Goal: Task Accomplishment & Management: Complete application form

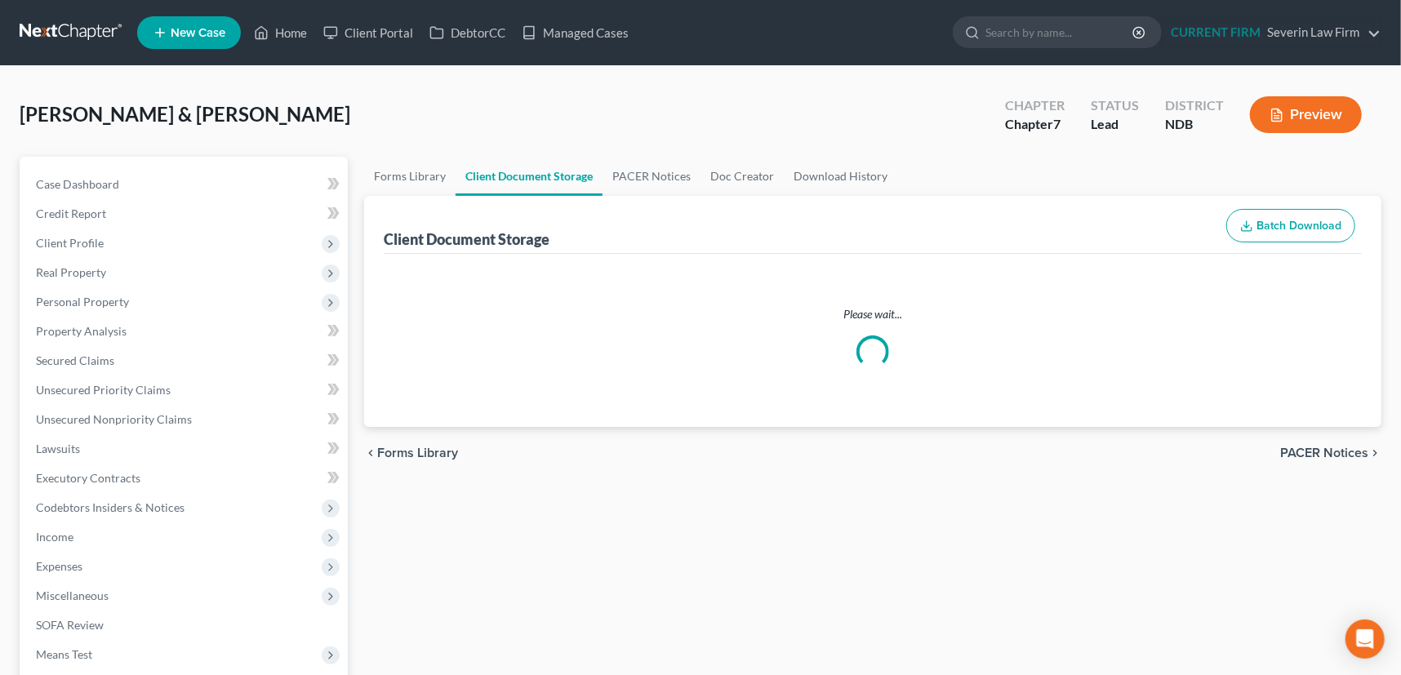
select select "0"
select select "3"
select select "4"
select select "5"
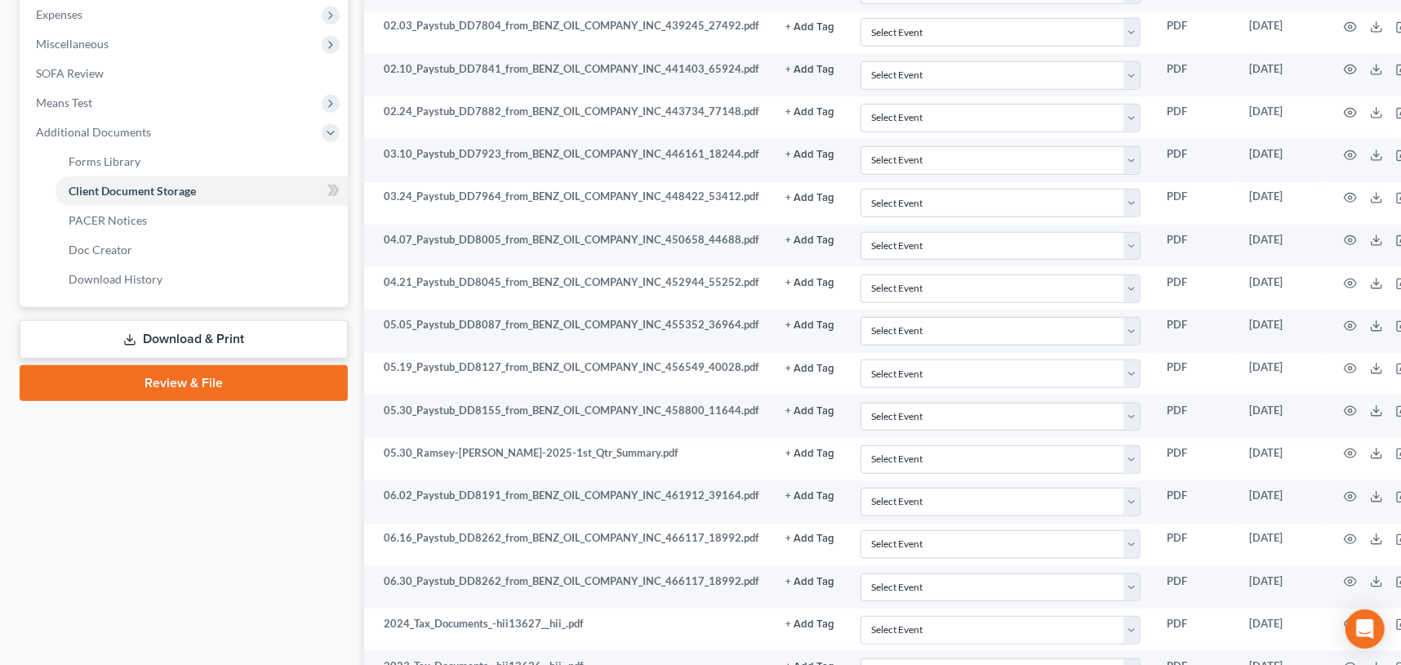
scroll to position [549, 0]
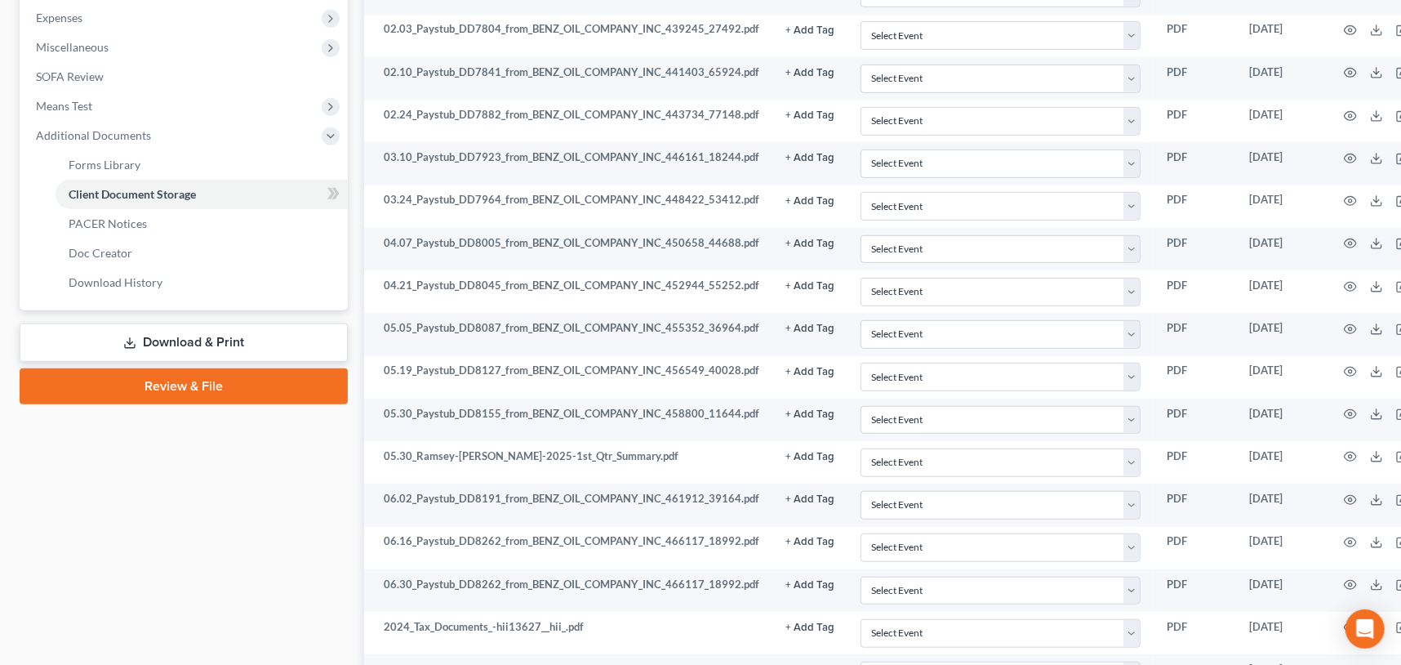
click at [185, 376] on link "Review & File" at bounding box center [184, 386] width 328 height 36
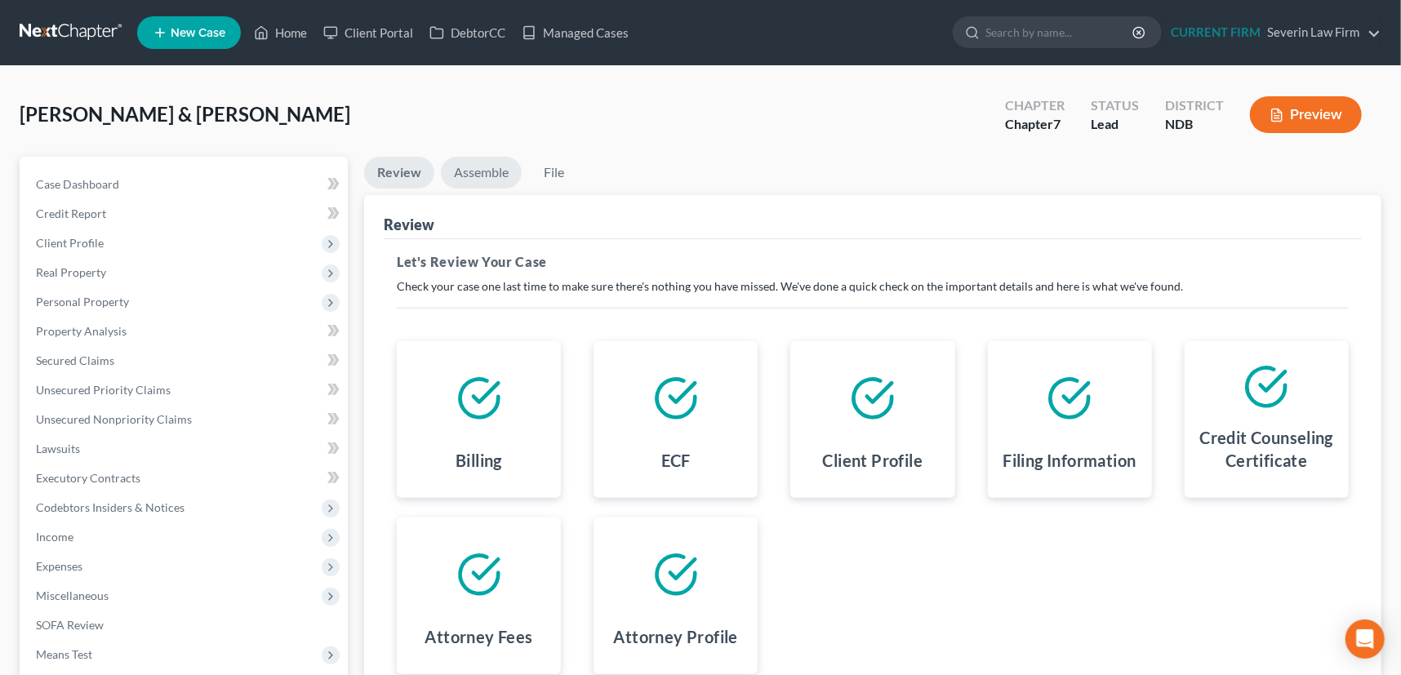
click at [476, 174] on link "Assemble" at bounding box center [481, 173] width 81 height 32
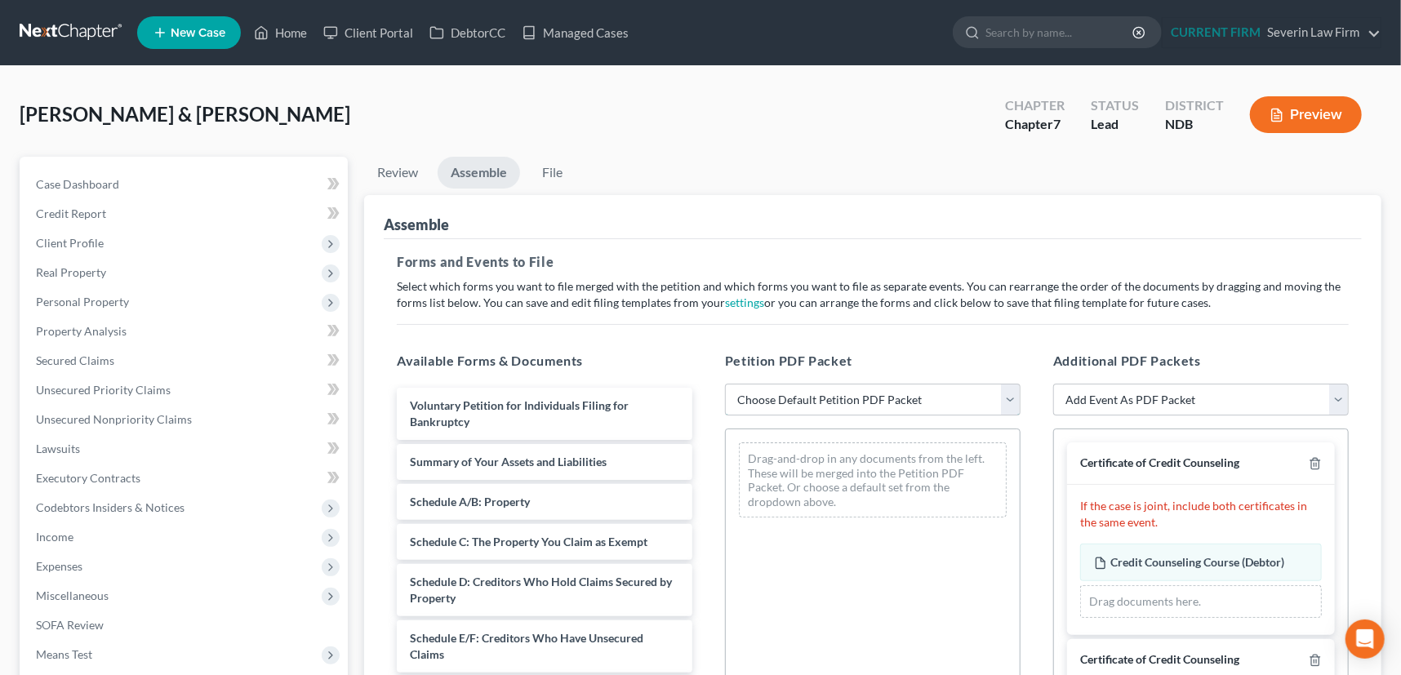
click at [1008, 399] on select "Choose Default Petition PDF Packet Complete Bankruptcy Petition (all forms and …" at bounding box center [873, 400] width 296 height 33
select select "0"
click at [725, 384] on select "Choose Default Petition PDF Packet Complete Bankruptcy Petition (all forms and …" at bounding box center [873, 400] width 296 height 33
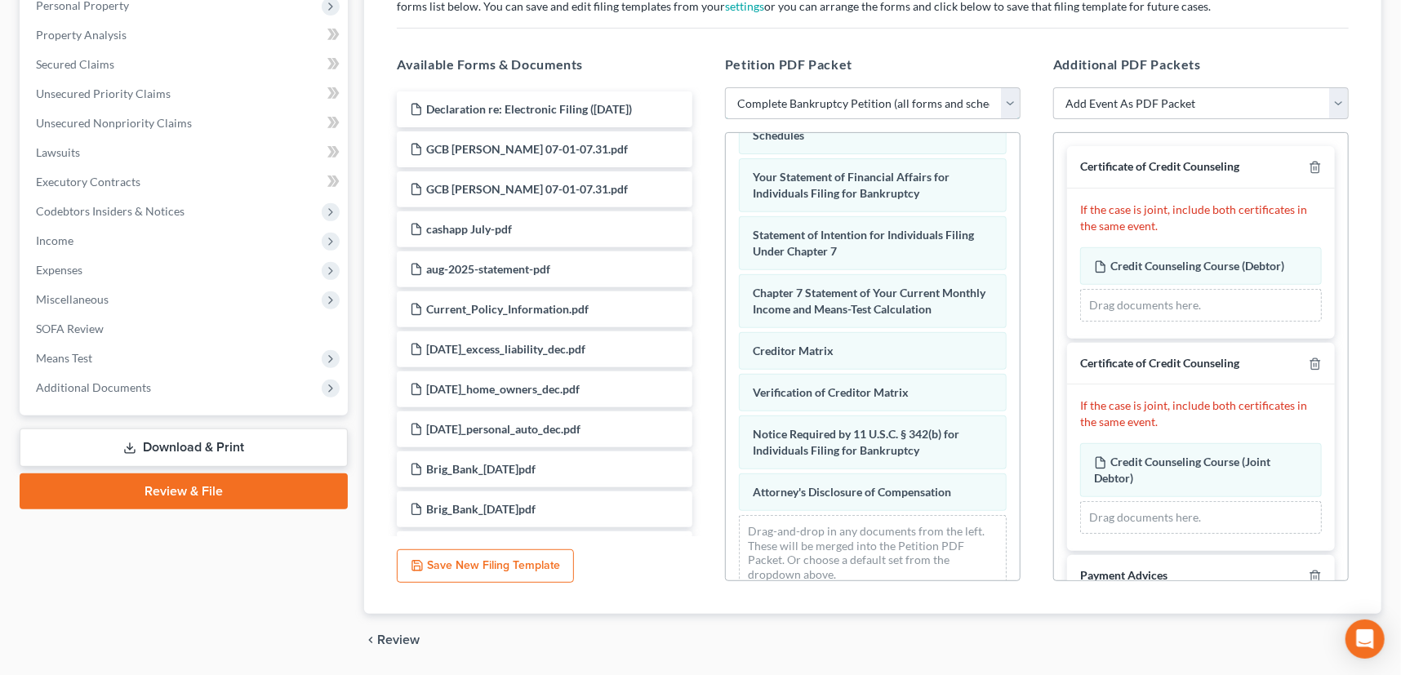
scroll to position [564, 0]
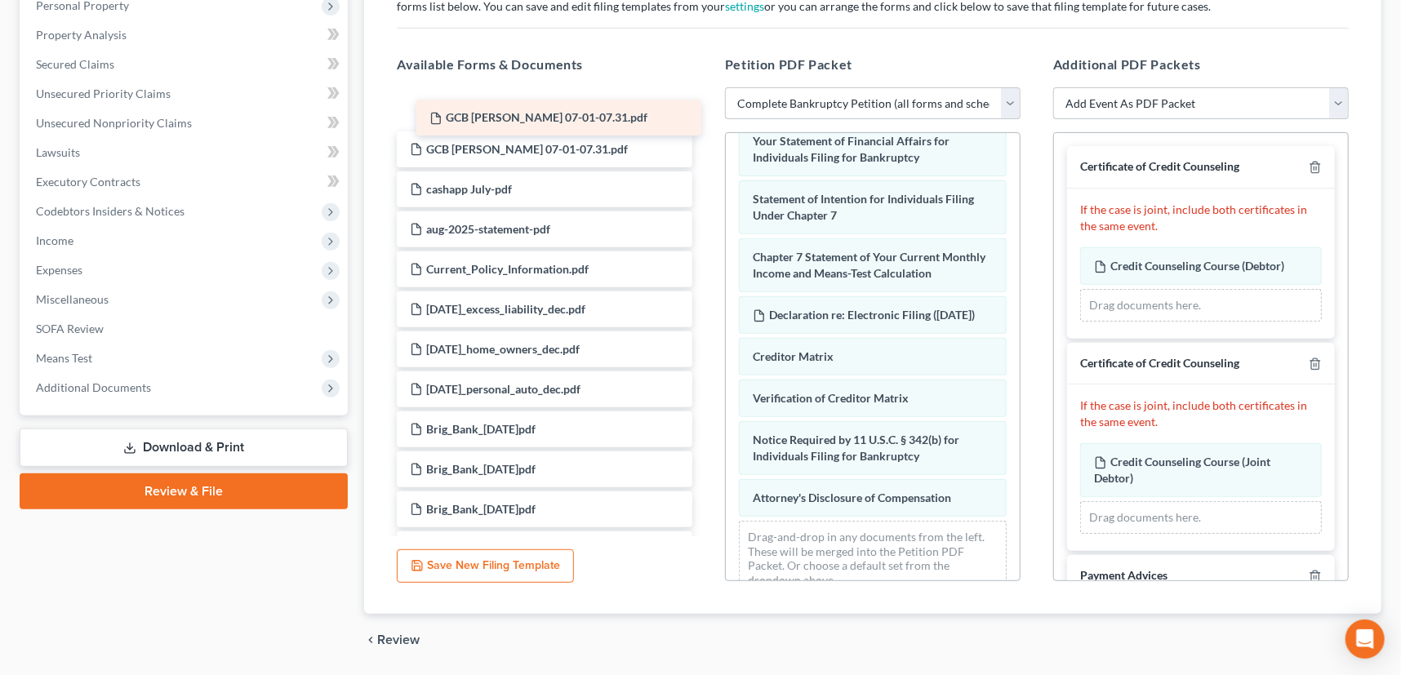
drag, startPoint x: 511, startPoint y: 103, endPoint x: 497, endPoint y: 108, distance: 14.7
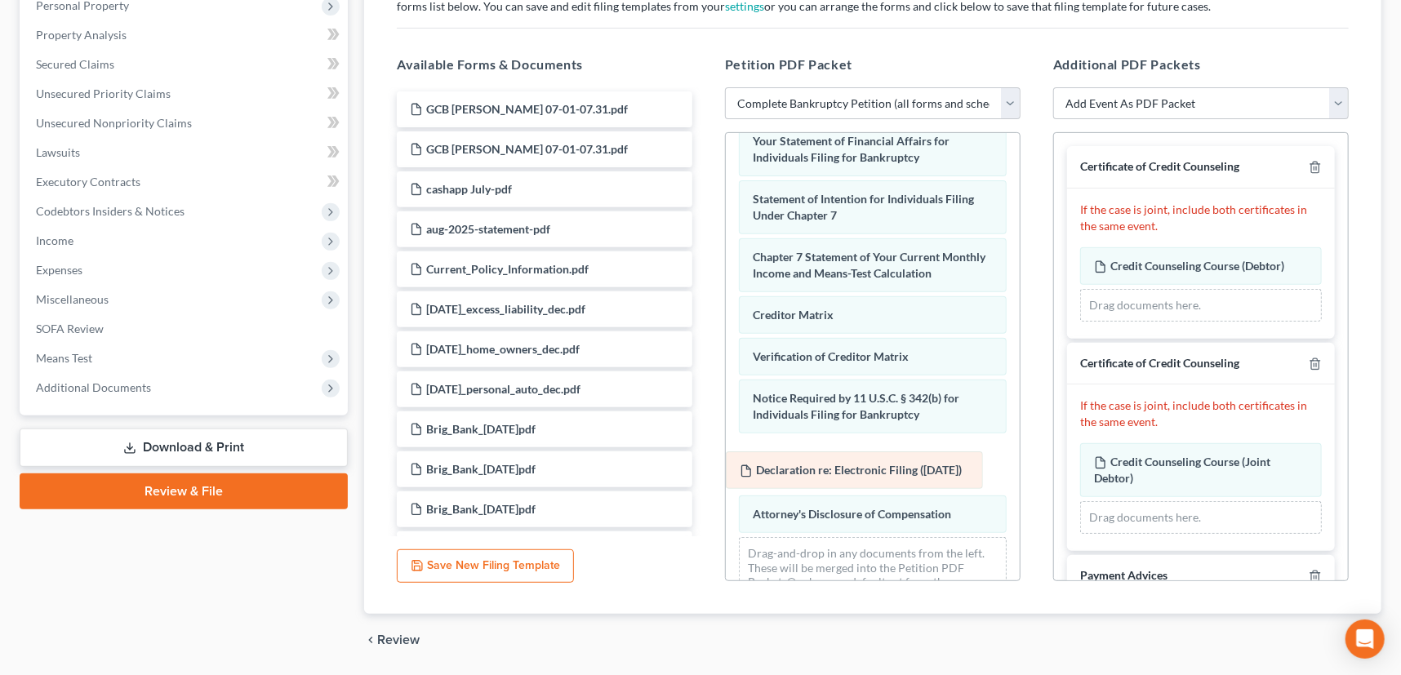
drag, startPoint x: 801, startPoint y: 325, endPoint x: 788, endPoint y: 468, distance: 143.5
click at [788, 468] on div "Declaration re: Electronic Filing ([DATE]) Voluntary Petition for Individuals F…" at bounding box center [873, 98] width 294 height 1056
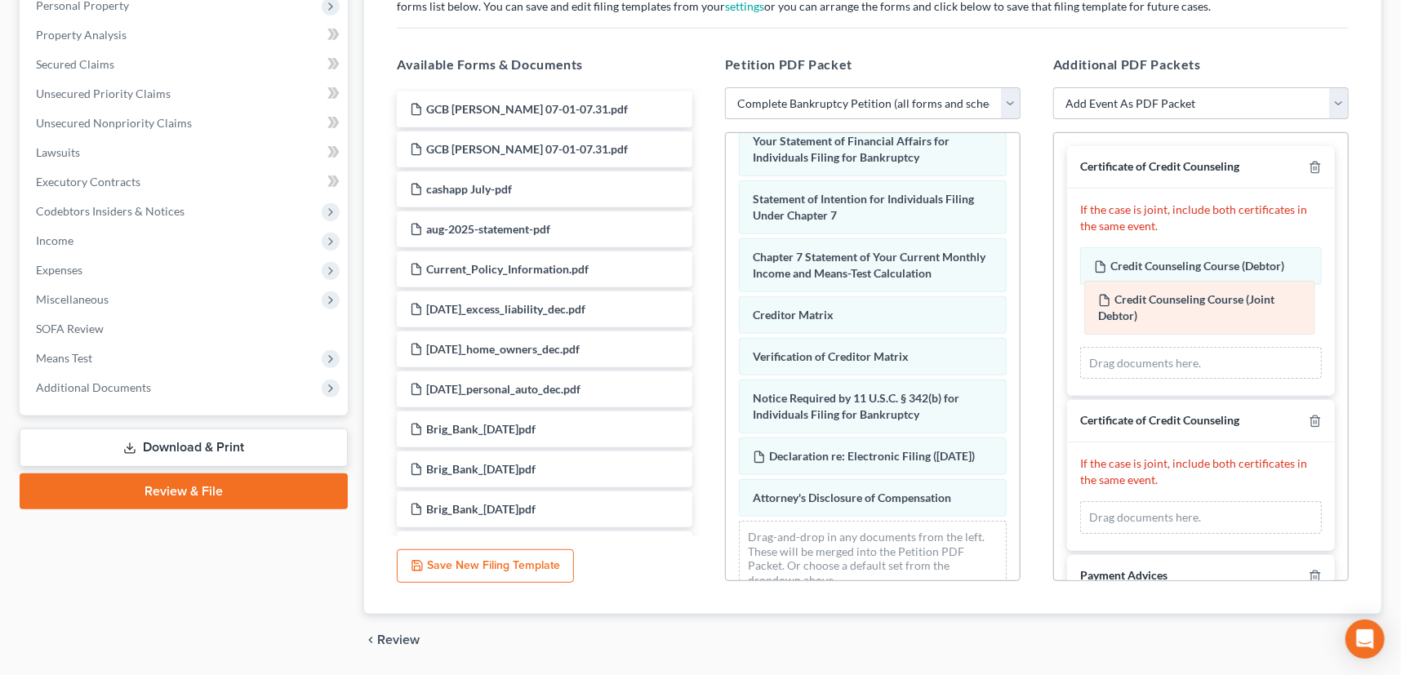
drag, startPoint x: 1160, startPoint y: 460, endPoint x: 1164, endPoint y: 300, distance: 160.1
click at [1164, 501] on div "Credit Counseling Course (Joint Debtor) Amended Credit Counseling Course (Joint…" at bounding box center [1201, 517] width 242 height 33
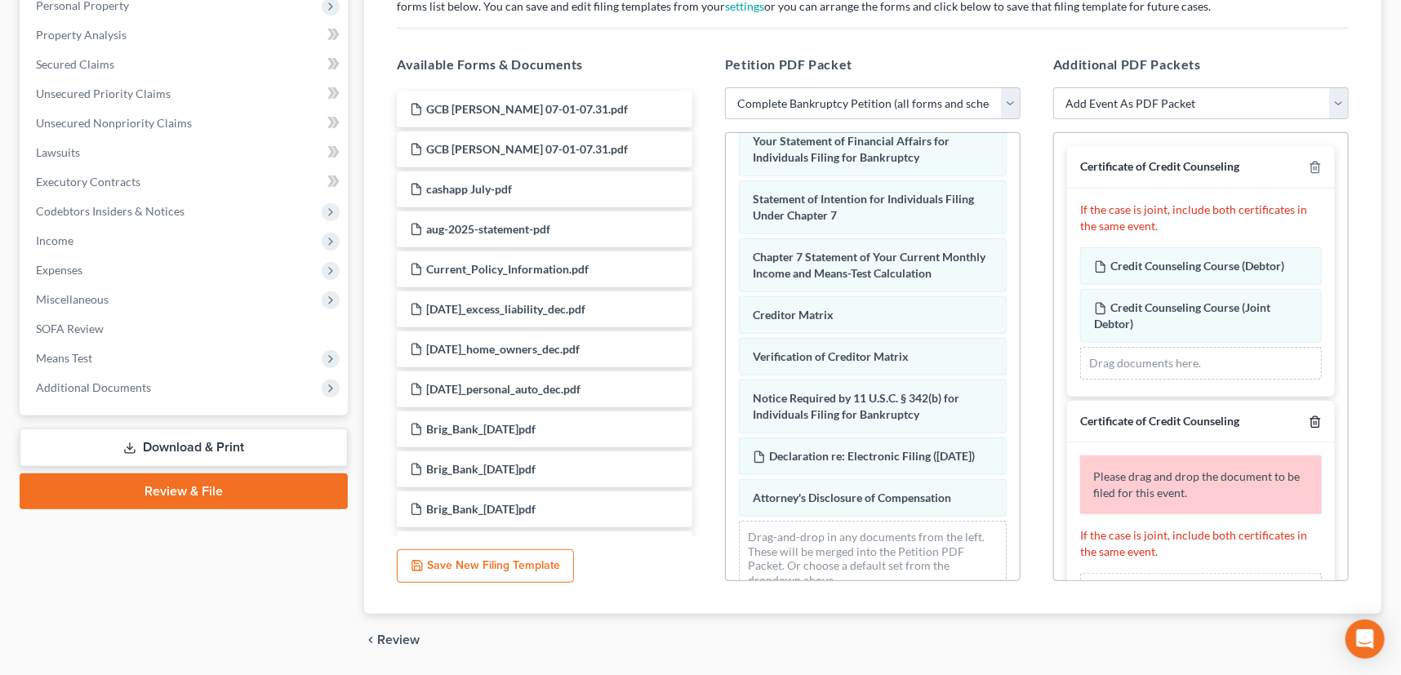
click at [1309, 418] on icon "button" at bounding box center [1315, 422] width 13 height 13
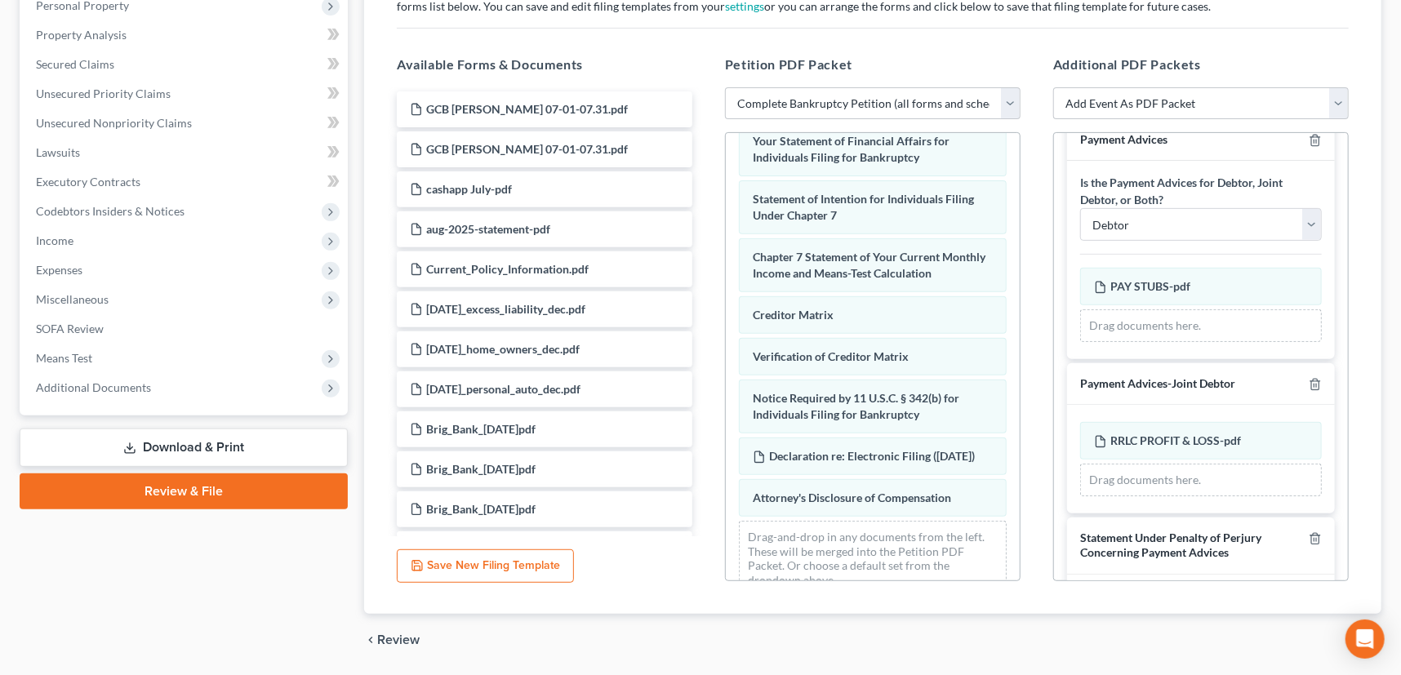
scroll to position [296, 0]
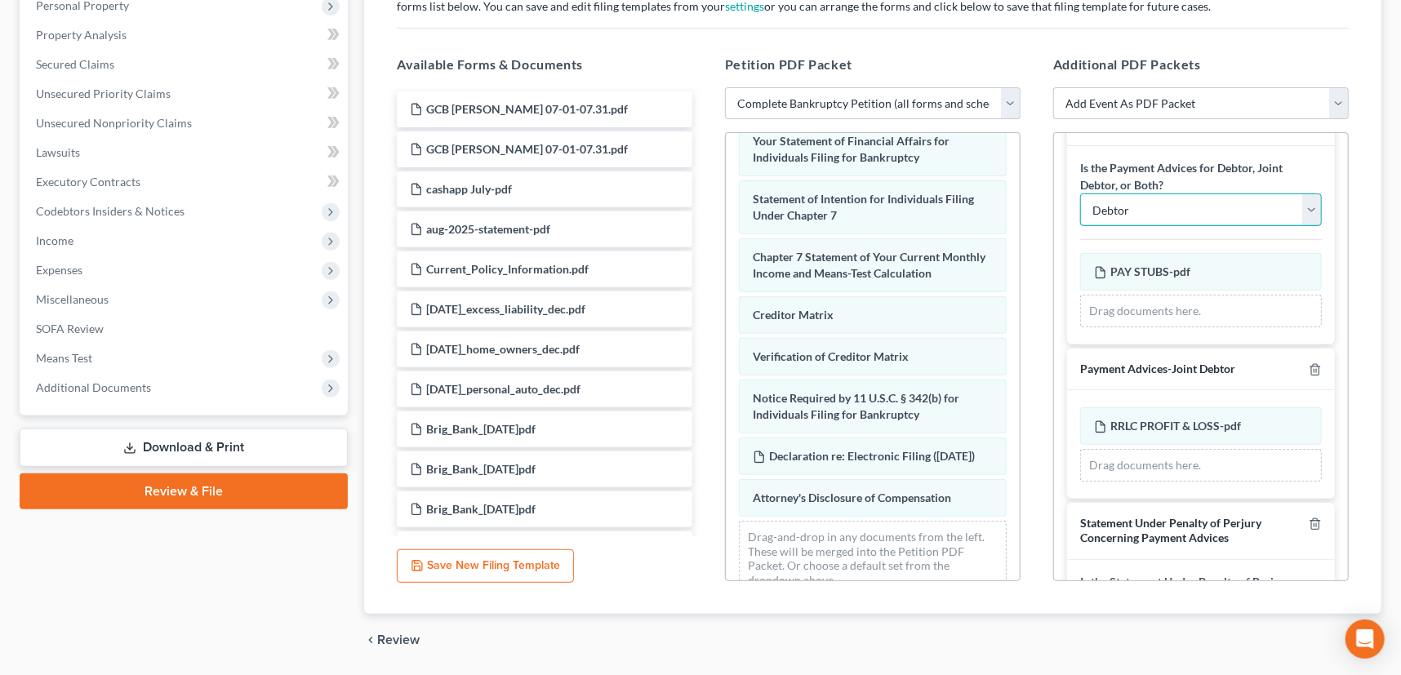
click at [1305, 212] on select "Debtor Joint Debtor Debtor and Joint Debtor" at bounding box center [1201, 210] width 242 height 33
select select "2"
click at [1080, 194] on select "Debtor Joint Debtor Debtor and Joint Debtor" at bounding box center [1201, 210] width 242 height 33
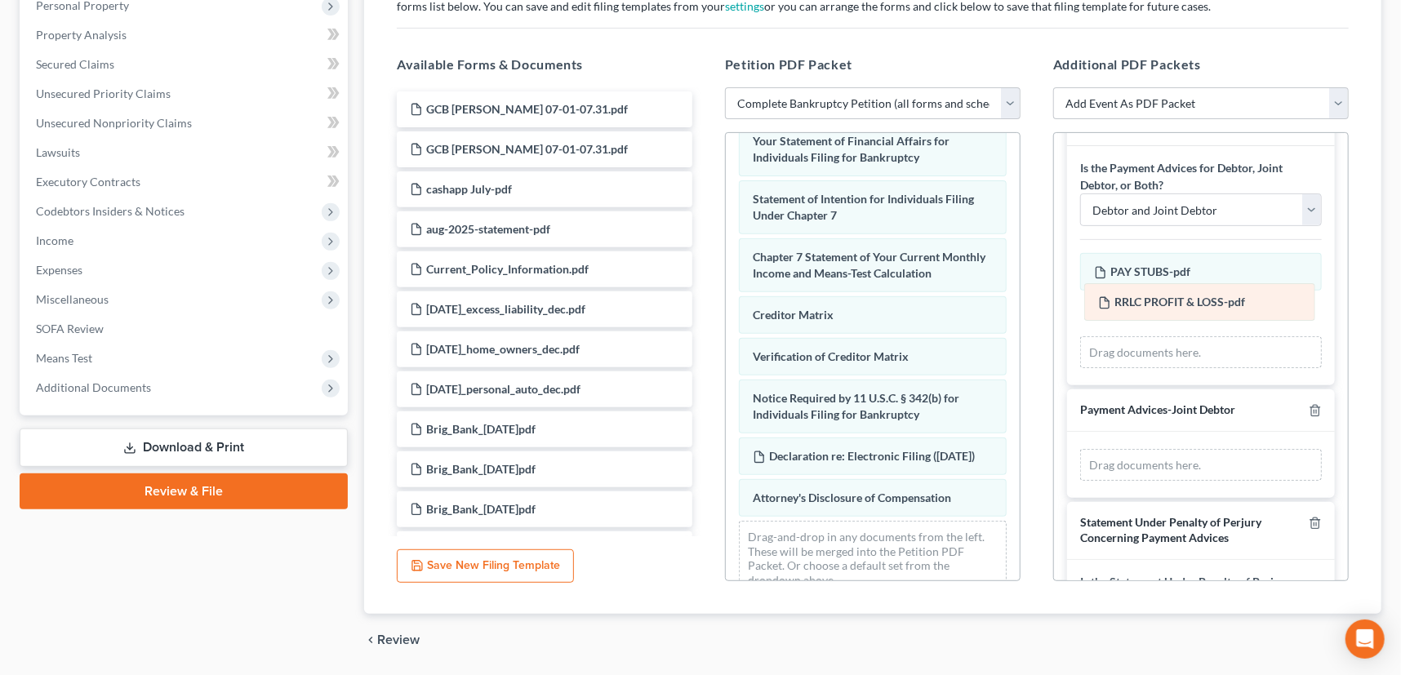
drag, startPoint x: 1198, startPoint y: 424, endPoint x: 1202, endPoint y: 304, distance: 120.1
click at [1202, 449] on div "RRLC PROFIT & LOSS-pdf Amended RRLC PROFIT & LOSS-pdf RRLC PROFIT & LOSS-pdf Am…" at bounding box center [1201, 465] width 242 height 33
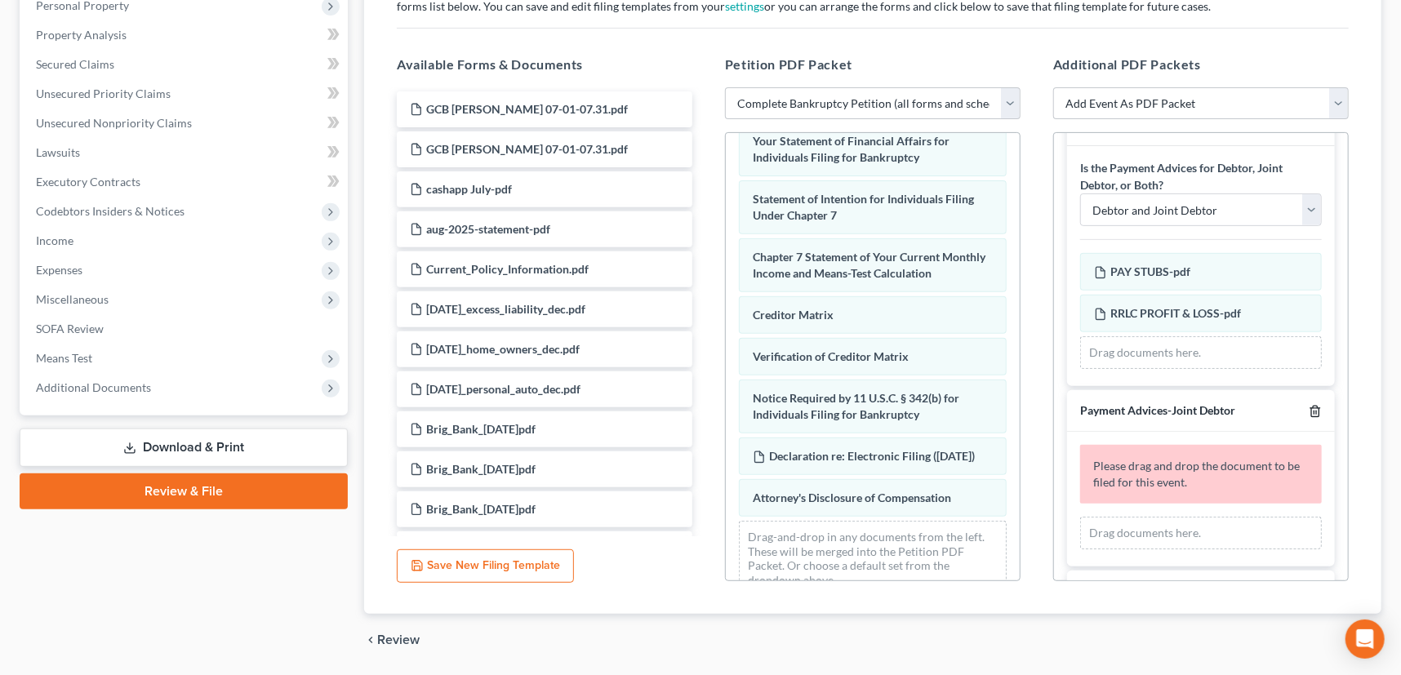
click at [1309, 405] on icon "button" at bounding box center [1315, 411] width 13 height 13
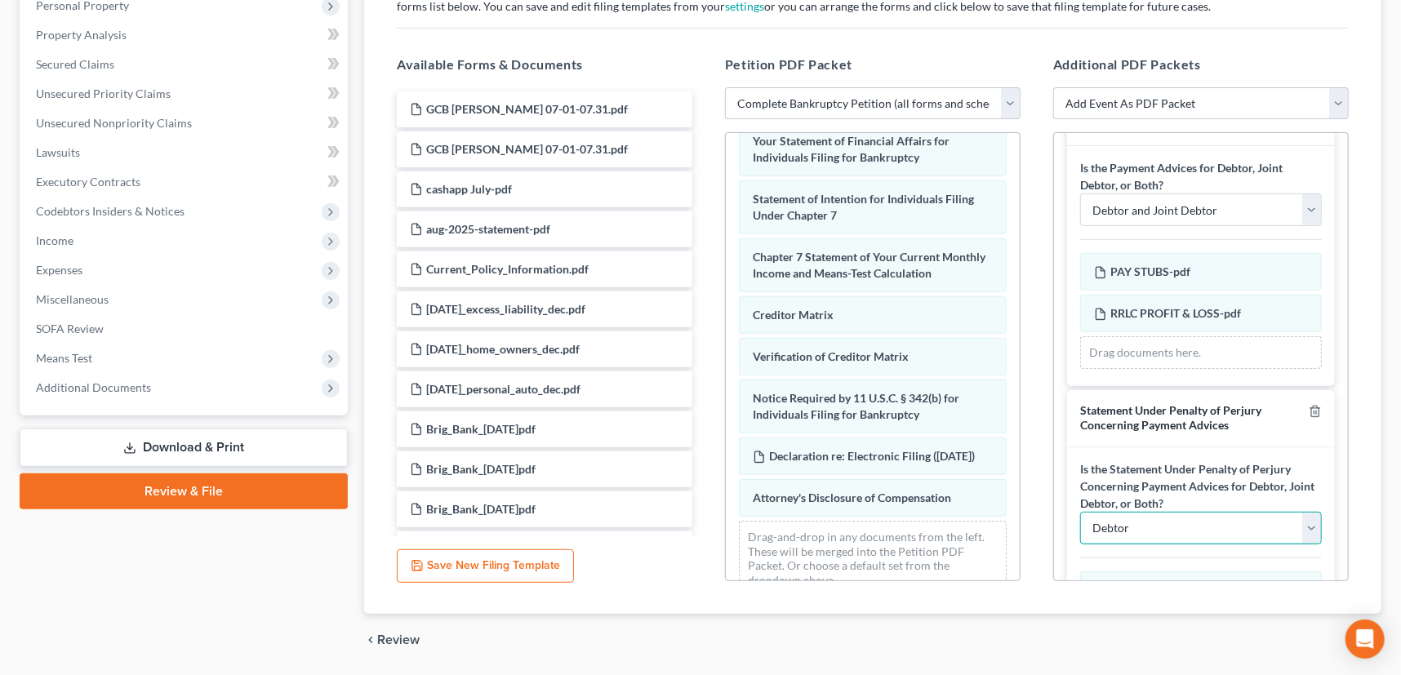
click at [1307, 521] on select "Debtor Joint Debtor Debtor and Joint Debtor" at bounding box center [1201, 528] width 242 height 33
select select "1"
click at [1080, 512] on select "Debtor Joint Debtor Debtor and Joint Debtor" at bounding box center [1201, 528] width 242 height 33
drag, startPoint x: 1337, startPoint y: 425, endPoint x: 1325, endPoint y: 506, distance: 82.5
click at [1325, 506] on div "Certificate of Credit Counseling If the case is joint, include both certificate…" at bounding box center [1201, 256] width 294 height 839
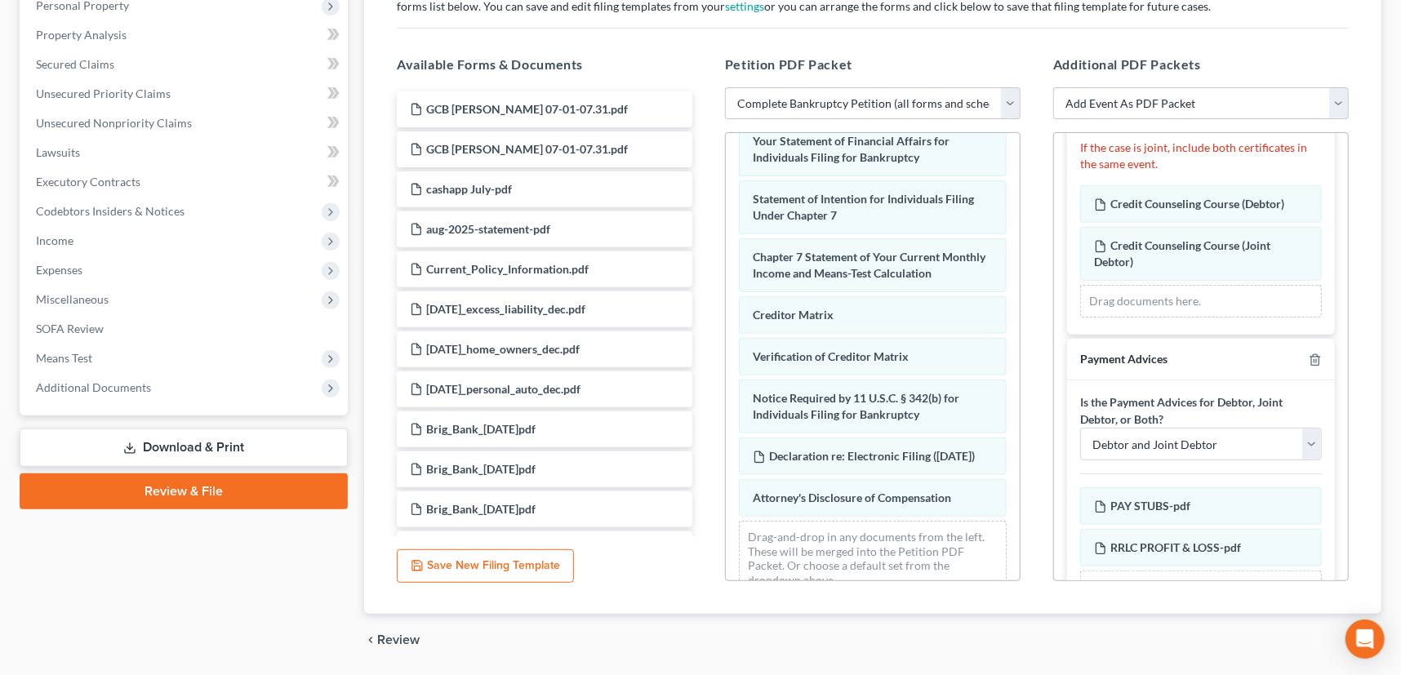
scroll to position [0, 0]
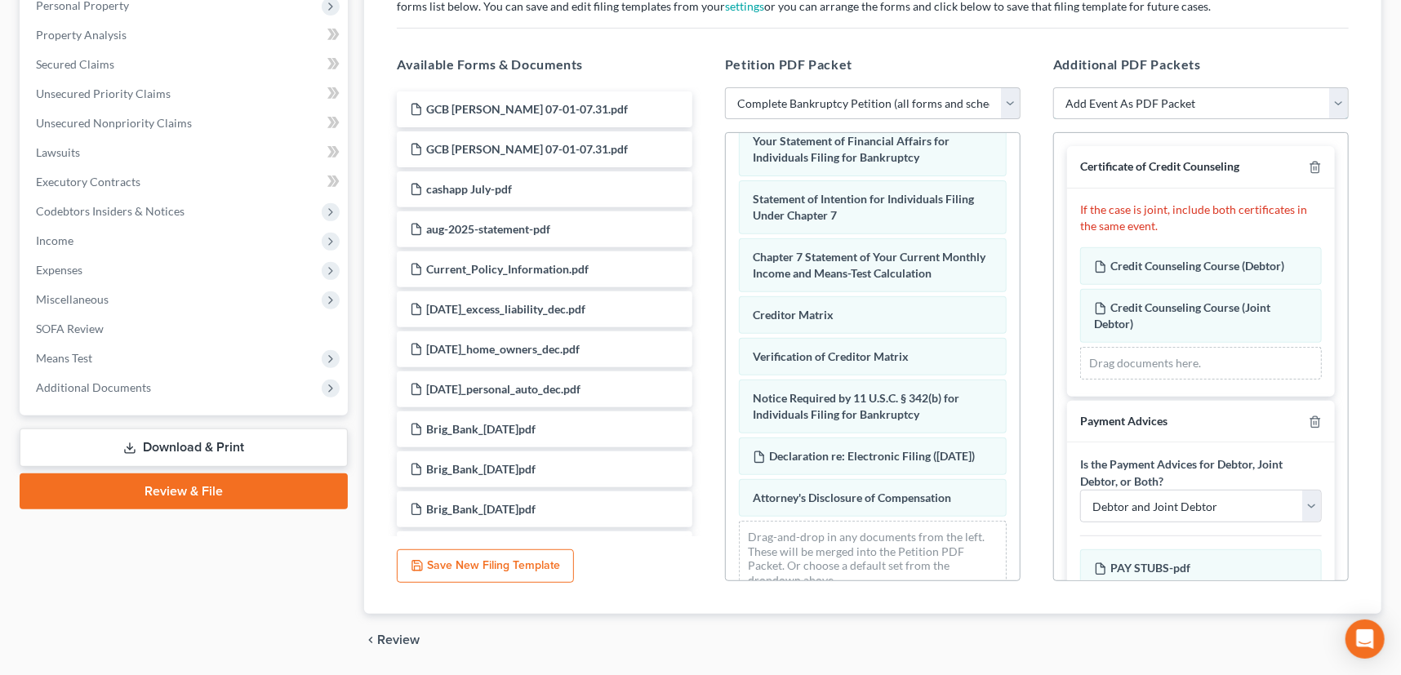
click at [1338, 104] on select "Add Event As PDF Packet Certificate of Credit Counseling Pay Filing Fee in Inst…" at bounding box center [1202, 103] width 296 height 33
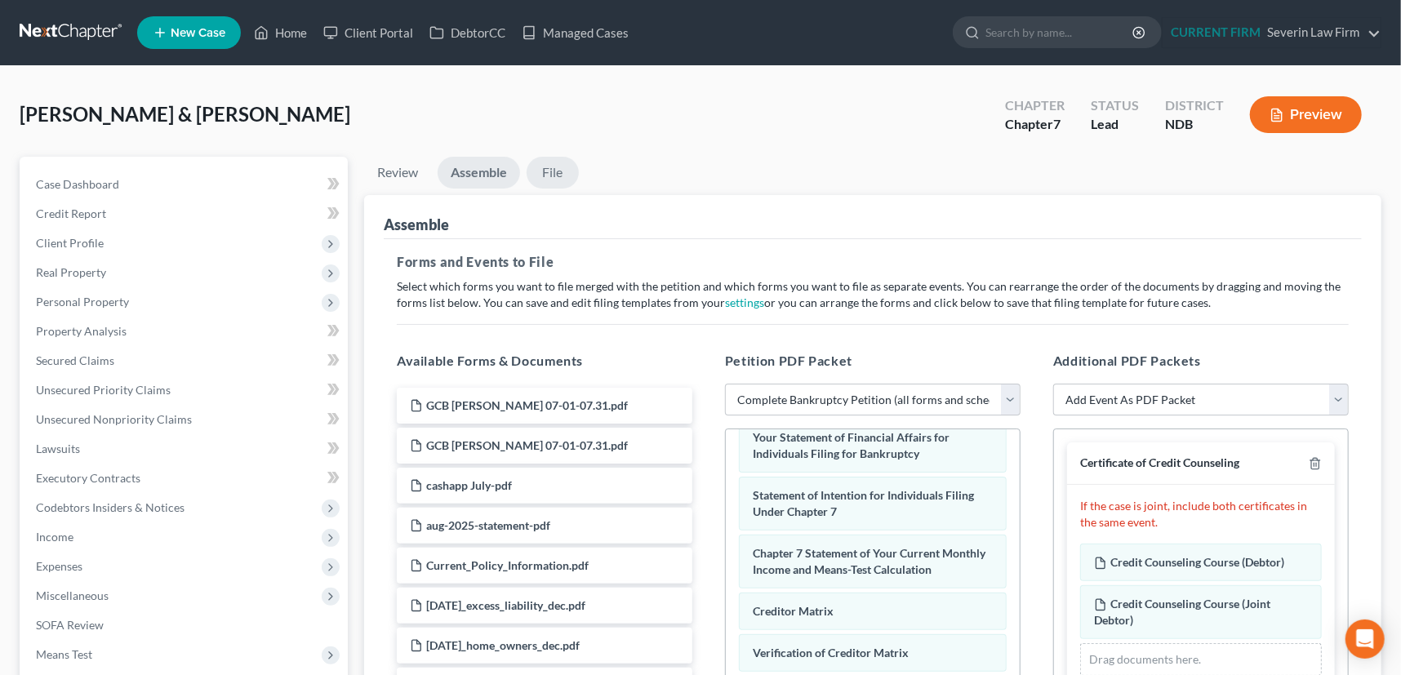
click at [564, 169] on link "File" at bounding box center [553, 173] width 52 height 32
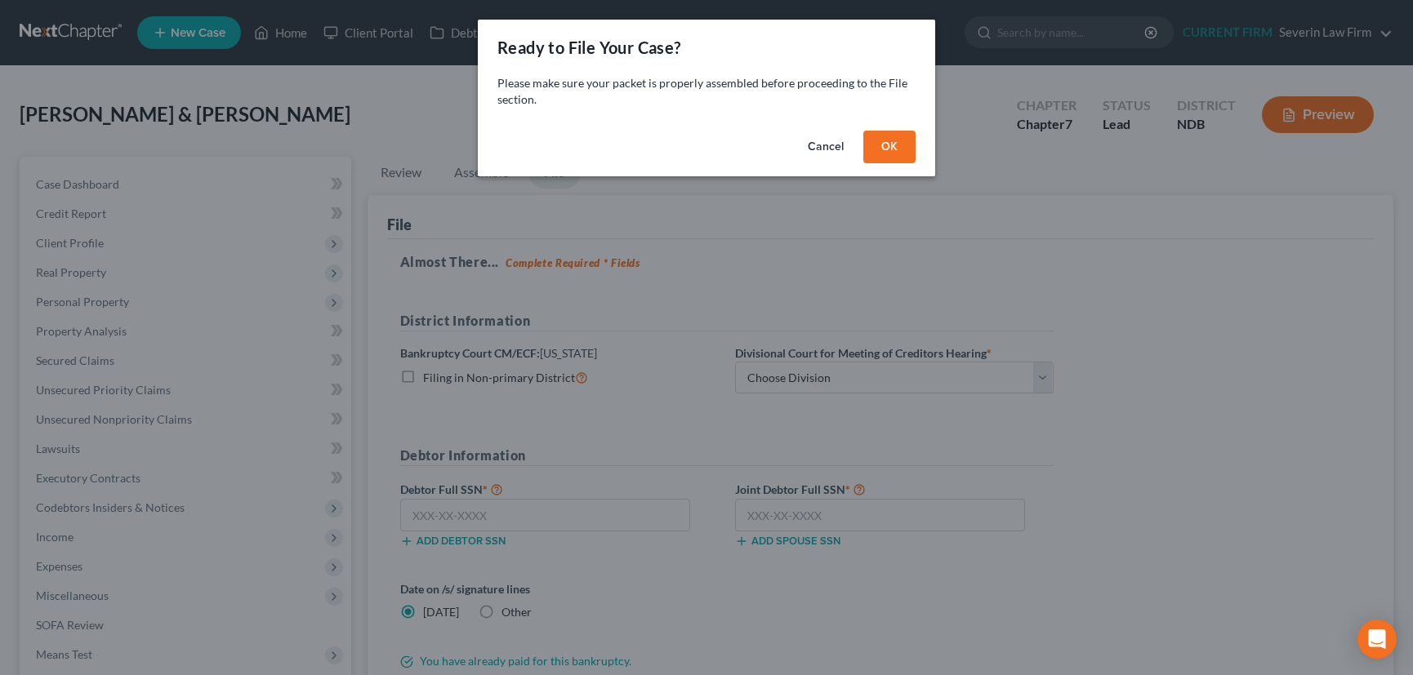
click at [897, 149] on button "OK" at bounding box center [889, 147] width 52 height 33
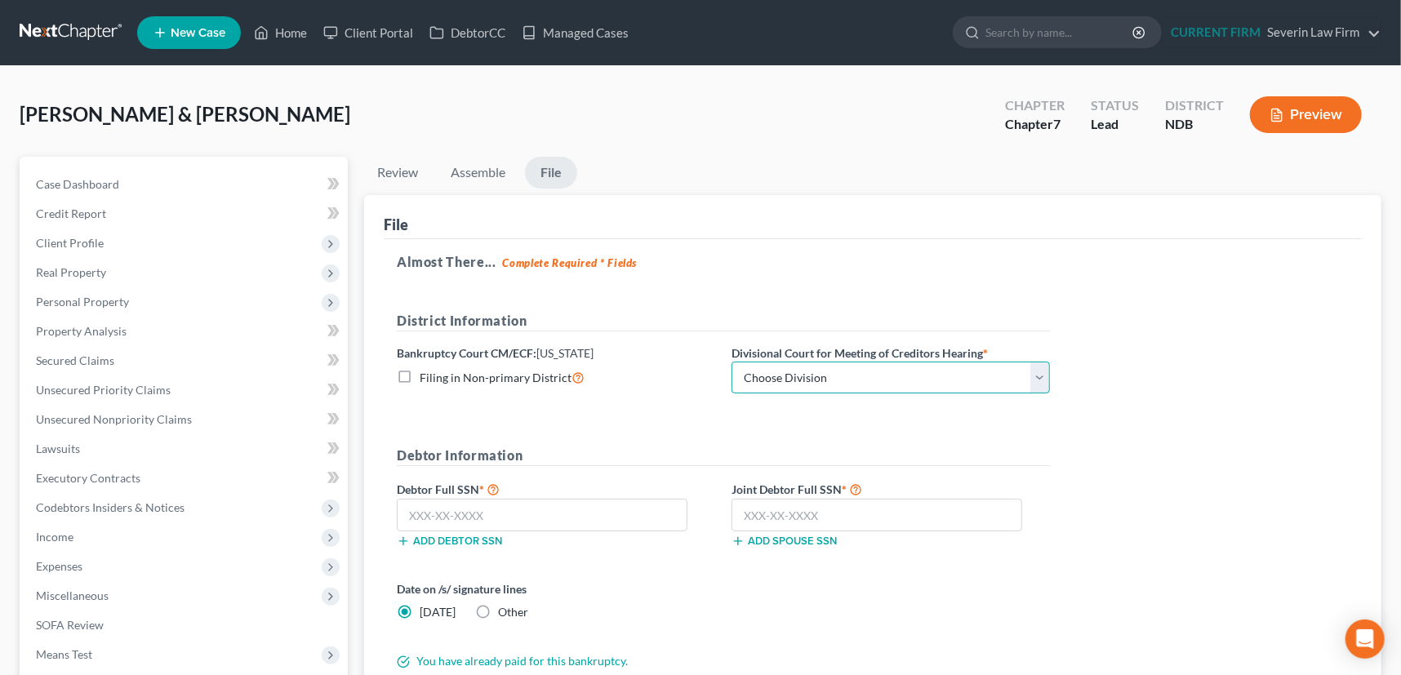
click at [1042, 376] on select "Choose Division Fargo" at bounding box center [891, 378] width 319 height 33
select select "0"
click at [732, 362] on select "Choose Division Fargo" at bounding box center [891, 378] width 319 height 33
click at [437, 515] on input "text" at bounding box center [542, 515] width 291 height 33
click at [453, 516] on input "text" at bounding box center [542, 515] width 291 height 33
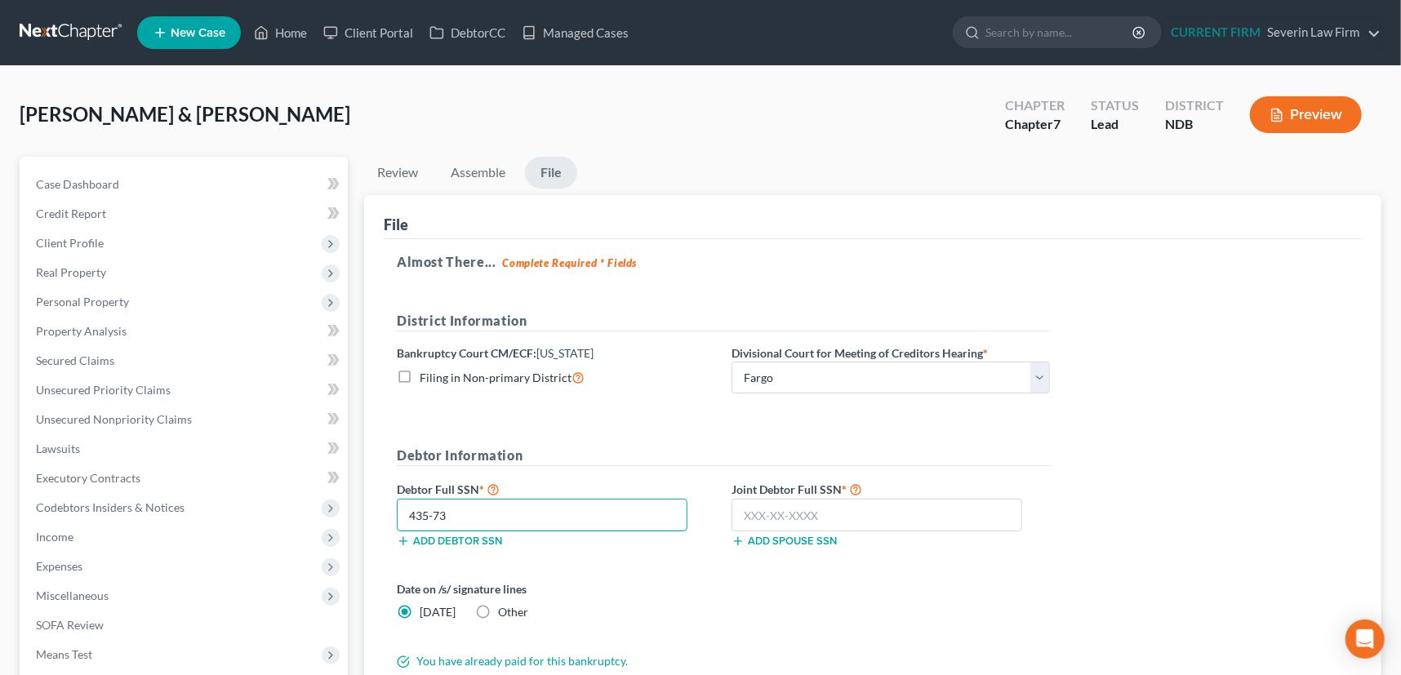
click at [457, 512] on input "435-73" at bounding box center [542, 515] width 291 height 33
type input "435-73-7894"
click at [779, 513] on input "text" at bounding box center [877, 515] width 291 height 33
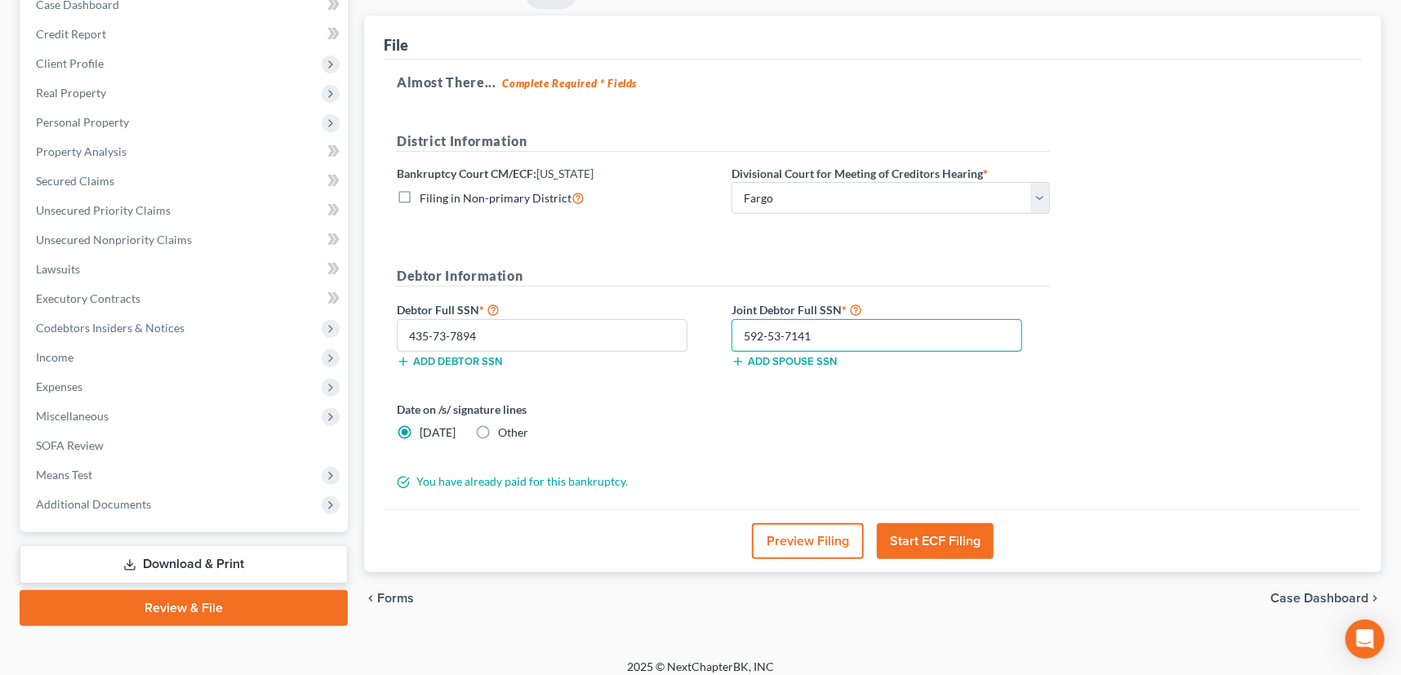
scroll to position [190, 0]
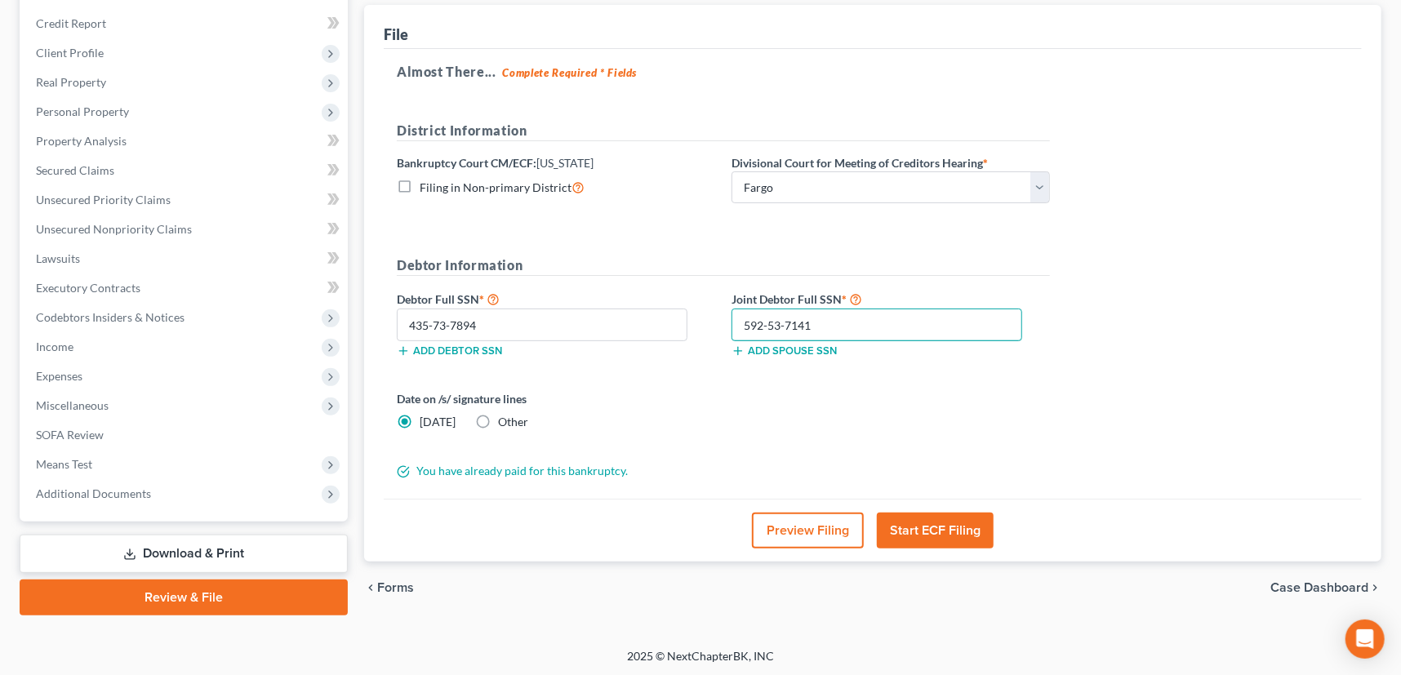
type input "592-53-7141"
click at [927, 526] on button "Start ECF Filing" at bounding box center [935, 531] width 117 height 36
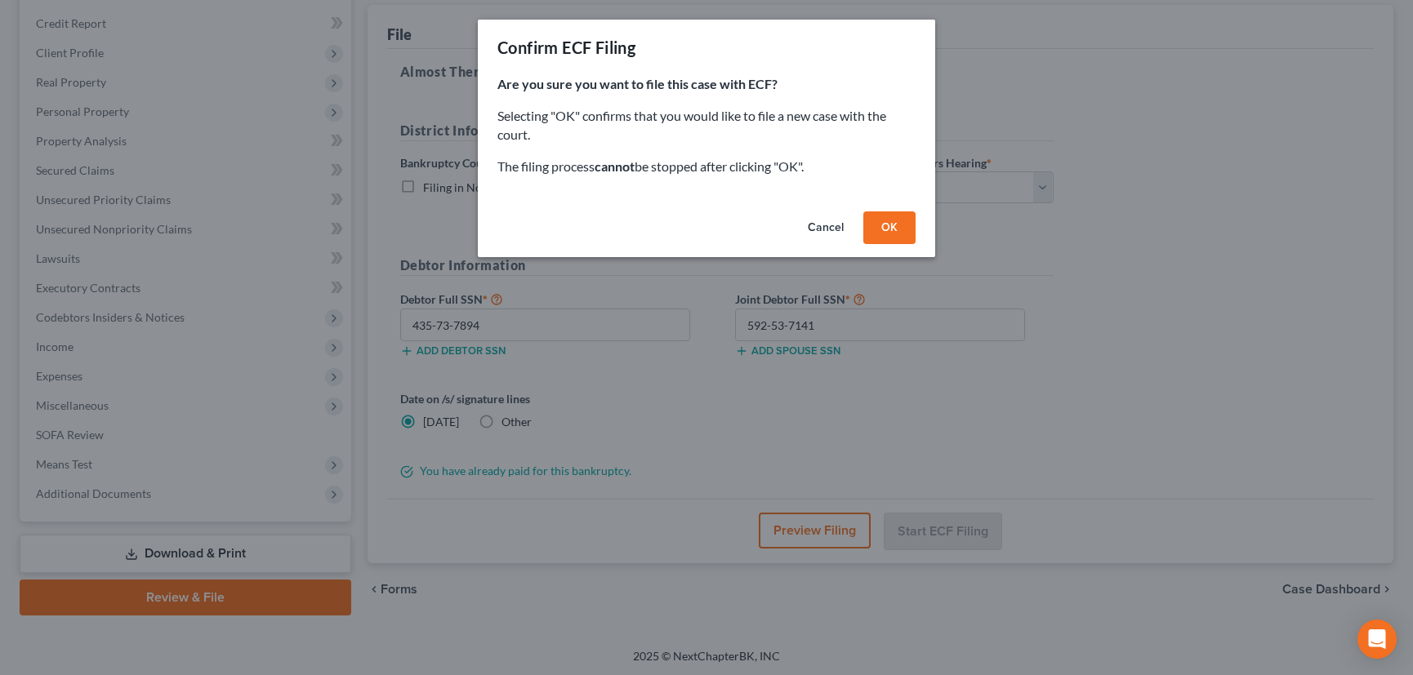
click at [887, 227] on button "OK" at bounding box center [889, 228] width 52 height 33
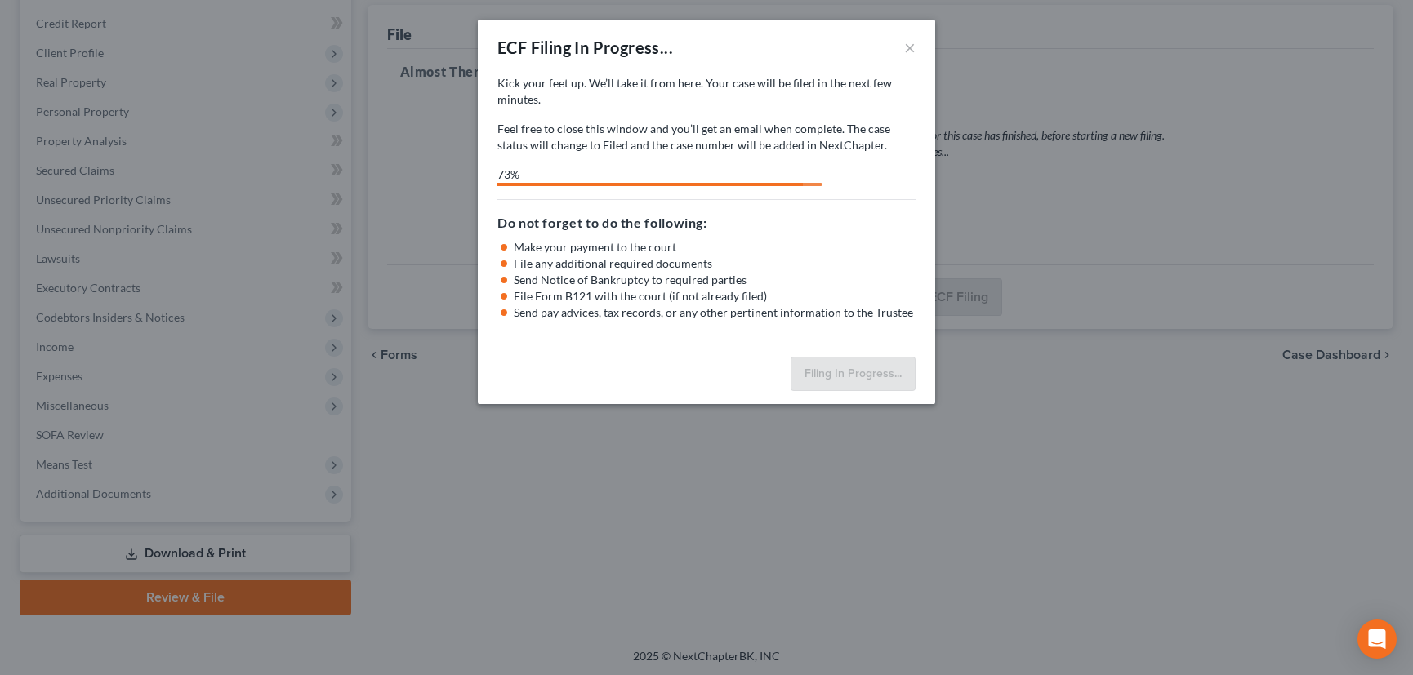
select select "0"
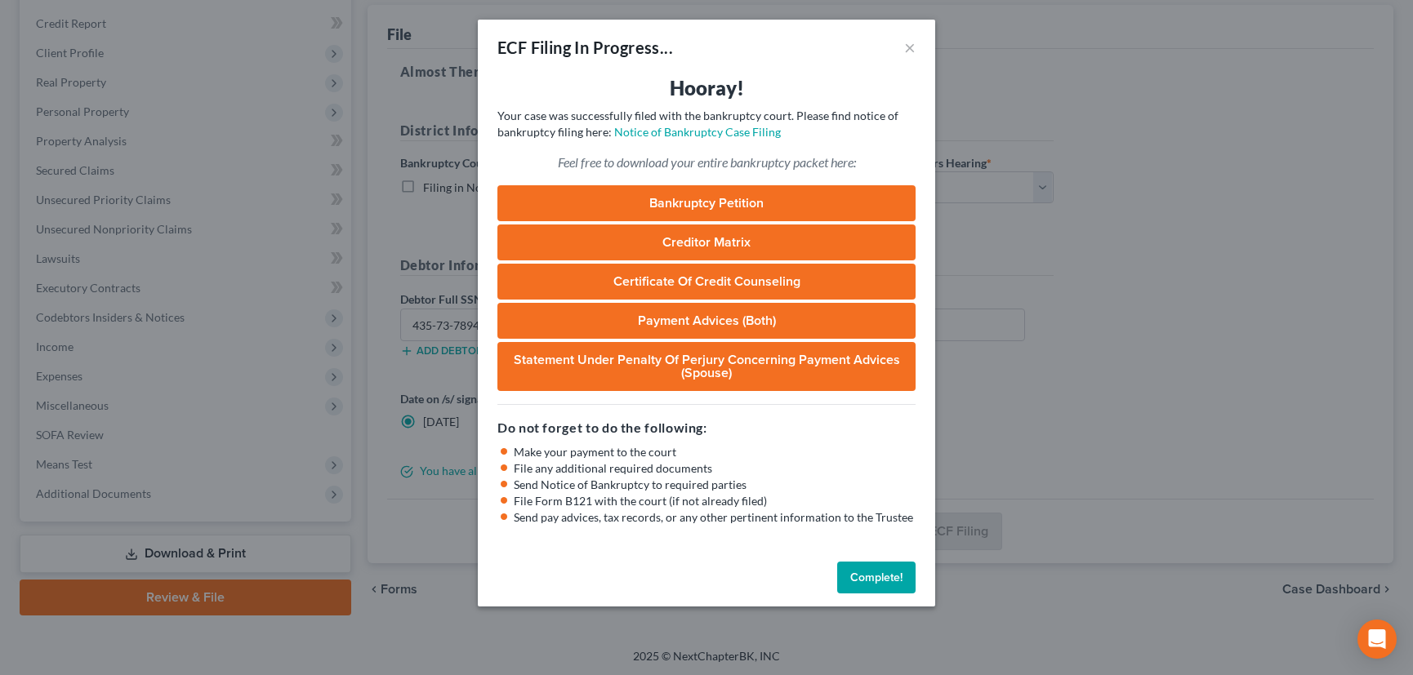
click at [885, 572] on button "Complete!" at bounding box center [876, 578] width 78 height 33
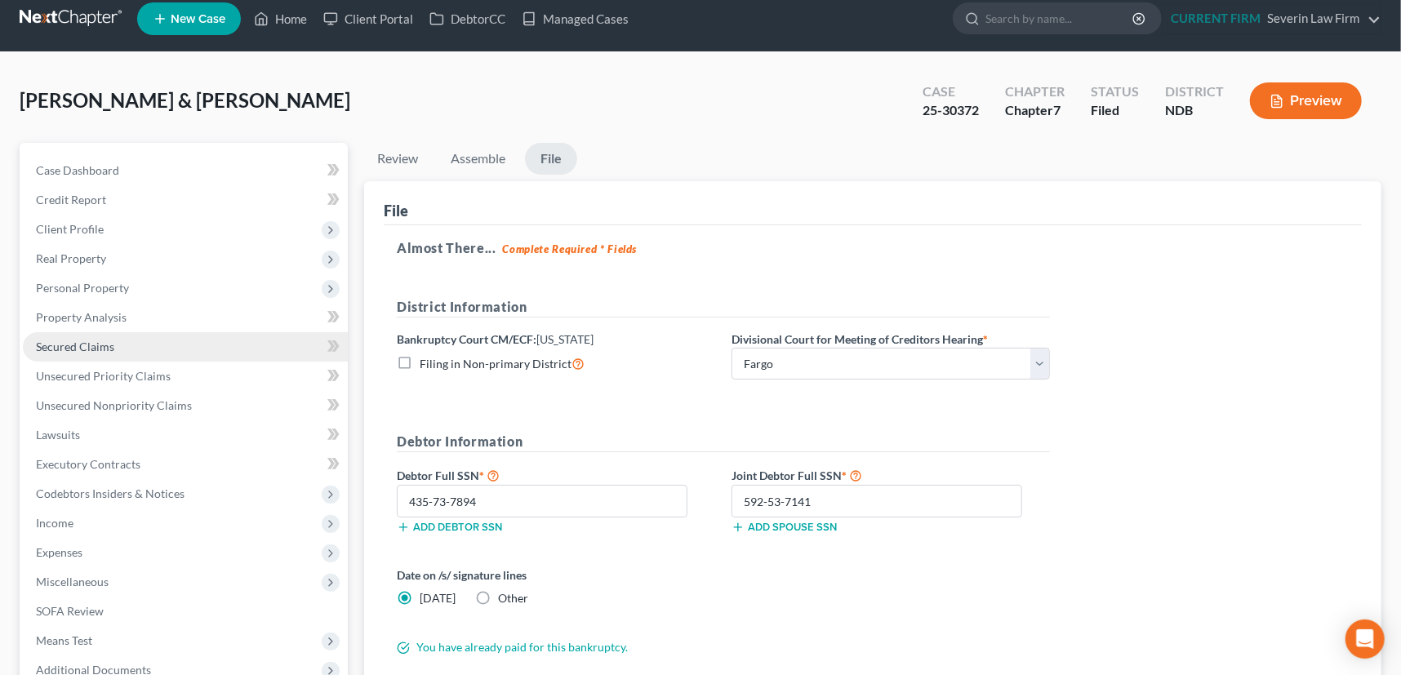
scroll to position [0, 0]
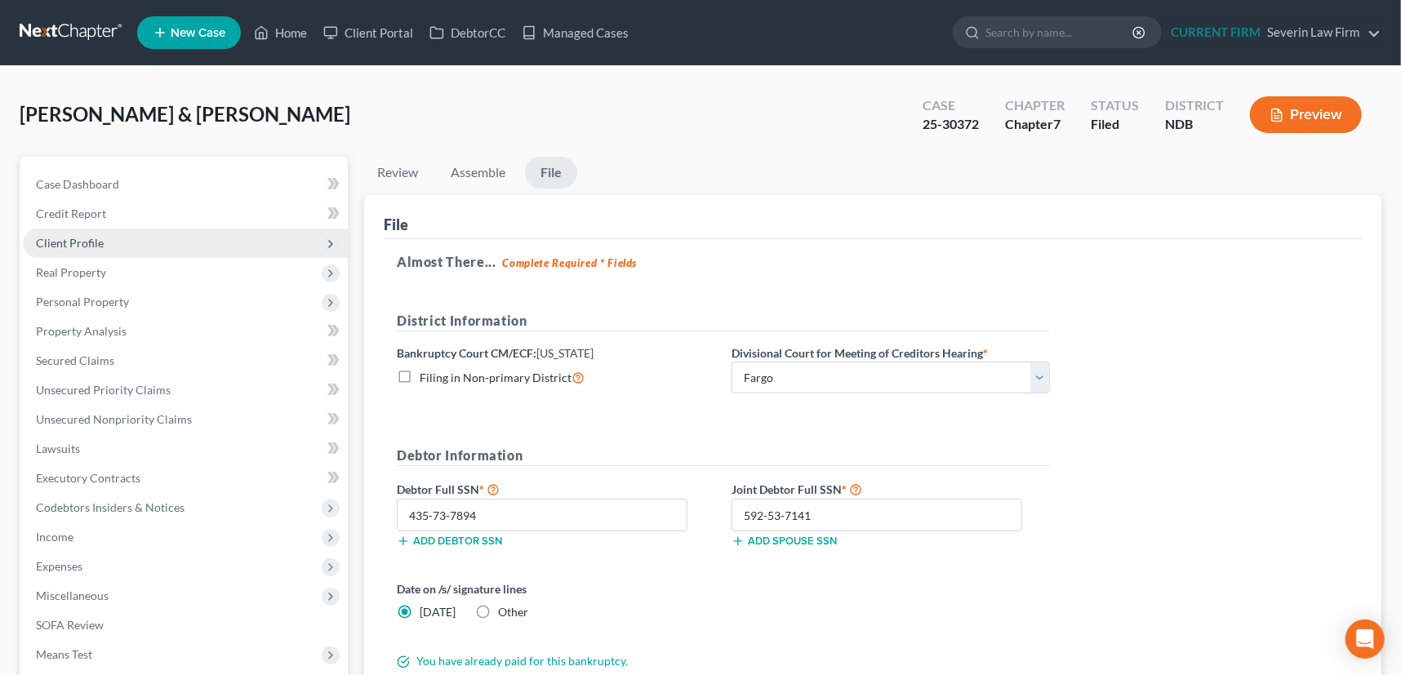
click at [78, 243] on span "Client Profile" at bounding box center [70, 243] width 68 height 14
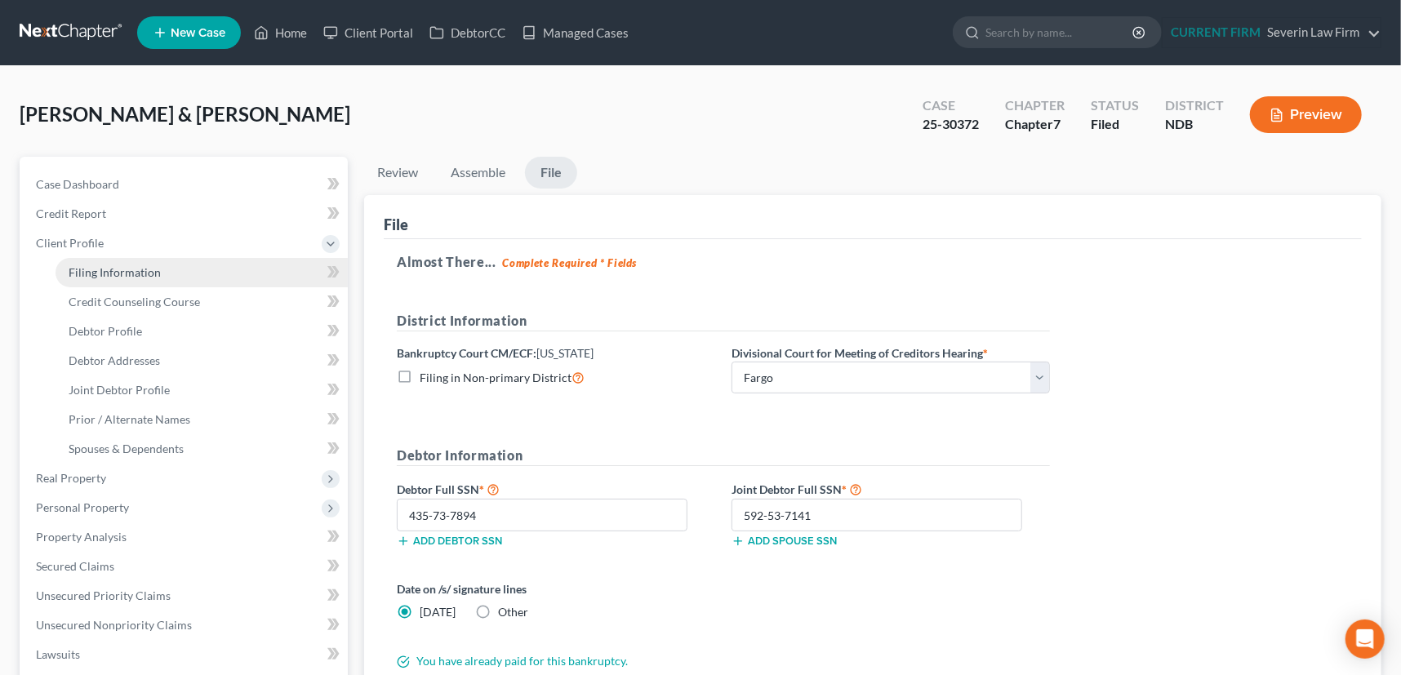
click at [86, 274] on span "Filing Information" at bounding box center [115, 272] width 92 height 14
select select "1"
select select "0"
select select "29"
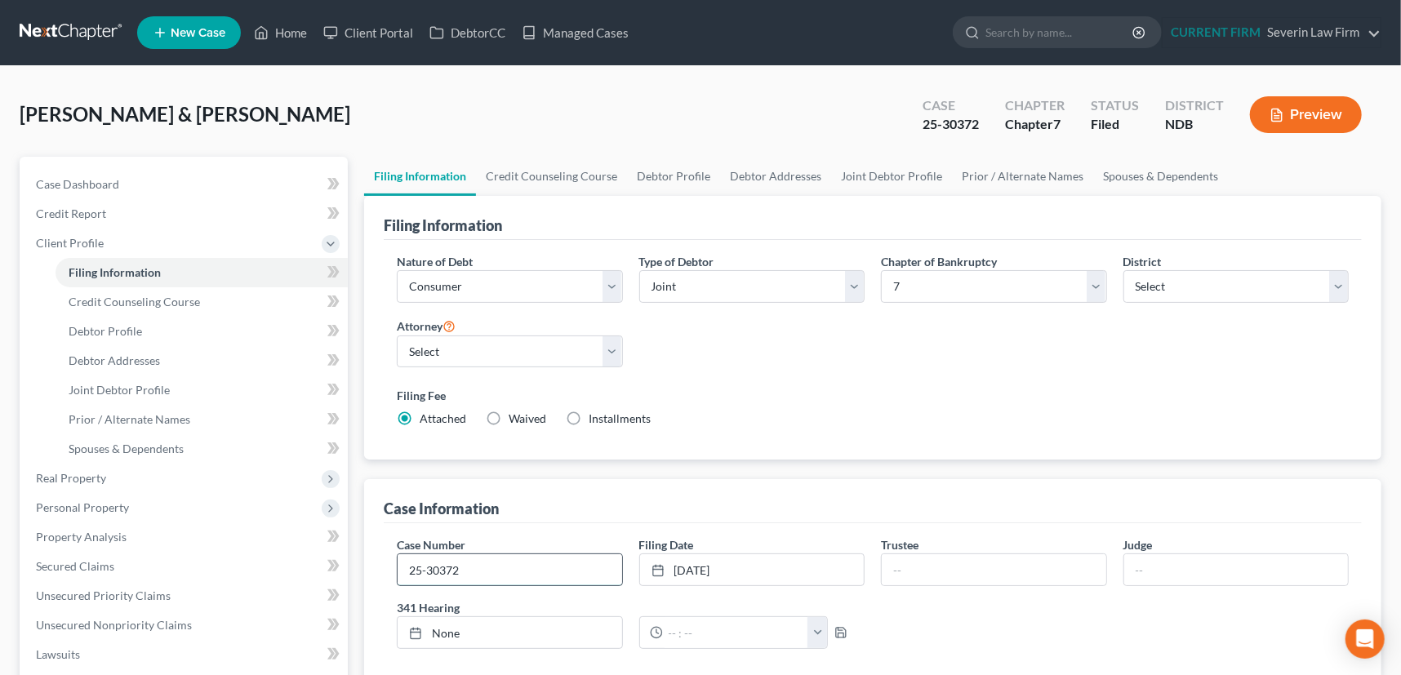
drag, startPoint x: 408, startPoint y: 572, endPoint x: 490, endPoint y: 568, distance: 82.5
click at [490, 568] on input "25-30372" at bounding box center [510, 570] width 225 height 31
click at [292, 30] on link "Home" at bounding box center [280, 32] width 69 height 29
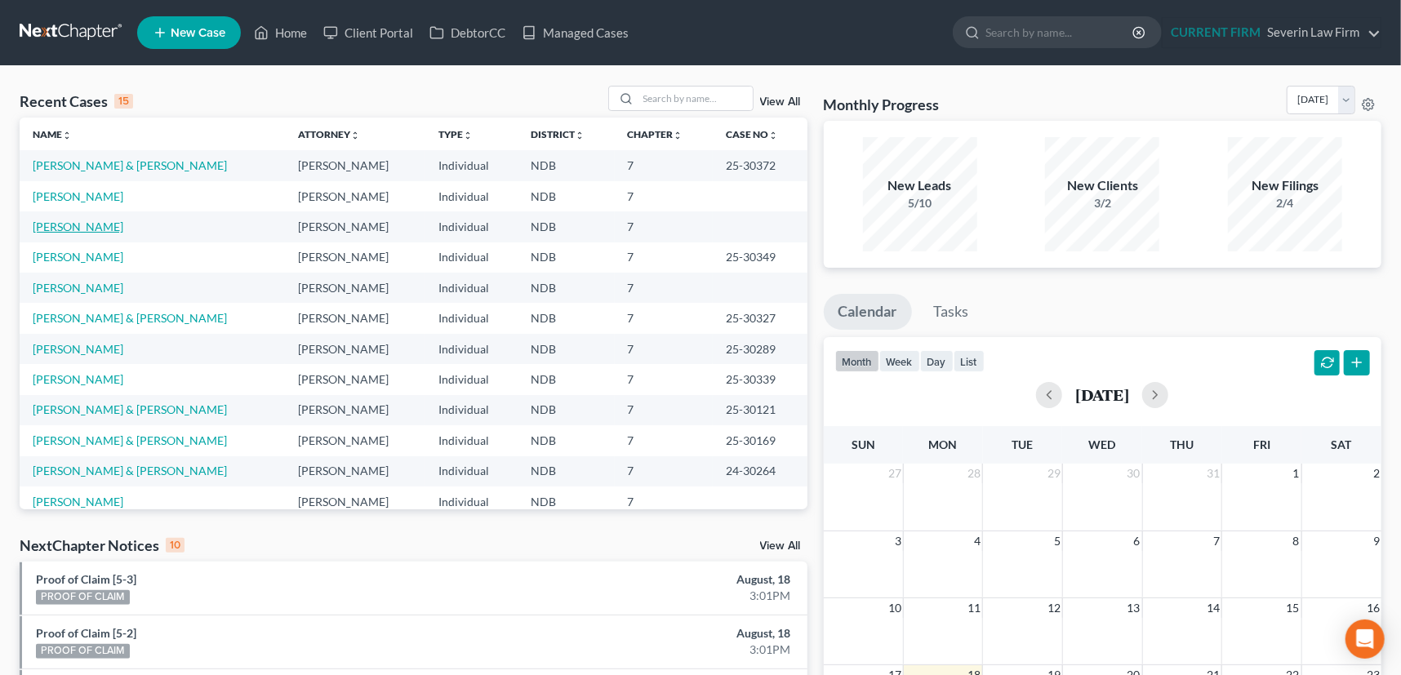
click at [87, 225] on link "[PERSON_NAME]" at bounding box center [78, 227] width 91 height 14
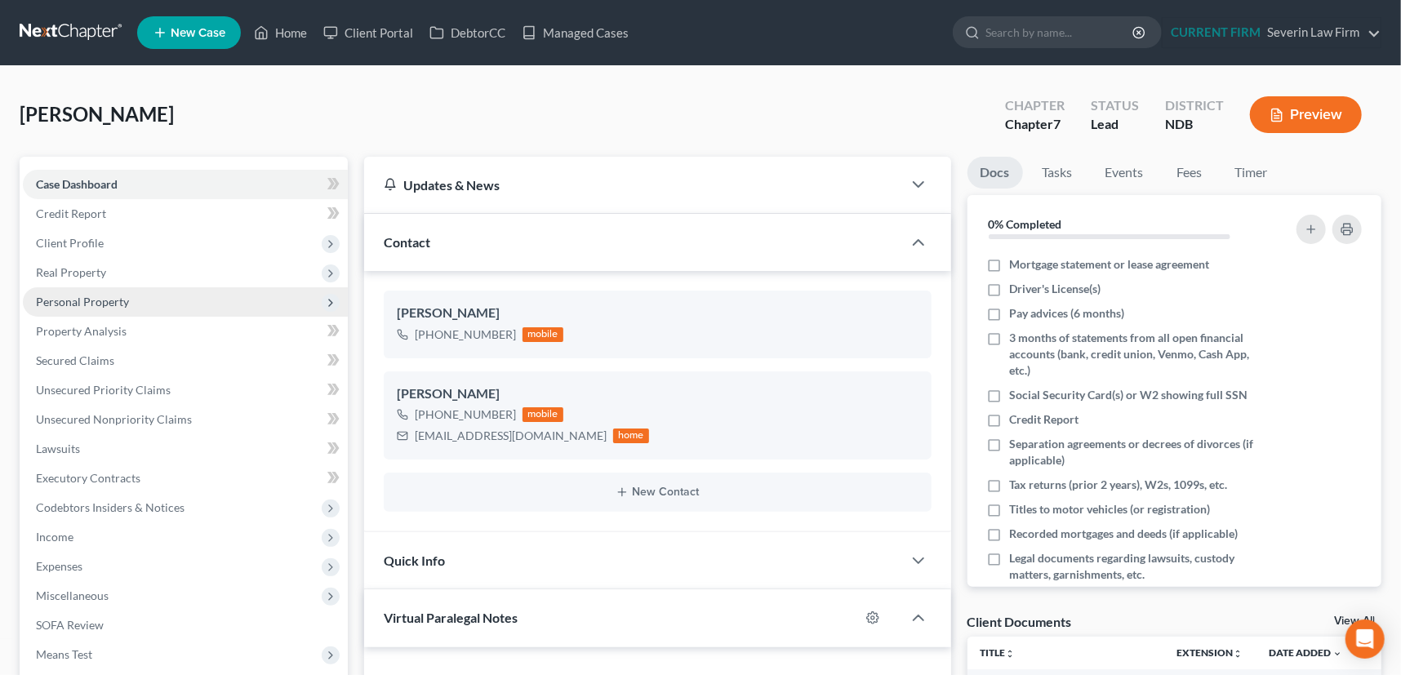
click at [92, 302] on span "Personal Property" at bounding box center [82, 302] width 93 height 14
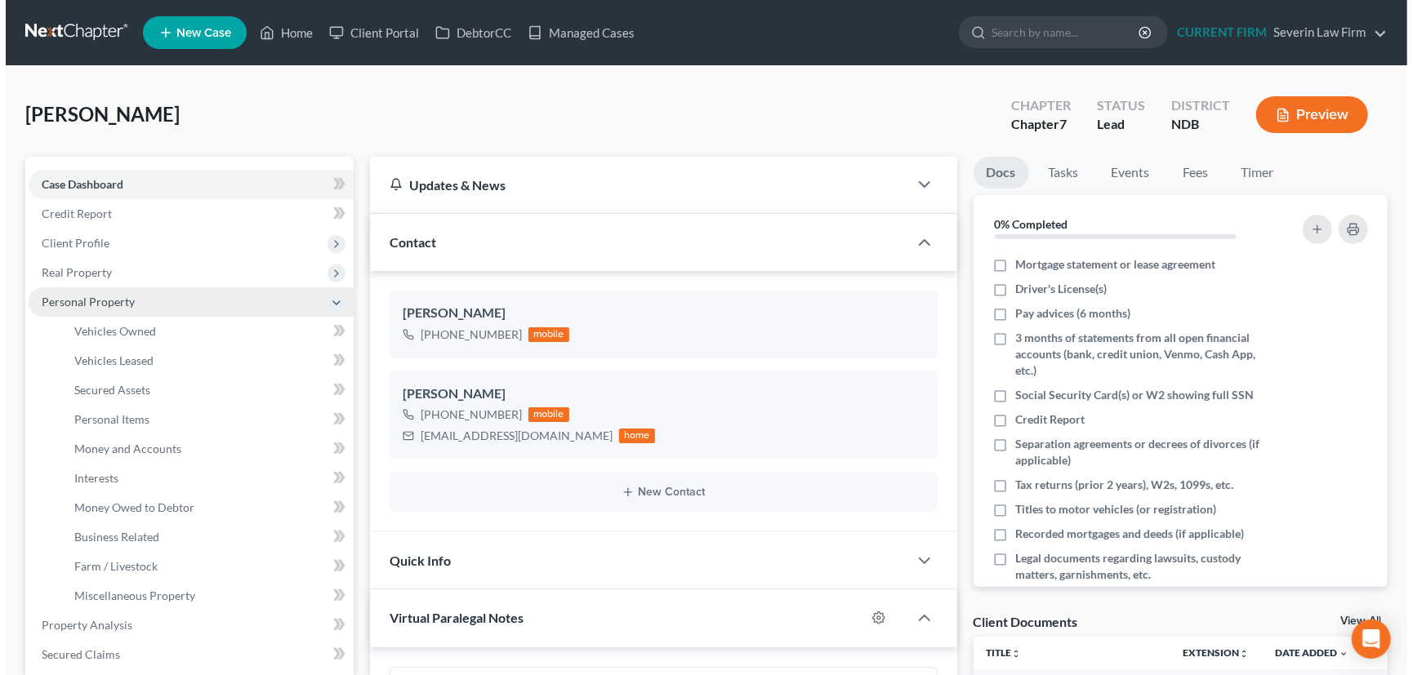
scroll to position [781, 0]
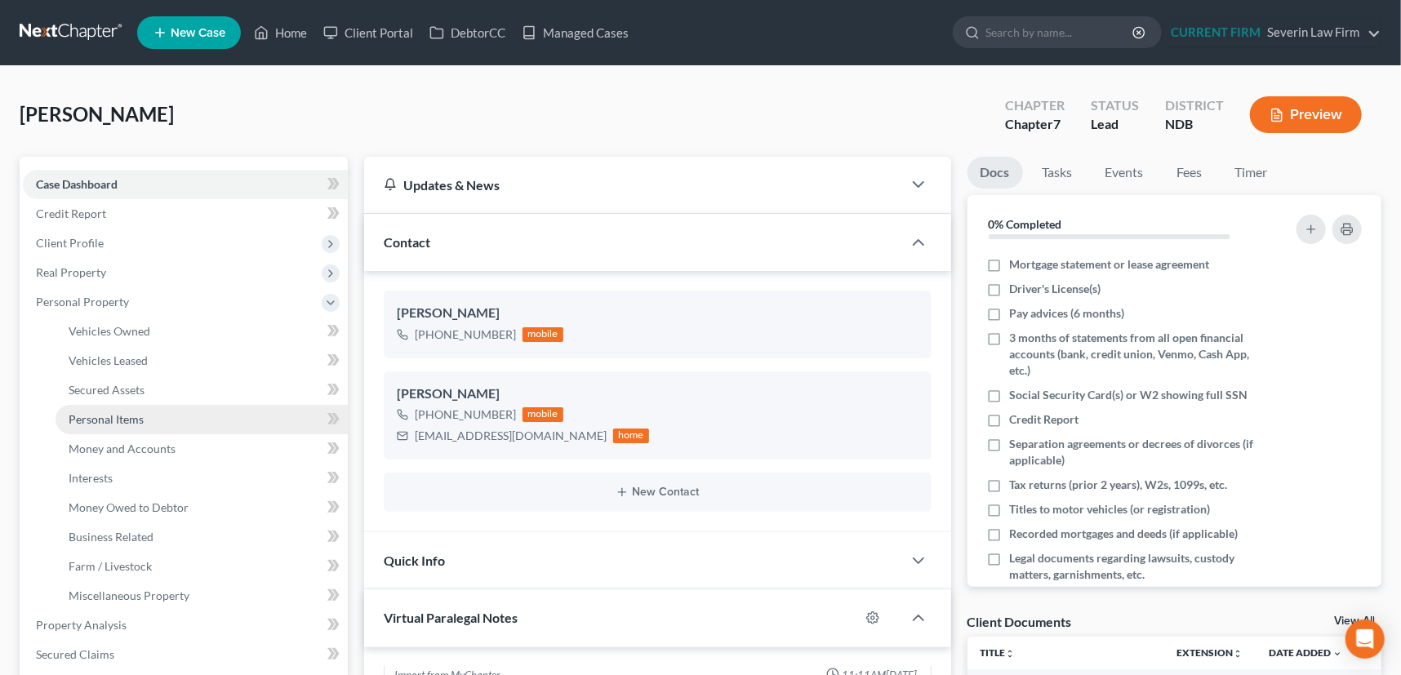
click at [123, 416] on span "Personal Items" at bounding box center [106, 419] width 75 height 14
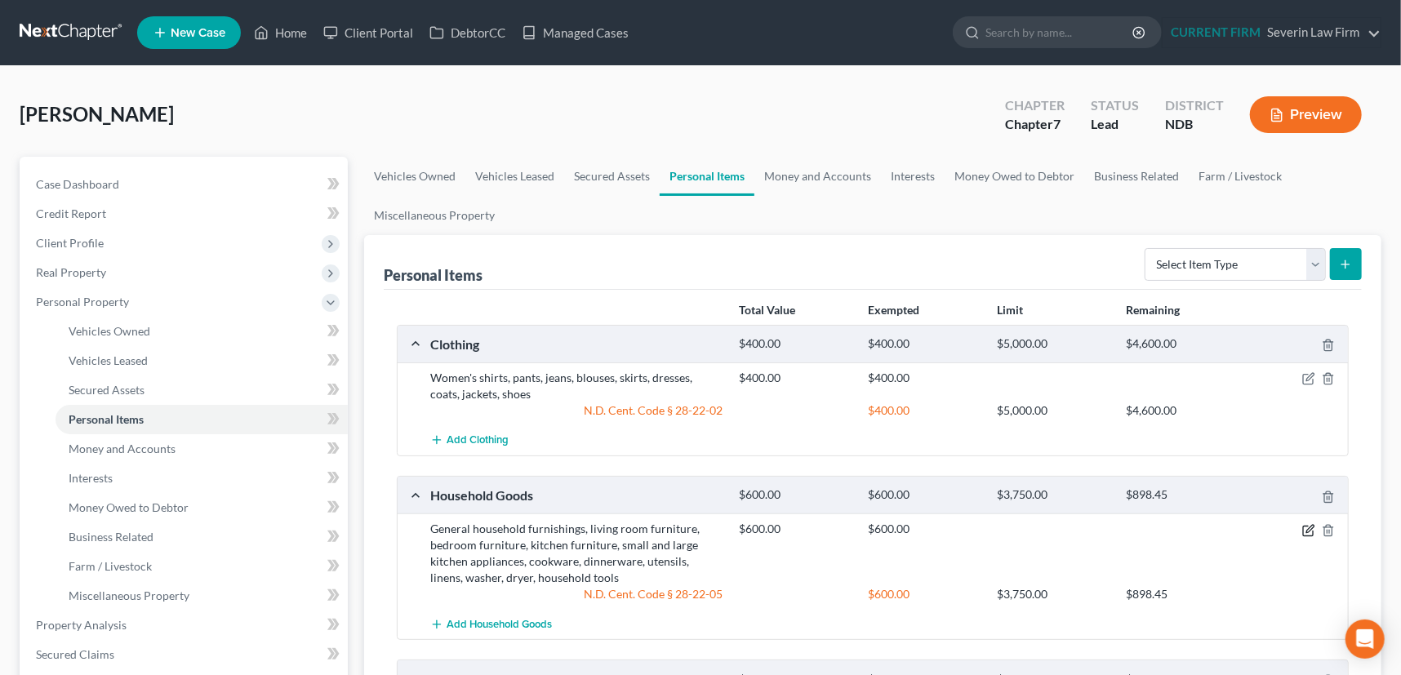
click at [1309, 526] on icon "button" at bounding box center [1309, 530] width 13 height 13
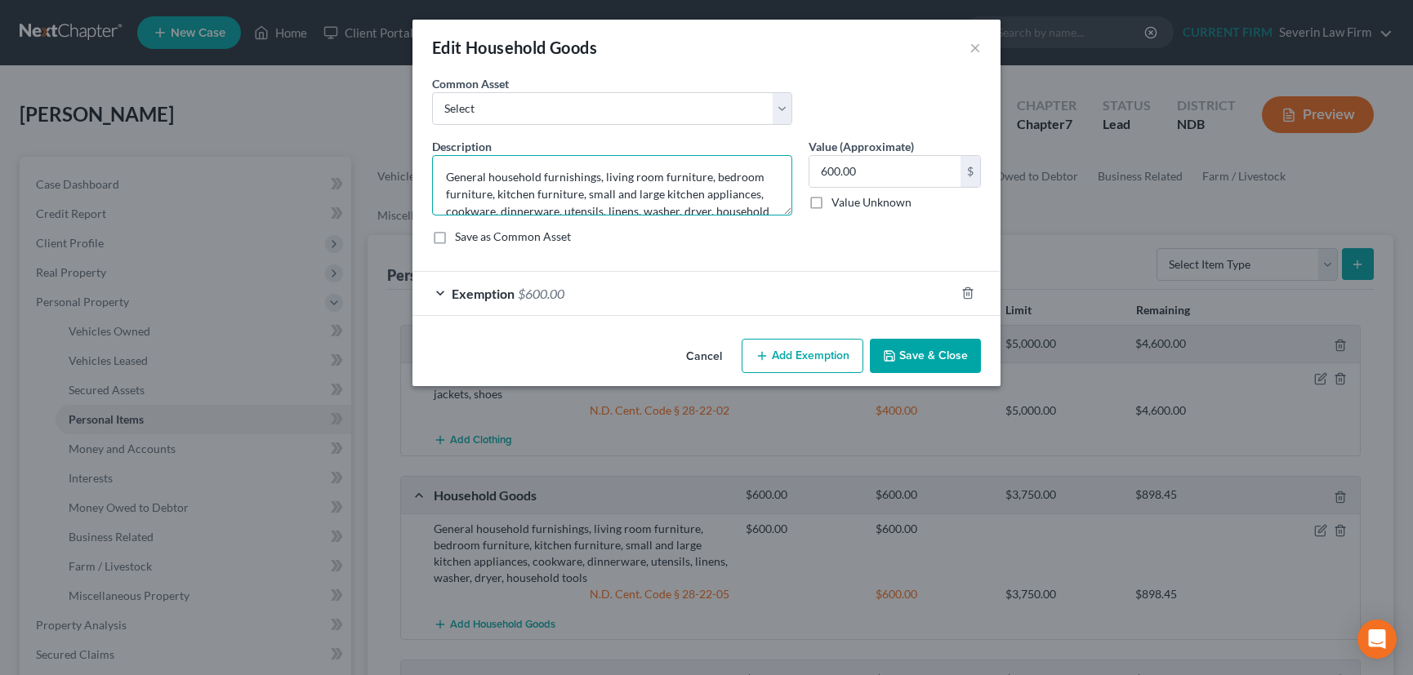
scroll to position [33, 0]
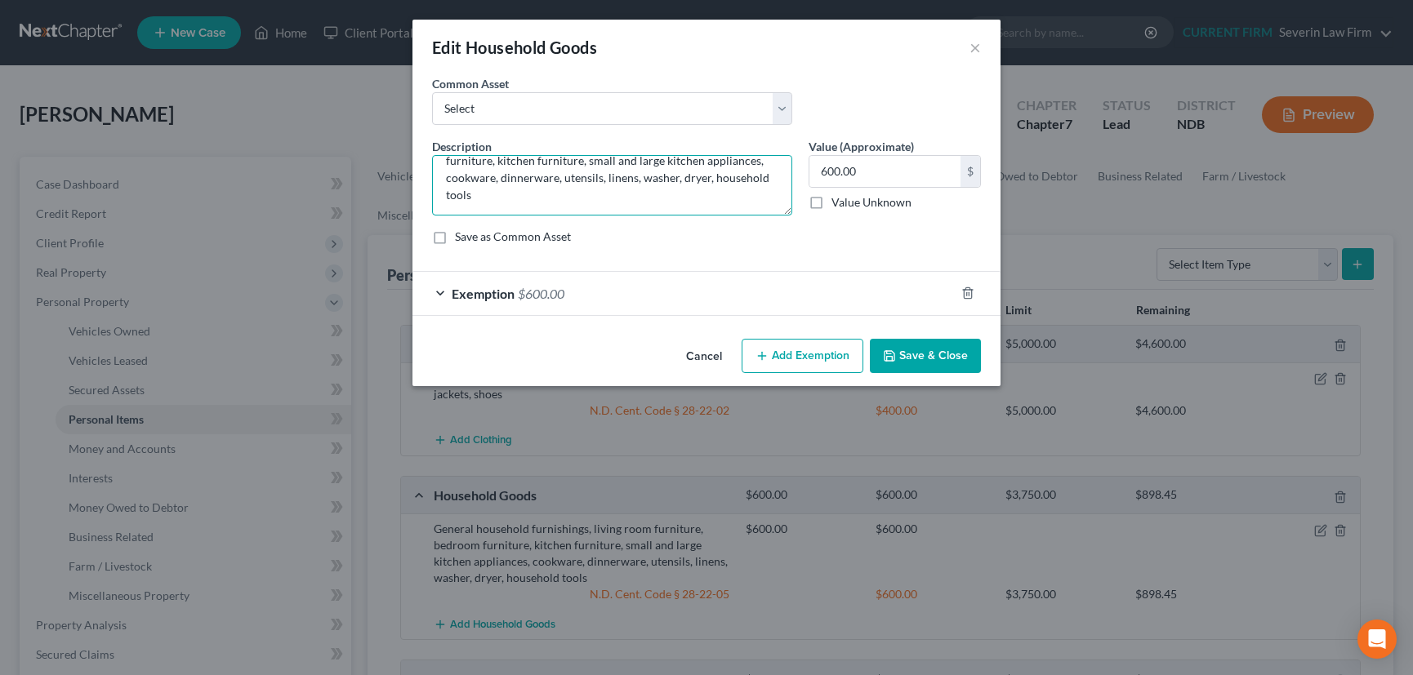
drag, startPoint x: 639, startPoint y: 212, endPoint x: 704, endPoint y: 174, distance: 74.7
click at [704, 174] on textarea "General household furnishings, living room furniture, bedroom furniture, kitche…" at bounding box center [612, 185] width 360 height 60
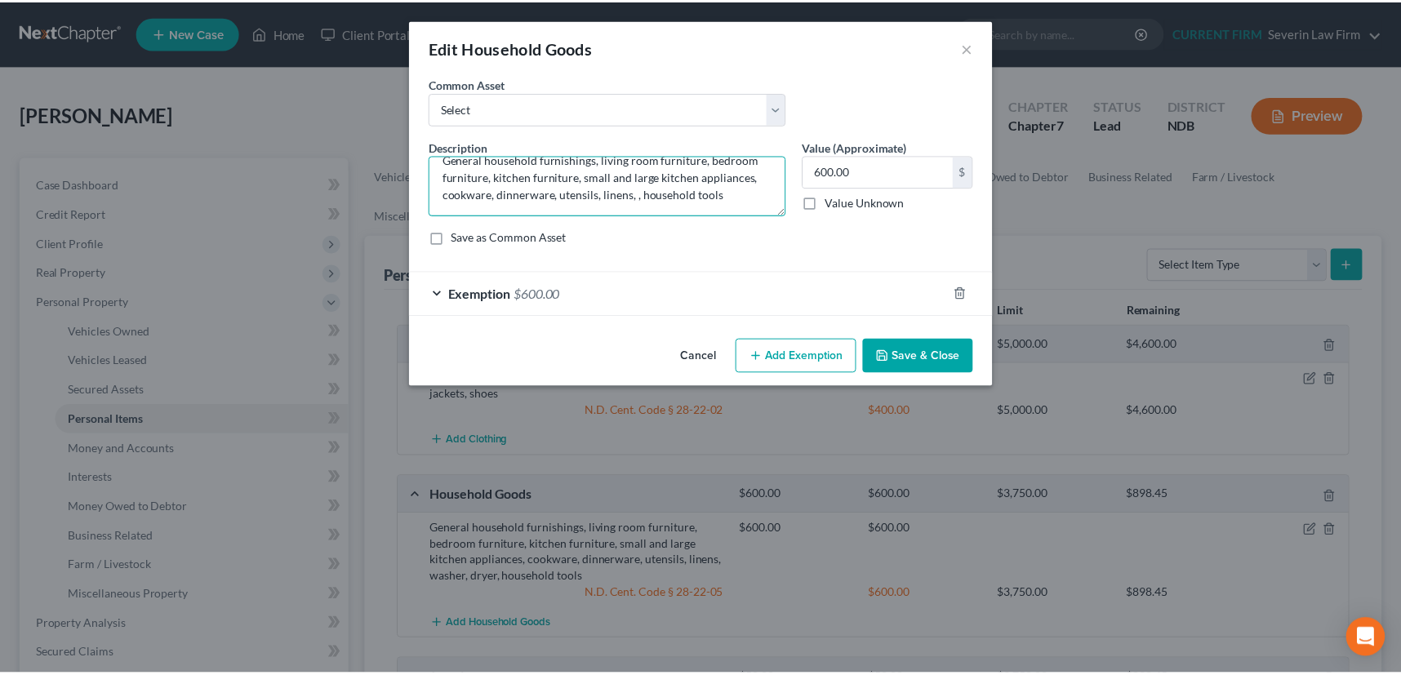
scroll to position [16, 0]
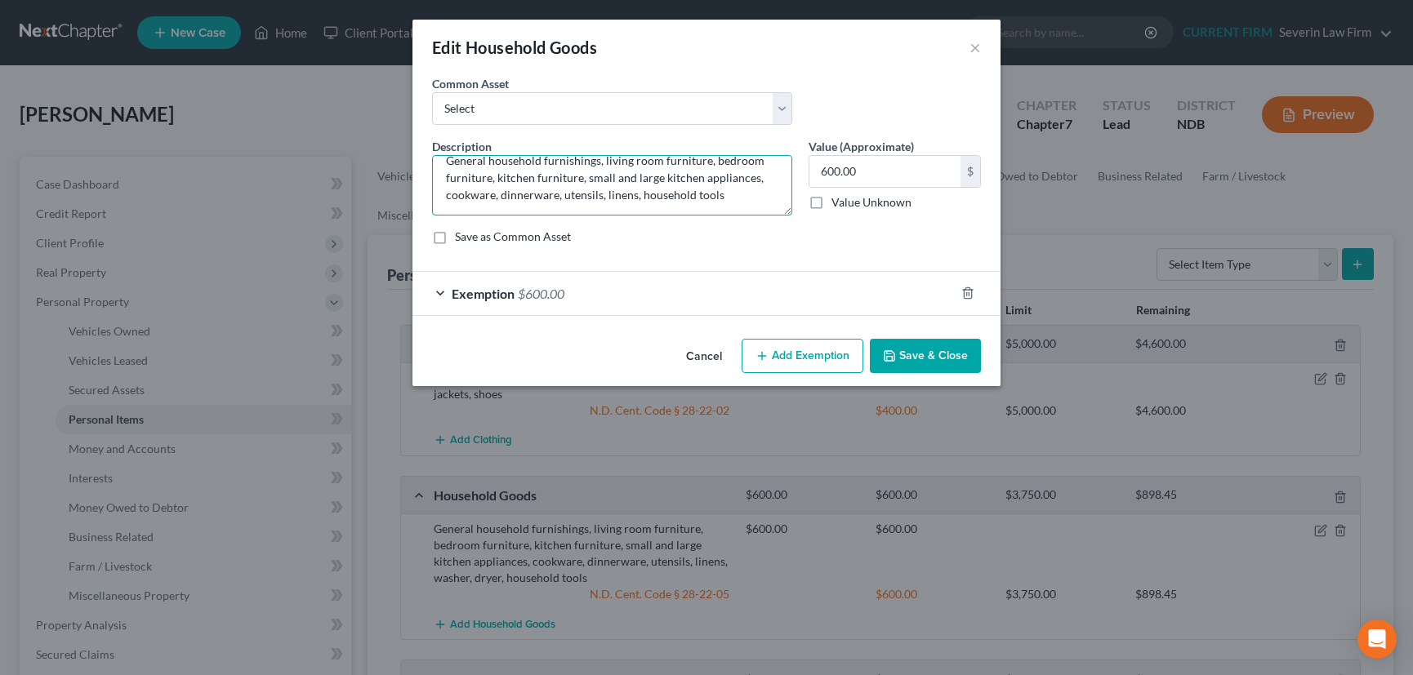
drag, startPoint x: 635, startPoint y: 196, endPoint x: 759, endPoint y: 194, distance: 123.3
click at [759, 194] on textarea "General household furnishings, living room furniture, bedroom furniture, kitche…" at bounding box center [612, 185] width 360 height 60
type textarea "General household furnishings, living room furniture, bedroom furniture, kitche…"
click at [937, 350] on button "Save & Close" at bounding box center [925, 356] width 111 height 34
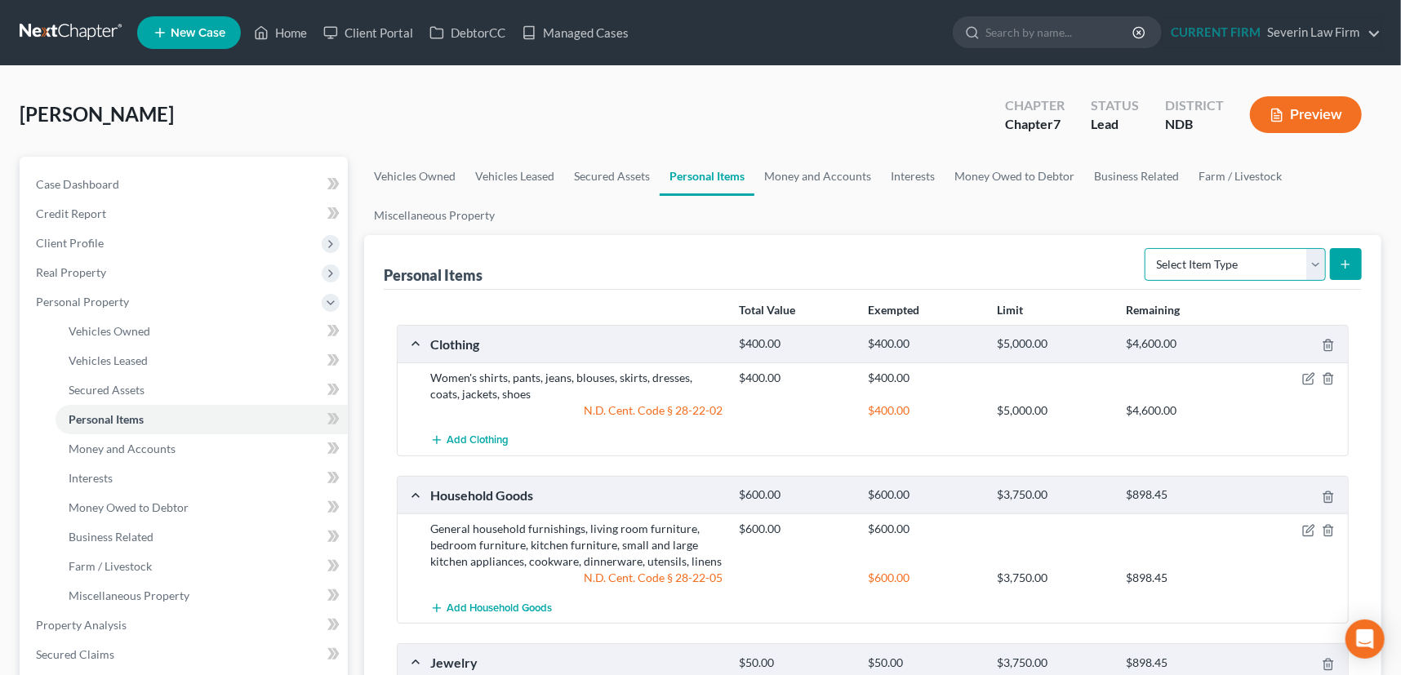
click at [1313, 264] on select "Select Item Type Clothing Collectibles Of Value Electronics Firearms Household …" at bounding box center [1235, 264] width 181 height 33
select select "electronics"
click at [1147, 248] on select "Select Item Type Clothing Collectibles Of Value Electronics Firearms Household …" at bounding box center [1235, 264] width 181 height 33
click at [1340, 260] on icon "submit" at bounding box center [1345, 264] width 13 height 13
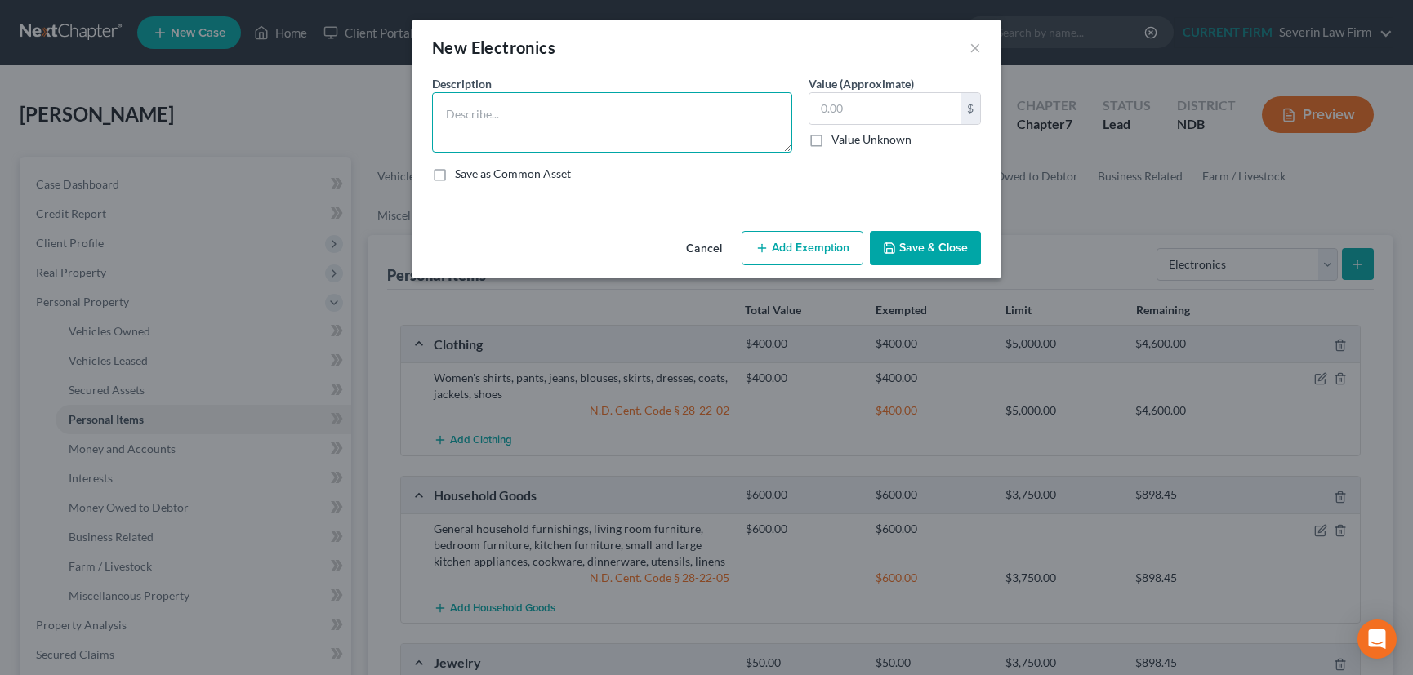
click at [573, 123] on textarea at bounding box center [612, 122] width 360 height 60
type textarea "TV"
click at [863, 106] on input "text" at bounding box center [884, 108] width 151 height 31
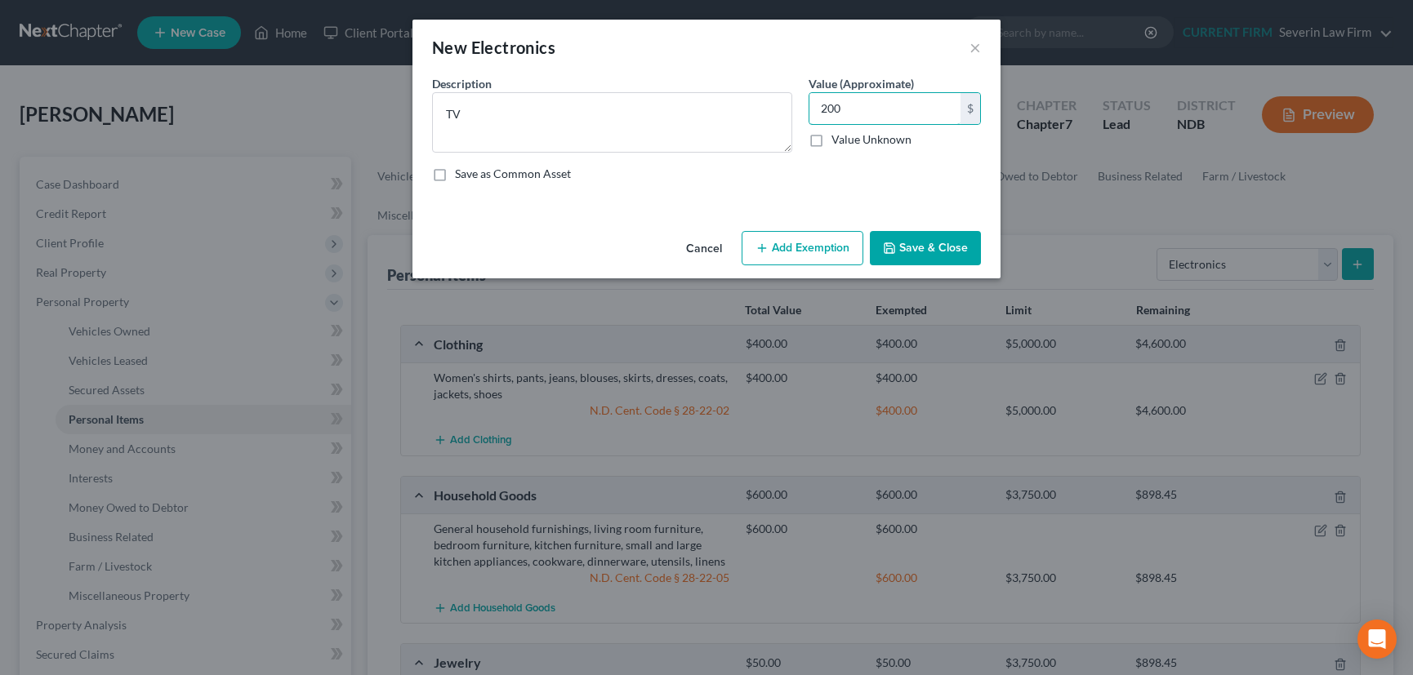
type input "200"
click at [804, 251] on button "Add Exemption" at bounding box center [803, 248] width 122 height 34
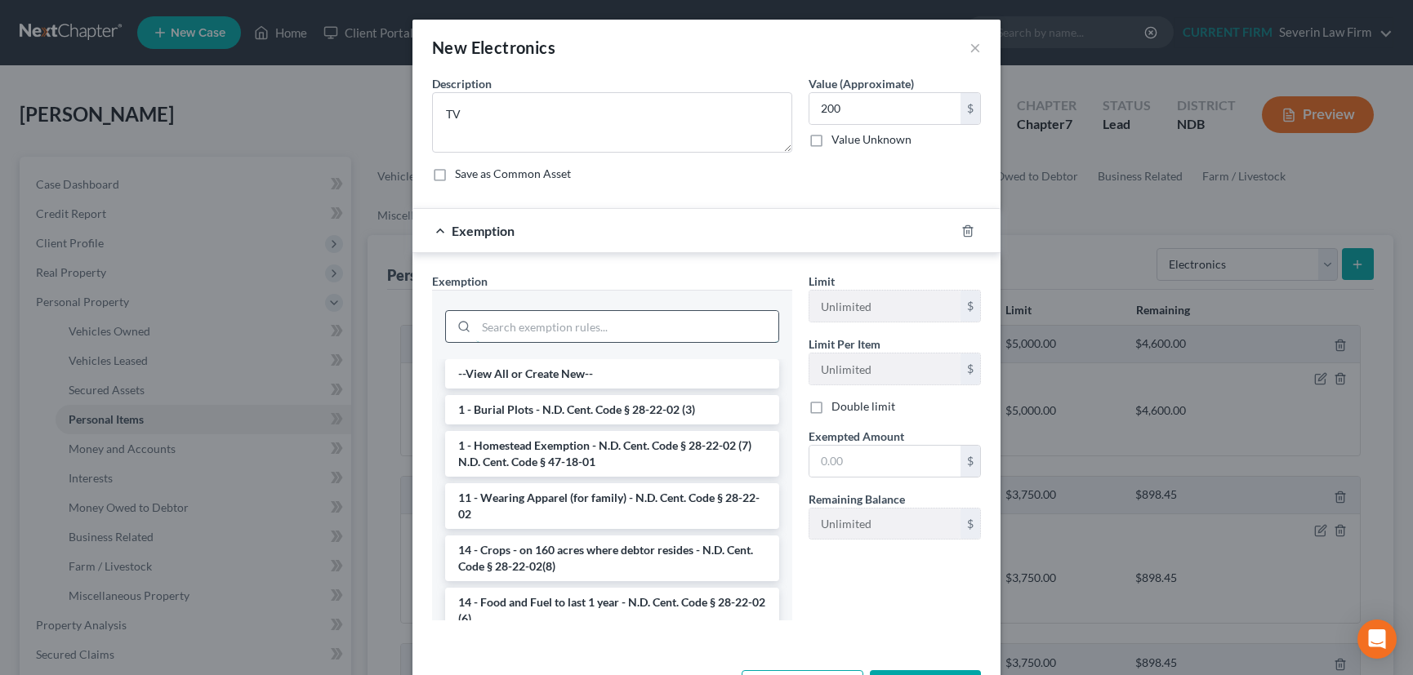
click at [641, 320] on input "search" at bounding box center [627, 326] width 302 height 31
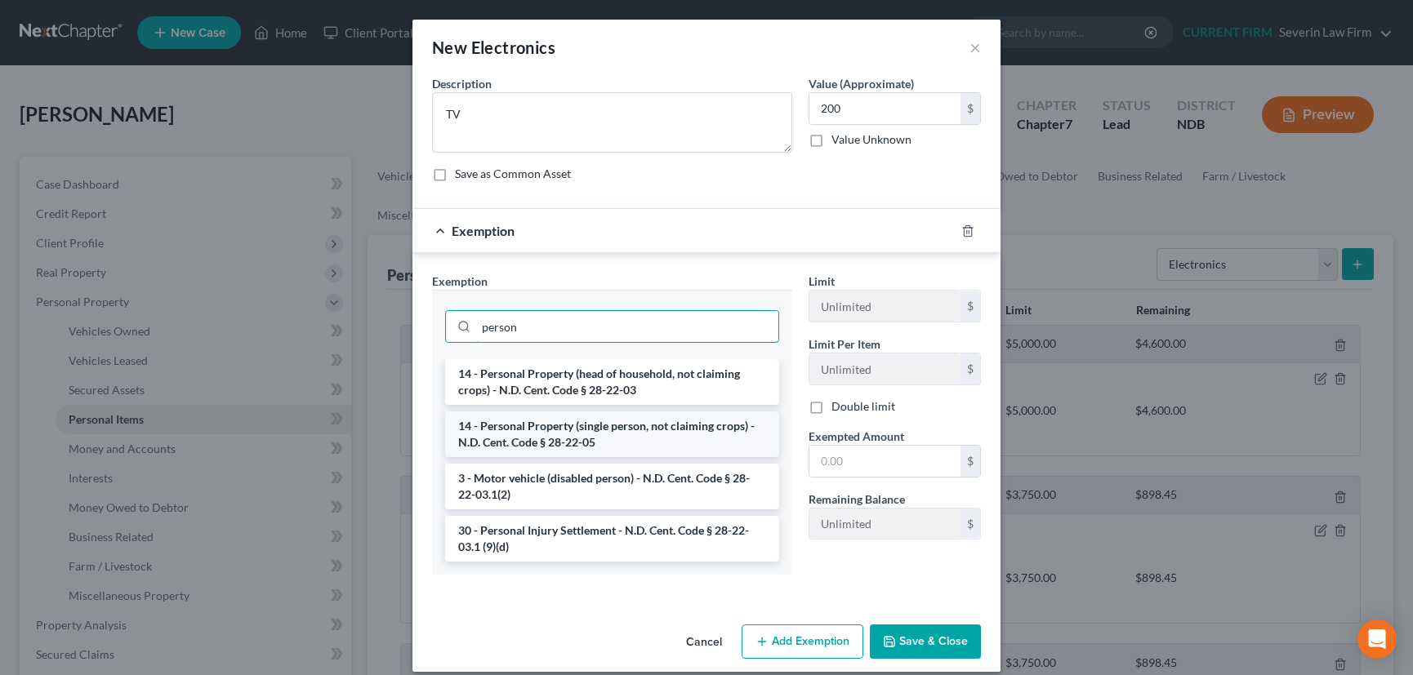
type input "person"
click at [629, 428] on li "14 - Personal Property (single person, not claiming crops) - N.D. Cent. Code § …" at bounding box center [612, 435] width 334 height 46
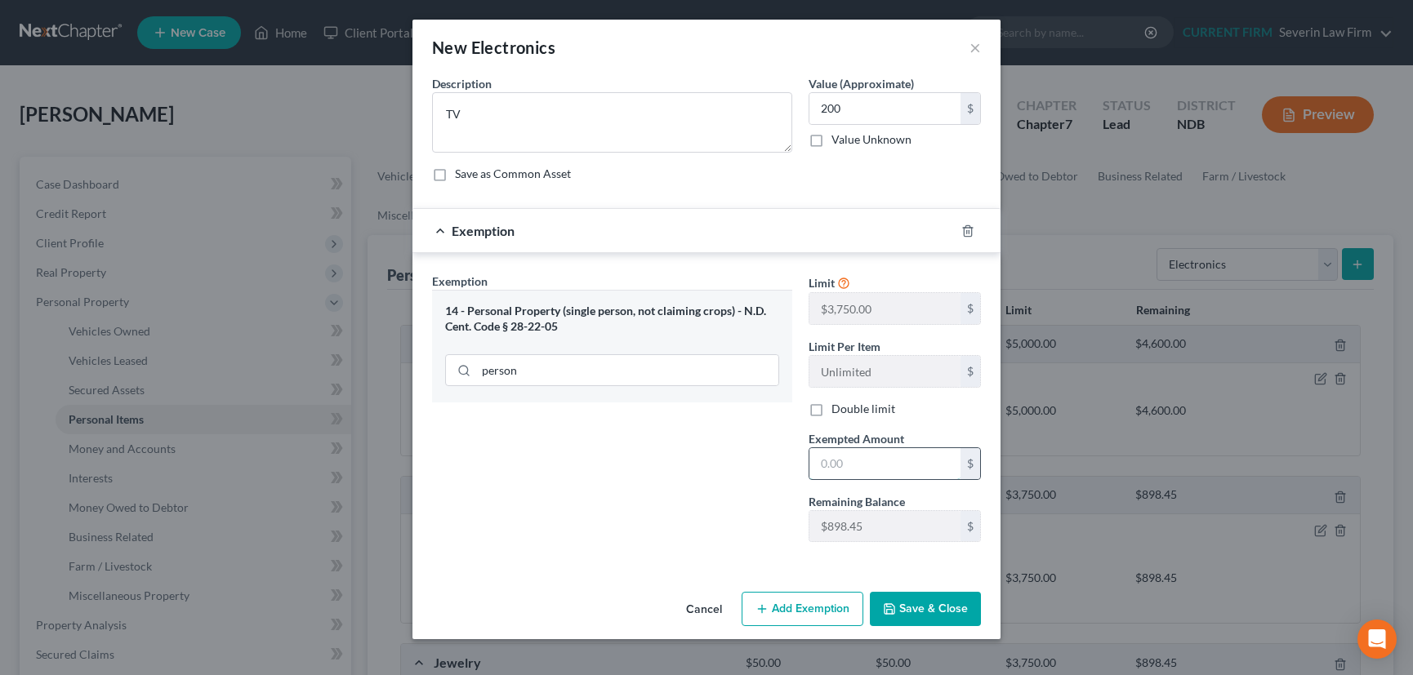
click at [862, 458] on input "text" at bounding box center [884, 463] width 151 height 31
type input "200"
click at [919, 608] on button "Save & Close" at bounding box center [925, 609] width 111 height 34
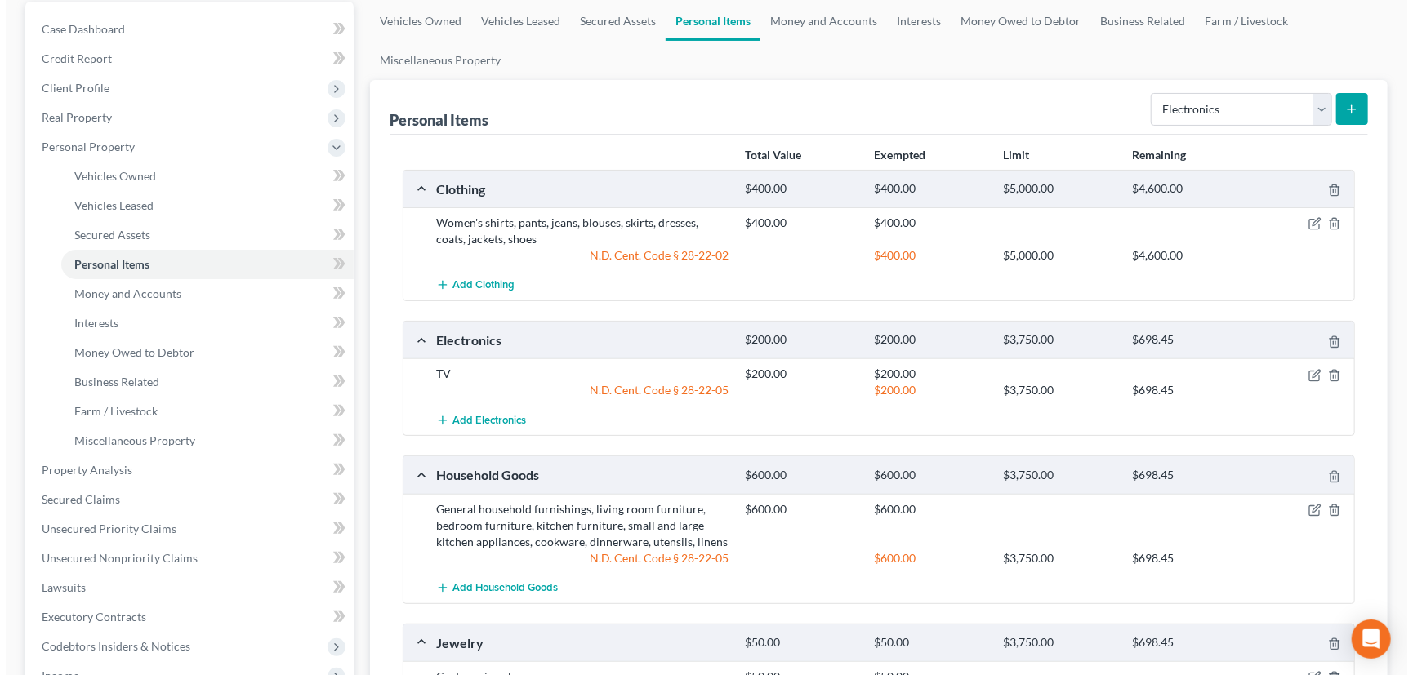
scroll to position [148, 0]
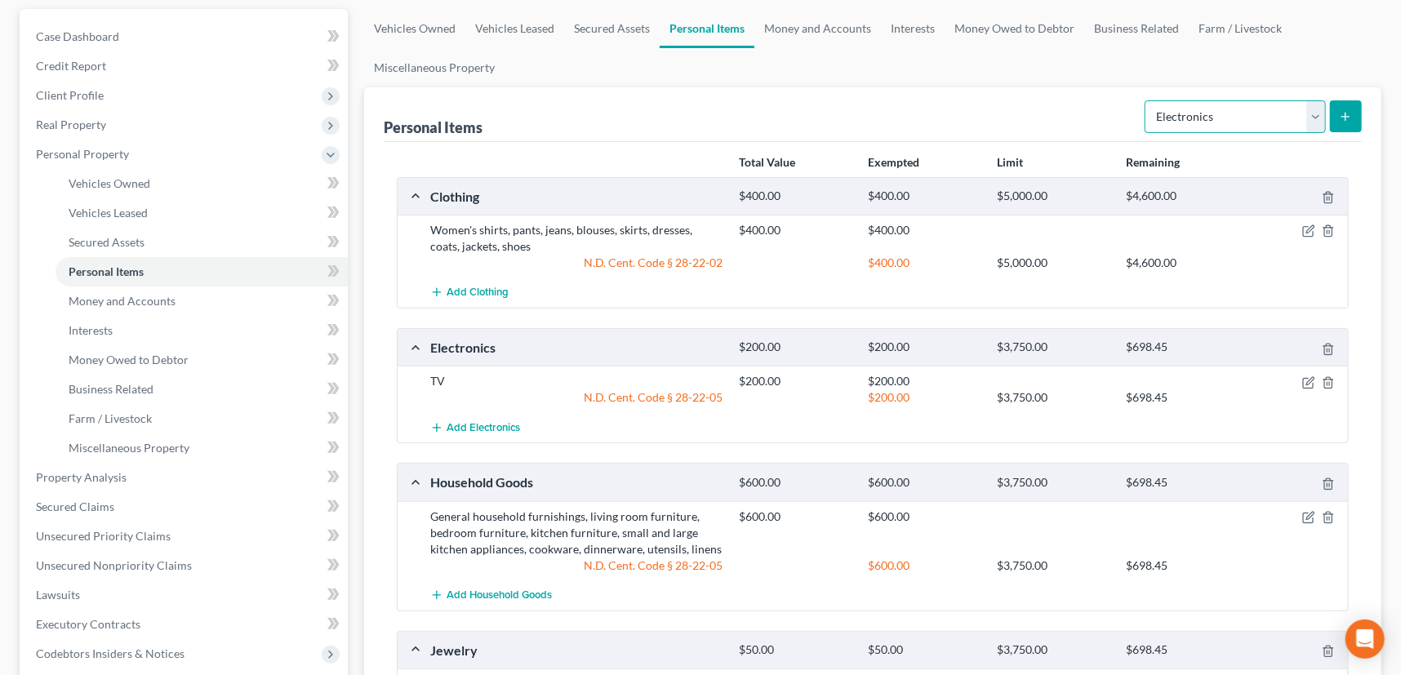
click at [1320, 111] on select "Select Item Type Clothing Collectibles Of Value Electronics Firearms Household …" at bounding box center [1235, 116] width 181 height 33
select select "sports_and_hobby_equipment"
click at [1147, 100] on select "Select Item Type Clothing Collectibles Of Value Electronics Firearms Household …" at bounding box center [1235, 116] width 181 height 33
click at [1346, 110] on icon "submit" at bounding box center [1345, 116] width 13 height 13
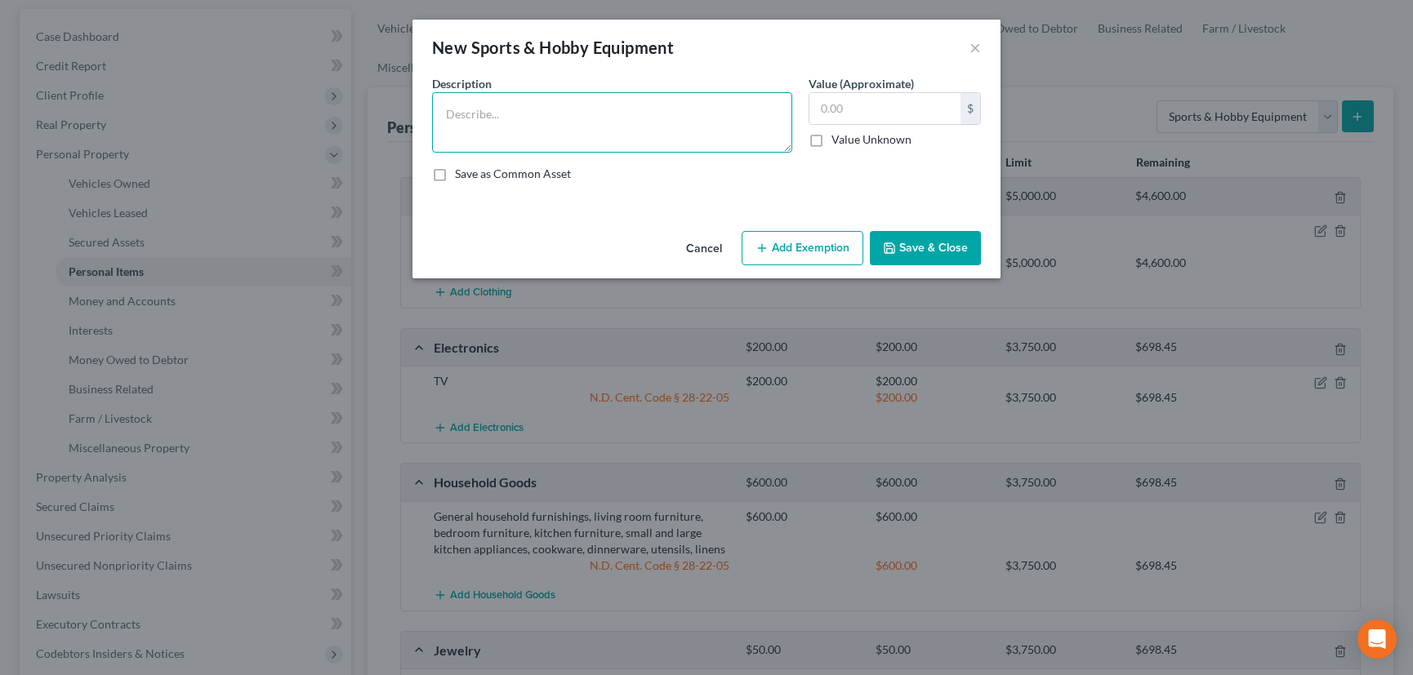
click at [586, 112] on textarea at bounding box center [612, 122] width 360 height 60
type textarea "Gym equipment, bicycle, dumbell"
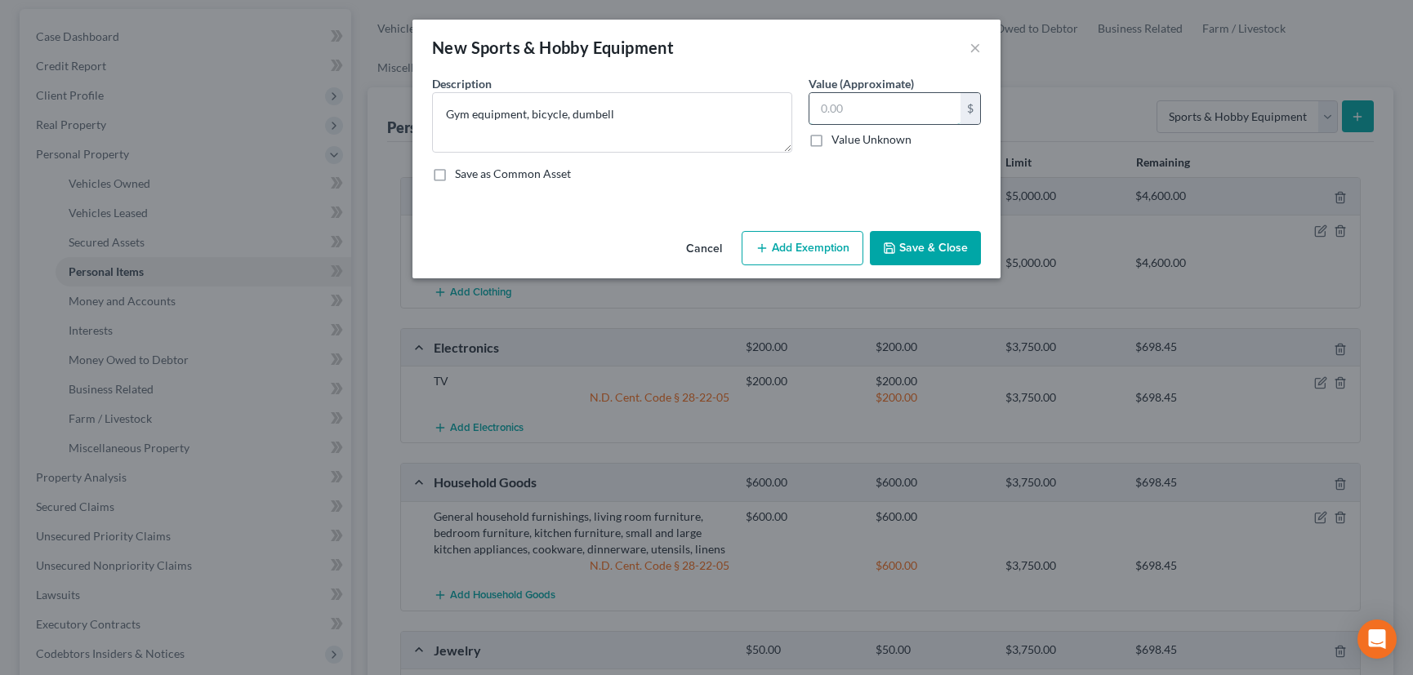
click at [887, 109] on input "text" at bounding box center [884, 108] width 151 height 31
click at [786, 240] on button "Add Exemption" at bounding box center [803, 248] width 122 height 34
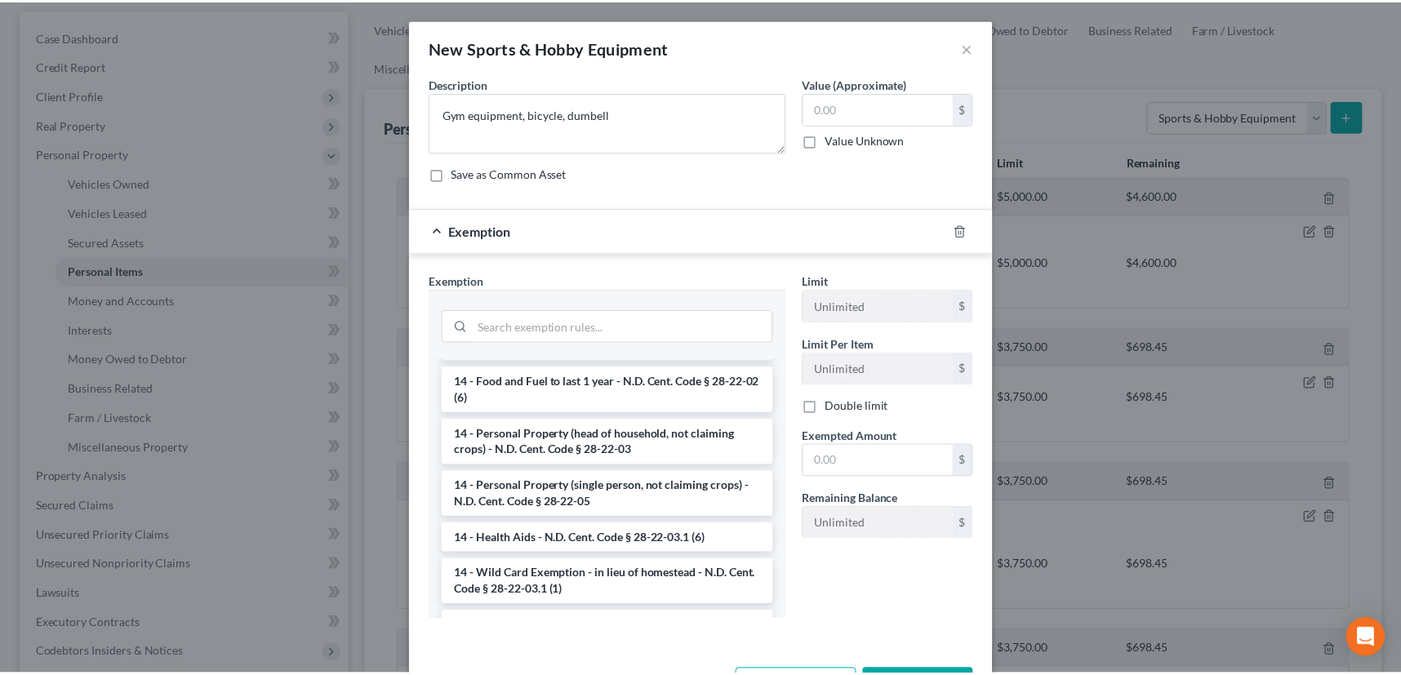
scroll to position [222, 0]
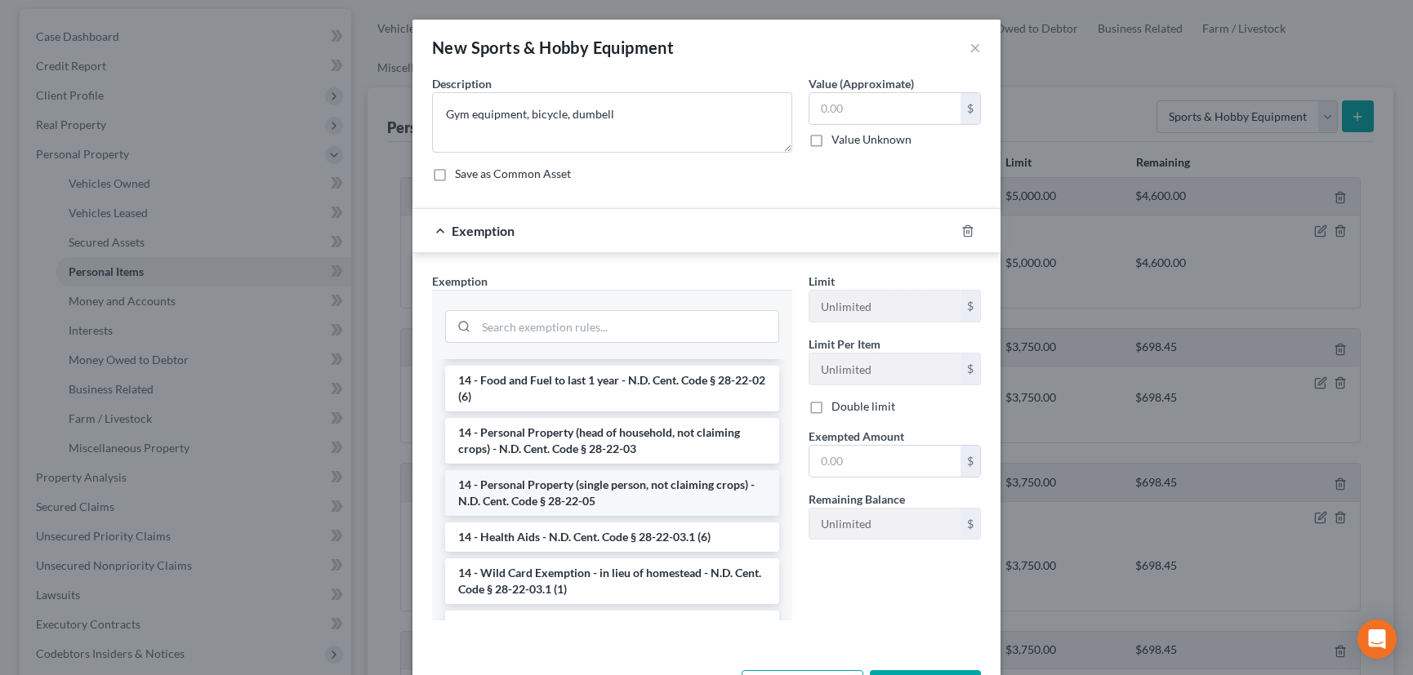
click at [596, 489] on li "14 - Personal Property (single person, not claiming crops) - N.D. Cent. Code § …" at bounding box center [612, 493] width 334 height 46
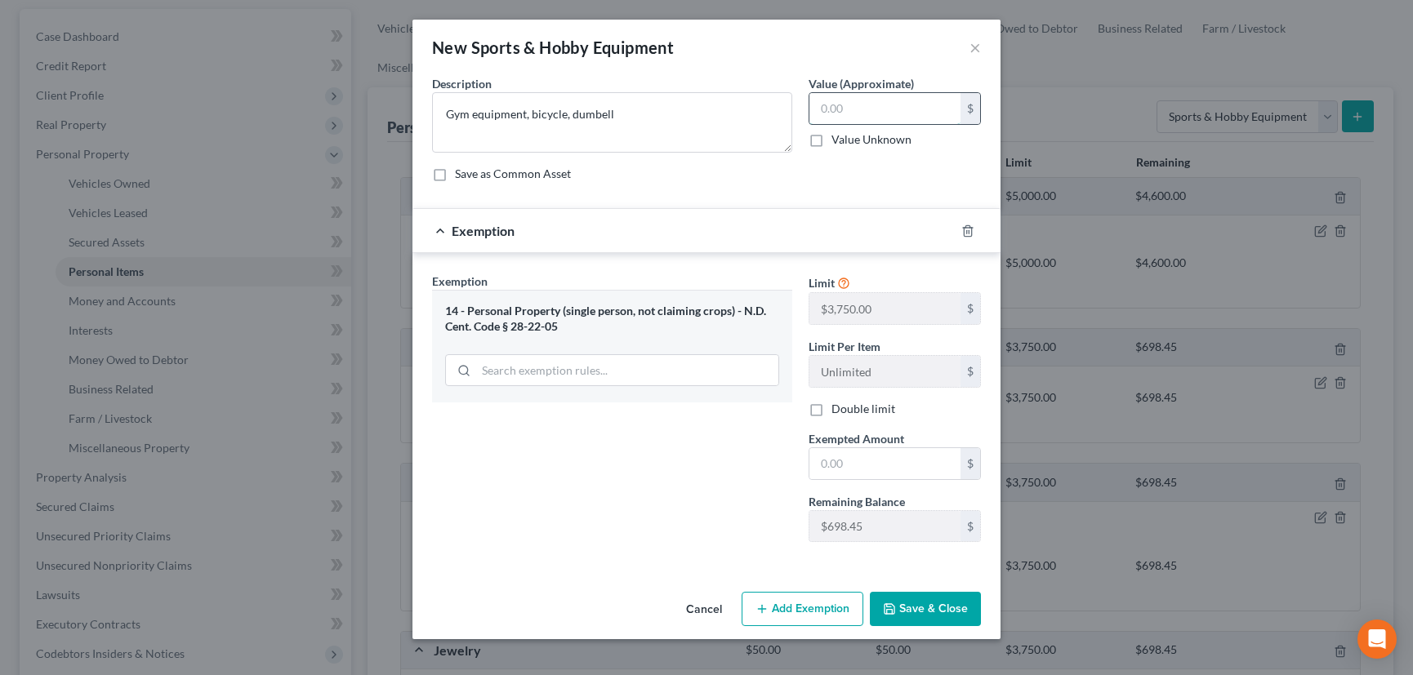
click at [851, 108] on input "text" at bounding box center [884, 108] width 151 height 31
type input "200"
click at [878, 470] on input "text" at bounding box center [884, 463] width 151 height 31
type input "200"
click at [913, 599] on button "Save & Close" at bounding box center [925, 609] width 111 height 34
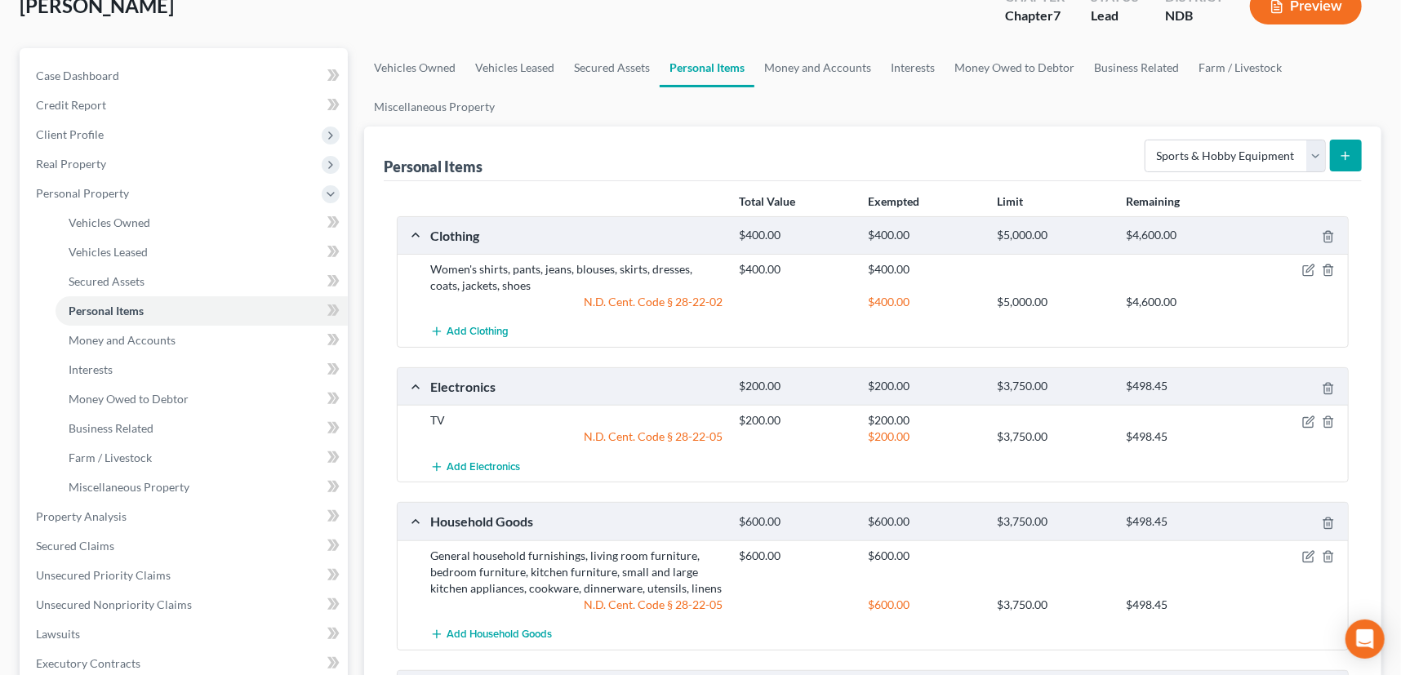
scroll to position [108, 0]
click at [114, 193] on span "Personal Property" at bounding box center [82, 194] width 93 height 14
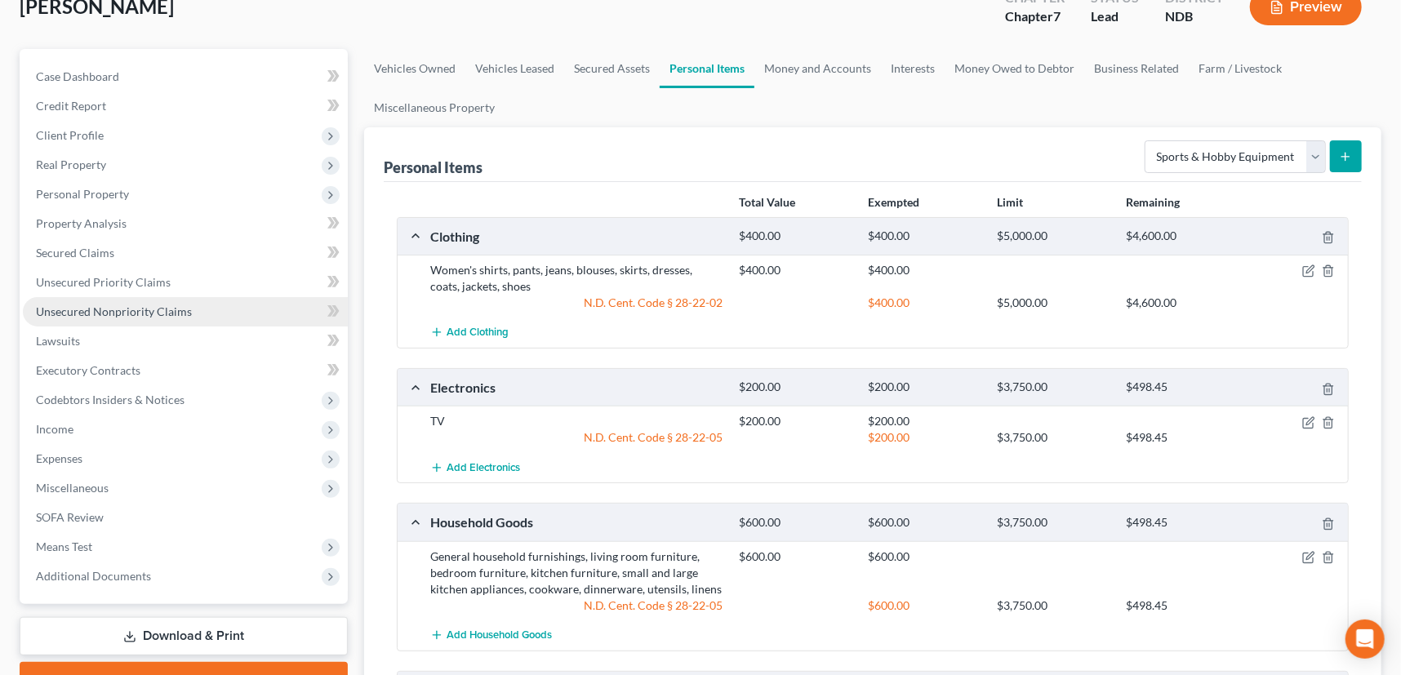
click at [126, 305] on span "Unsecured Nonpriority Claims" at bounding box center [114, 312] width 156 height 14
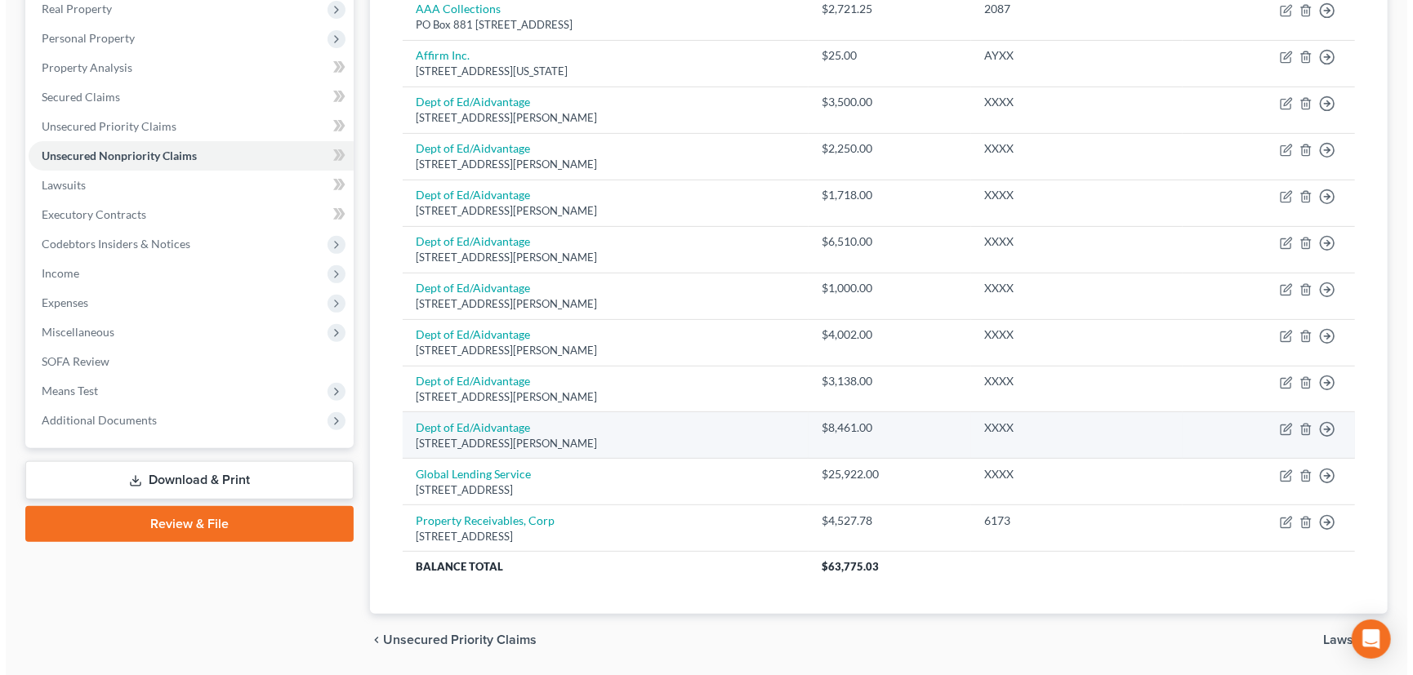
scroll to position [240, 0]
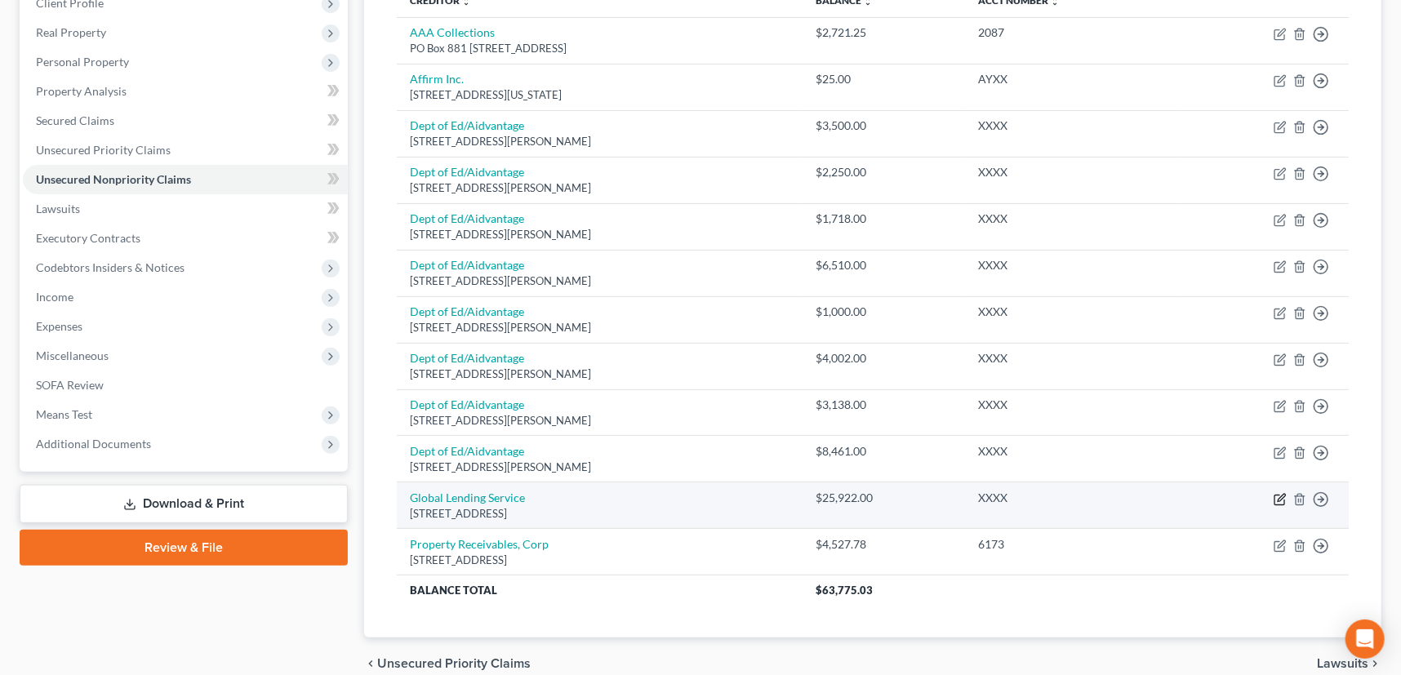
click at [1278, 497] on icon "button" at bounding box center [1280, 499] width 13 height 13
select select "42"
select select "14"
select select "0"
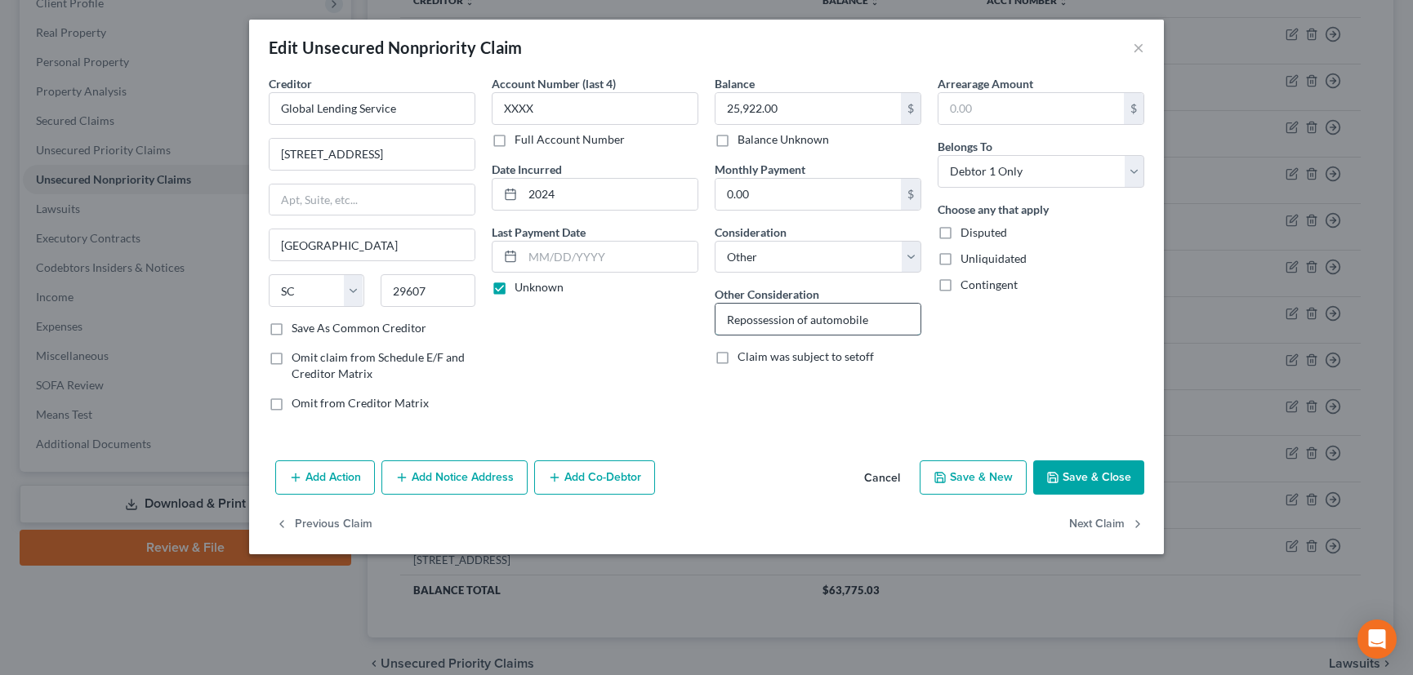
click at [889, 311] on input "Repossession of automobile" at bounding box center [817, 319] width 205 height 31
type input "Repossession of automobile 2004 Chevrolet Trailblazer"
click at [726, 194] on input "0.00" at bounding box center [807, 194] width 185 height 31
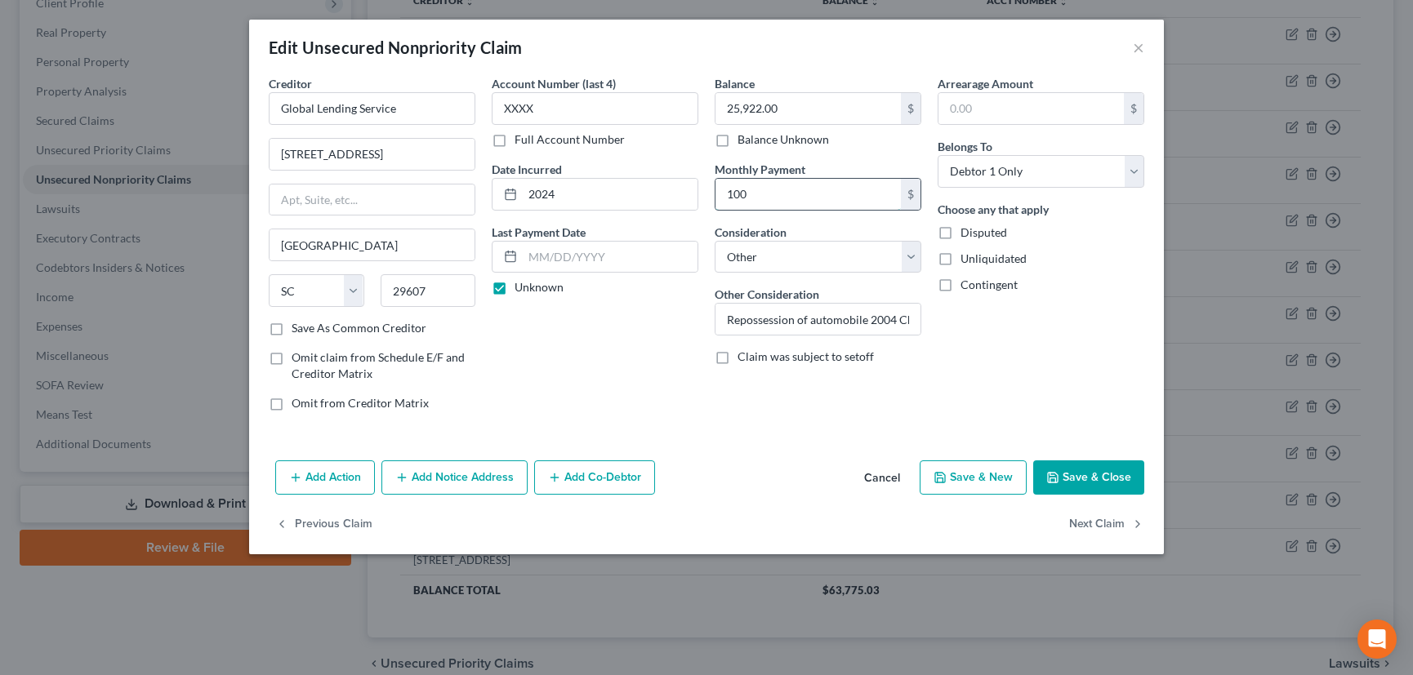
click at [751, 192] on input "100" at bounding box center [807, 194] width 185 height 31
drag, startPoint x: 751, startPoint y: 192, endPoint x: 727, endPoint y: 197, distance: 24.2
click at [727, 197] on input "100" at bounding box center [807, 194] width 185 height 31
type input "200"
click at [528, 254] on input "text" at bounding box center [610, 257] width 175 height 31
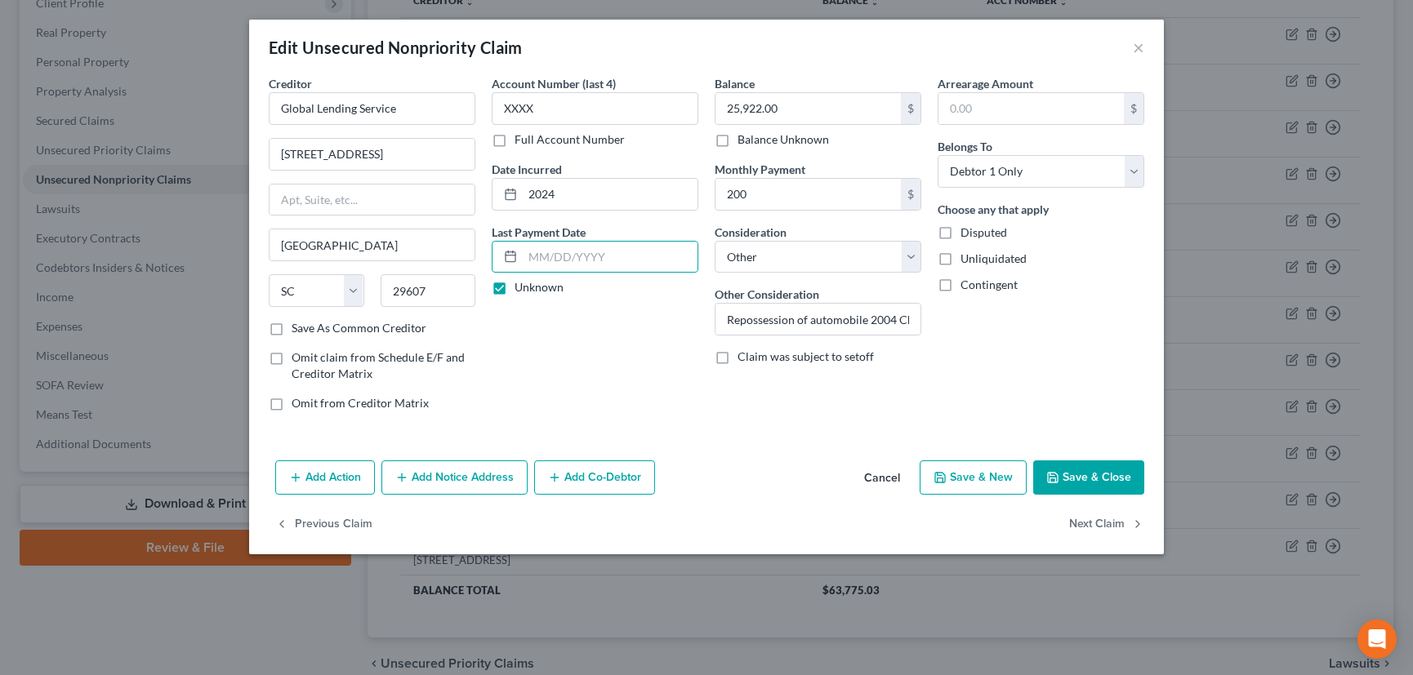
click at [515, 286] on label "Unknown" at bounding box center [539, 287] width 49 height 16
click at [521, 286] on input "Unknown" at bounding box center [526, 284] width 11 height 11
checkbox input "false"
click at [535, 252] on input "text" at bounding box center [610, 257] width 175 height 31
click at [540, 250] on input "text" at bounding box center [610, 257] width 175 height 31
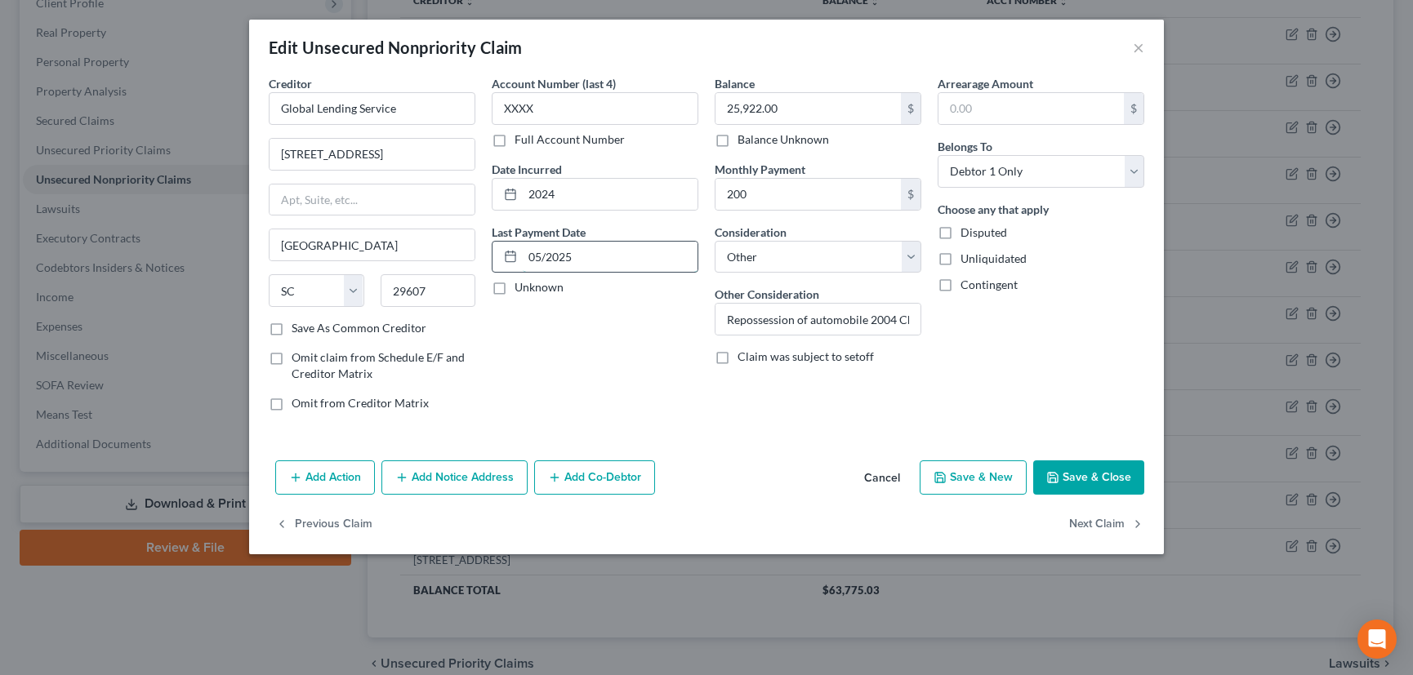
drag, startPoint x: 539, startPoint y: 261, endPoint x: 581, endPoint y: 260, distance: 41.7
click at [581, 260] on input "05/2025" at bounding box center [610, 257] width 175 height 31
click at [541, 255] on input "0522/2025" at bounding box center [610, 257] width 175 height 31
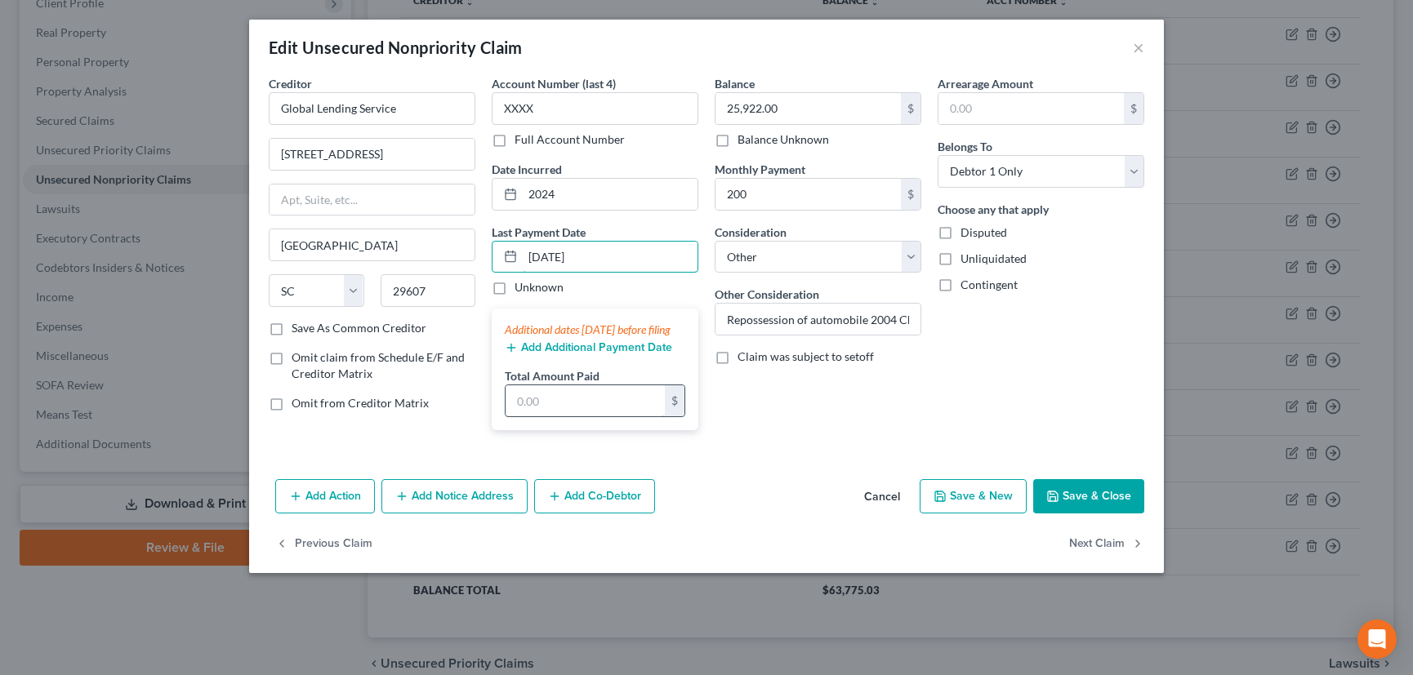
type input "[DATE]"
click at [516, 417] on input "text" at bounding box center [585, 400] width 159 height 31
type input "200"
click at [447, 511] on button "Add Notice Address" at bounding box center [454, 496] width 146 height 34
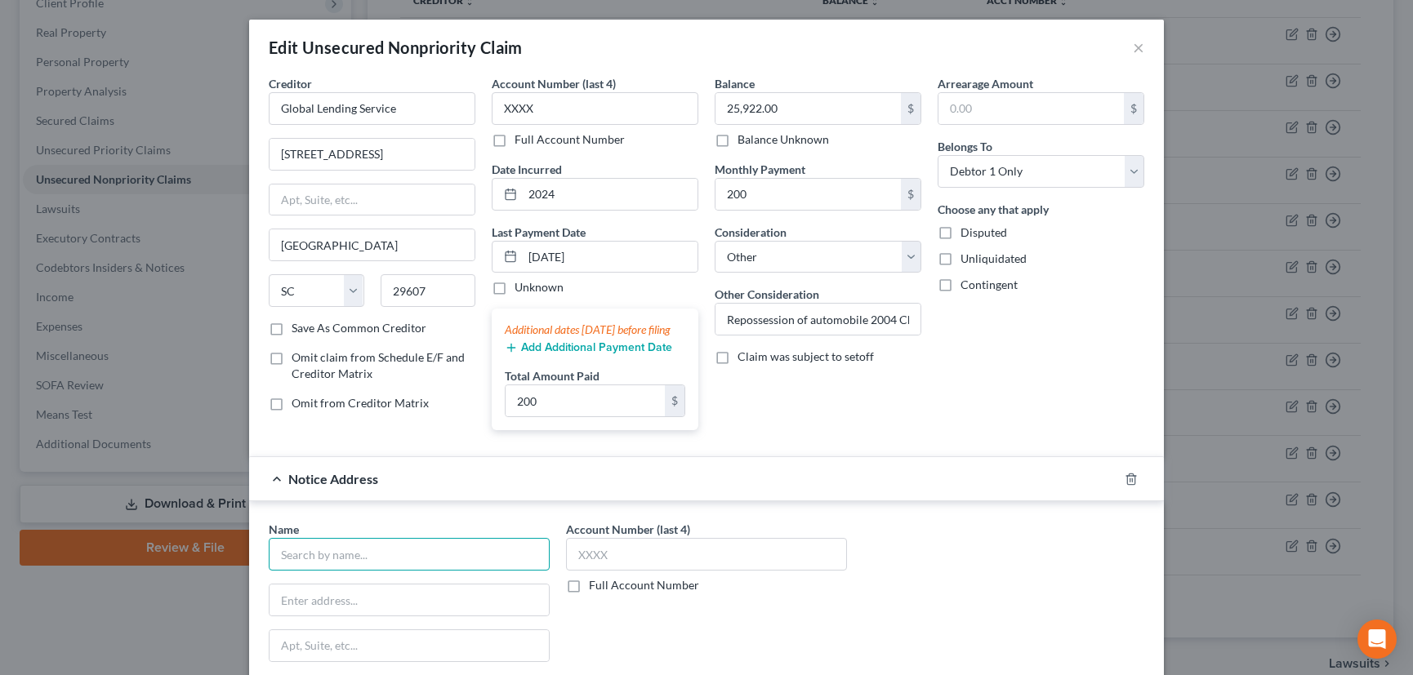
click at [435, 564] on input "text" at bounding box center [409, 554] width 281 height 33
type input "Auto Credit"
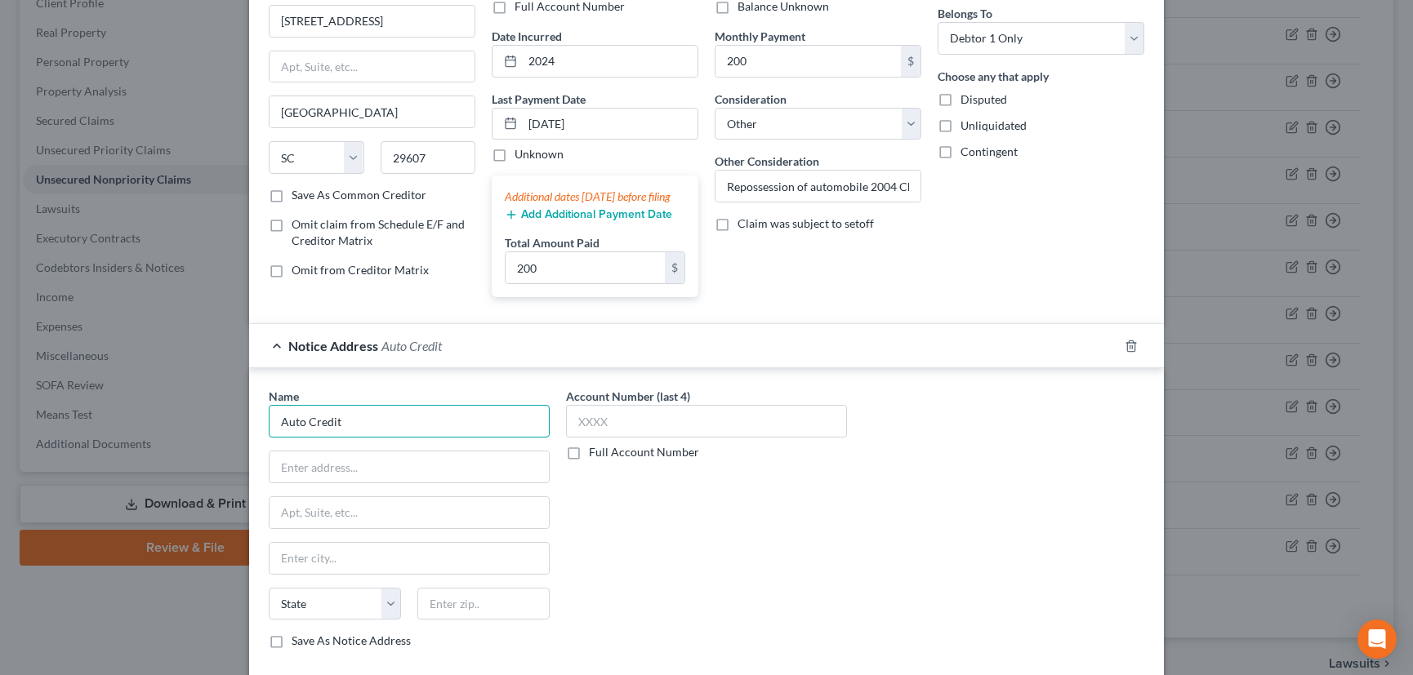
scroll to position [222, 0]
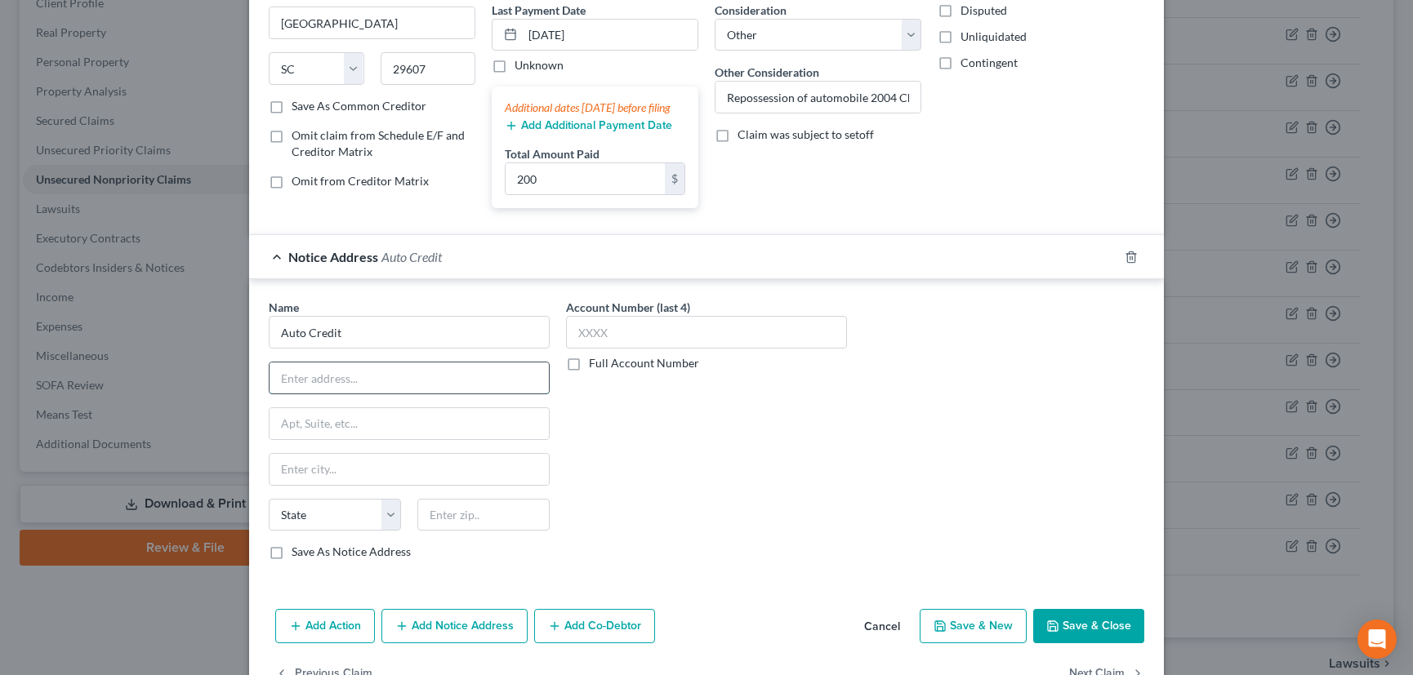
click at [342, 388] on input "text" at bounding box center [409, 378] width 279 height 31
paste input "[STREET_ADDRESS][PERSON_NAME]"
type input "[STREET_ADDRESS][PERSON_NAME]"
click at [466, 528] on input "text" at bounding box center [483, 515] width 132 height 33
type input "58503"
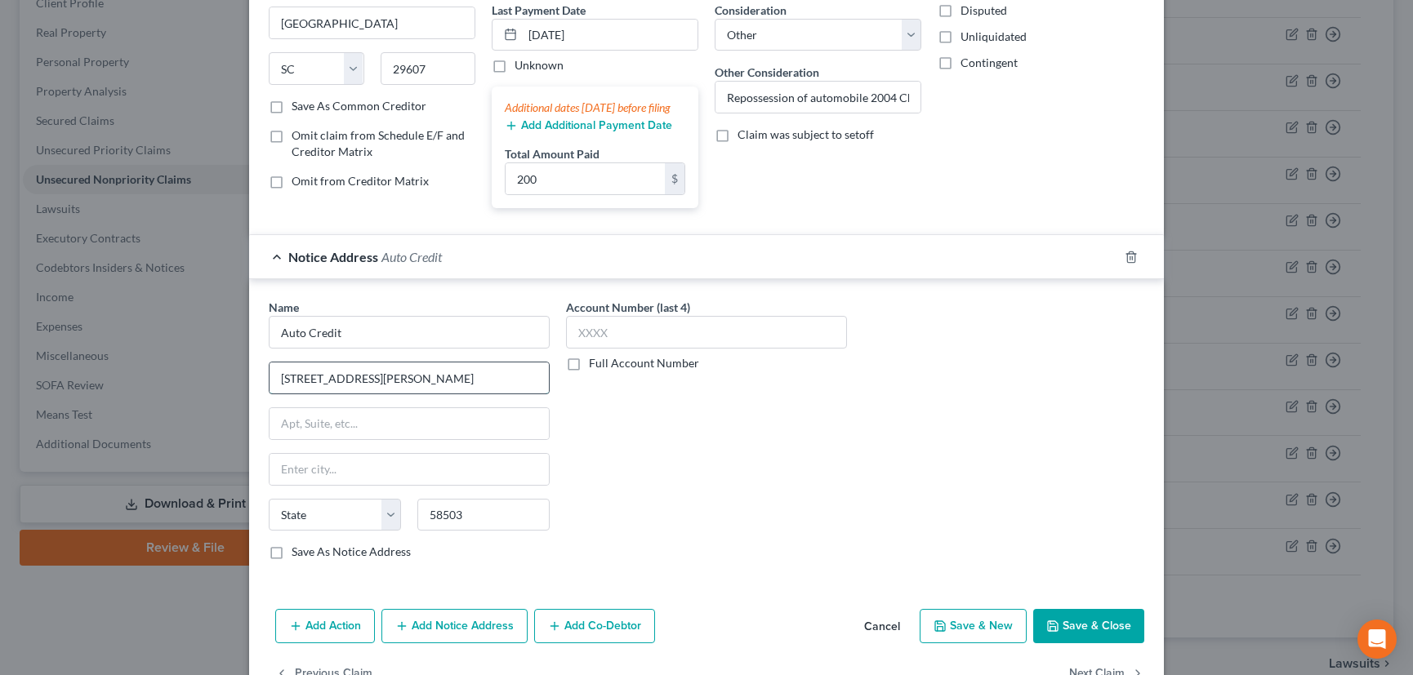
type input "Bismarck"
select select "29"
drag, startPoint x: 381, startPoint y: 395, endPoint x: 523, endPoint y: 395, distance: 141.3
click at [523, 394] on input "[STREET_ADDRESS][PERSON_NAME]" at bounding box center [409, 378] width 279 height 31
type input "129 E Bismarck Expy."
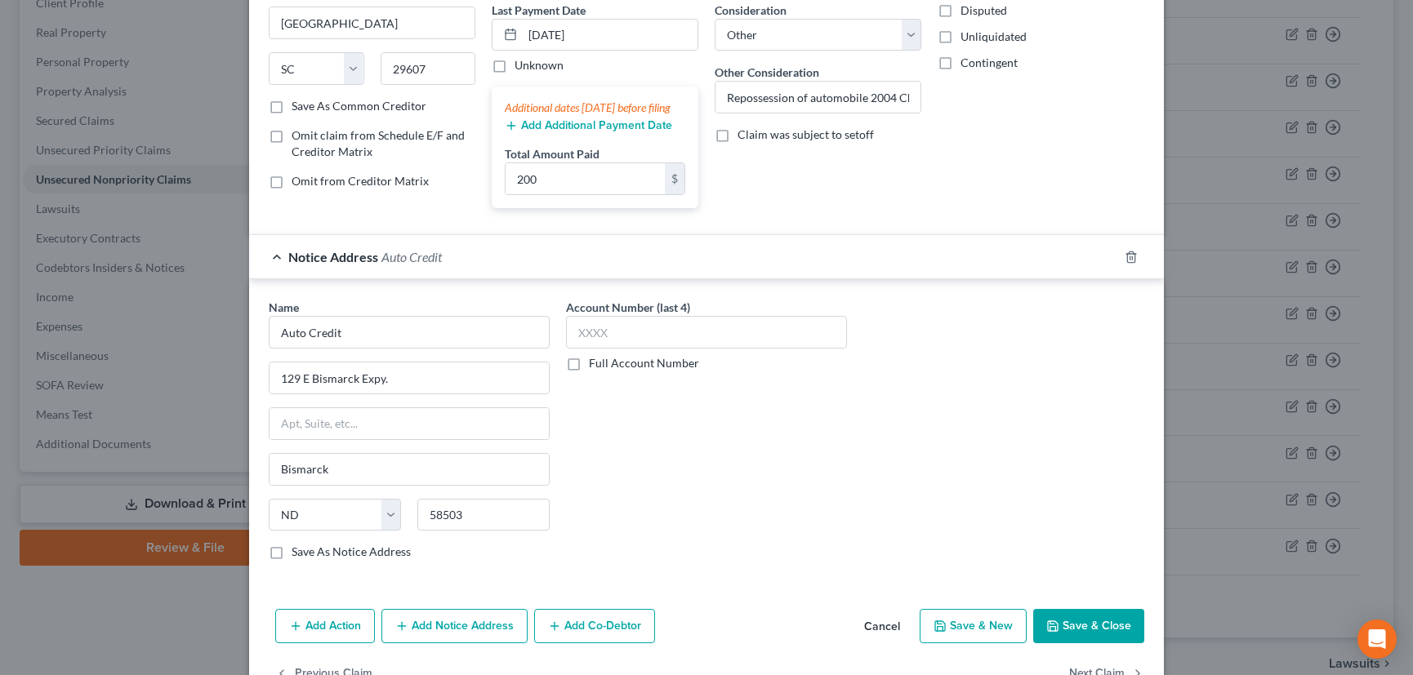
click at [292, 560] on label "Save As Notice Address" at bounding box center [351, 552] width 119 height 16
click at [298, 555] on input "Save As Notice Address" at bounding box center [303, 549] width 11 height 11
checkbox input "true"
click at [292, 100] on label "Save As Common Creditor" at bounding box center [359, 106] width 135 height 16
click at [298, 100] on input "Save As Common Creditor" at bounding box center [303, 103] width 11 height 11
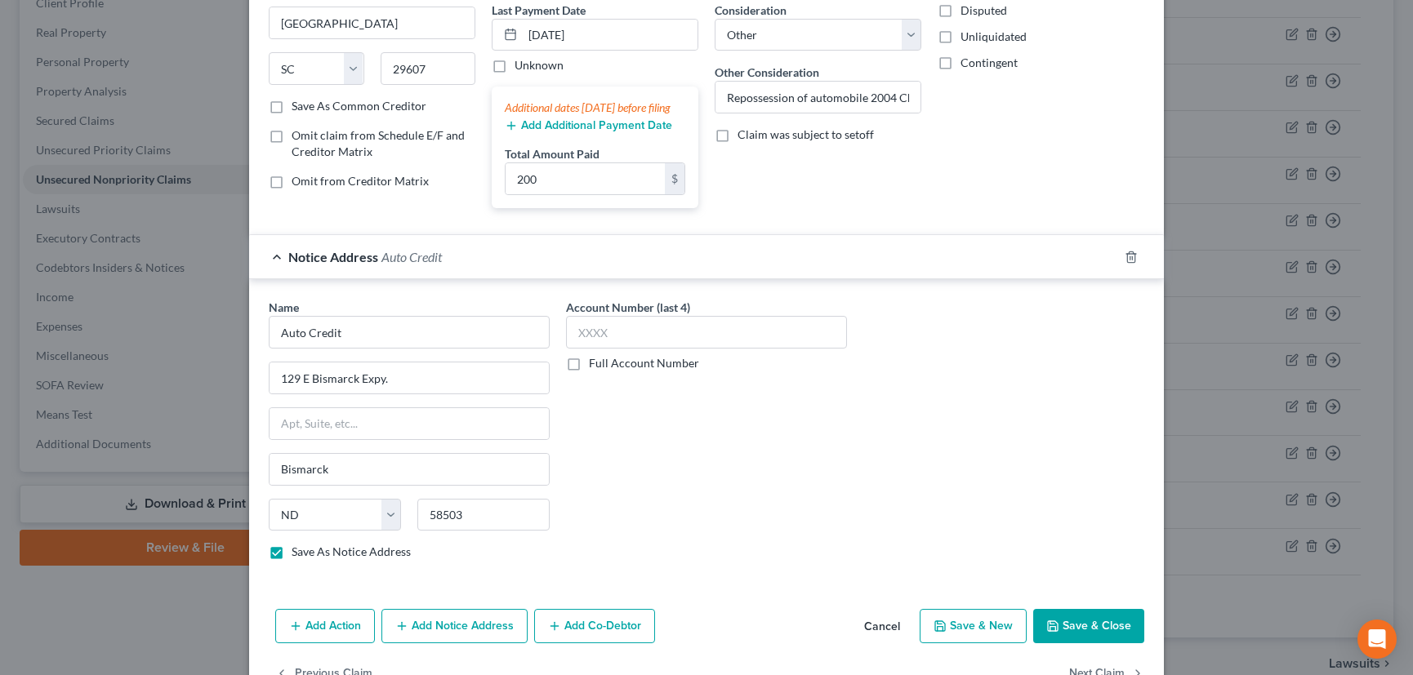
checkbox input "true"
click at [846, 271] on div "Notice Address Auto Credit" at bounding box center [683, 256] width 869 height 43
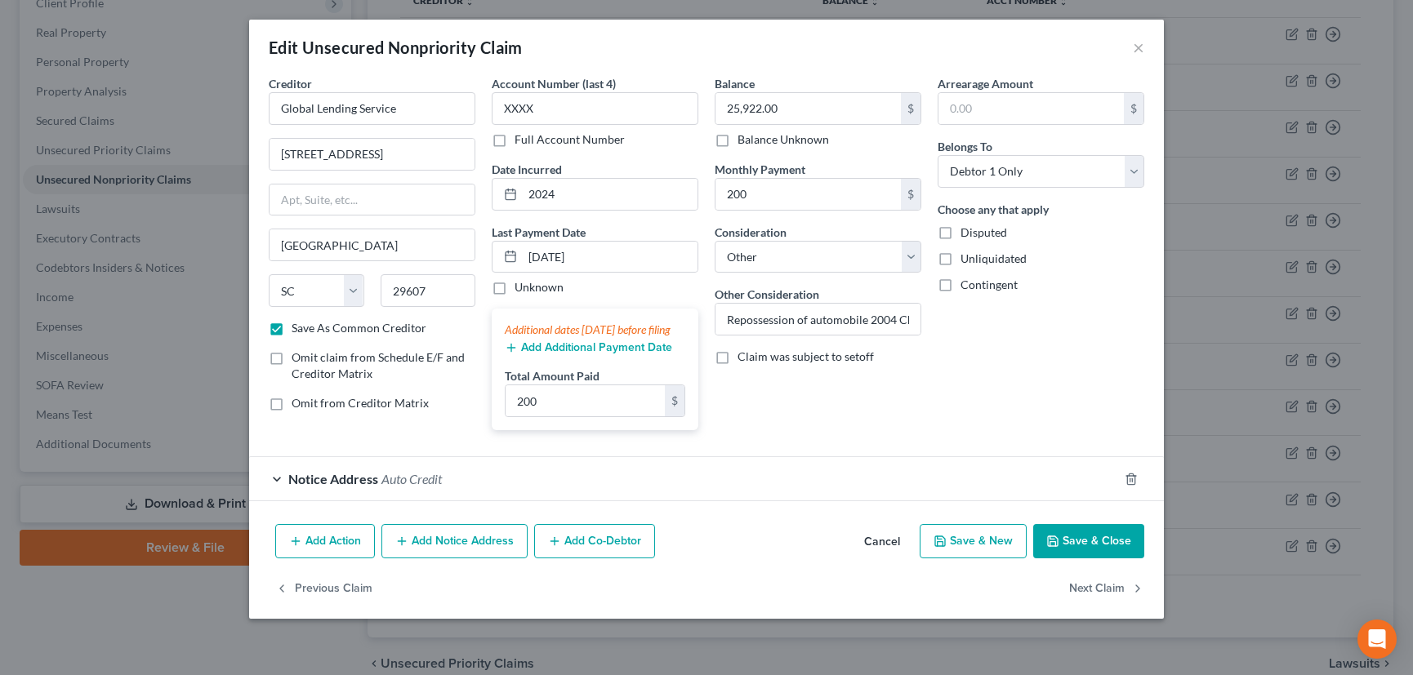
scroll to position [0, 0]
click at [306, 555] on button "Add Action" at bounding box center [325, 541] width 100 height 34
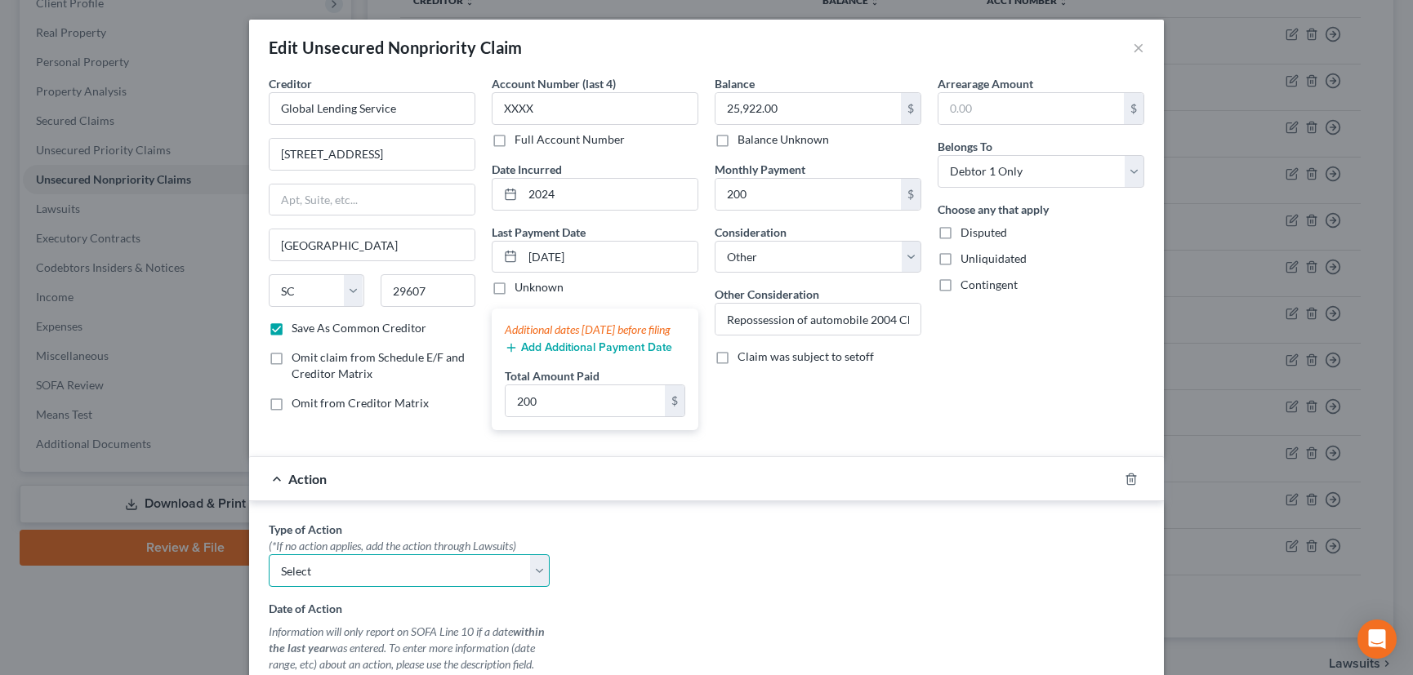
click at [308, 586] on select "Select Repossession Garnishment Foreclosure Personal Injury Attached, Seized, O…" at bounding box center [409, 571] width 281 height 33
select select "0"
click at [269, 570] on select "Select Repossession Garnishment Foreclosure Personal Injury Attached, Seized, O…" at bounding box center [409, 571] width 281 height 33
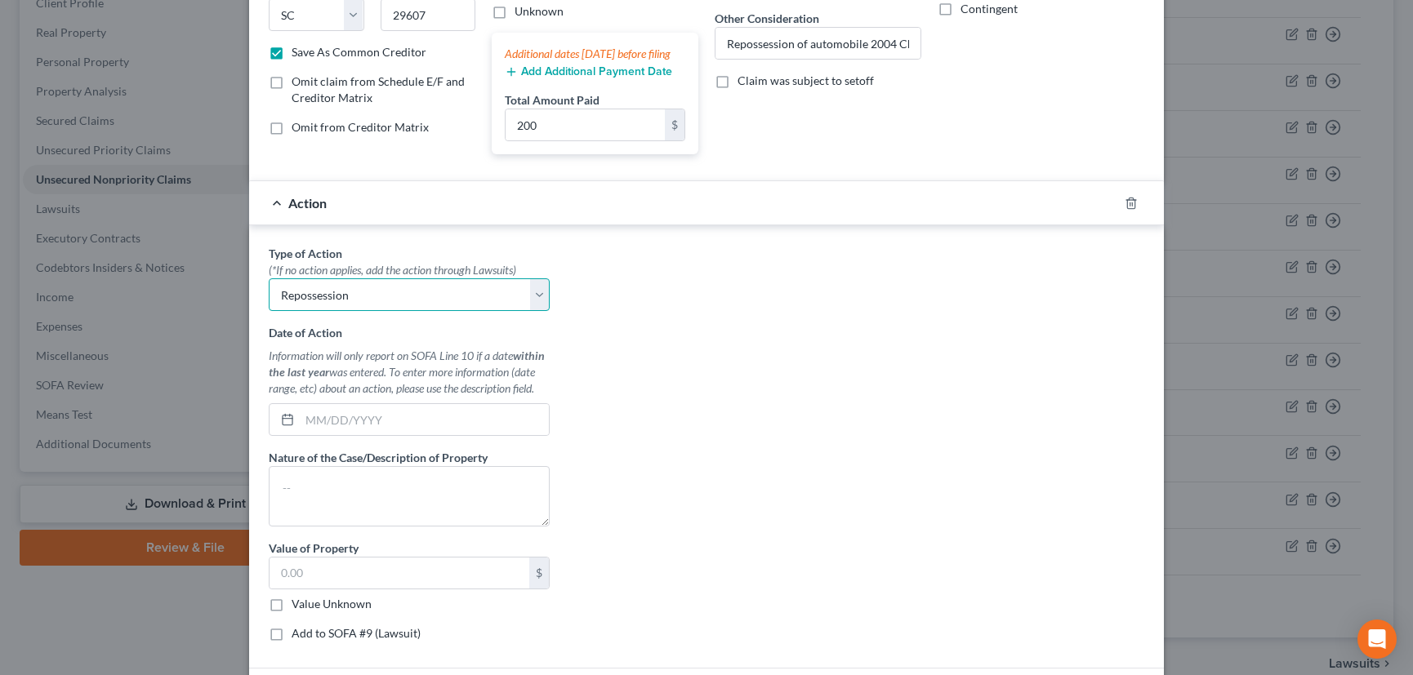
scroll to position [296, 0]
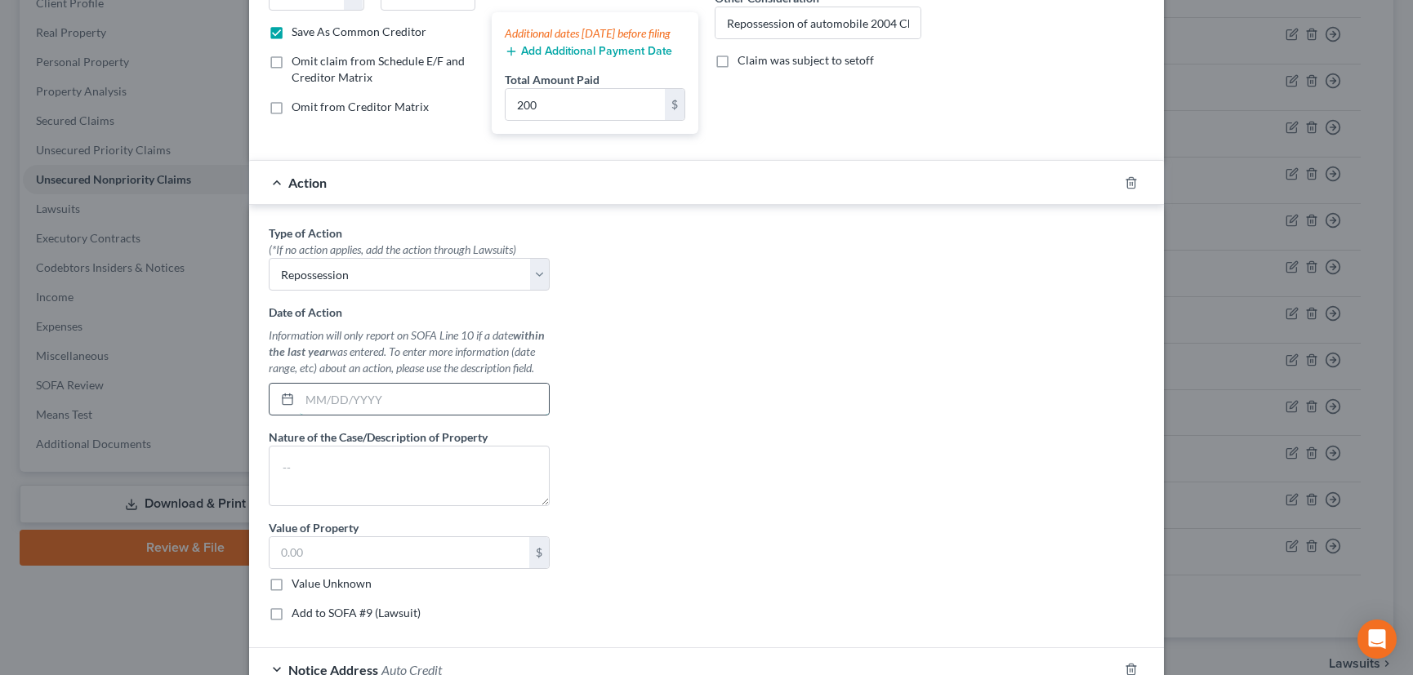
click at [333, 409] on input "text" at bounding box center [424, 399] width 249 height 31
type input "[DATE]"
click at [397, 475] on textarea at bounding box center [409, 476] width 281 height 60
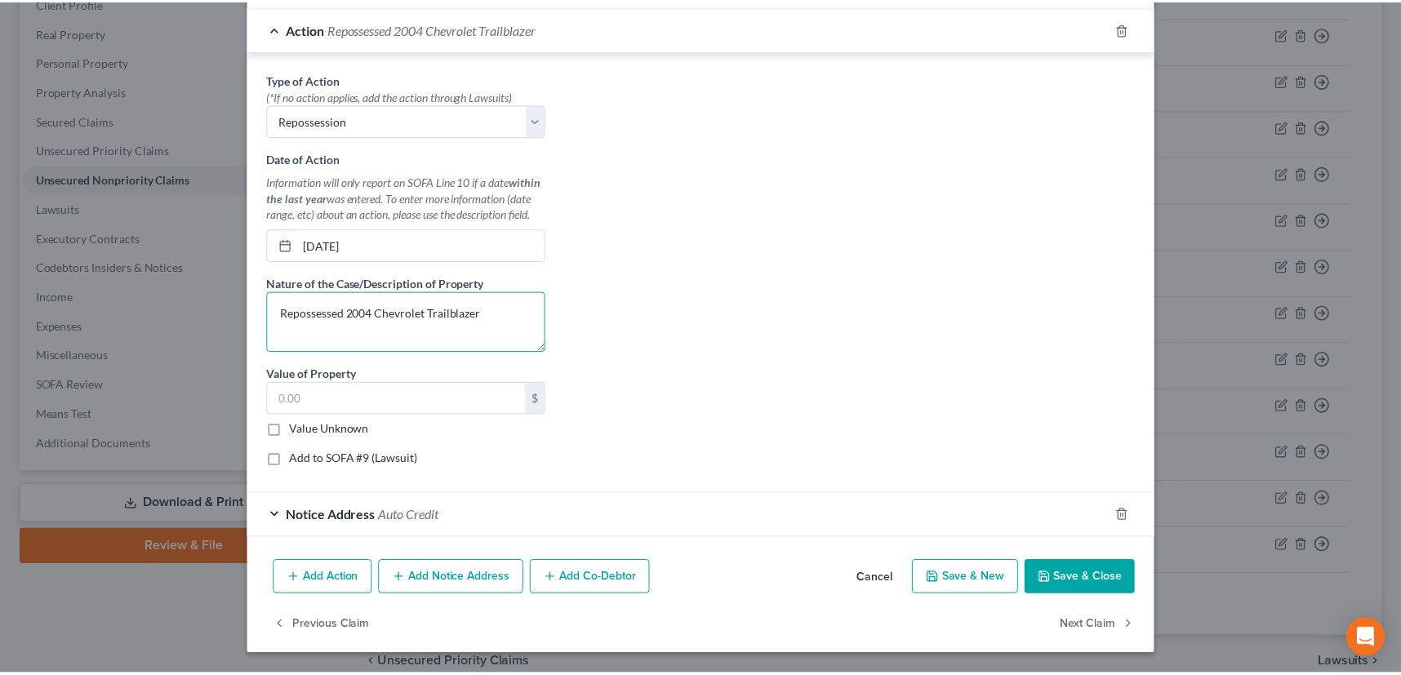
scroll to position [465, 0]
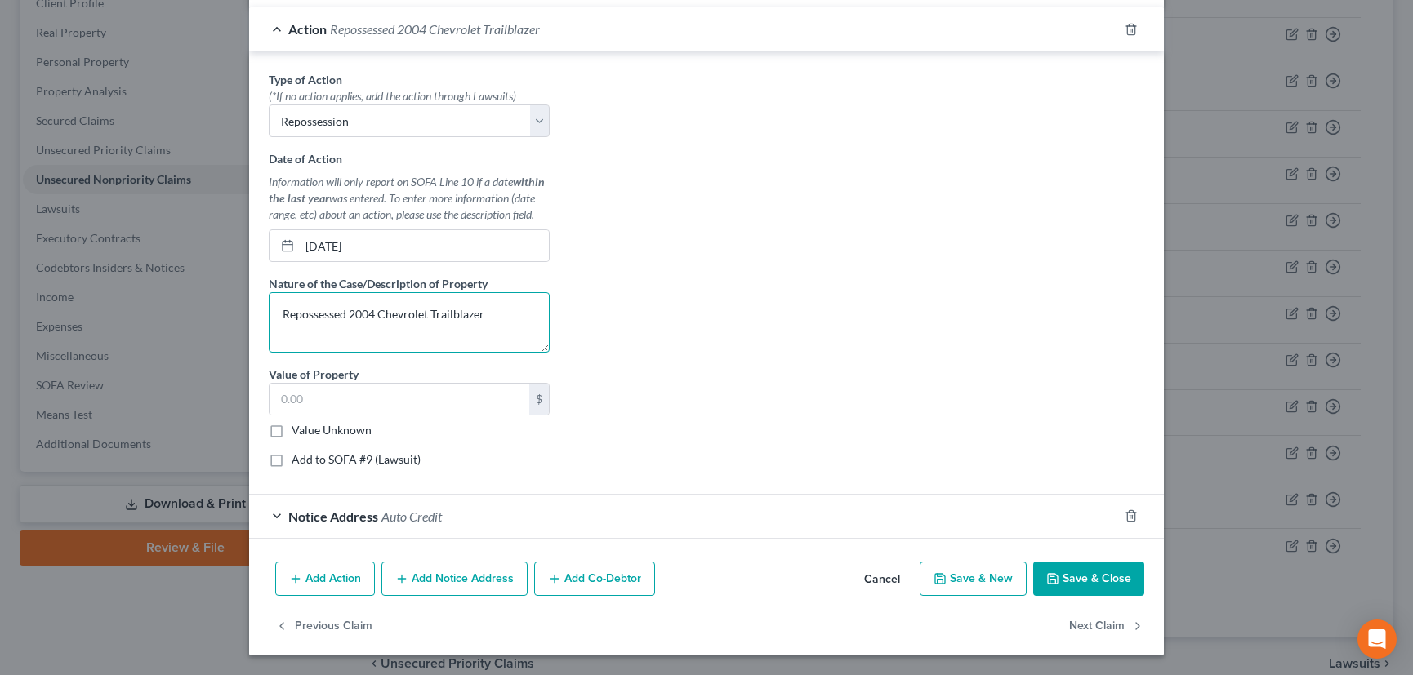
type textarea "Repossessed 2004 Chevrolet Trailblazer"
click at [1092, 577] on button "Save & Close" at bounding box center [1088, 579] width 111 height 34
checkbox input "false"
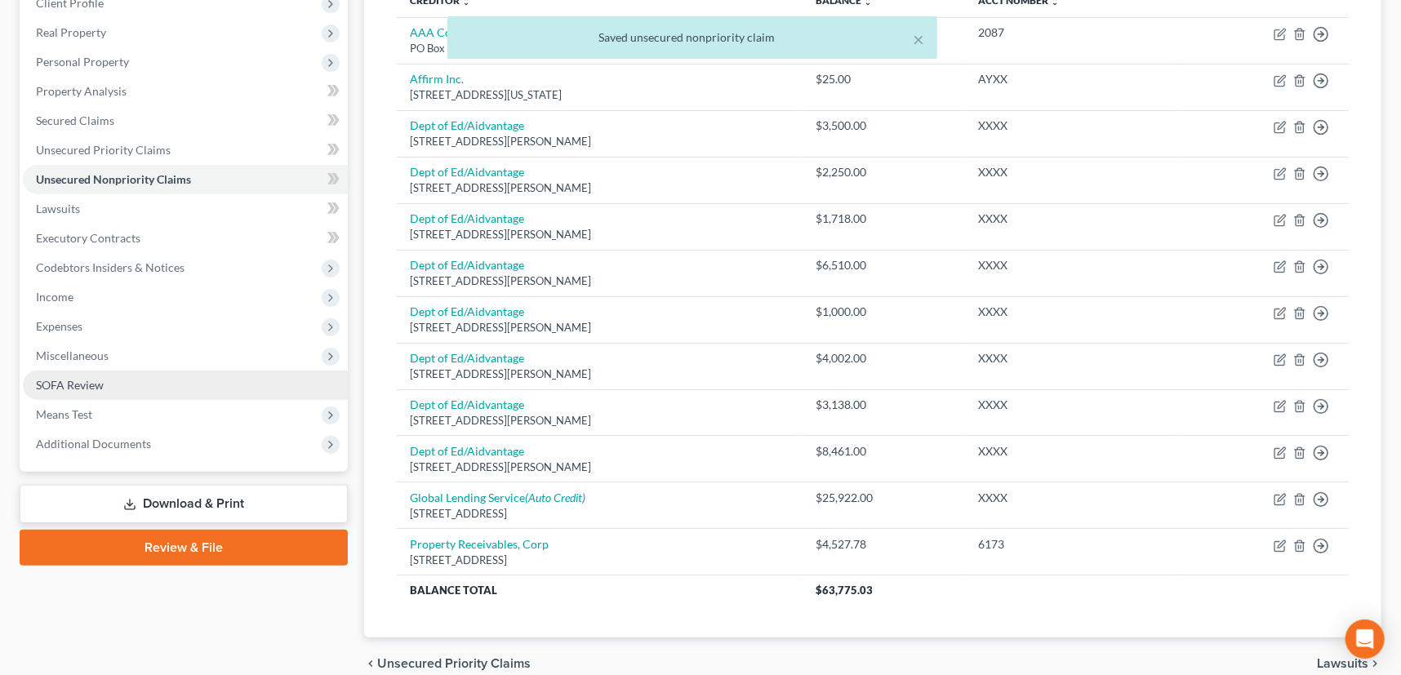
click at [92, 385] on span "SOFA Review" at bounding box center [70, 385] width 68 height 14
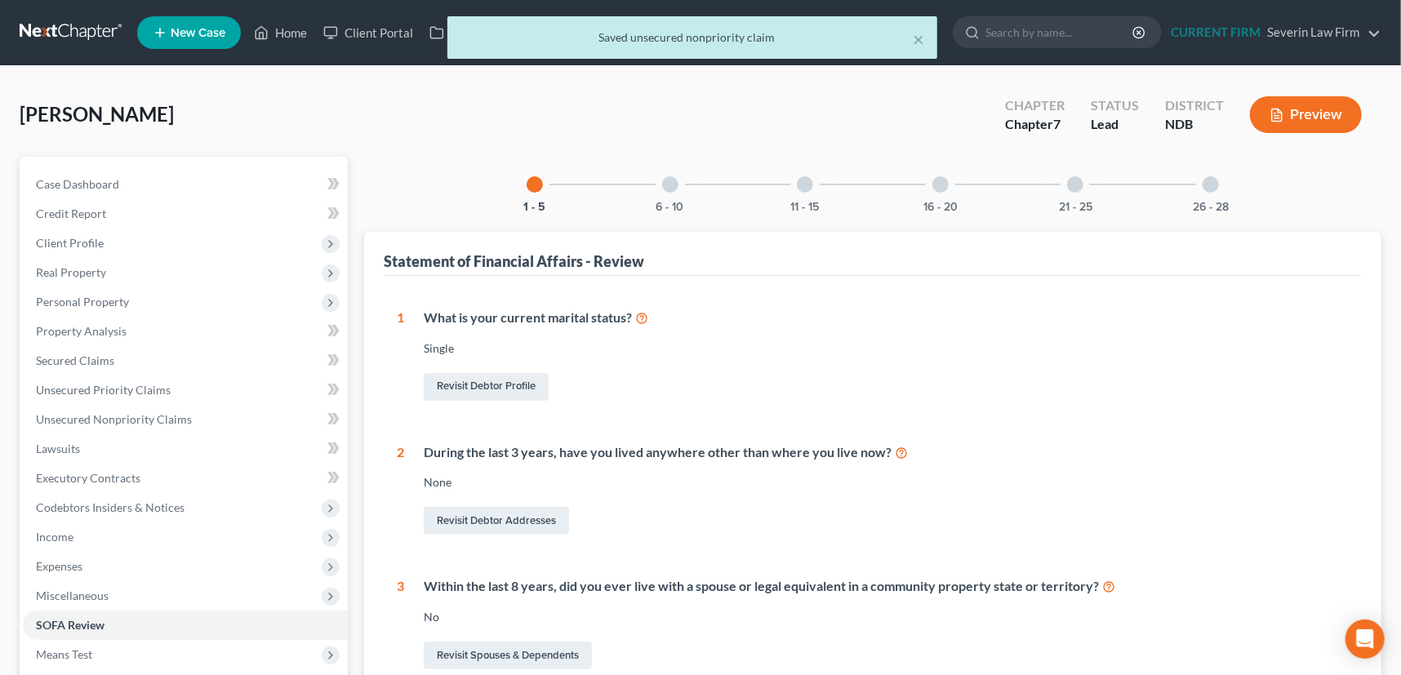
click at [673, 187] on div at bounding box center [670, 184] width 16 height 16
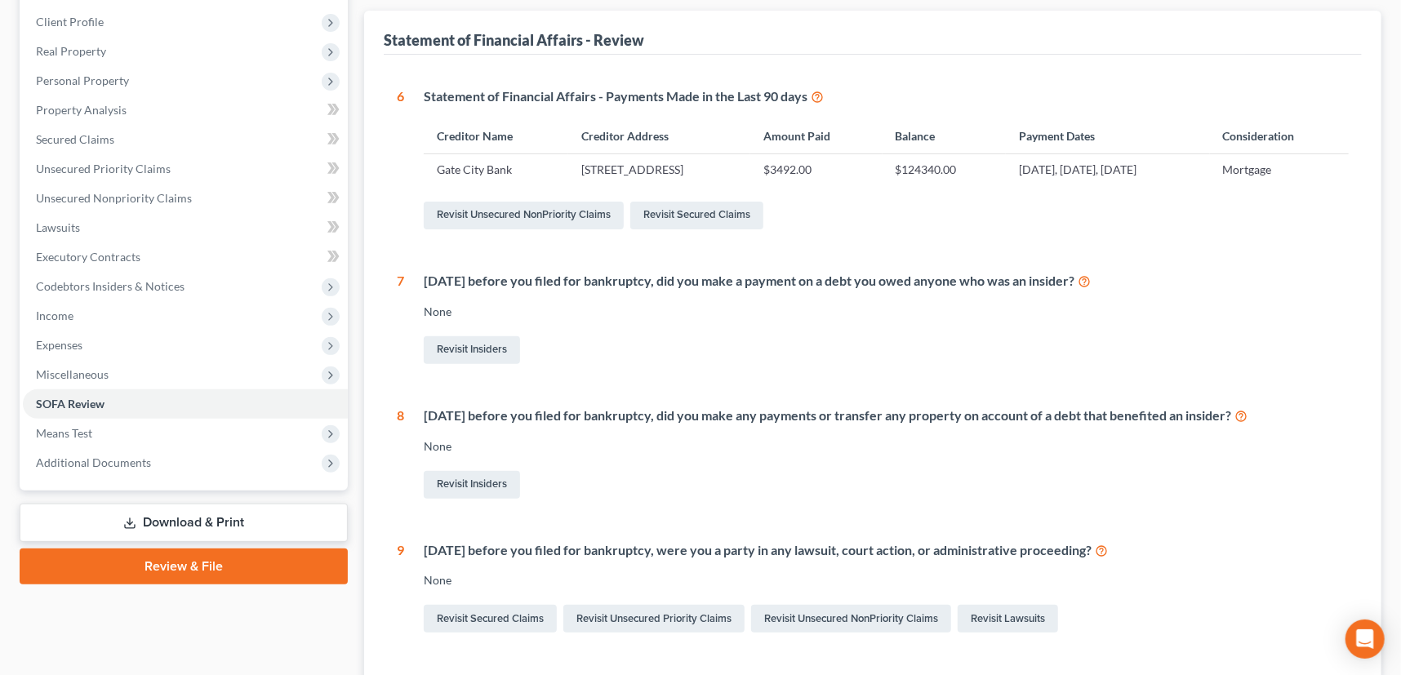
scroll to position [148, 0]
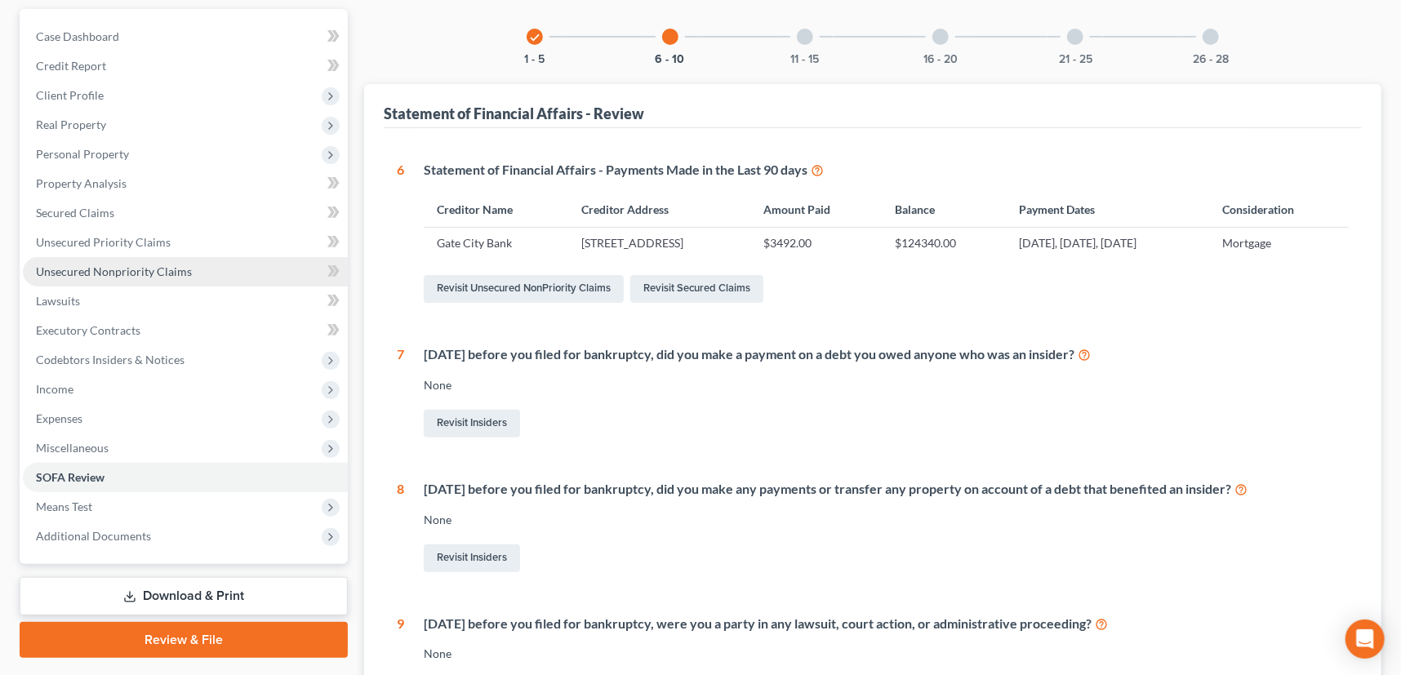
click at [100, 265] on span "Unsecured Nonpriority Claims" at bounding box center [114, 272] width 156 height 14
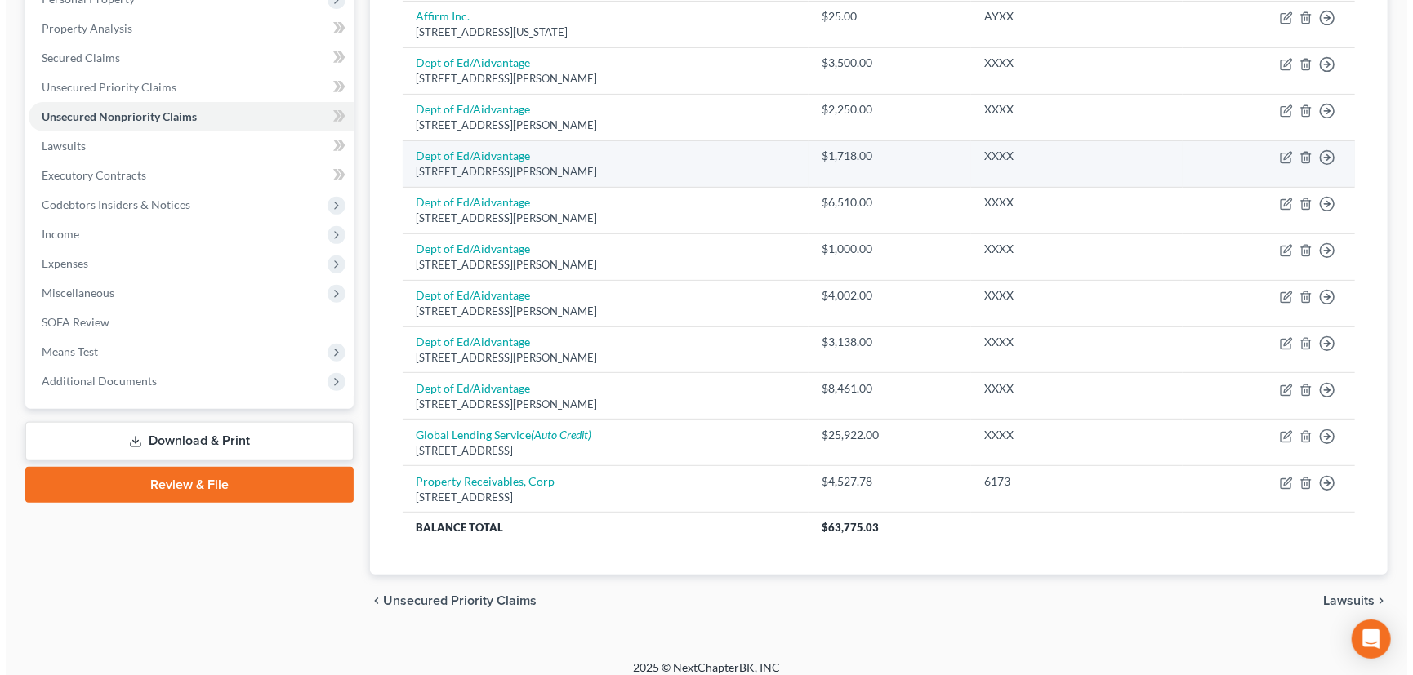
scroll to position [314, 0]
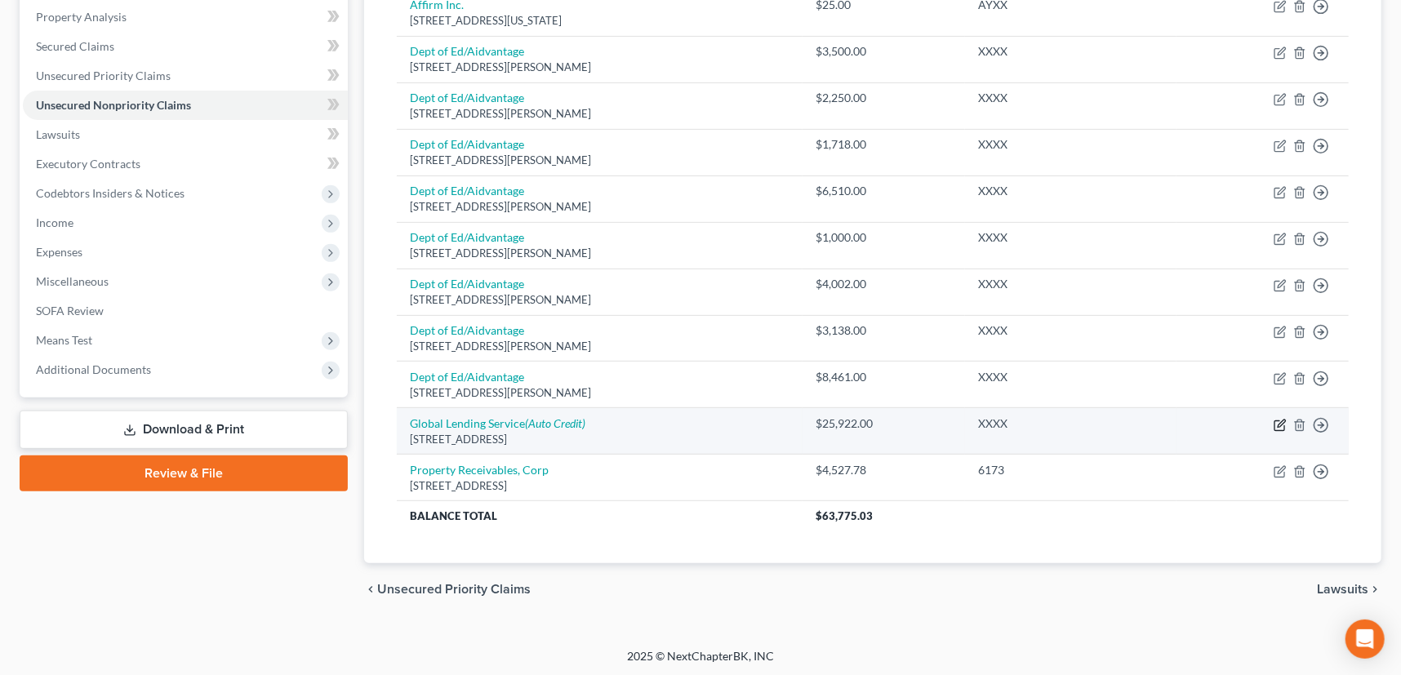
click at [1275, 424] on icon "button" at bounding box center [1280, 426] width 10 height 10
select select "42"
select select "14"
select select "0"
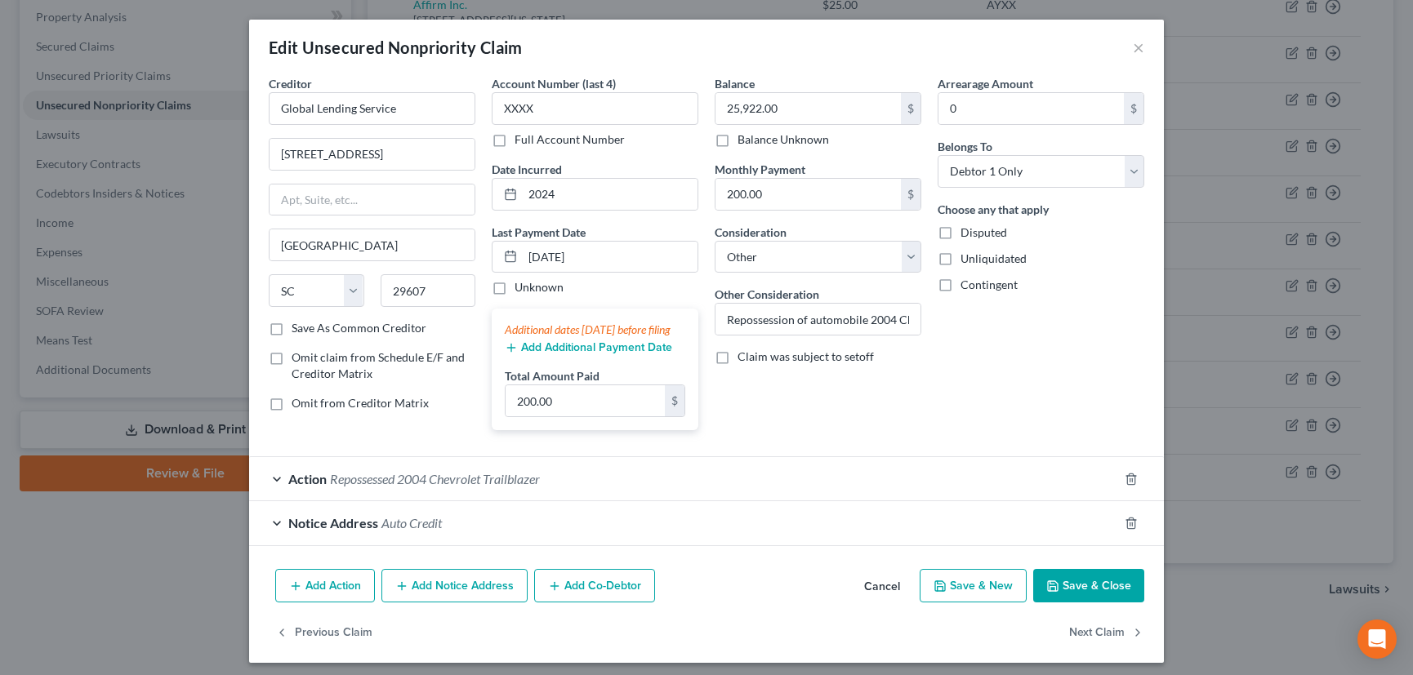
click at [430, 487] on span "Repossessed 2004 Chevrolet Trailblazer" at bounding box center [435, 479] width 210 height 16
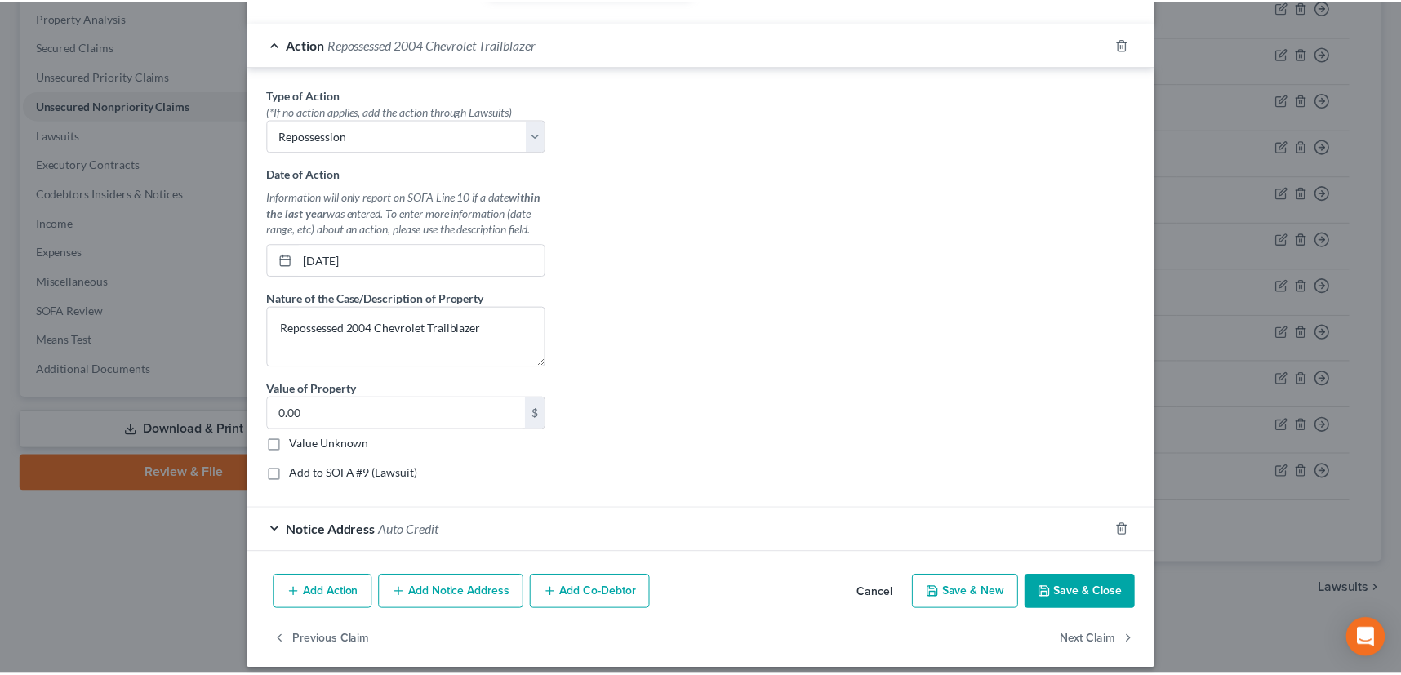
scroll to position [445, 0]
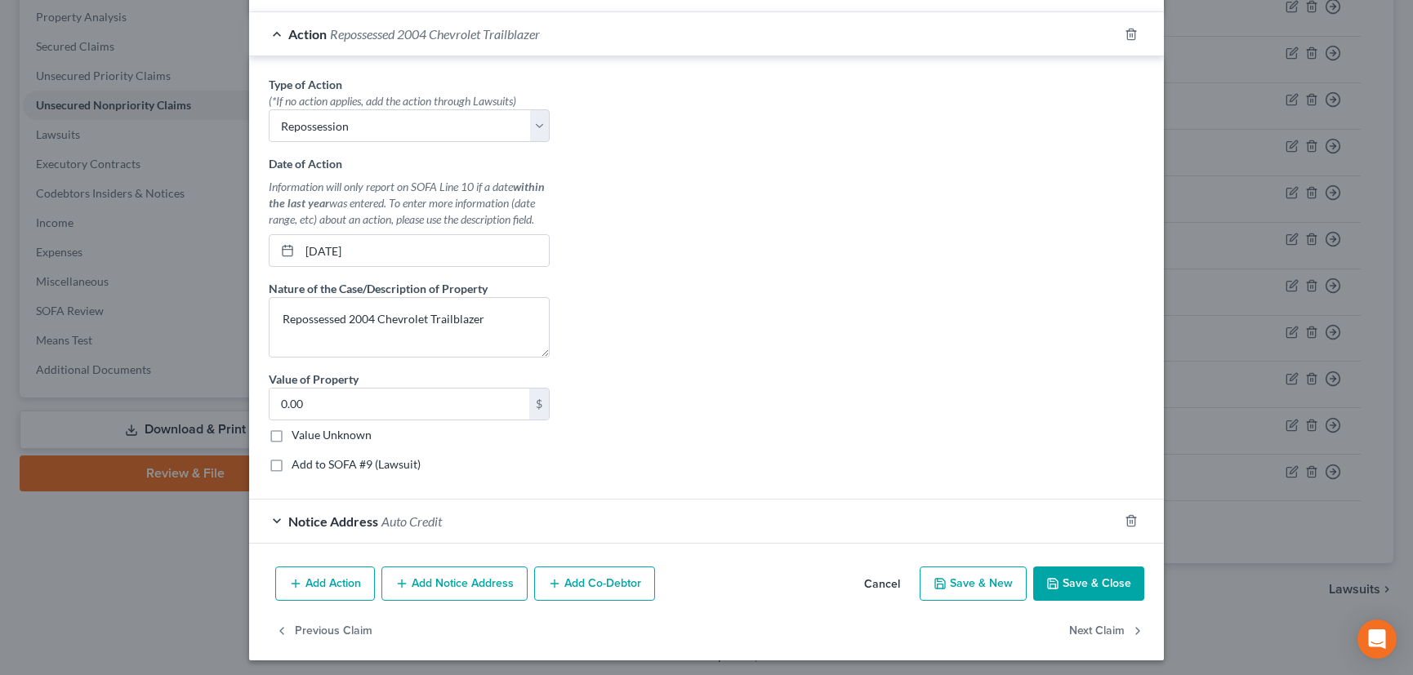
click at [292, 443] on label "Value Unknown" at bounding box center [332, 435] width 80 height 16
click at [298, 438] on input "Value Unknown" at bounding box center [303, 432] width 11 height 11
checkbox input "true"
click at [1087, 601] on button "Save & Close" at bounding box center [1088, 584] width 111 height 34
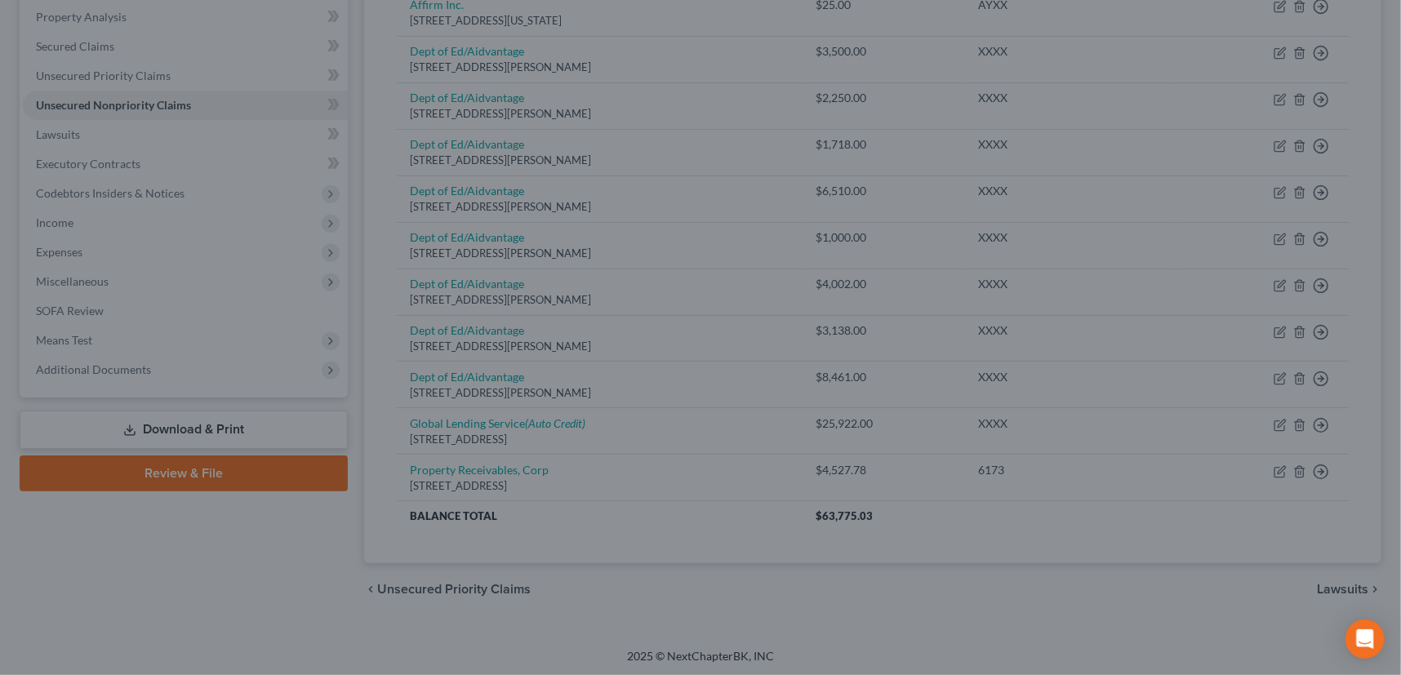
scroll to position [0, 0]
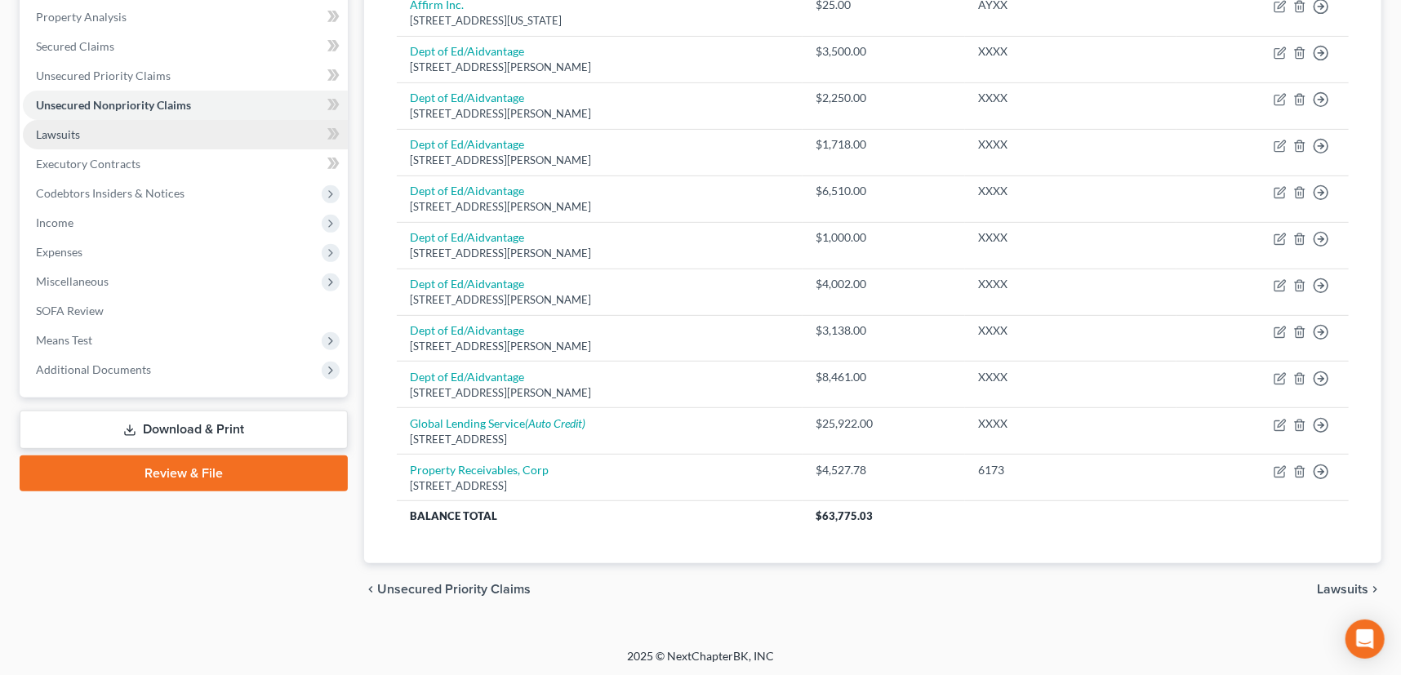
click at [66, 131] on span "Lawsuits" at bounding box center [58, 134] width 44 height 14
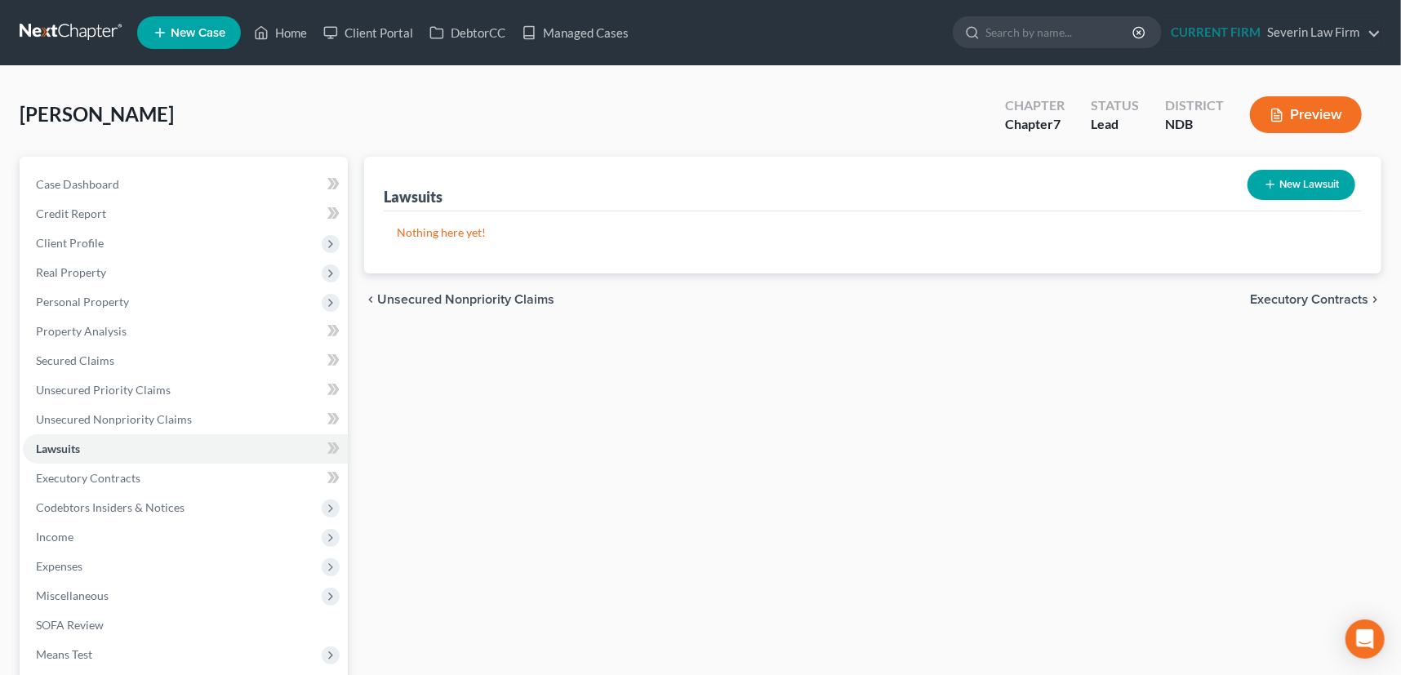
click at [1279, 300] on span "Executory Contracts" at bounding box center [1309, 299] width 118 height 13
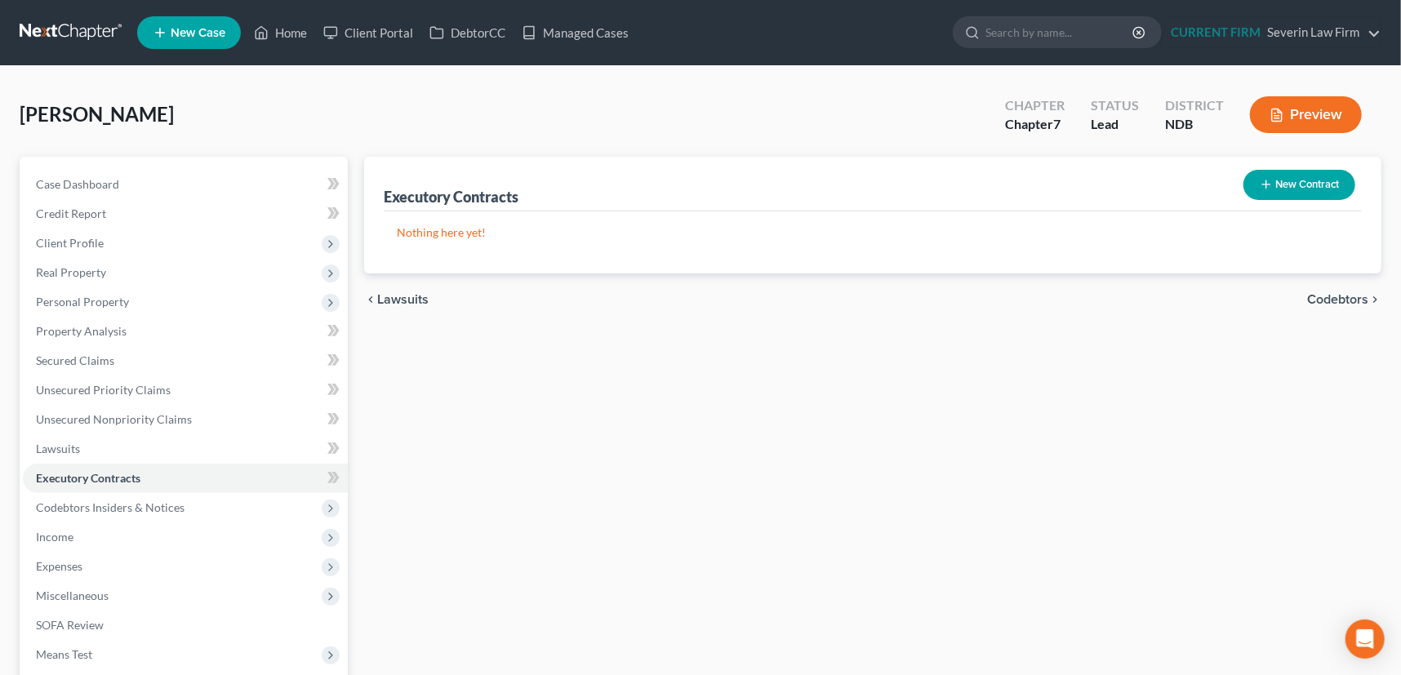
click at [1330, 300] on span "Codebtors" at bounding box center [1338, 299] width 61 height 13
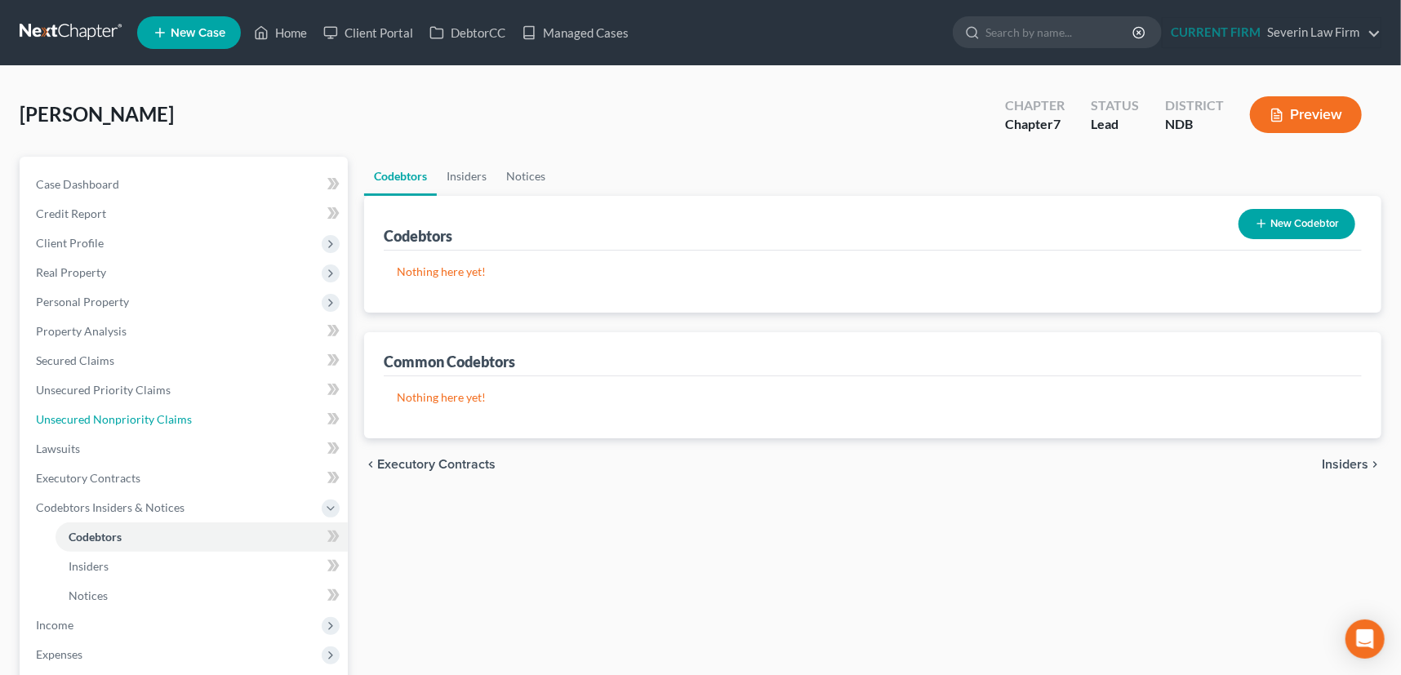
drag, startPoint x: 129, startPoint y: 417, endPoint x: 7, endPoint y: 422, distance: 122.6
click at [129, 417] on span "Unsecured Nonpriority Claims" at bounding box center [114, 419] width 156 height 14
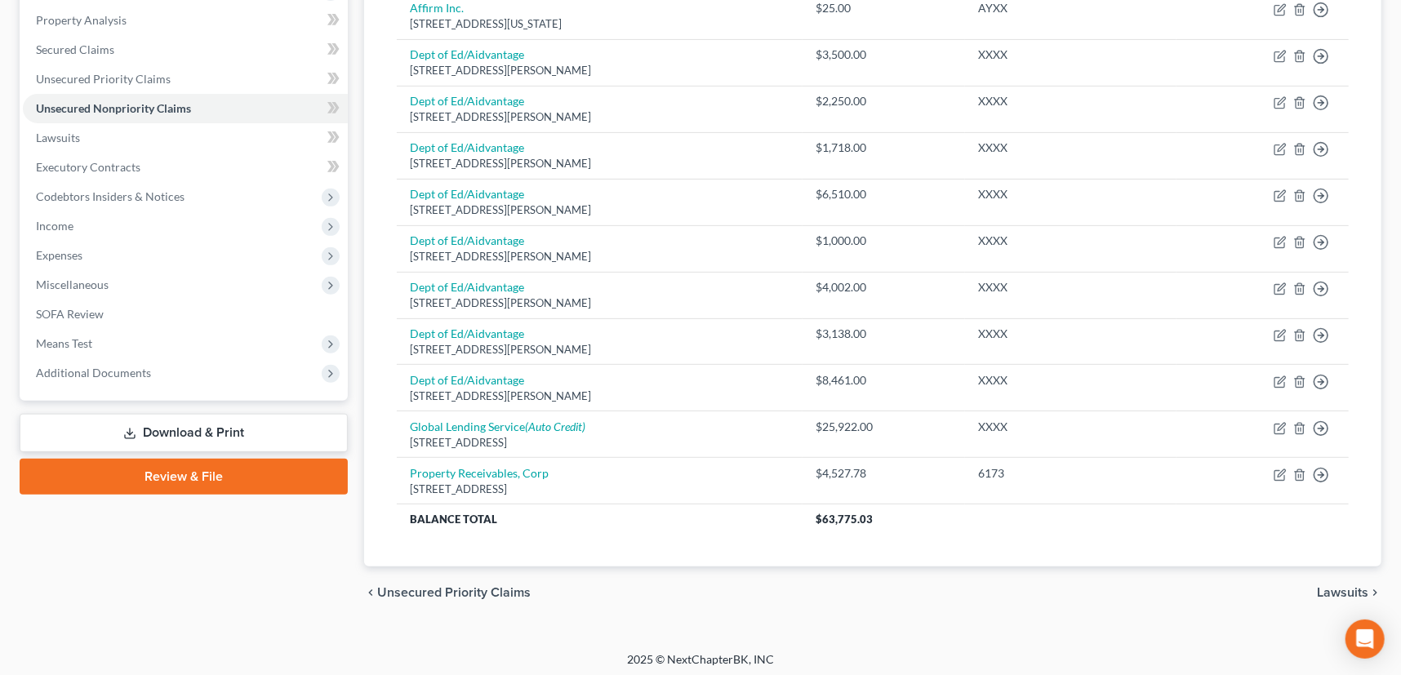
scroll to position [314, 0]
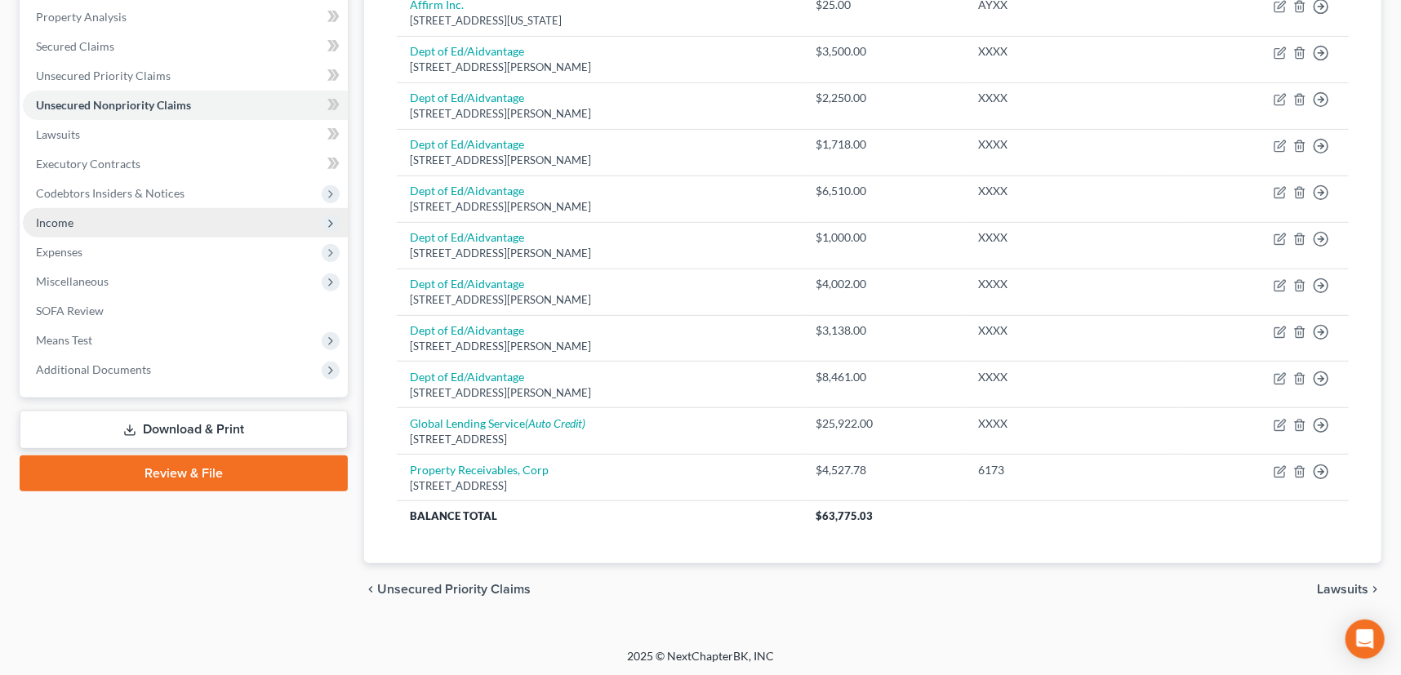
click at [49, 220] on span "Income" at bounding box center [55, 223] width 38 height 14
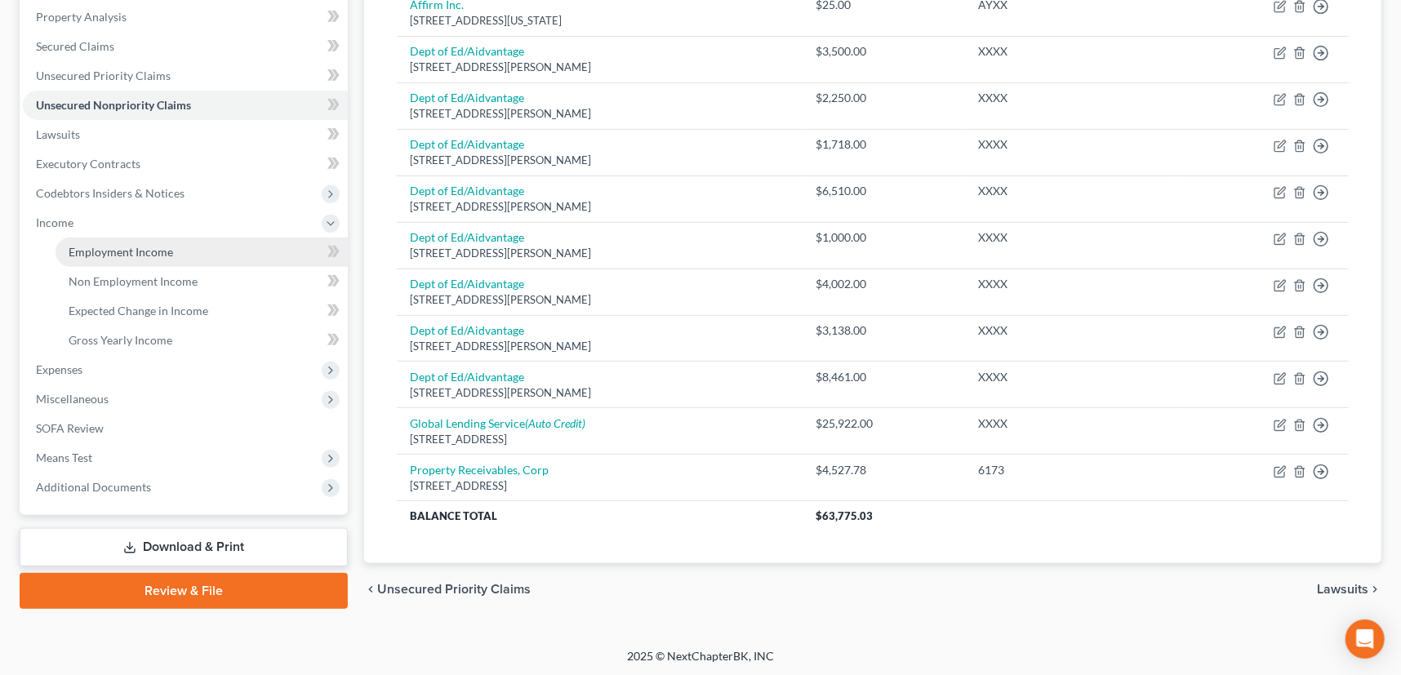
click at [90, 250] on span "Employment Income" at bounding box center [121, 252] width 105 height 14
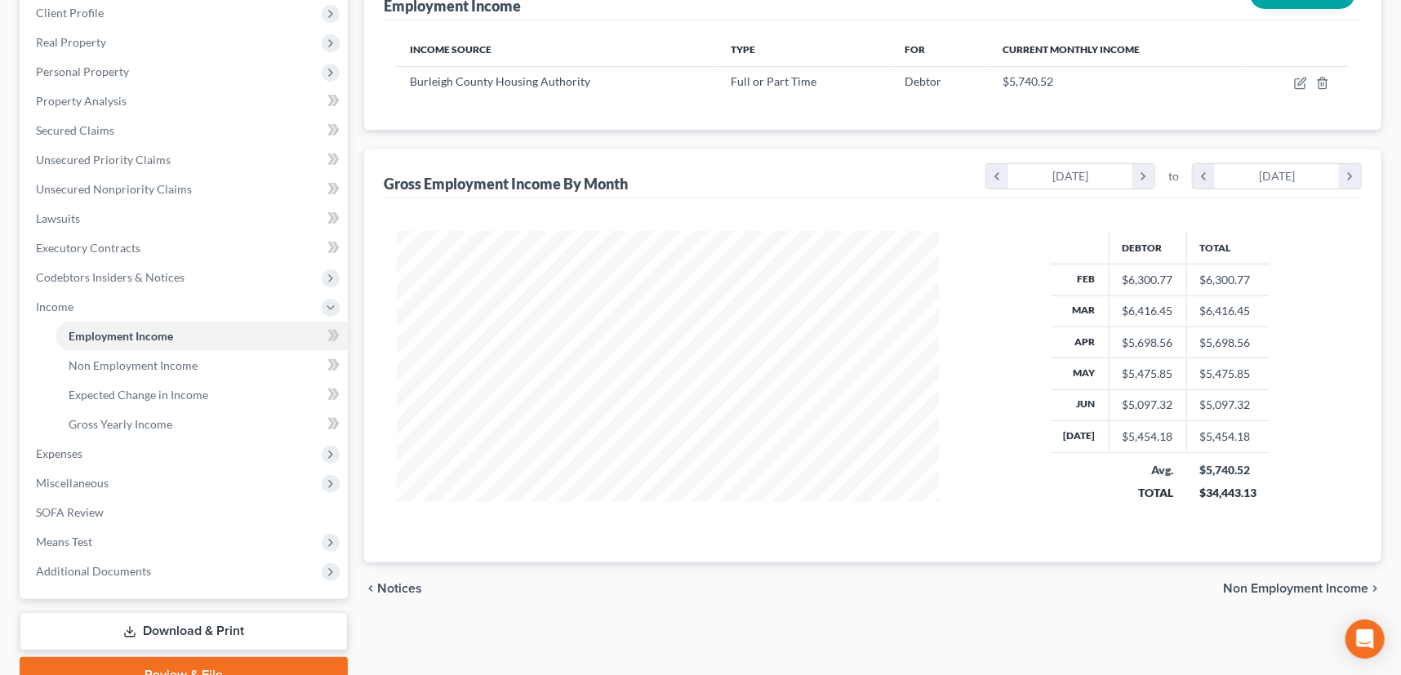
scroll to position [308, 0]
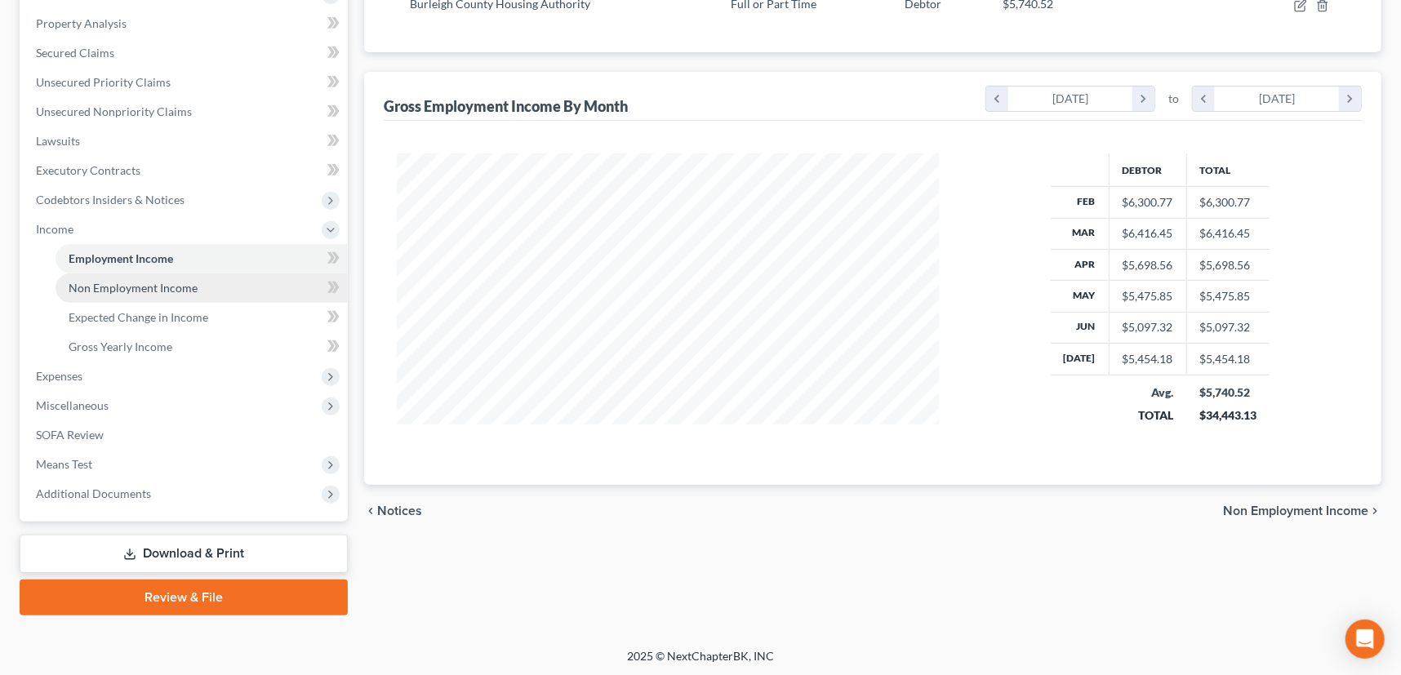
click at [120, 287] on span "Non Employment Income" at bounding box center [133, 288] width 129 height 14
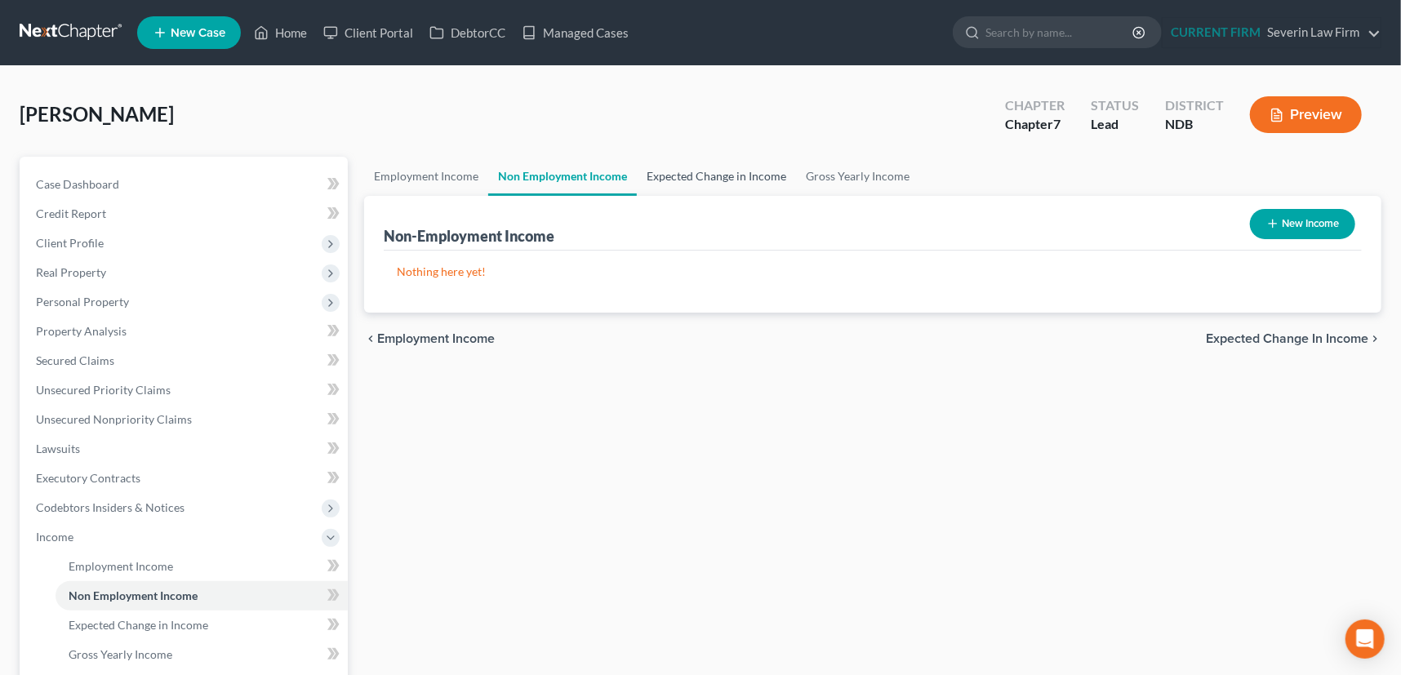
click at [700, 172] on link "Expected Change in Income" at bounding box center [716, 176] width 159 height 39
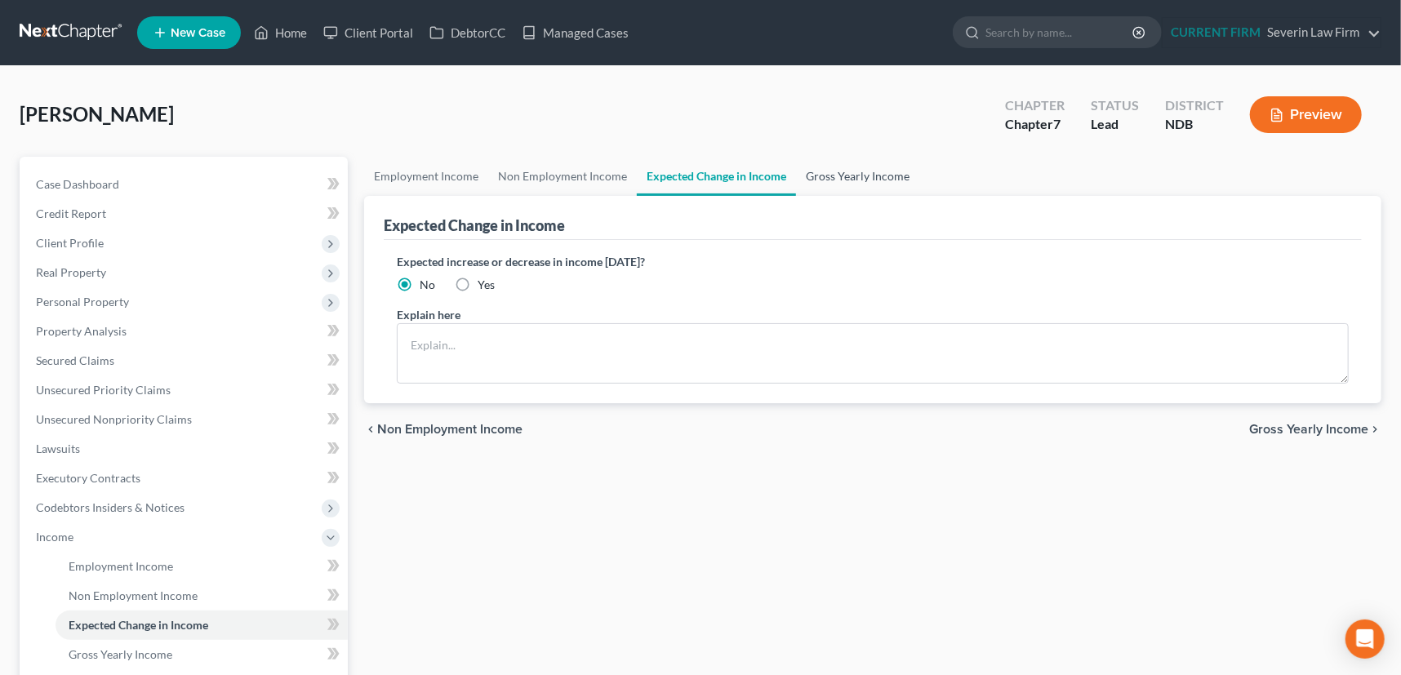
click at [854, 172] on link "Gross Yearly Income" at bounding box center [857, 176] width 123 height 39
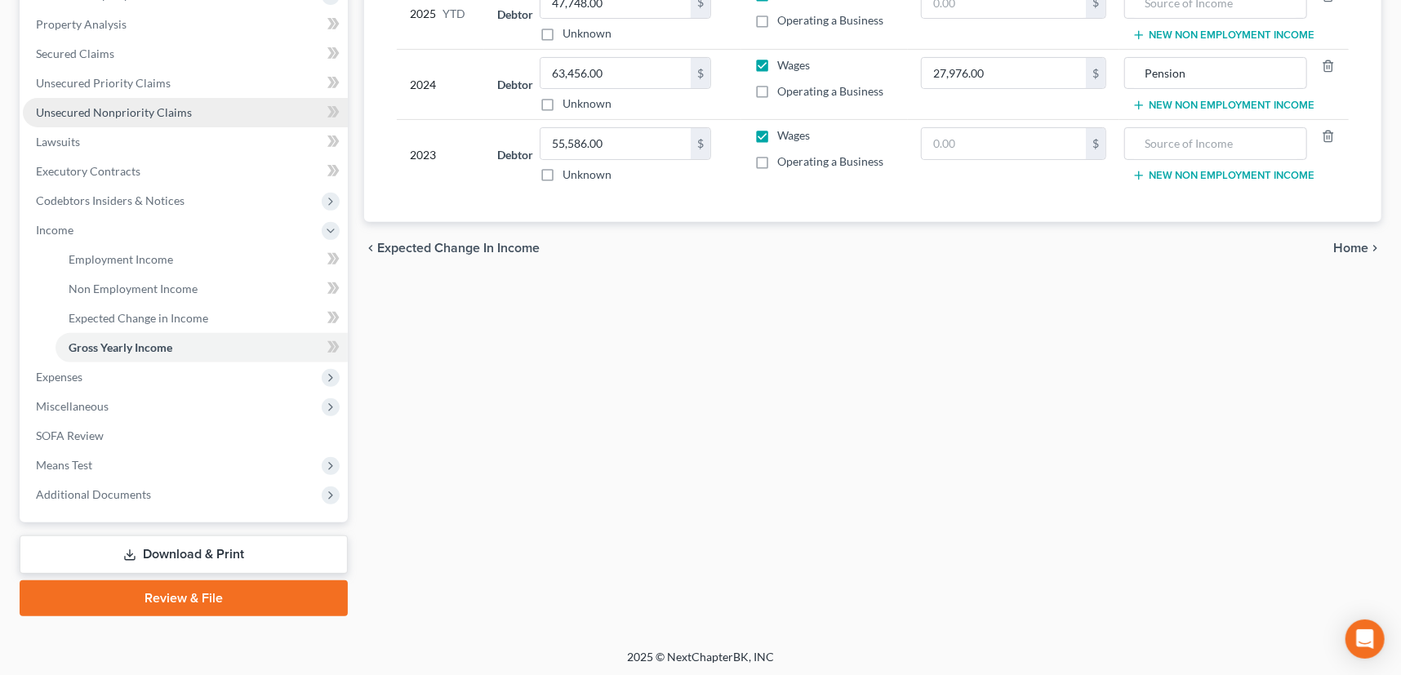
scroll to position [308, 0]
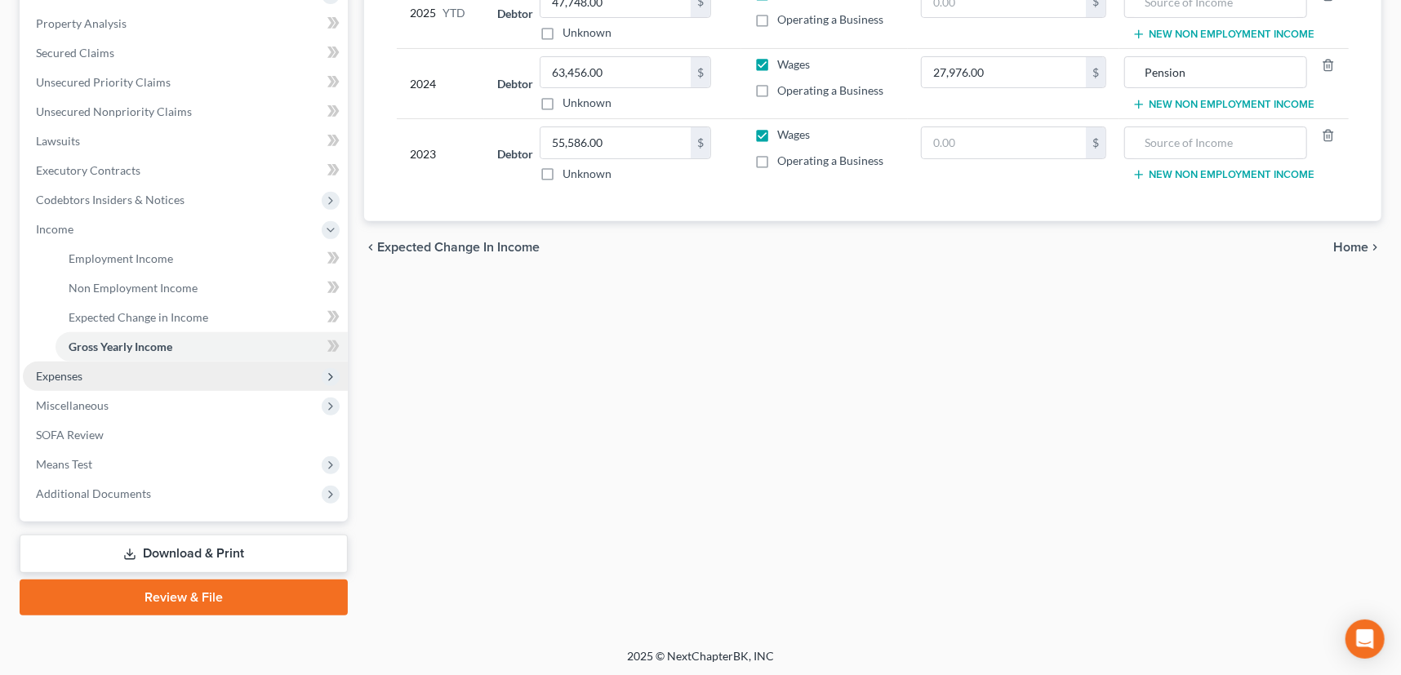
click at [56, 374] on span "Expenses" at bounding box center [59, 376] width 47 height 14
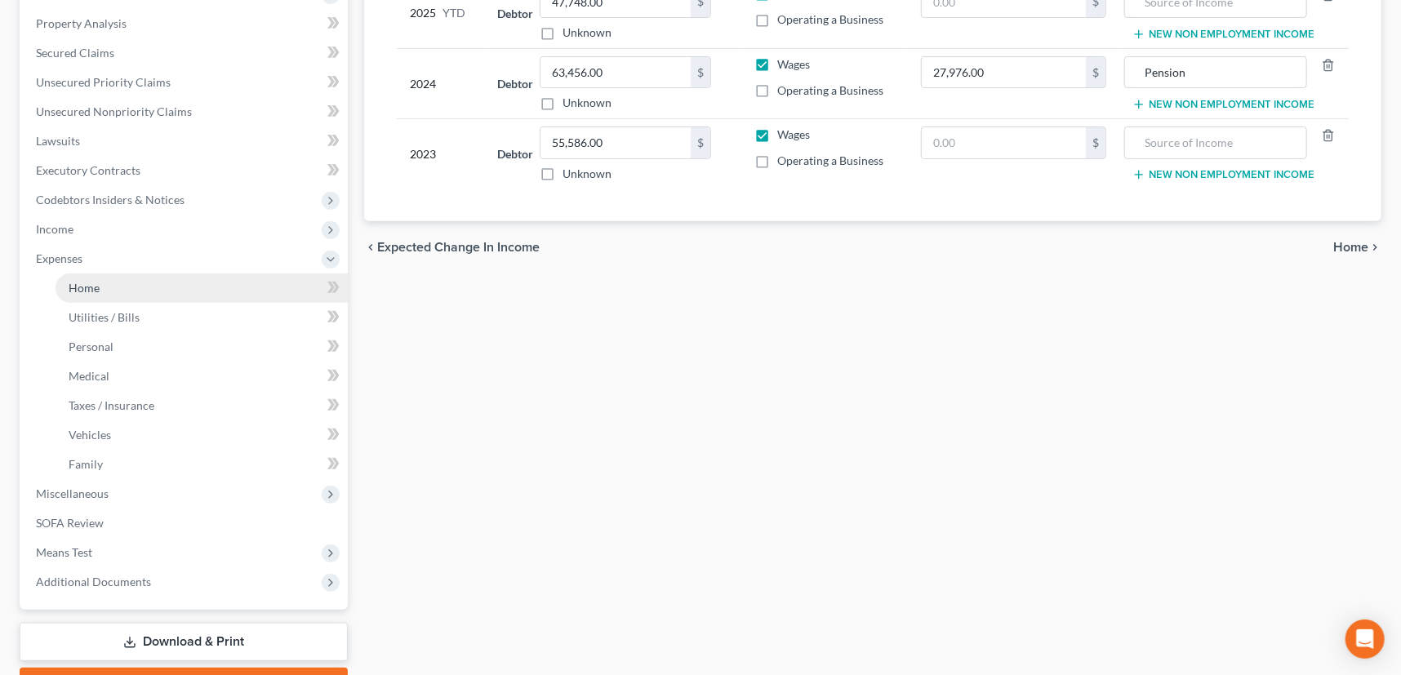
click at [83, 286] on span "Home" at bounding box center [84, 288] width 31 height 14
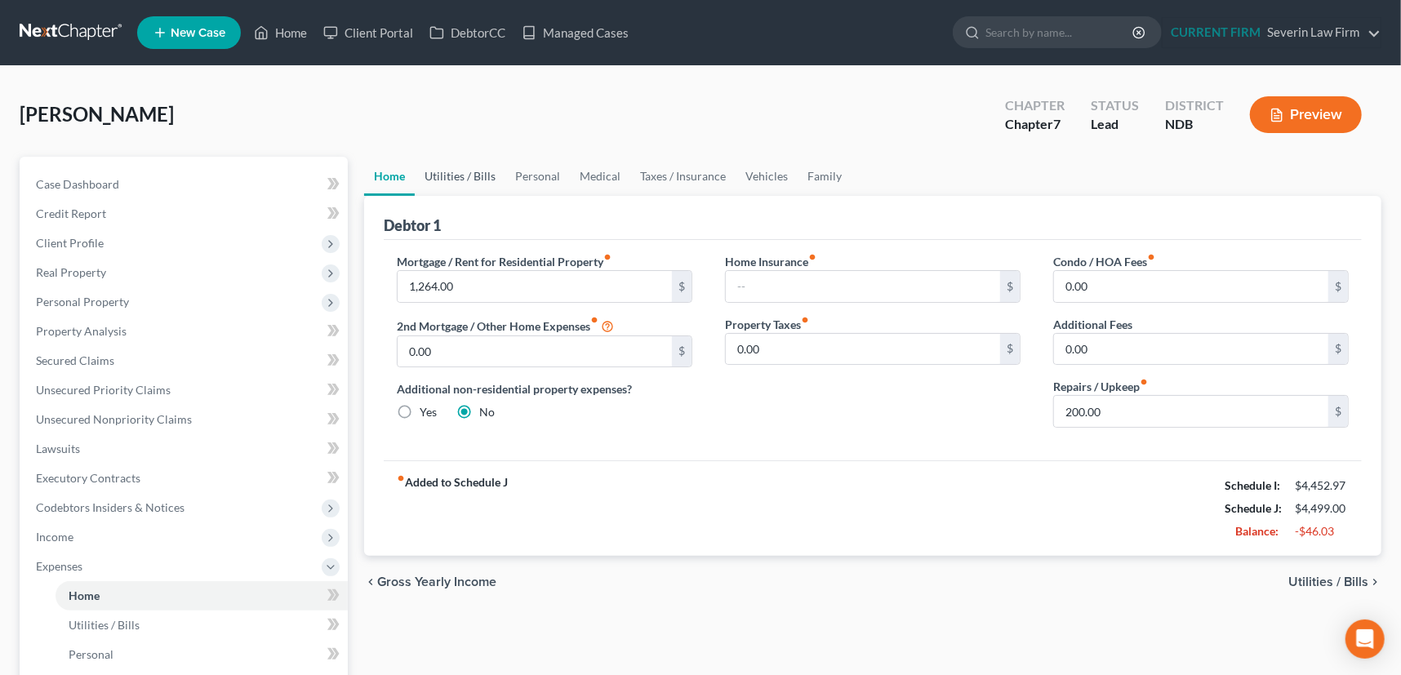
click at [462, 170] on link "Utilities / Bills" at bounding box center [460, 176] width 91 height 39
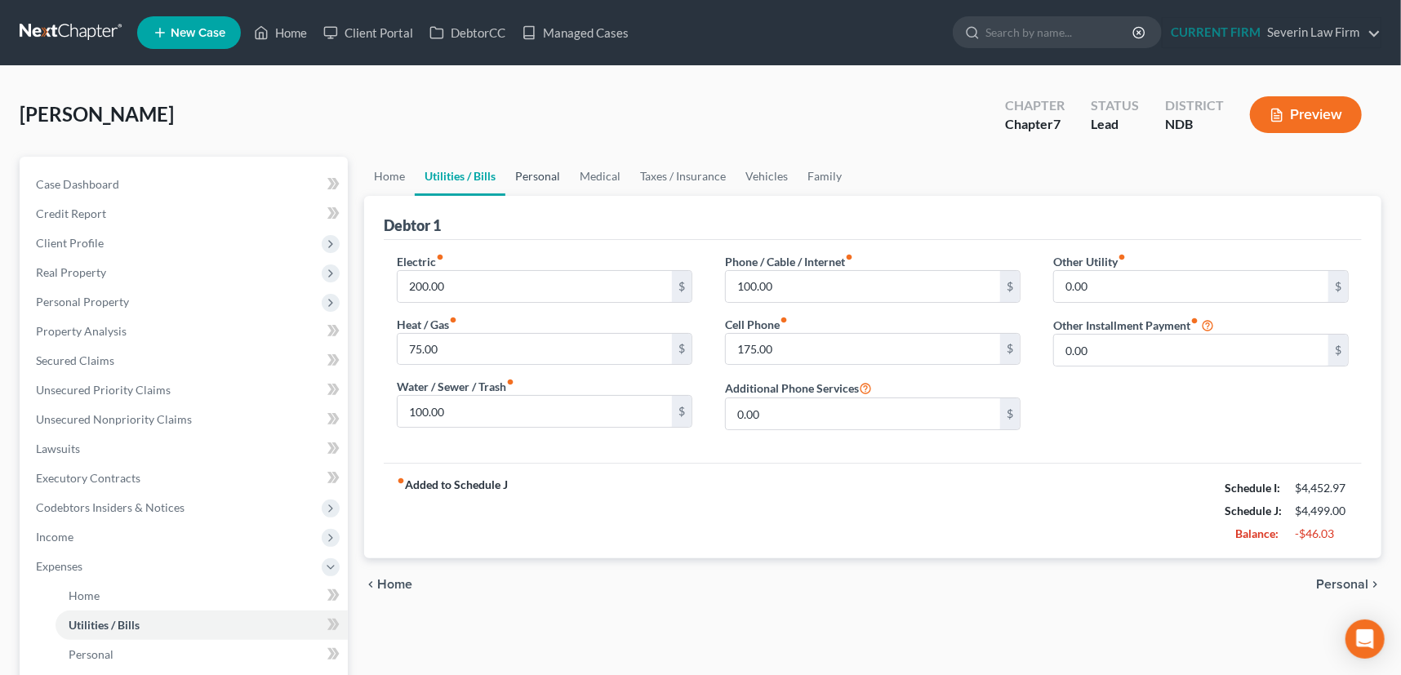
click at [553, 174] on link "Personal" at bounding box center [538, 176] width 65 height 39
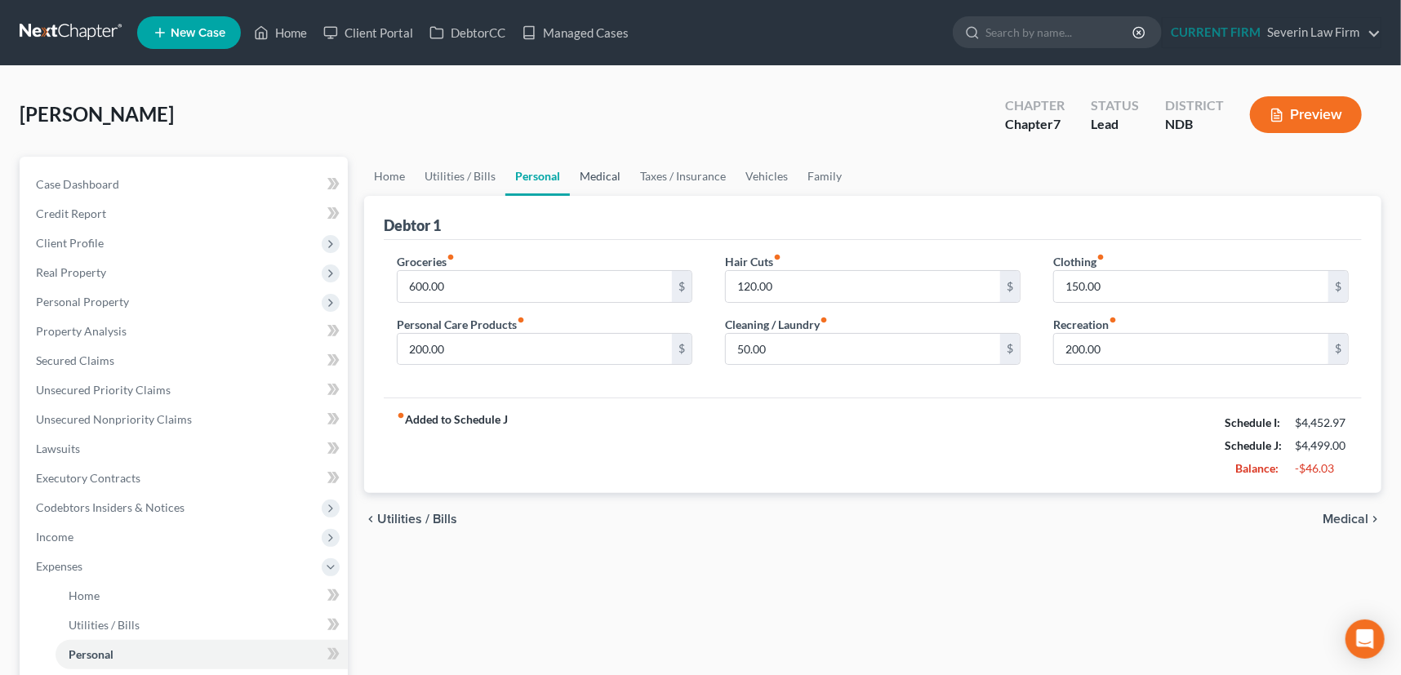
click at [599, 175] on link "Medical" at bounding box center [600, 176] width 60 height 39
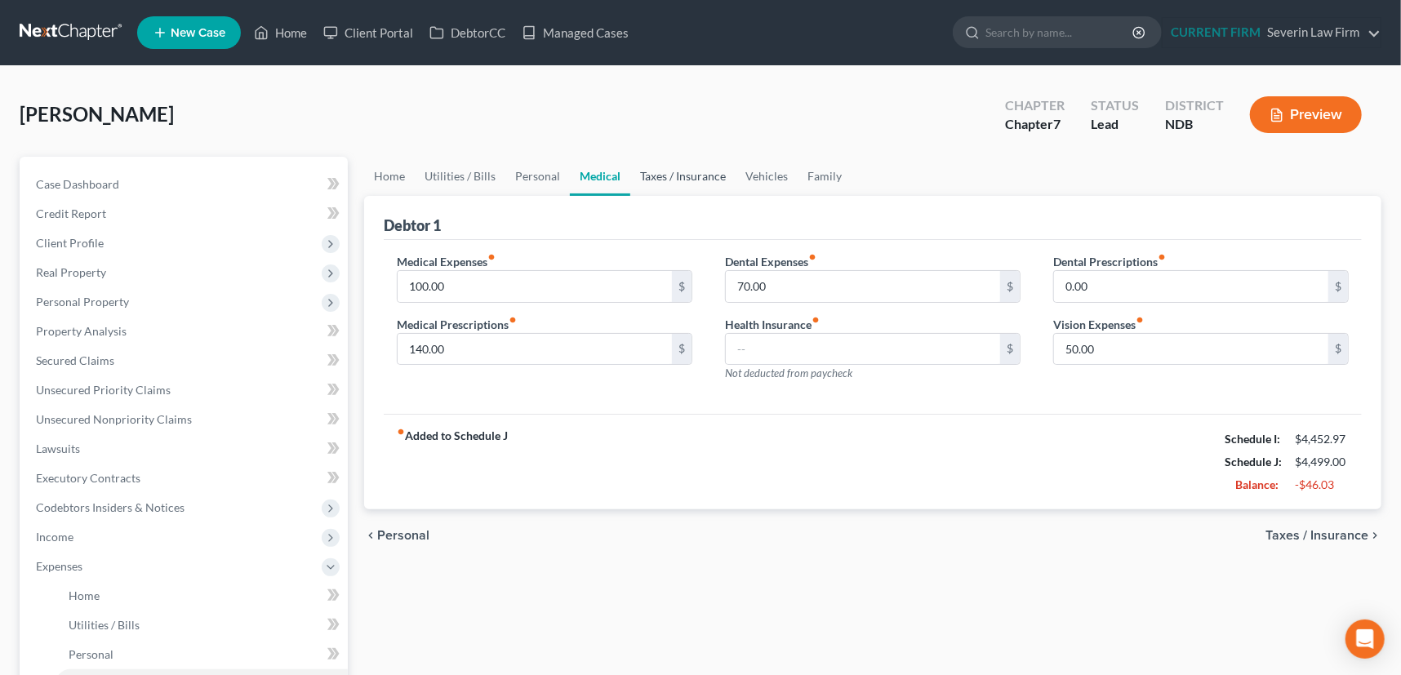
click at [675, 175] on link "Taxes / Insurance" at bounding box center [682, 176] width 105 height 39
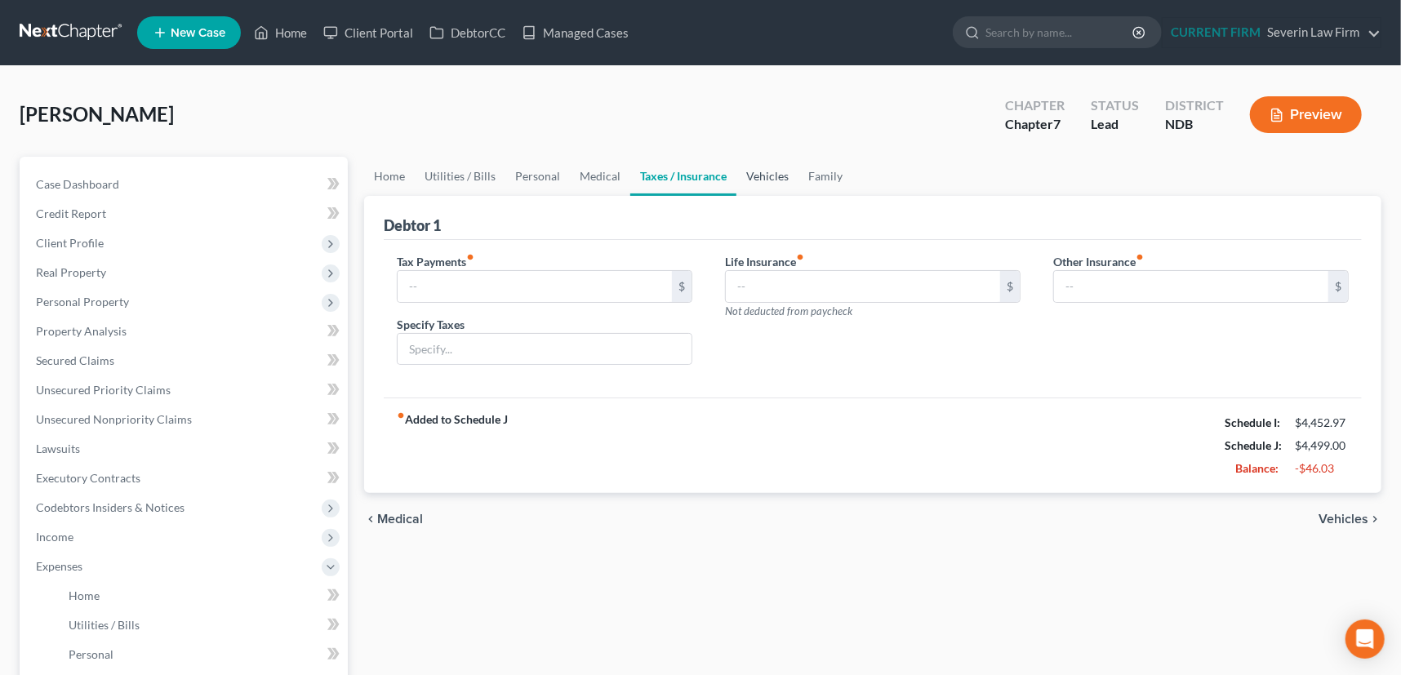
click at [755, 176] on link "Vehicles" at bounding box center [768, 176] width 62 height 39
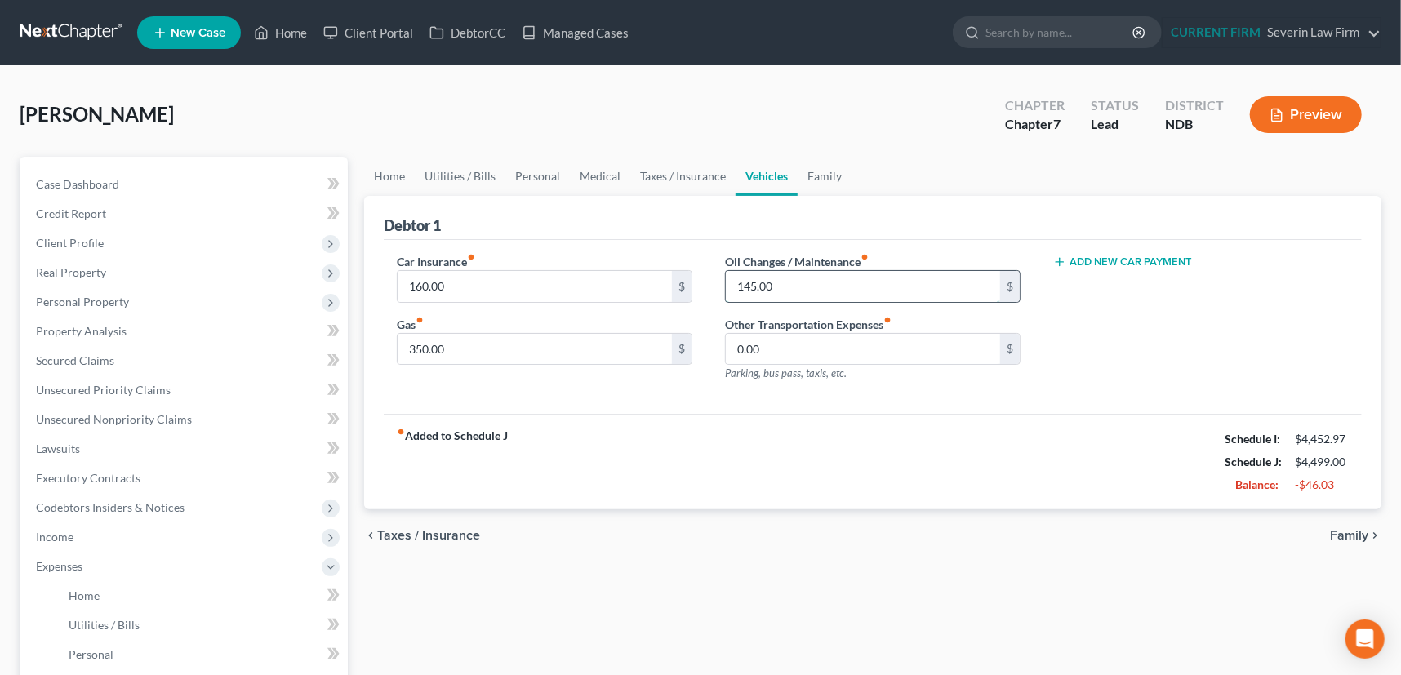
click at [780, 292] on input "145.00" at bounding box center [863, 286] width 274 height 31
type input "60"
click at [824, 174] on link "Family" at bounding box center [825, 176] width 54 height 39
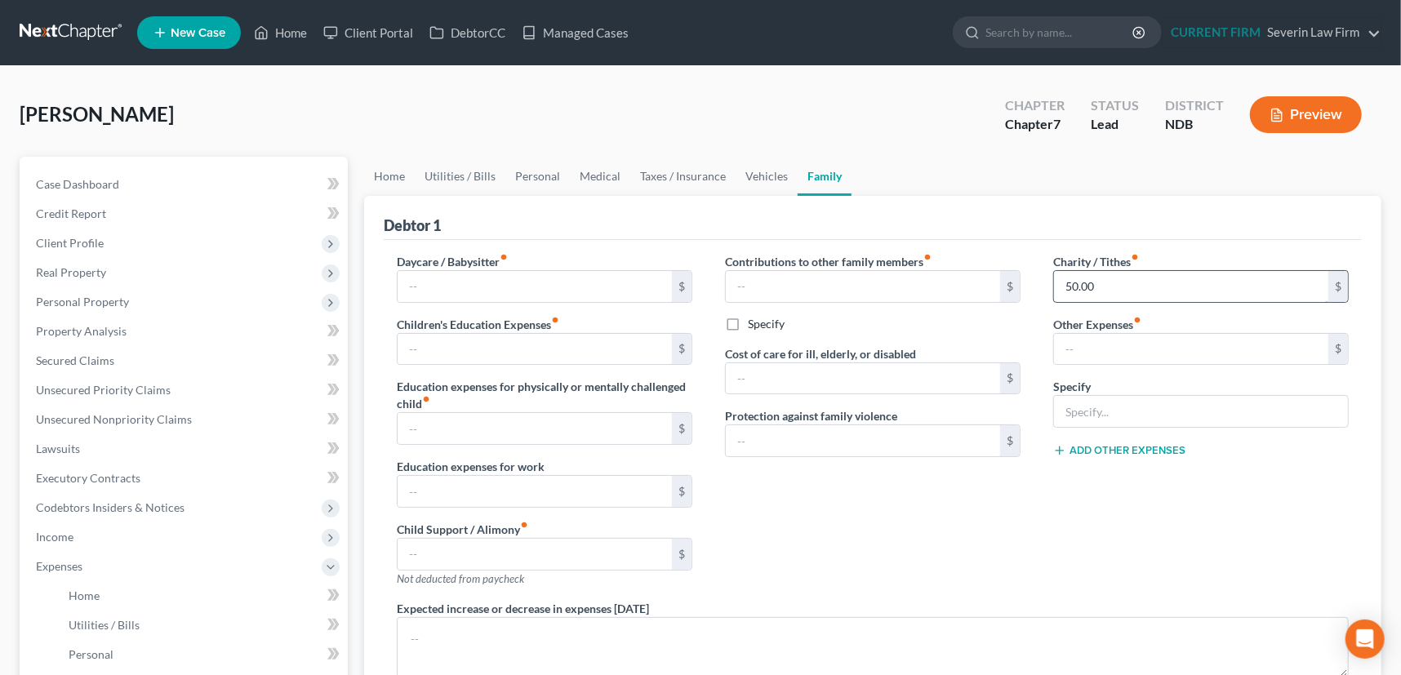
click at [1100, 284] on input "50.00" at bounding box center [1191, 286] width 274 height 31
type input "100"
click at [535, 176] on link "Personal" at bounding box center [538, 176] width 65 height 39
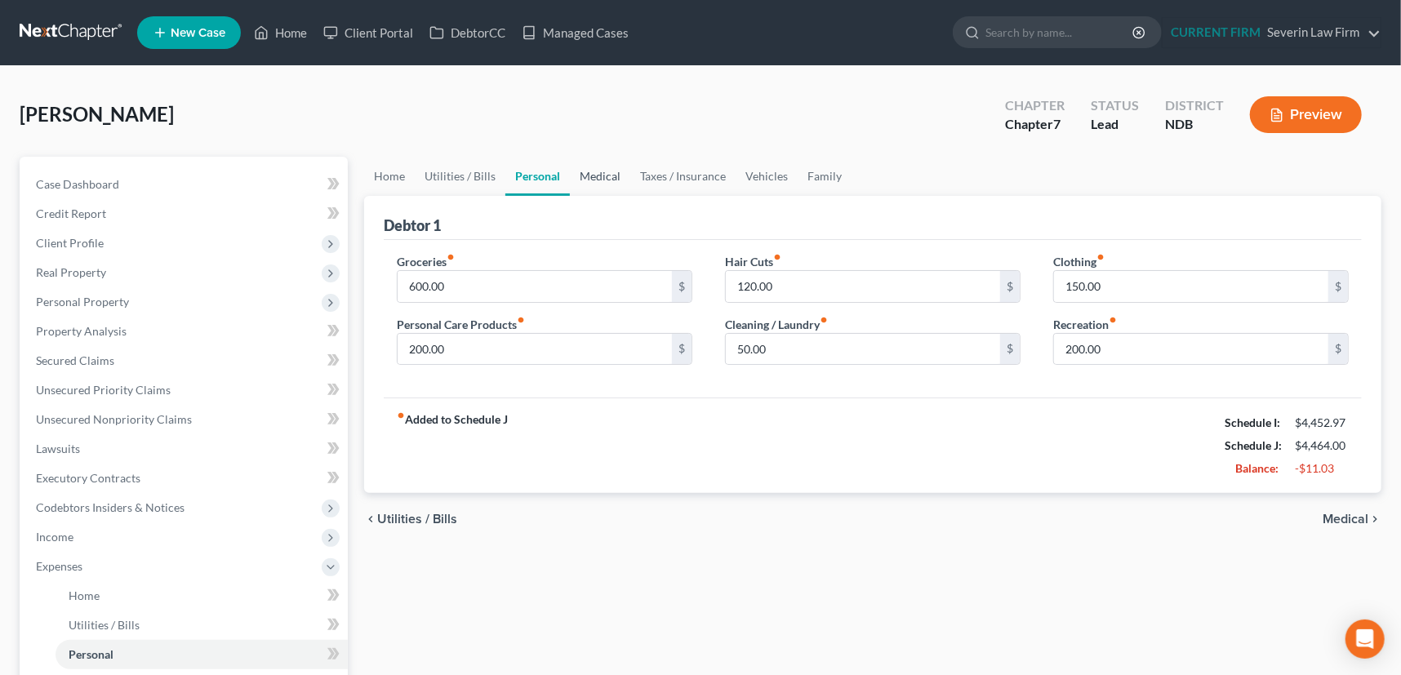
click at [601, 172] on link "Medical" at bounding box center [600, 176] width 60 height 39
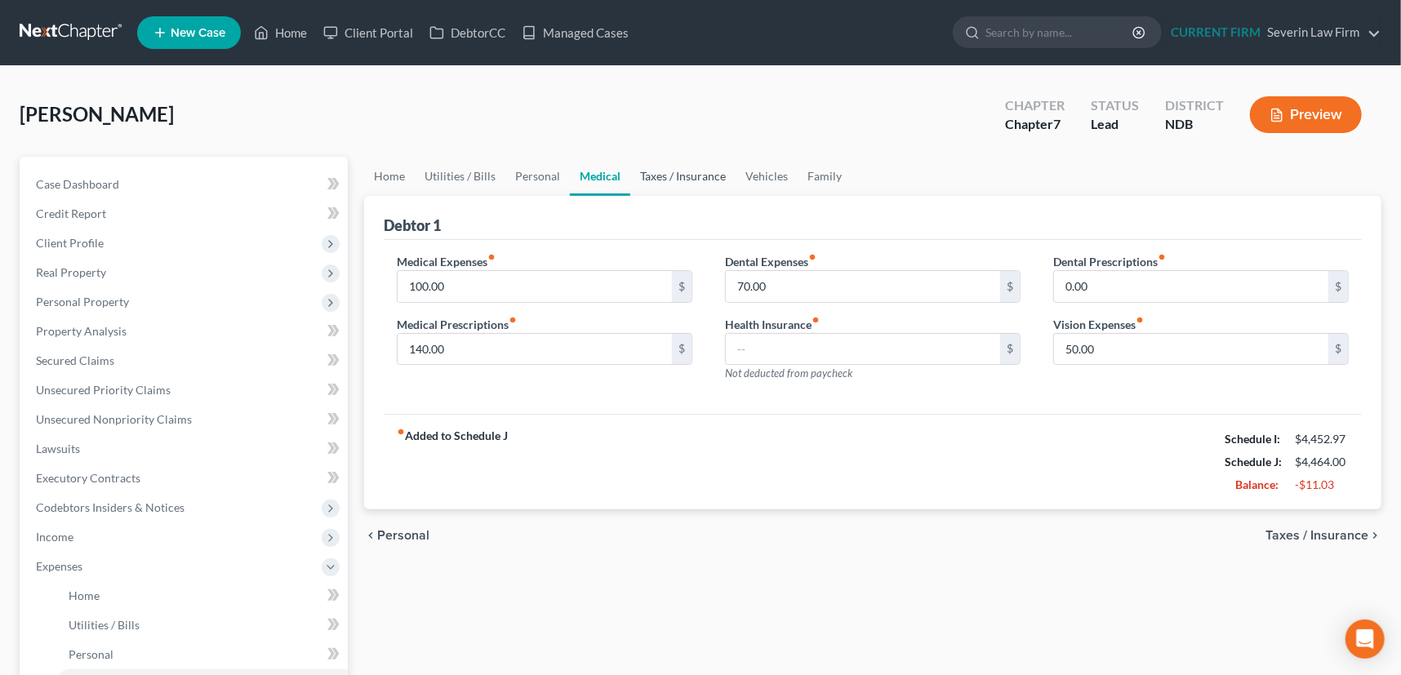
click at [675, 172] on link "Taxes / Insurance" at bounding box center [682, 176] width 105 height 39
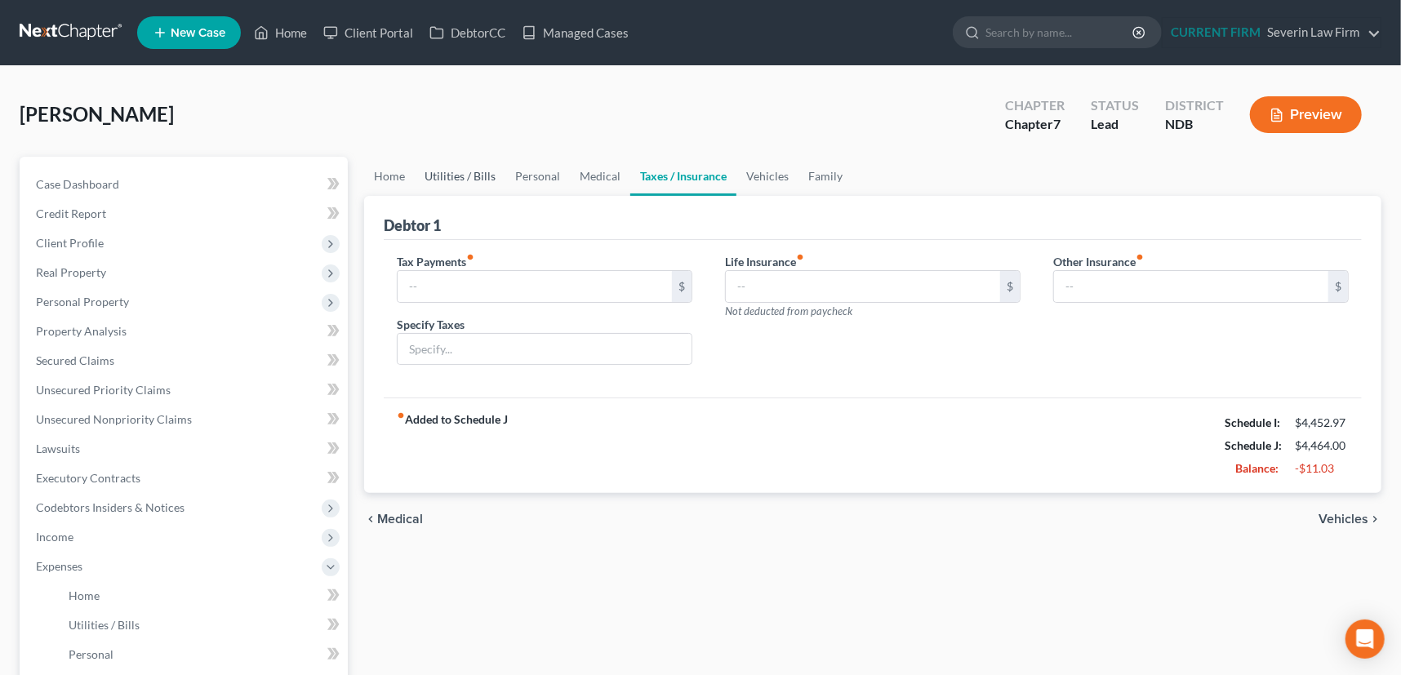
click at [454, 176] on link "Utilities / Bills" at bounding box center [460, 176] width 91 height 39
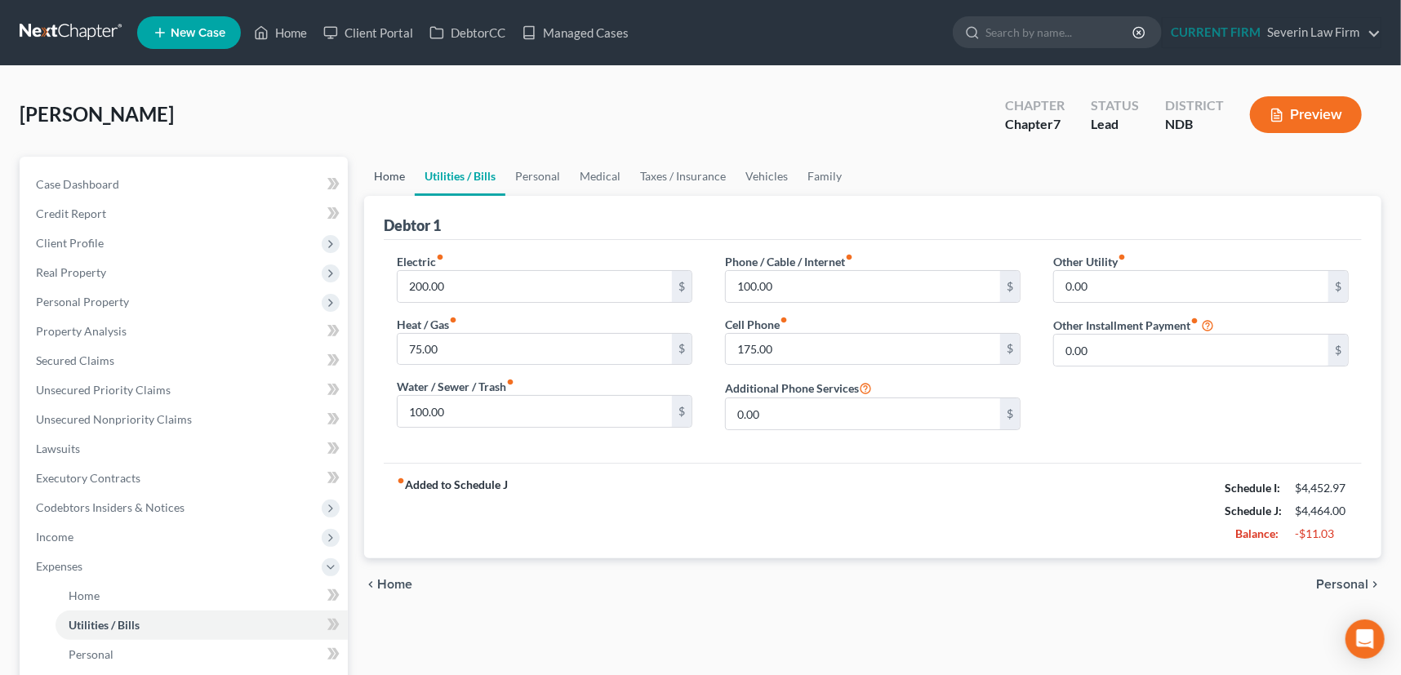
click at [379, 172] on link "Home" at bounding box center [389, 176] width 51 height 39
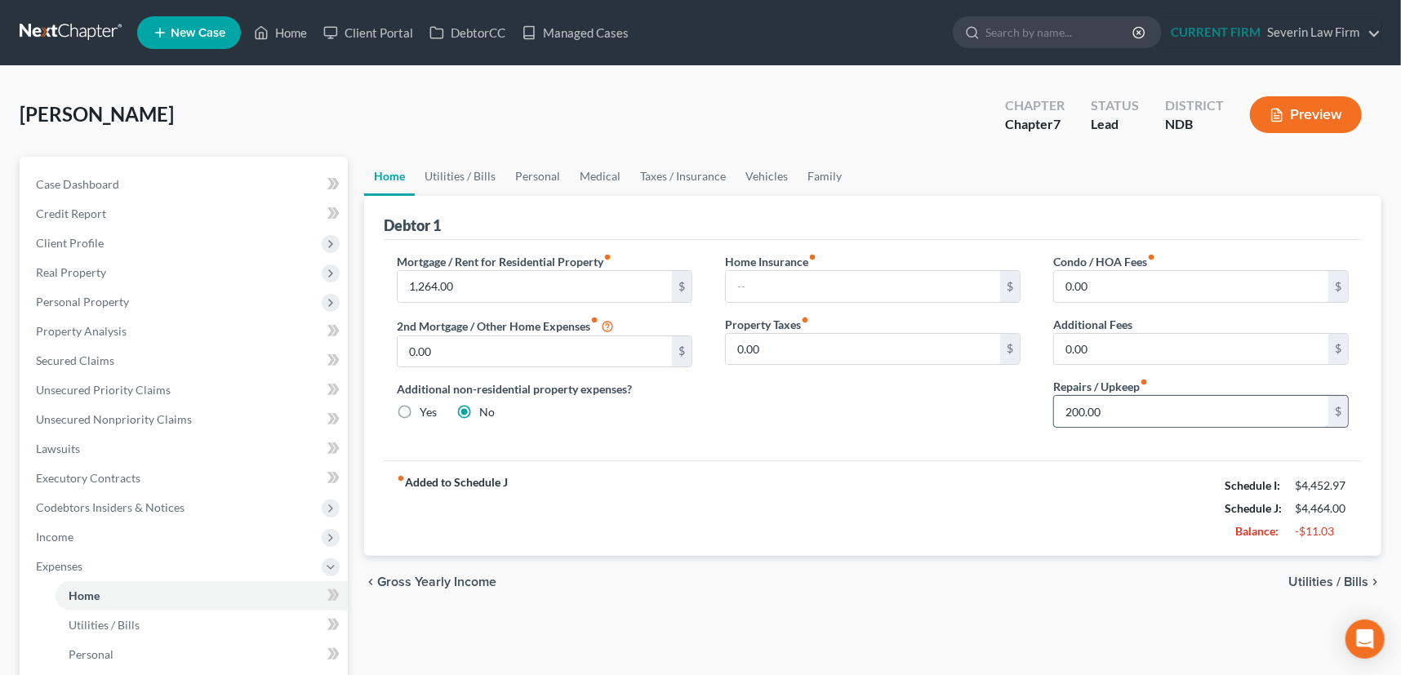
click at [1071, 410] on input "200.00" at bounding box center [1191, 411] width 274 height 31
click at [74, 564] on span "Expenses" at bounding box center [59, 566] width 47 height 14
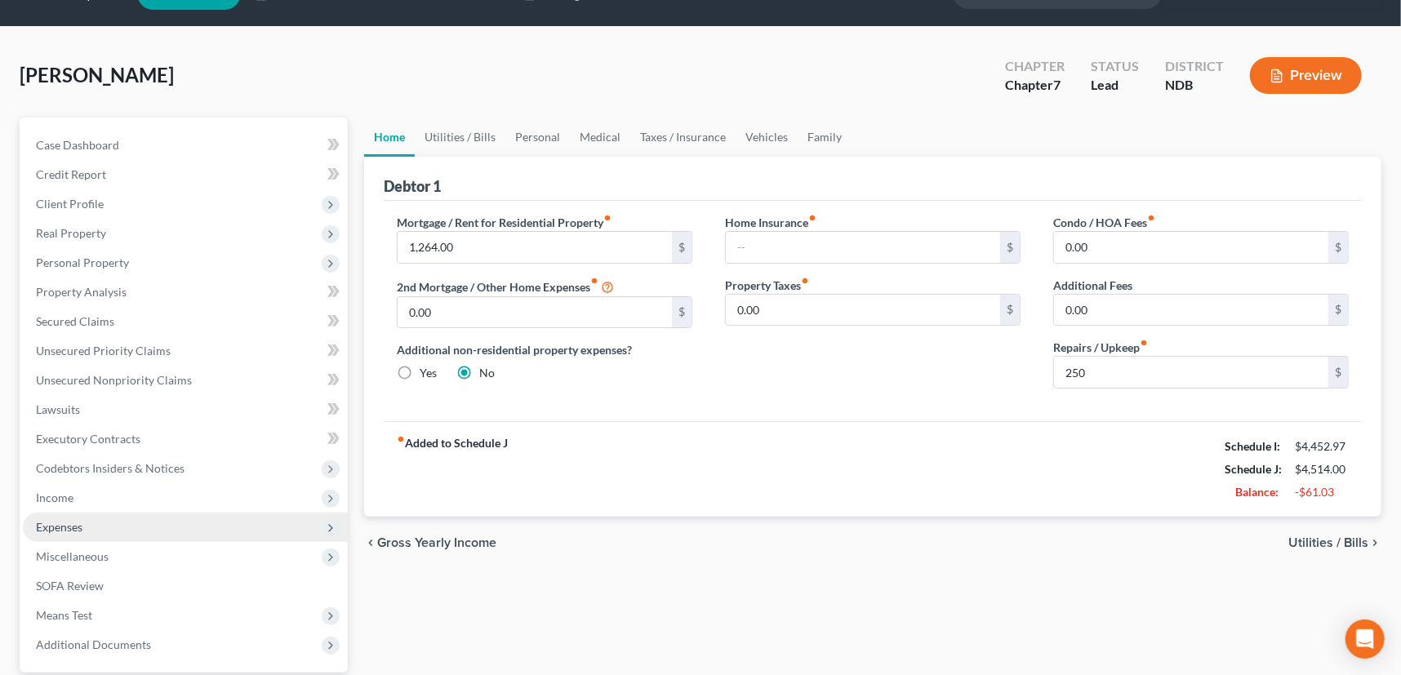
scroll to position [74, 0]
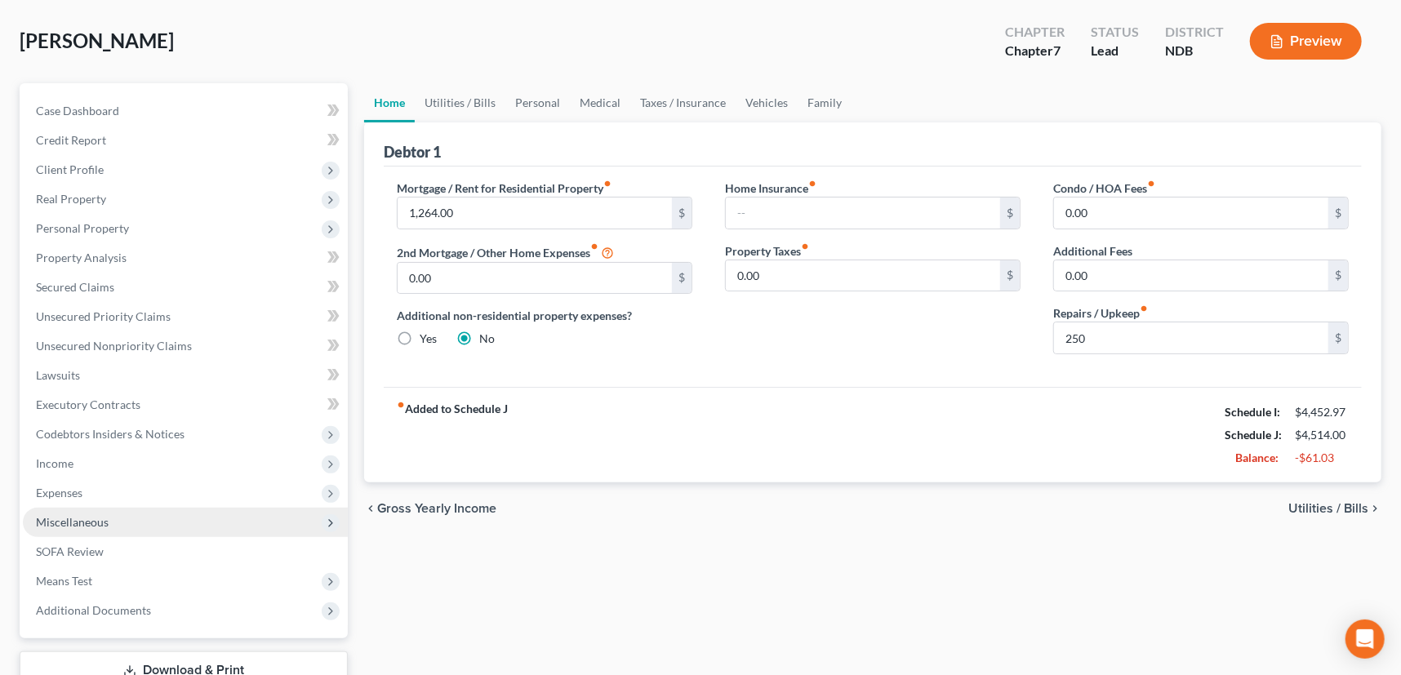
click at [89, 523] on span "Miscellaneous" at bounding box center [72, 522] width 73 height 14
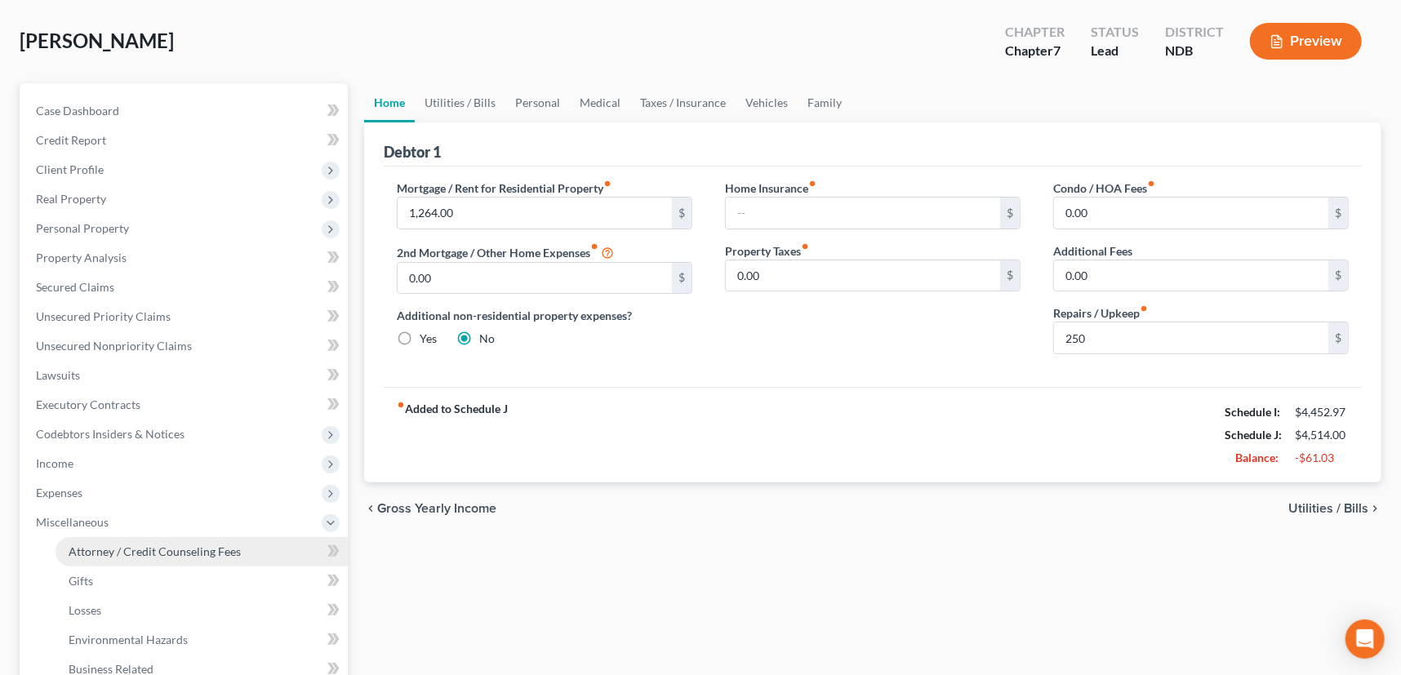
click at [97, 546] on span "Attorney / Credit Counseling Fees" at bounding box center [155, 552] width 172 height 14
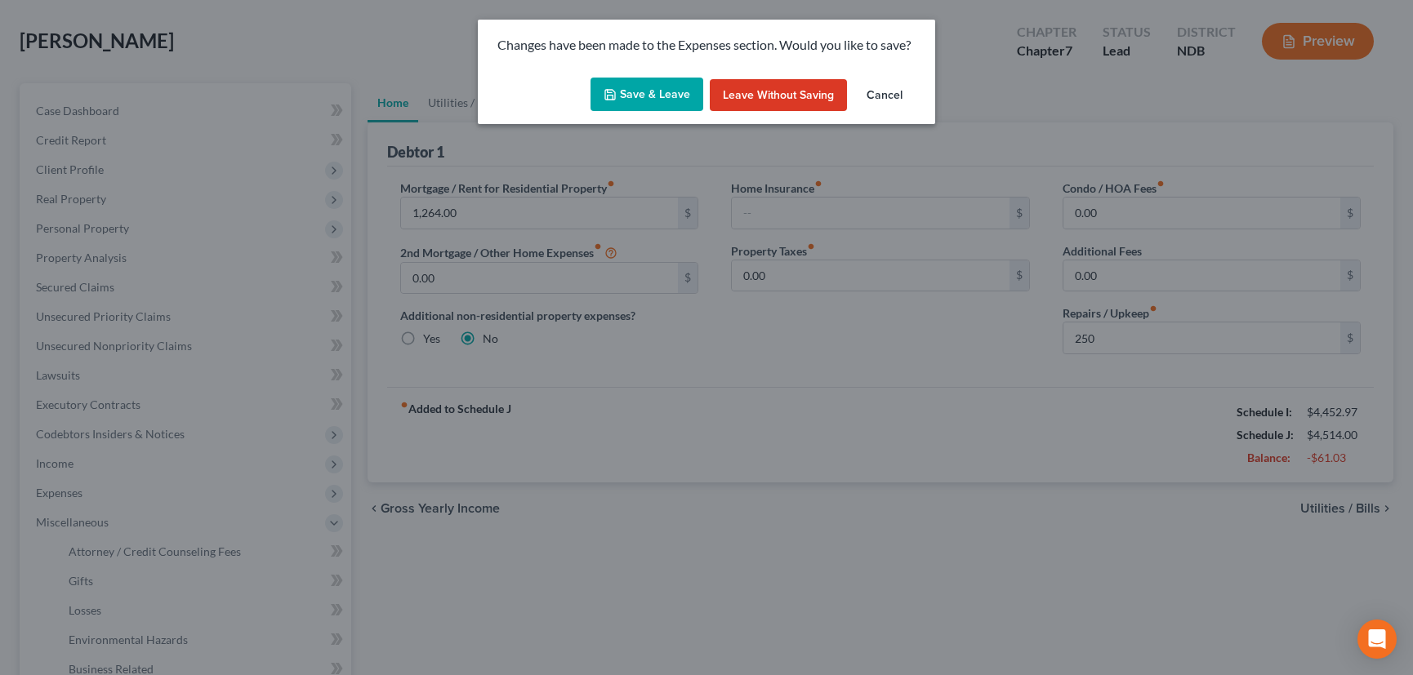
click at [653, 98] on button "Save & Leave" at bounding box center [646, 95] width 113 height 34
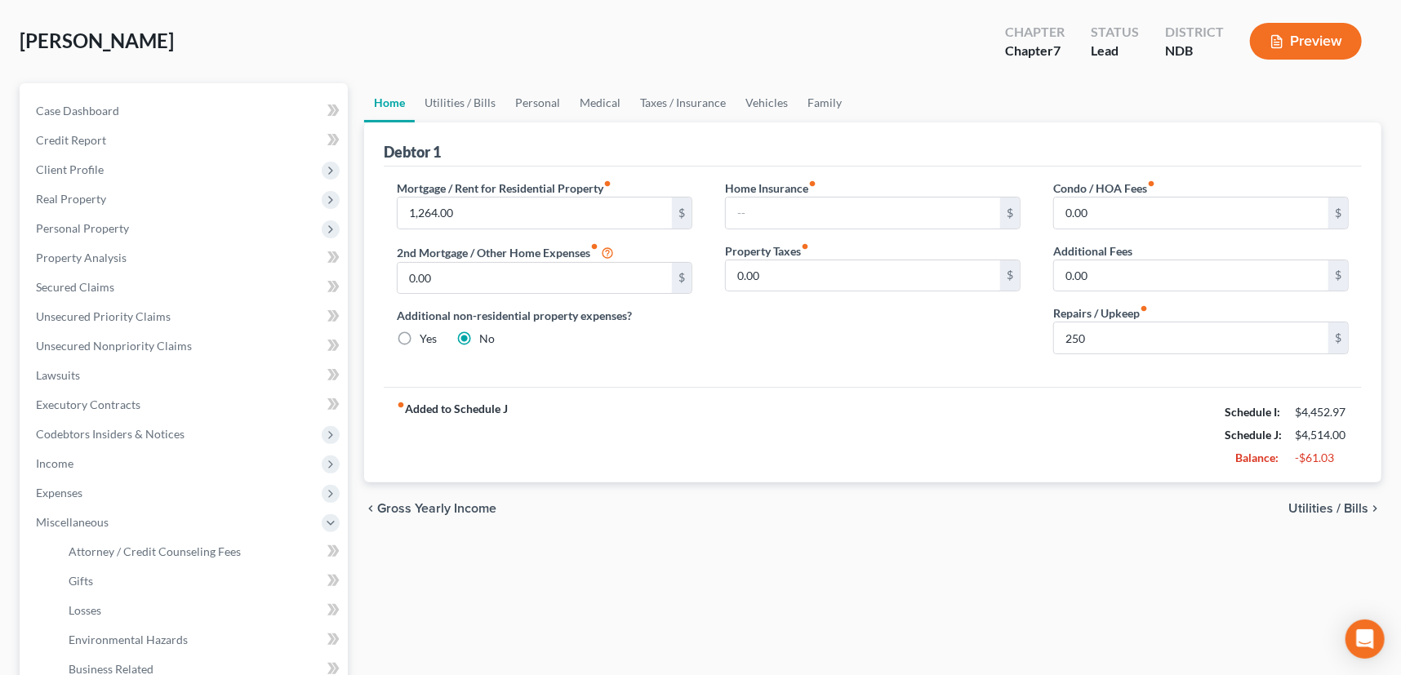
type input "250.00"
select select "0"
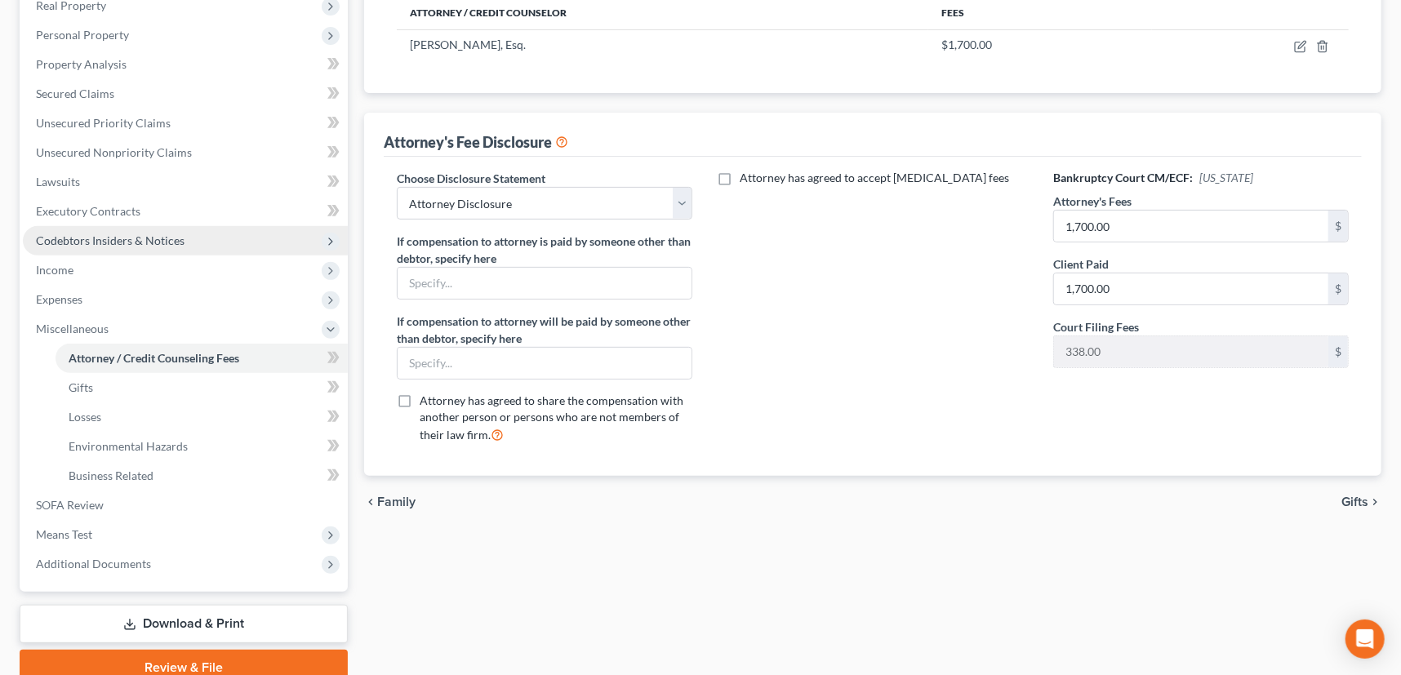
scroll to position [337, 0]
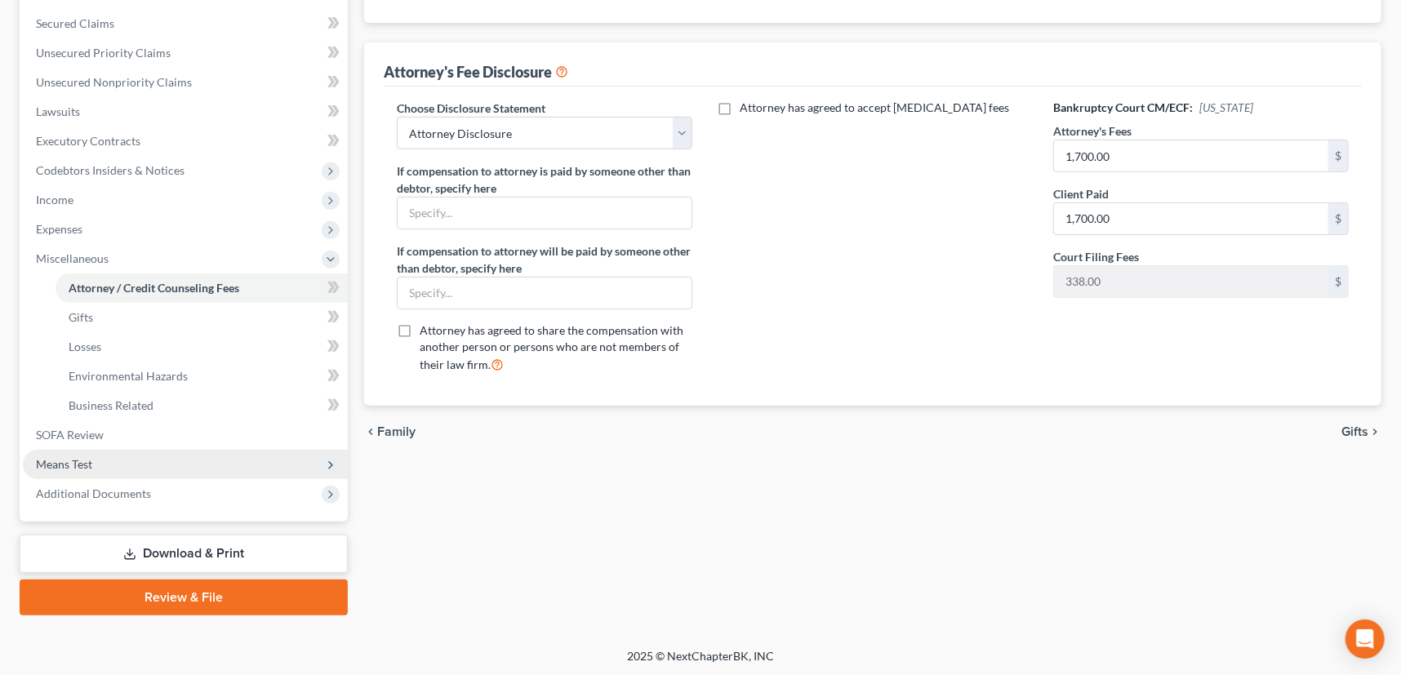
click at [69, 457] on span "Means Test" at bounding box center [64, 464] width 56 height 14
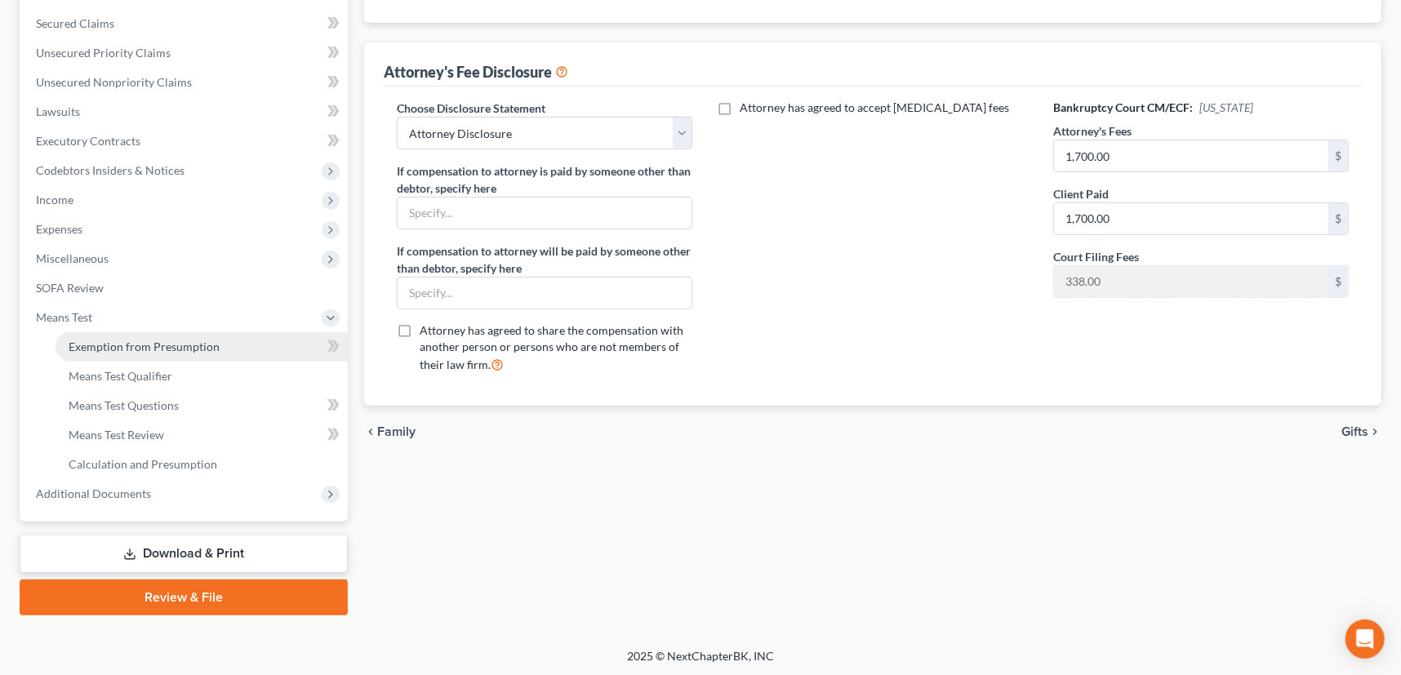
click at [154, 343] on span "Exemption from Presumption" at bounding box center [144, 347] width 151 height 14
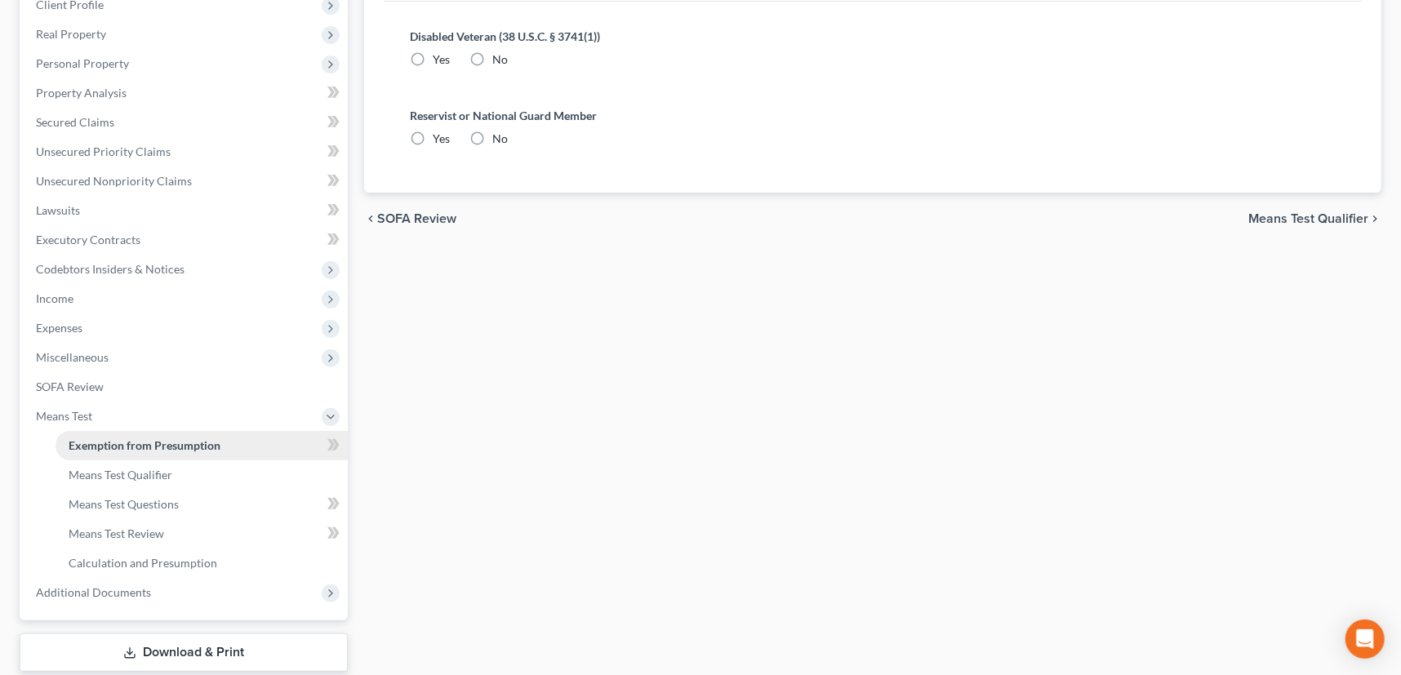
radio input "true"
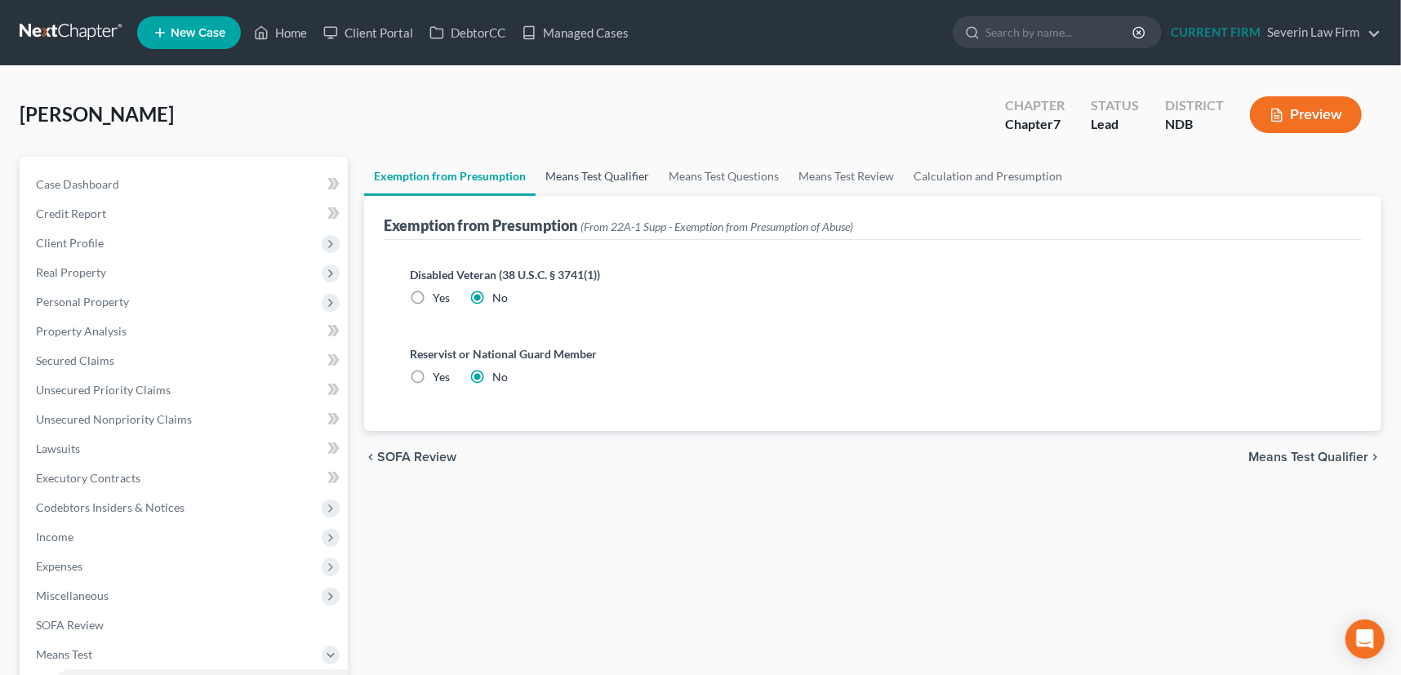
click at [611, 167] on link "Means Test Qualifier" at bounding box center [597, 176] width 123 height 39
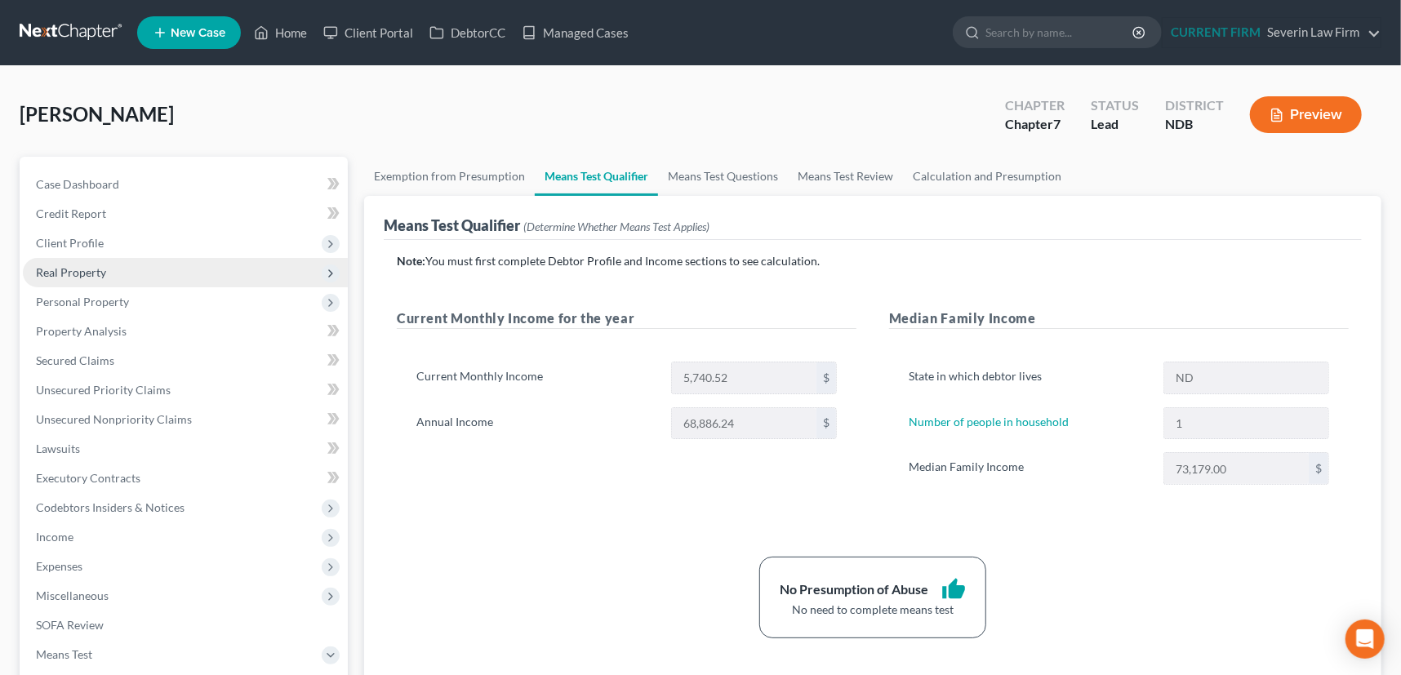
click at [89, 270] on span "Real Property" at bounding box center [71, 272] width 70 height 14
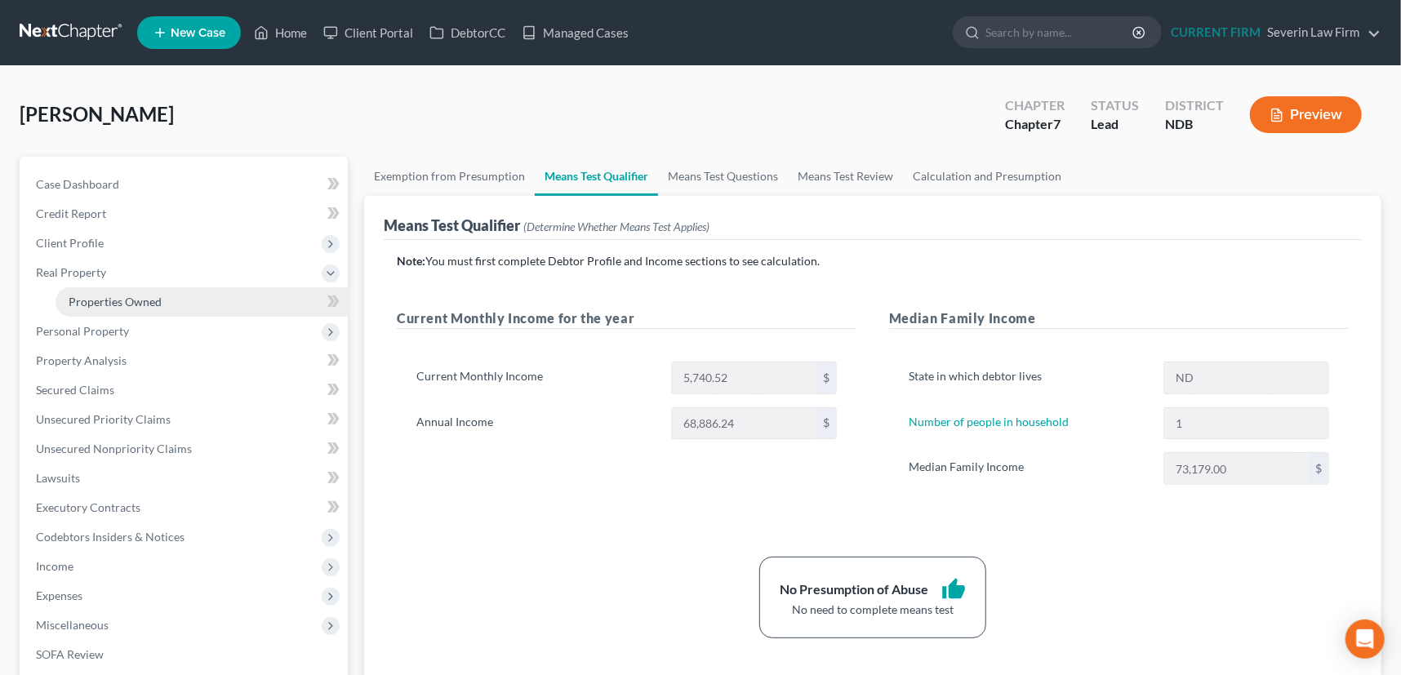
click at [109, 295] on span "Properties Owned" at bounding box center [115, 302] width 93 height 14
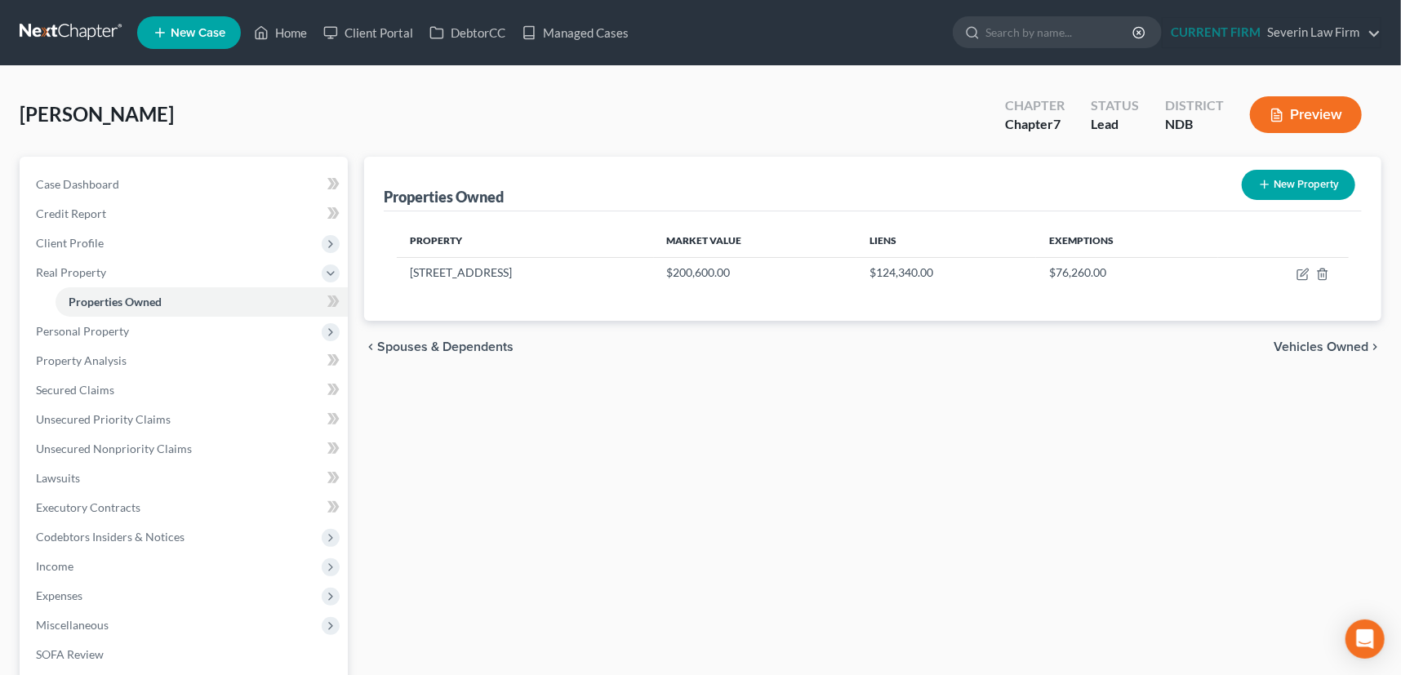
click at [1316, 116] on button "Preview" at bounding box center [1306, 114] width 112 height 37
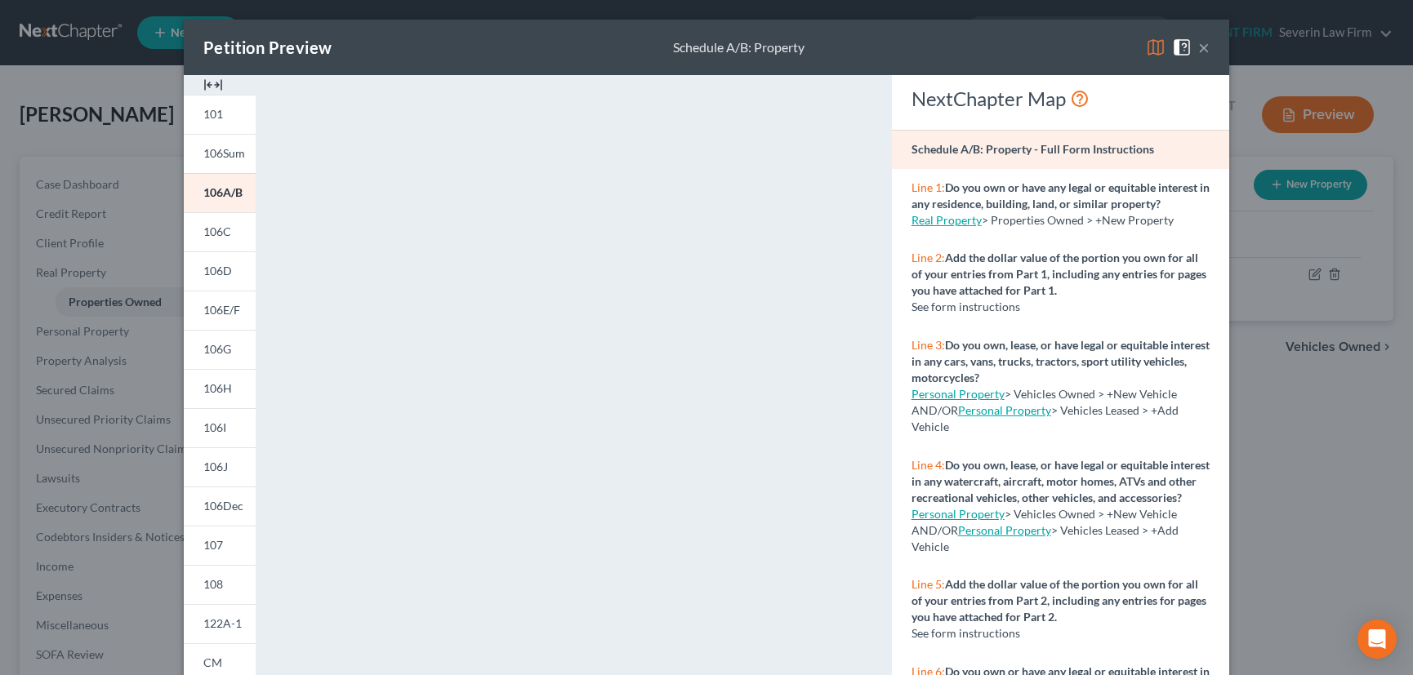
click at [1198, 47] on button "×" at bounding box center [1203, 48] width 11 height 20
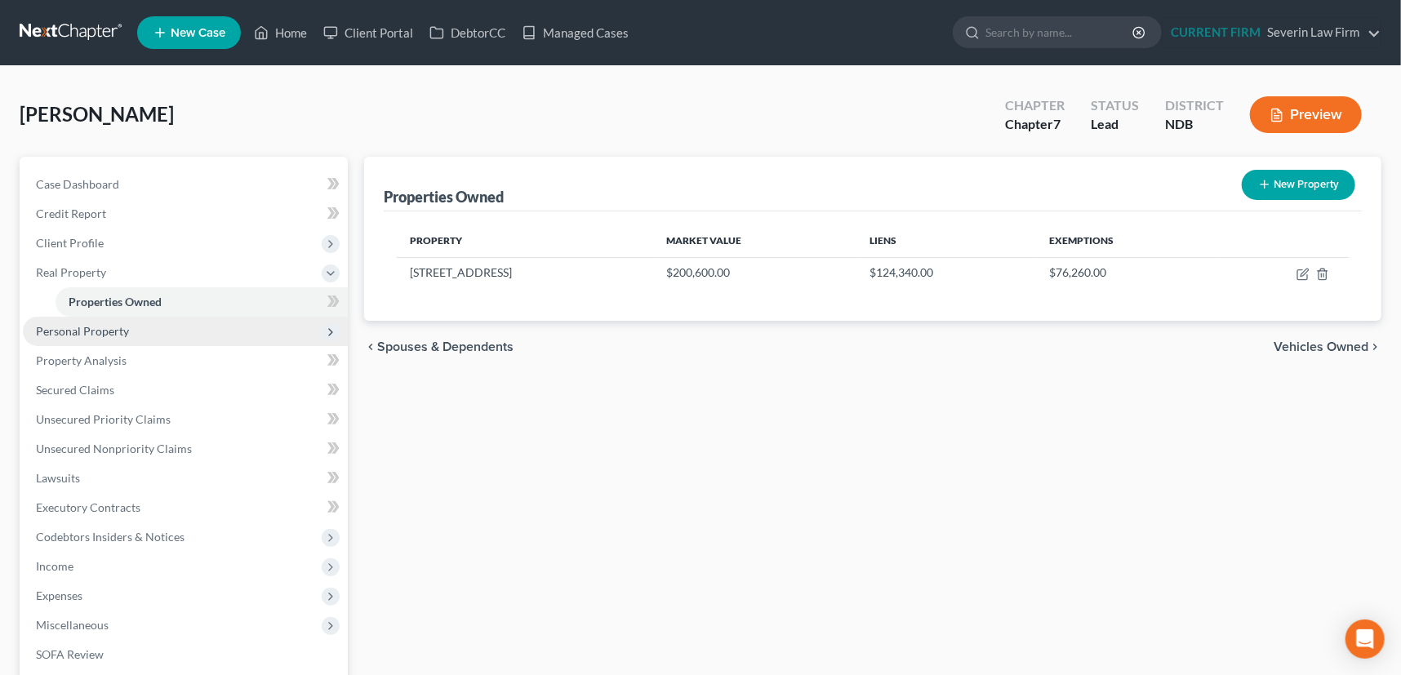
click at [92, 332] on span "Personal Property" at bounding box center [82, 331] width 93 height 14
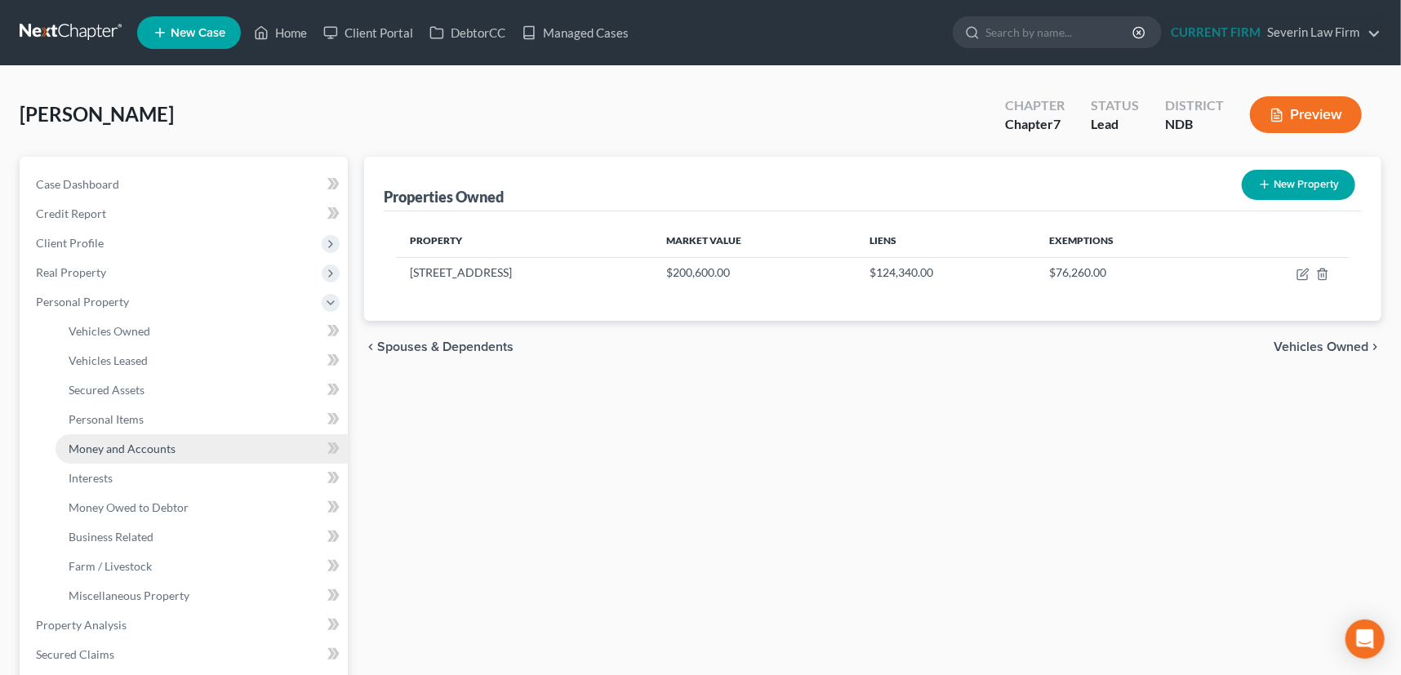
click at [122, 448] on span "Money and Accounts" at bounding box center [122, 449] width 107 height 14
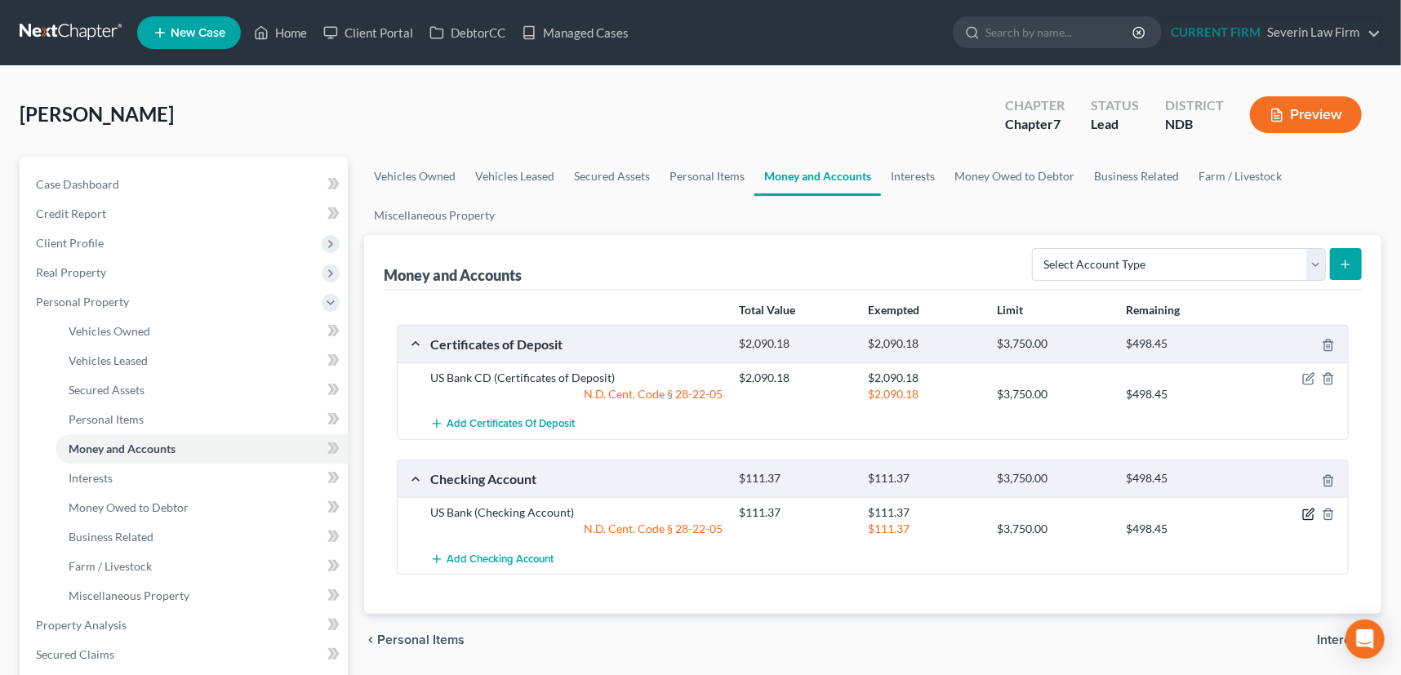
click at [1312, 512] on icon "button" at bounding box center [1309, 514] width 13 height 13
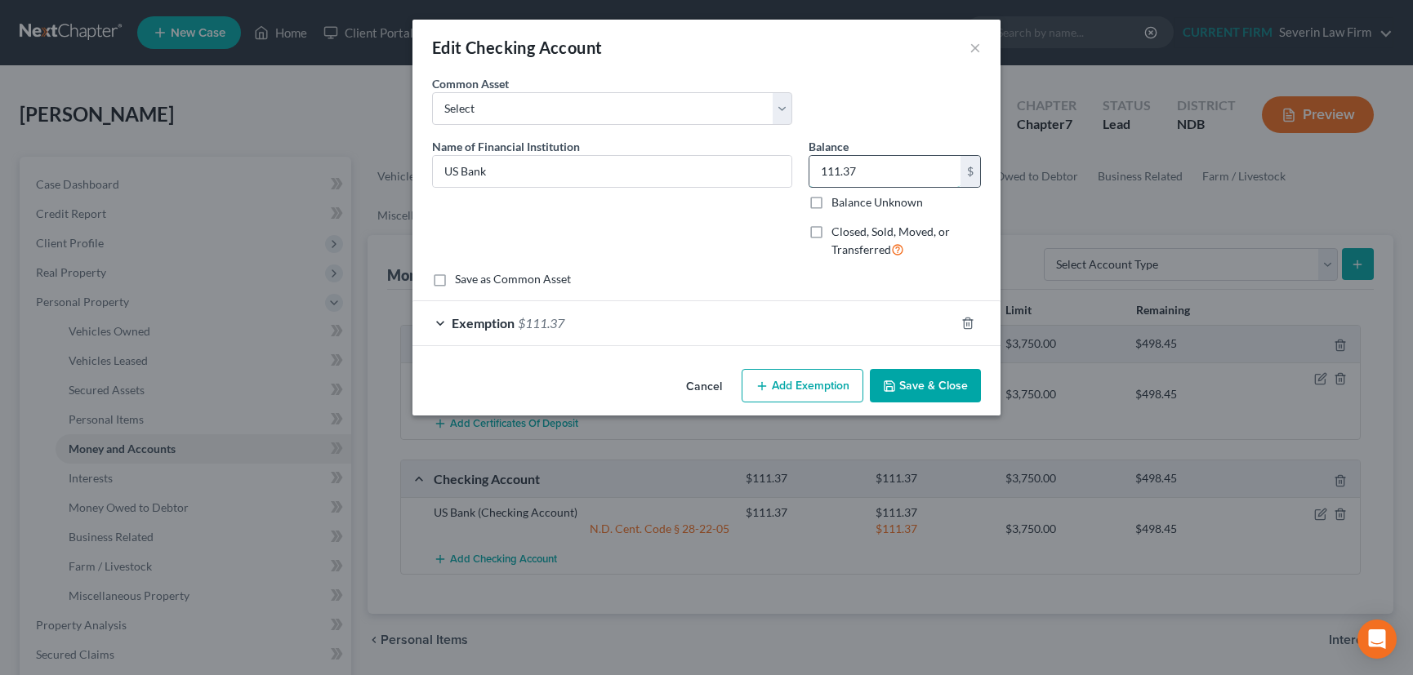
click at [863, 172] on input "111.37" at bounding box center [884, 171] width 151 height 31
type input "43.34"
click at [807, 319] on div "Exemption $111.37" at bounding box center [683, 322] width 542 height 43
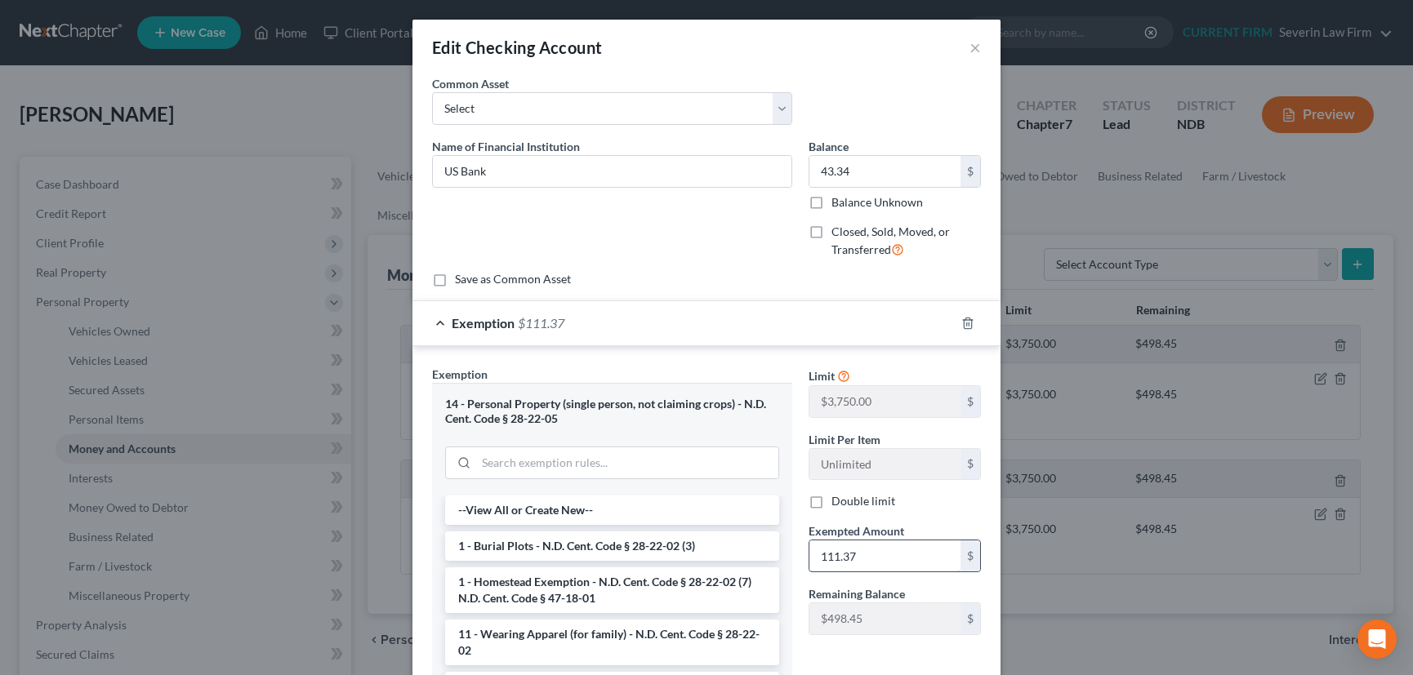
click at [843, 555] on input "111.37" at bounding box center [884, 556] width 151 height 31
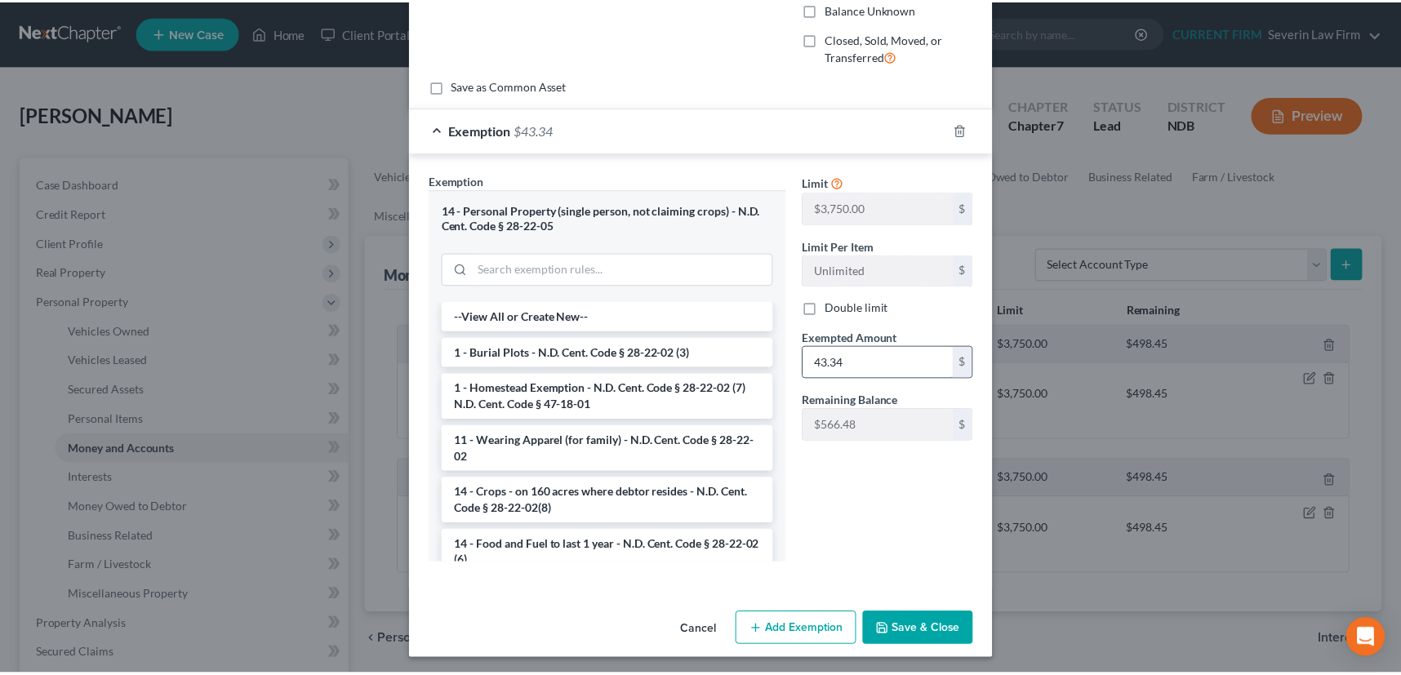
scroll to position [196, 0]
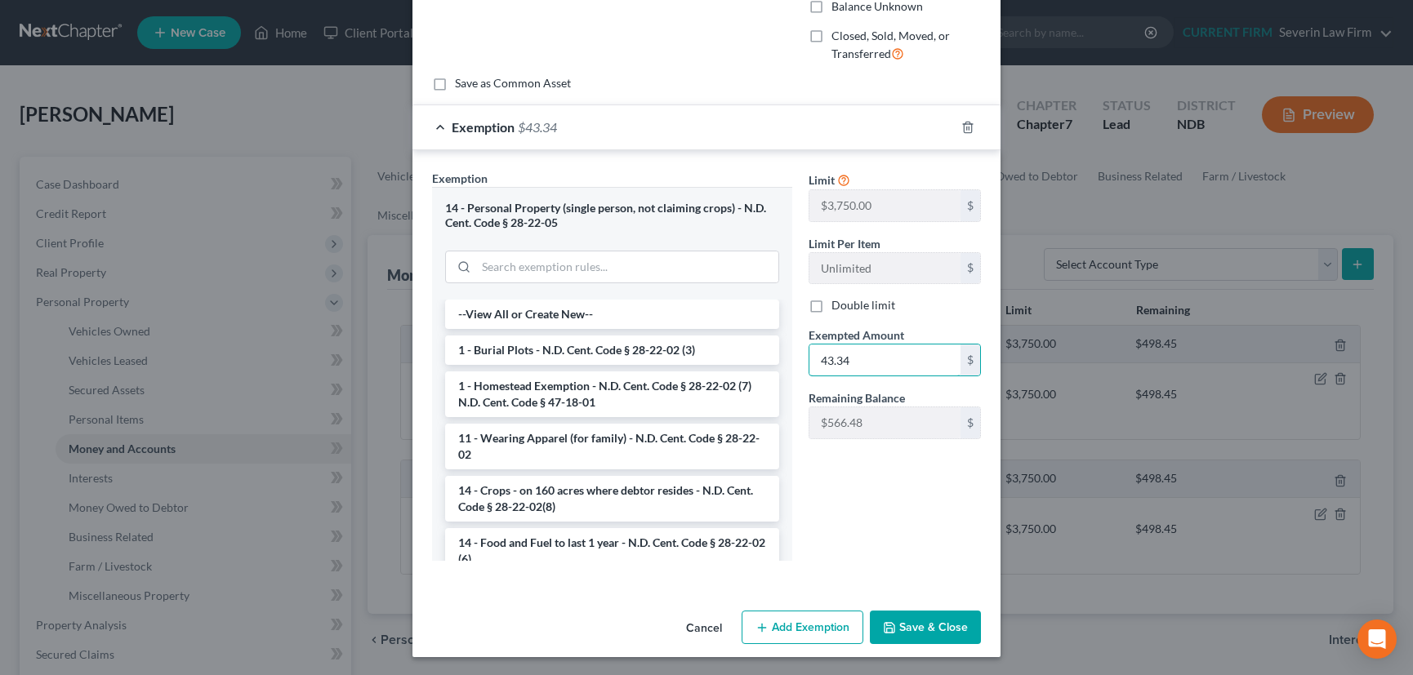
type input "43.34"
click at [926, 622] on button "Save & Close" at bounding box center [925, 628] width 111 height 34
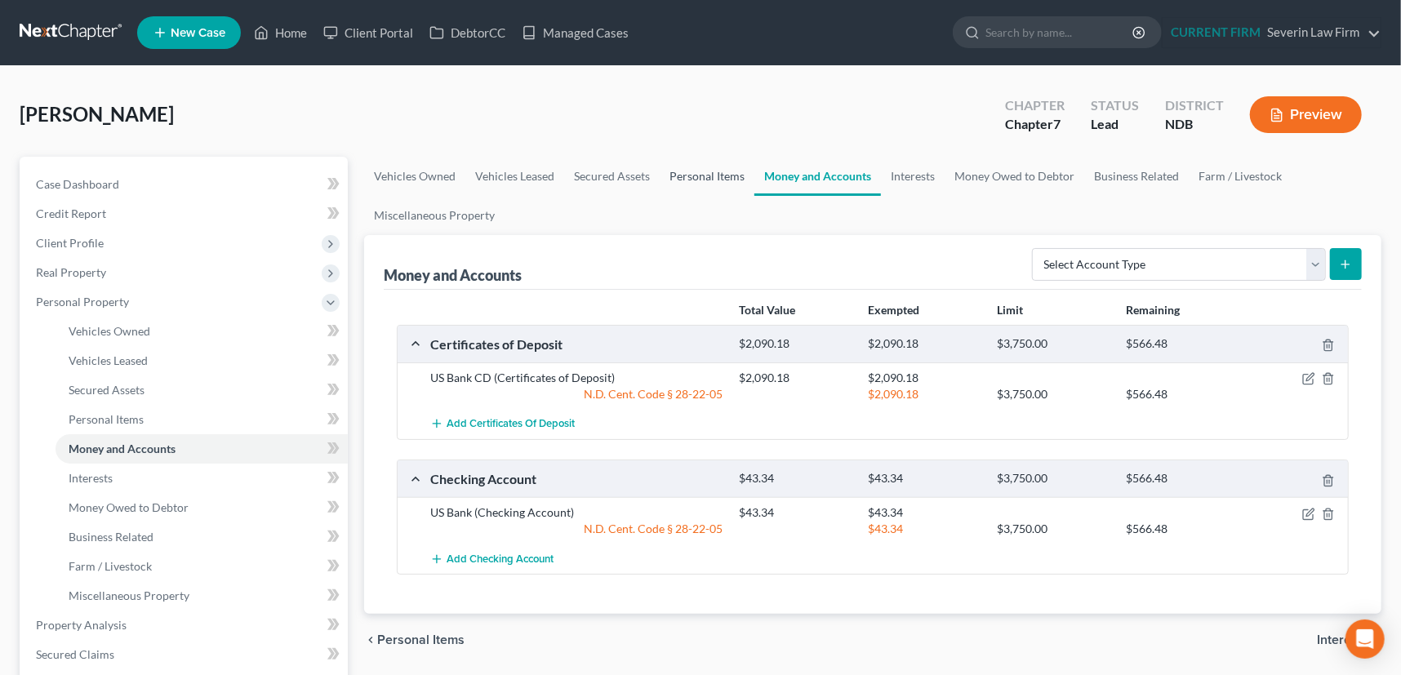
click at [688, 171] on link "Personal Items" at bounding box center [707, 176] width 95 height 39
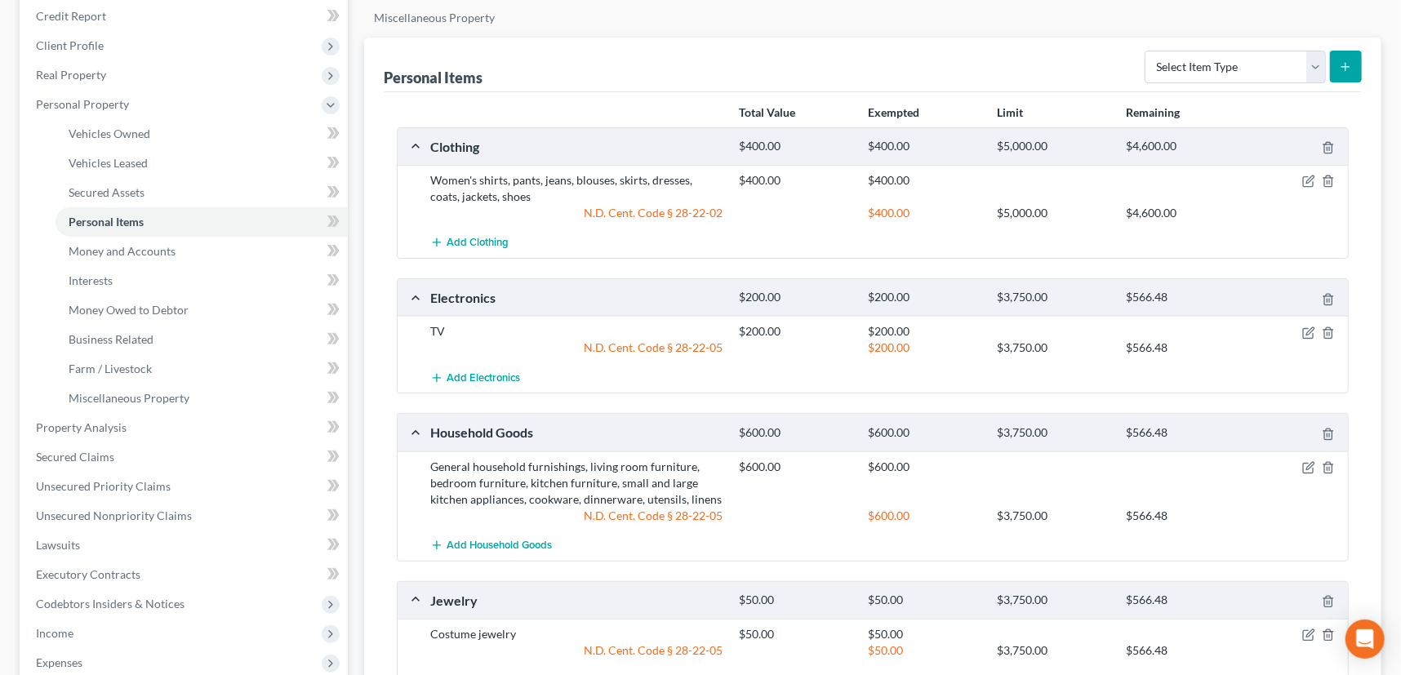
scroll to position [296, 0]
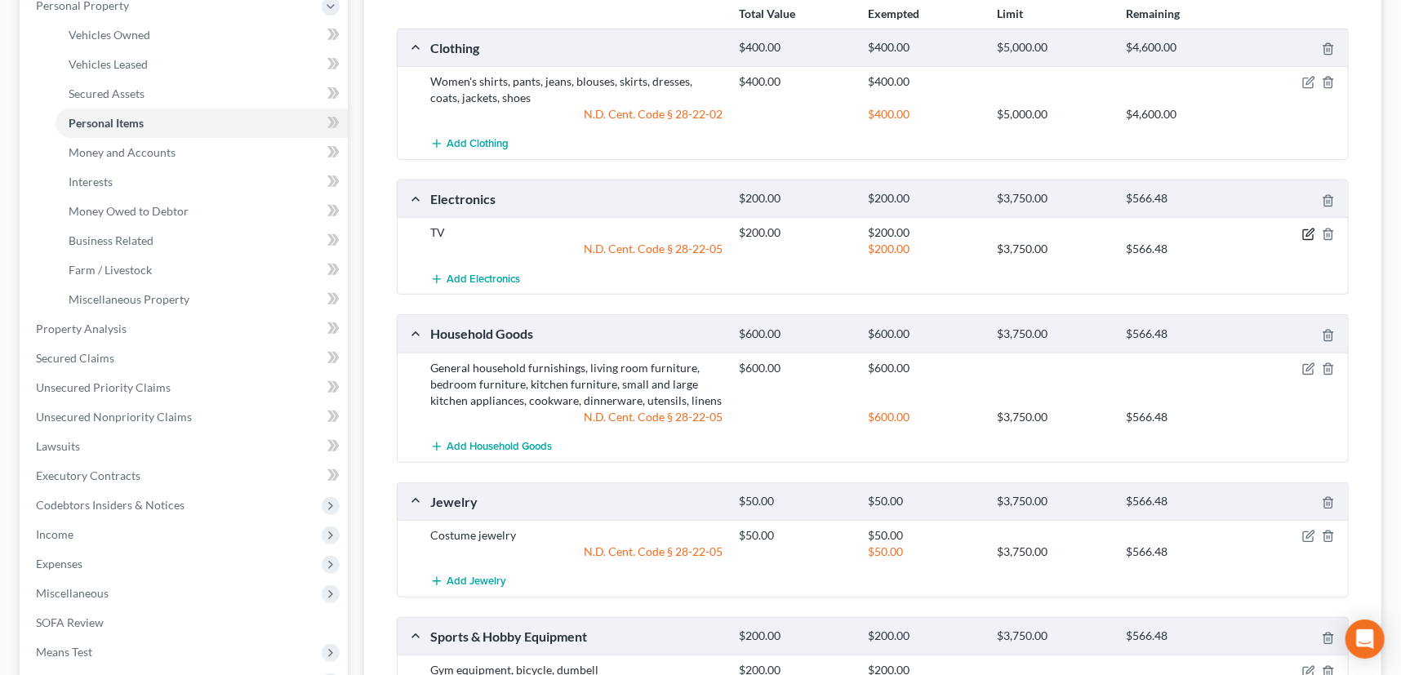
click at [1311, 230] on icon "button" at bounding box center [1309, 234] width 13 height 13
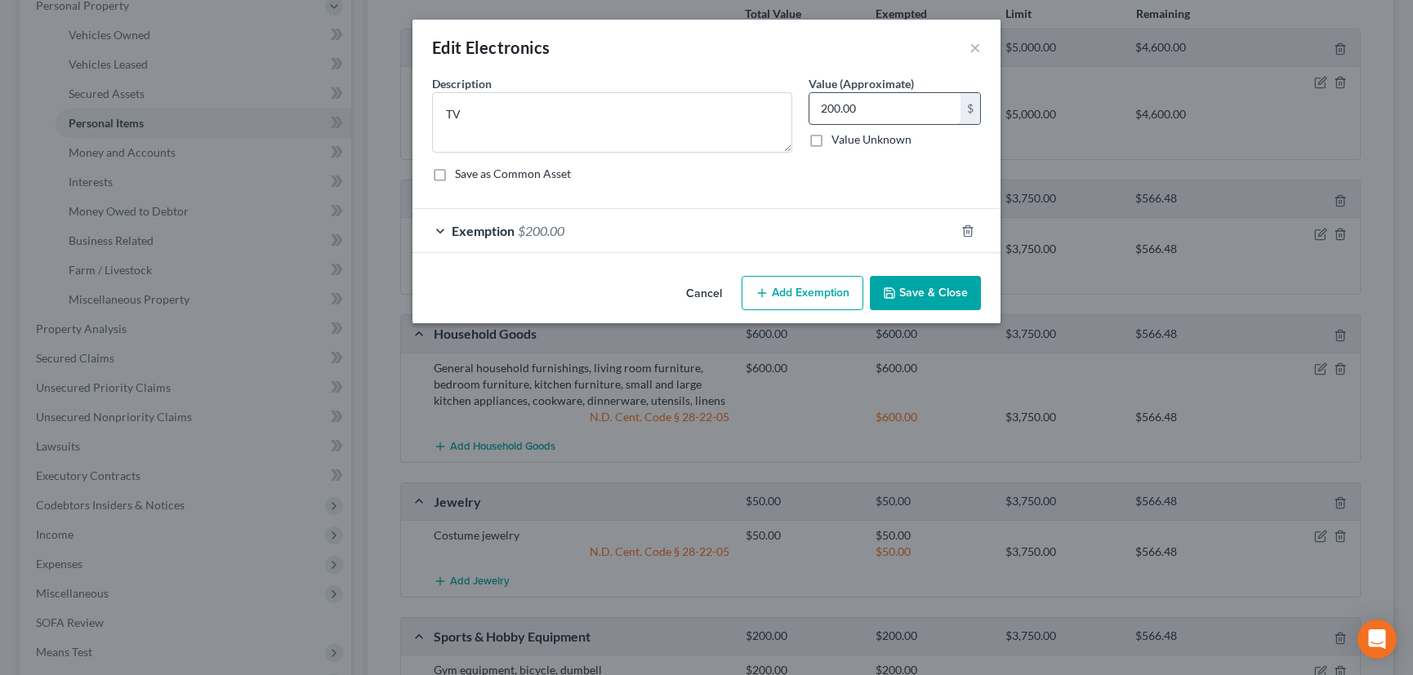
click at [854, 109] on input "200.00" at bounding box center [884, 108] width 151 height 31
type input "100"
click at [870, 234] on div "Exemption $200.00" at bounding box center [683, 230] width 542 height 43
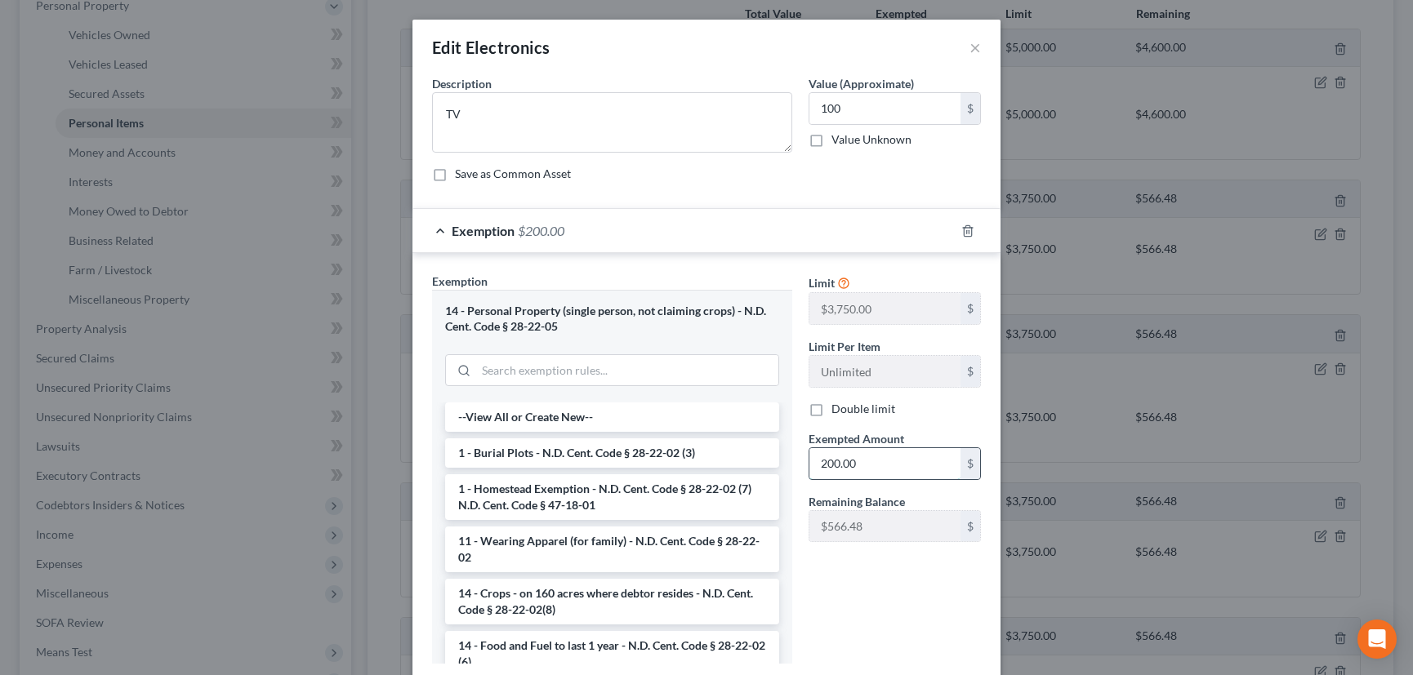
click at [857, 466] on input "200.00" at bounding box center [884, 463] width 151 height 31
type input "100"
click at [882, 234] on div "Exemption $100.00" at bounding box center [683, 230] width 542 height 43
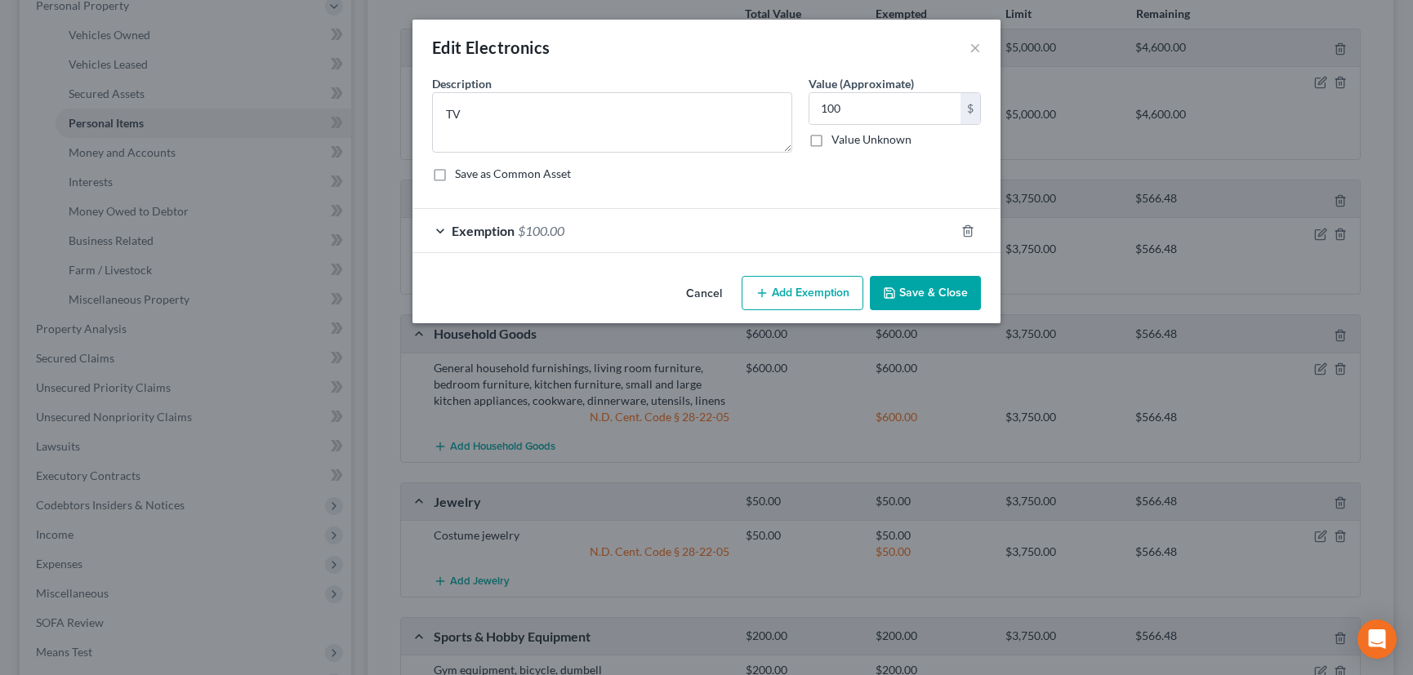
click at [922, 291] on button "Save & Close" at bounding box center [925, 293] width 111 height 34
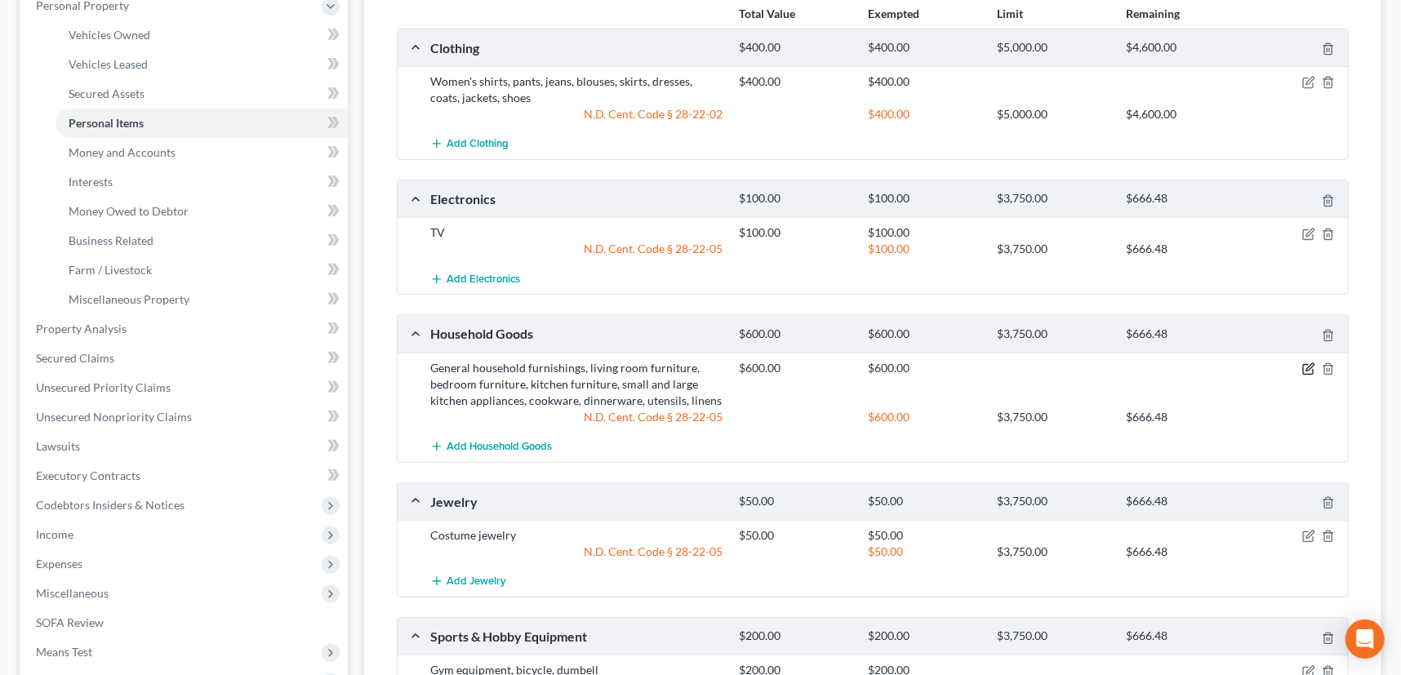
click at [1306, 365] on icon "button" at bounding box center [1309, 369] width 13 height 13
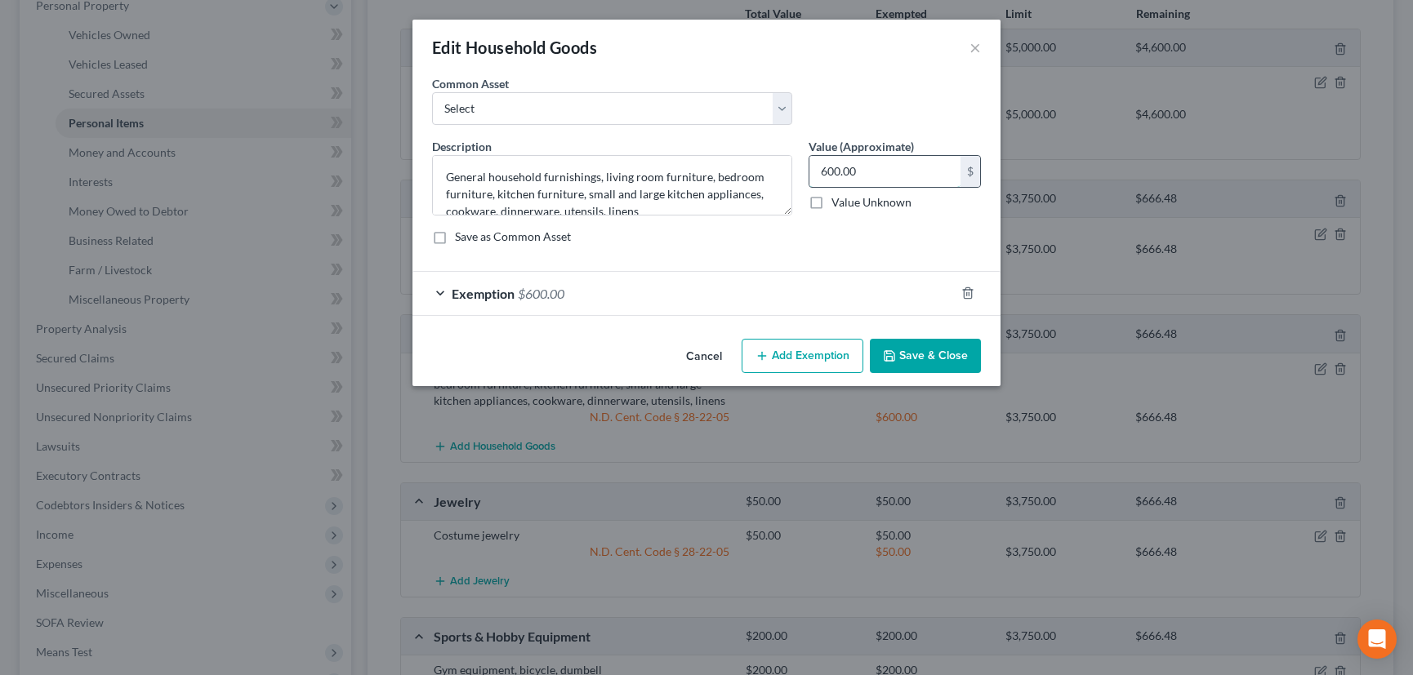
click at [848, 169] on input "600.00" at bounding box center [884, 171] width 151 height 31
click at [915, 348] on button "Save & Close" at bounding box center [925, 356] width 111 height 34
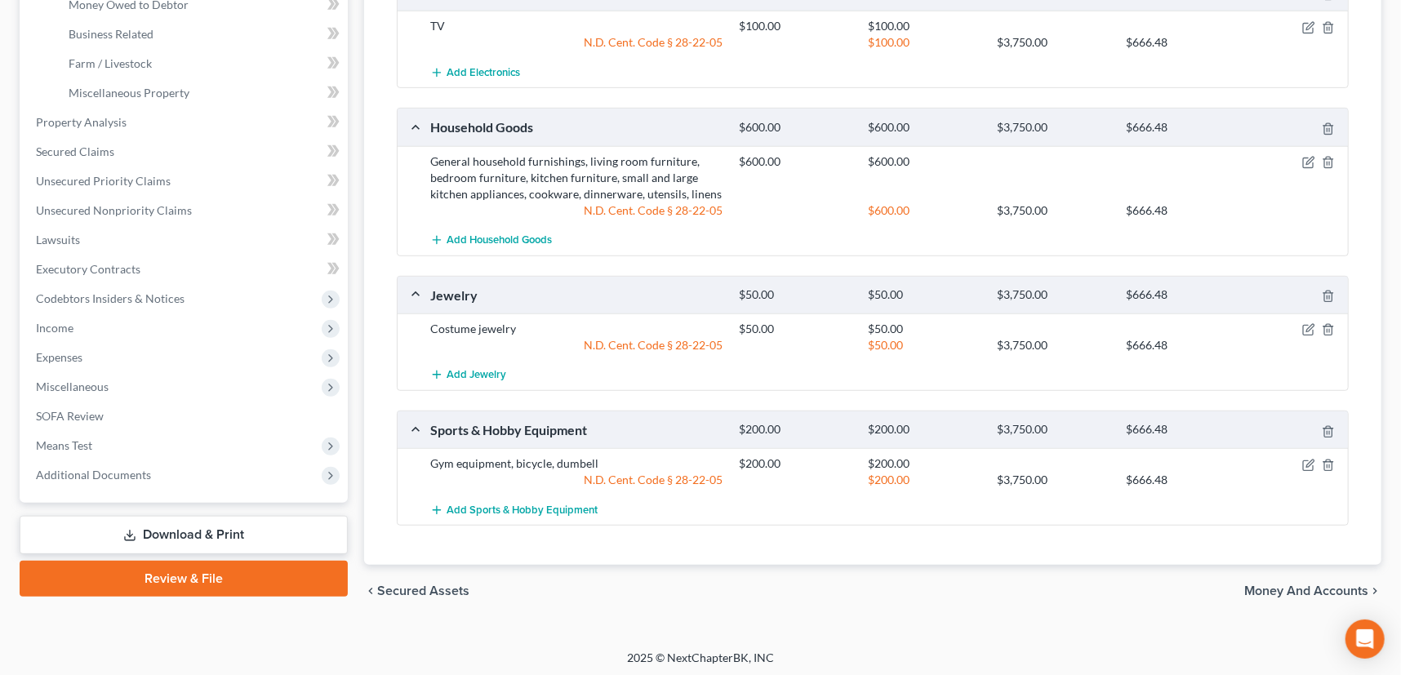
scroll to position [504, 0]
click at [1308, 327] on icon "button" at bounding box center [1310, 327] width 7 height 7
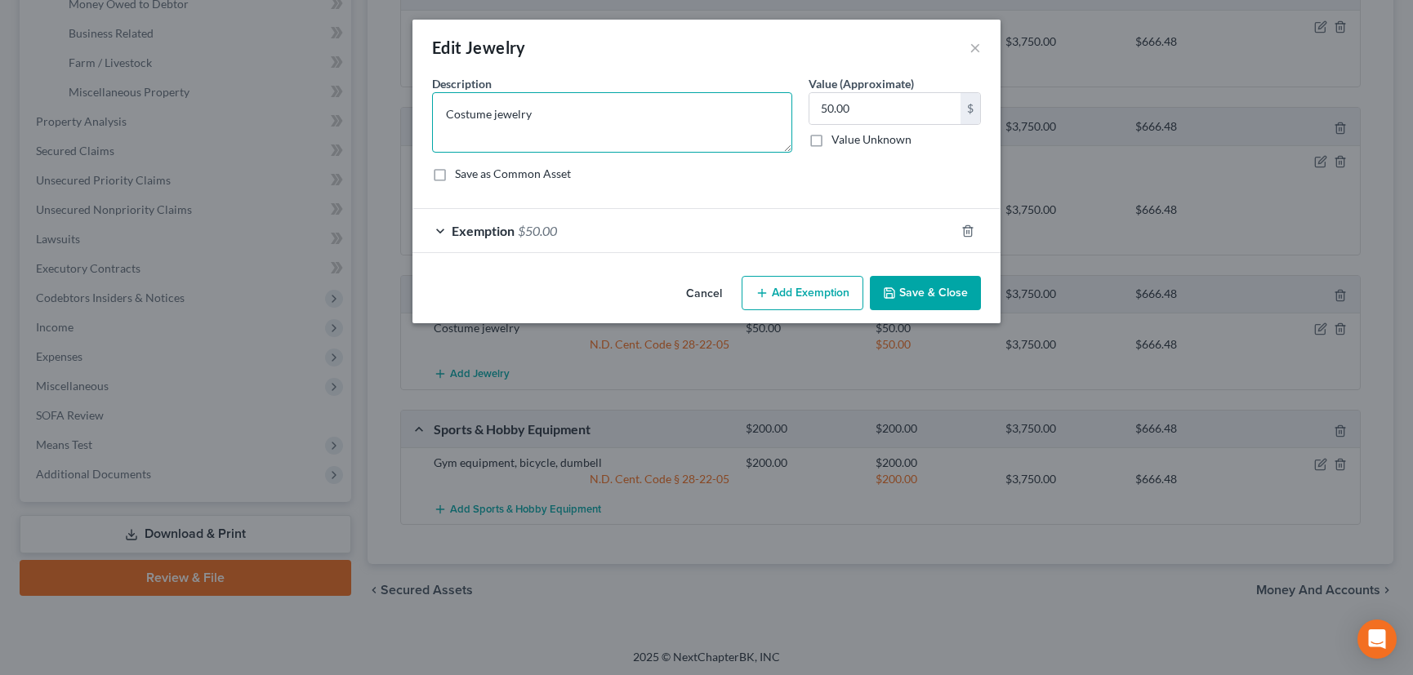
click at [534, 113] on textarea "Costume jewelry" at bounding box center [612, 122] width 360 height 60
type textarea "Costume jewelry, necklace"
click at [822, 103] on input "50.00" at bounding box center [884, 108] width 151 height 31
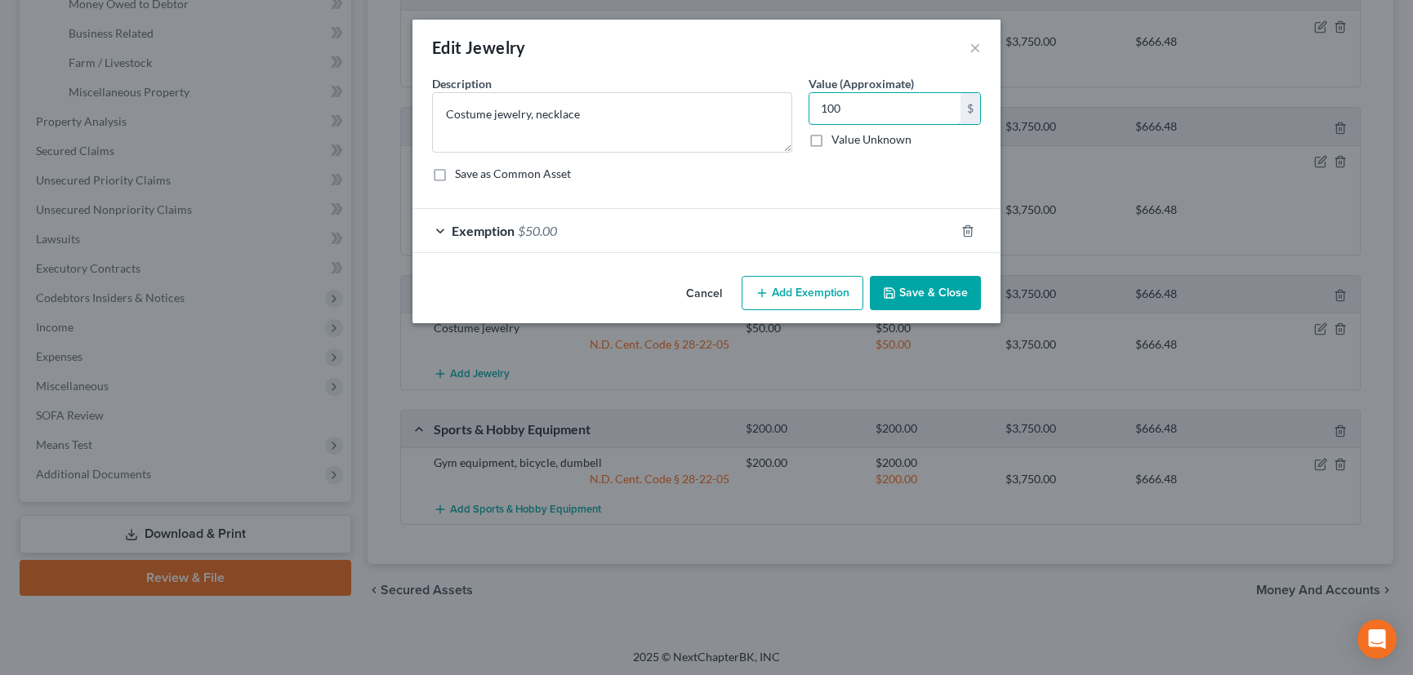
type input "100"
click at [850, 238] on div "Exemption $50.00" at bounding box center [683, 230] width 542 height 43
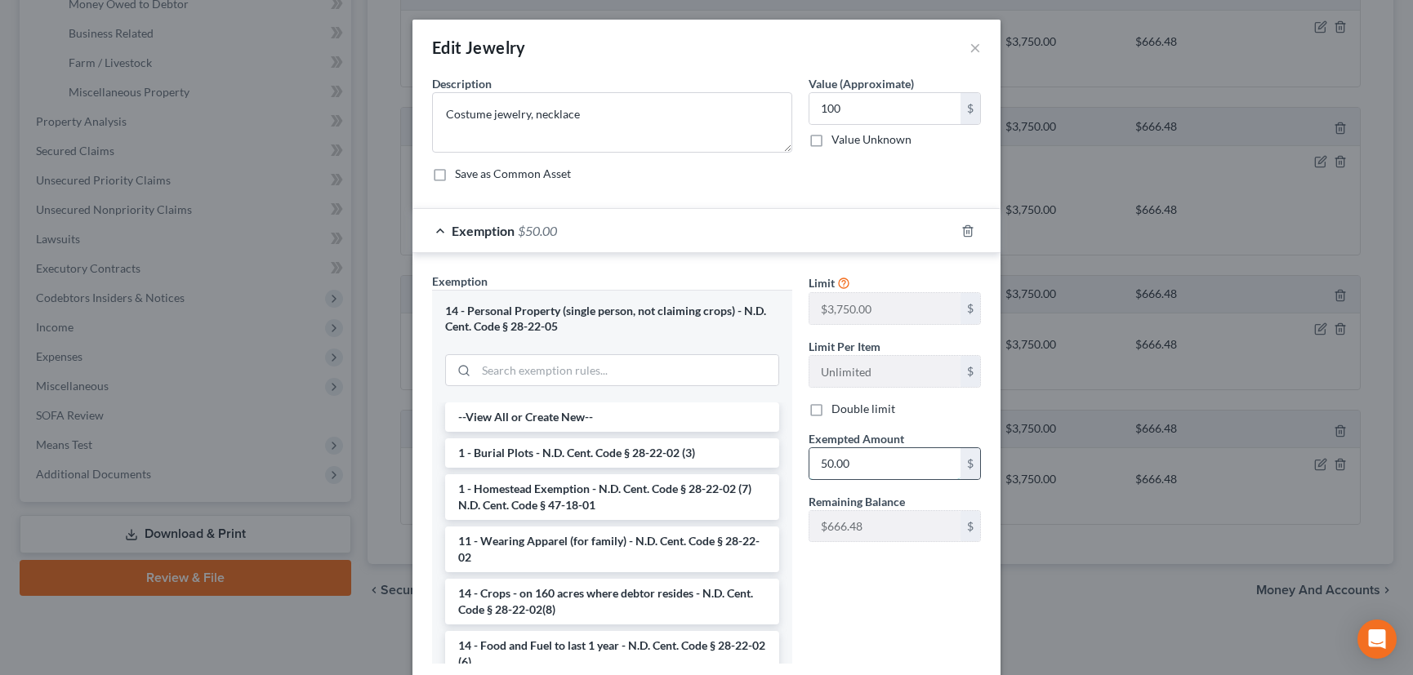
click at [870, 457] on input "50.00" at bounding box center [884, 463] width 151 height 31
type input "100"
click at [849, 229] on div "Exemption $100.00" at bounding box center [683, 230] width 542 height 43
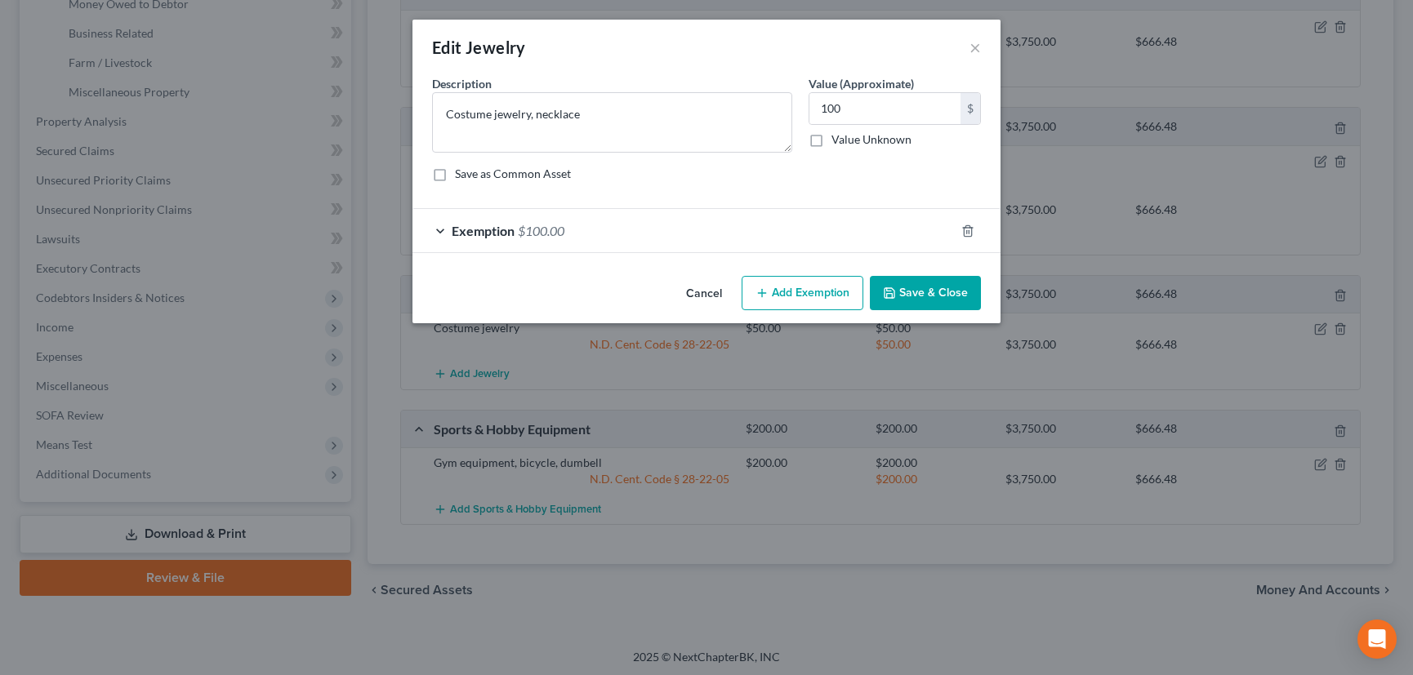
click at [937, 291] on button "Save & Close" at bounding box center [925, 293] width 111 height 34
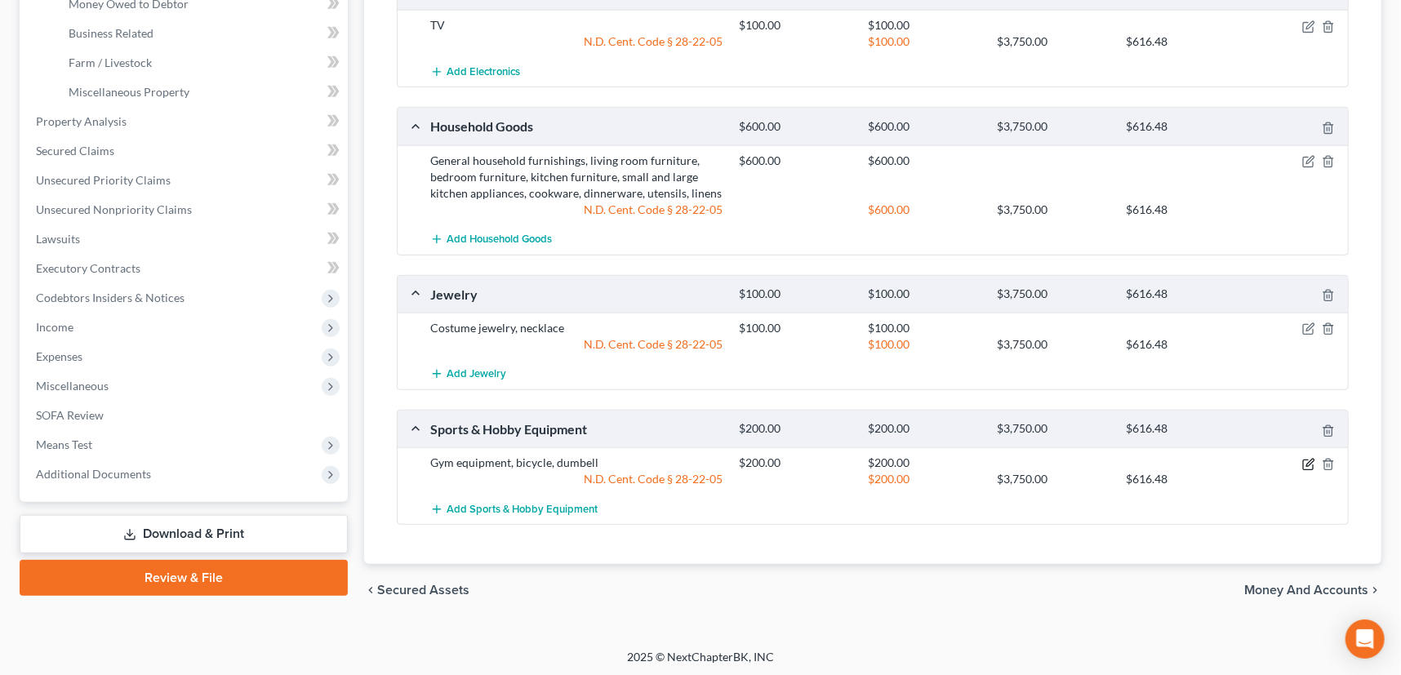
click at [1308, 459] on icon "button" at bounding box center [1309, 464] width 13 height 13
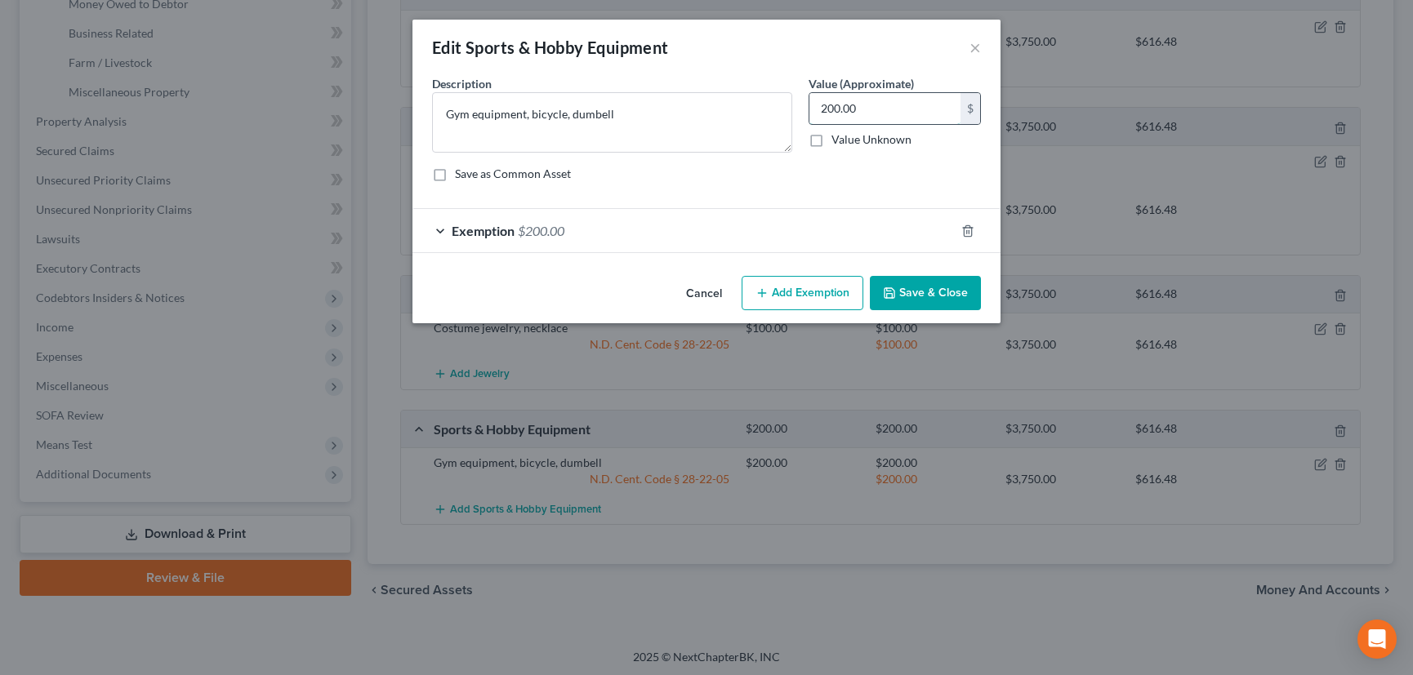
click at [874, 111] on input "200.00" at bounding box center [884, 108] width 151 height 31
type input "400"
click at [868, 221] on div "Exemption $200.00" at bounding box center [683, 230] width 542 height 43
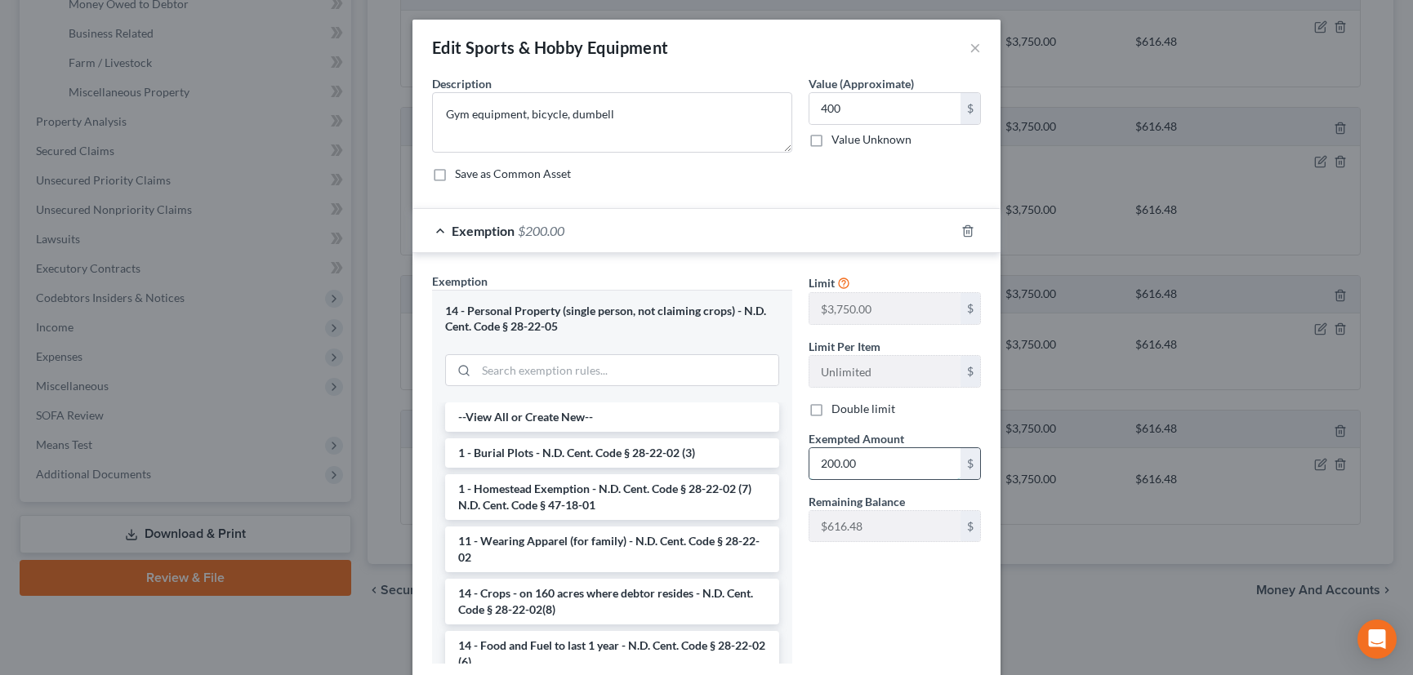
click at [858, 455] on input "200.00" at bounding box center [884, 463] width 151 height 31
type input "400"
click at [862, 235] on div "Exemption $400.00" at bounding box center [683, 230] width 542 height 43
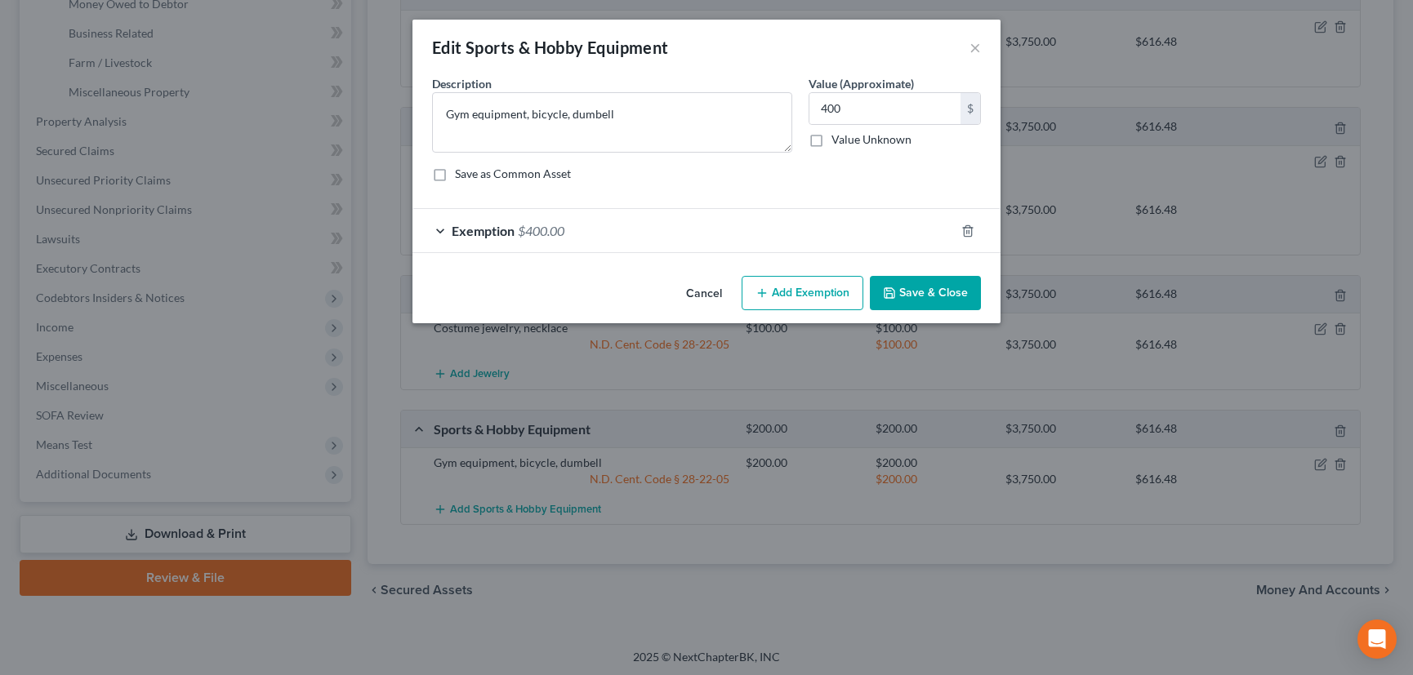
click at [944, 289] on button "Save & Close" at bounding box center [925, 293] width 111 height 34
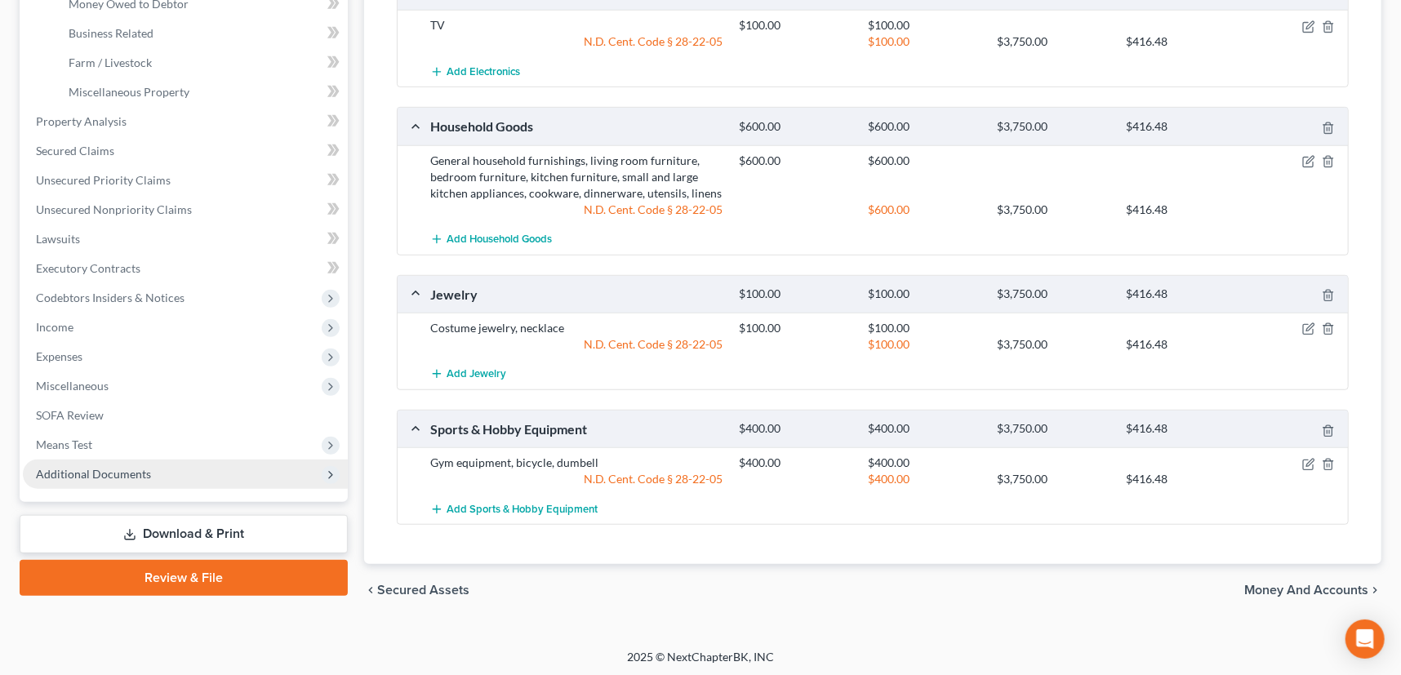
click at [124, 470] on span "Additional Documents" at bounding box center [93, 474] width 115 height 14
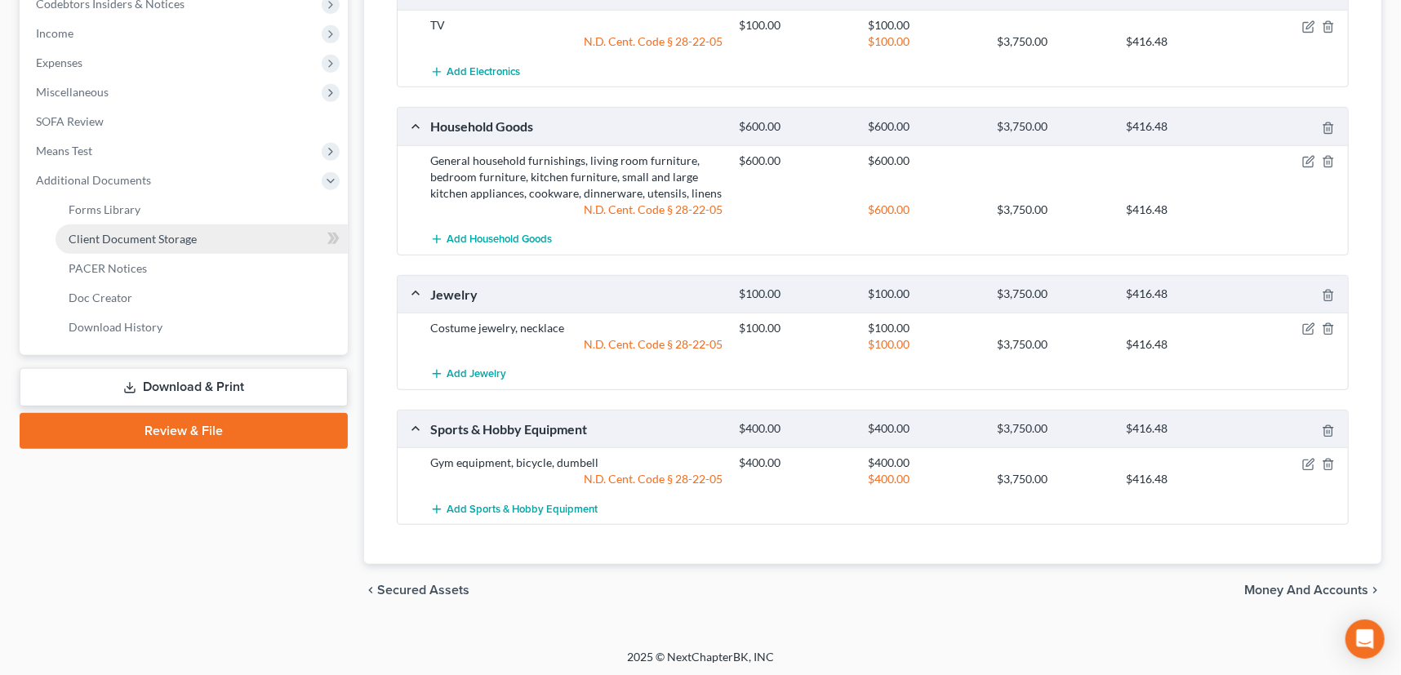
click at [158, 237] on span "Client Document Storage" at bounding box center [133, 239] width 128 height 14
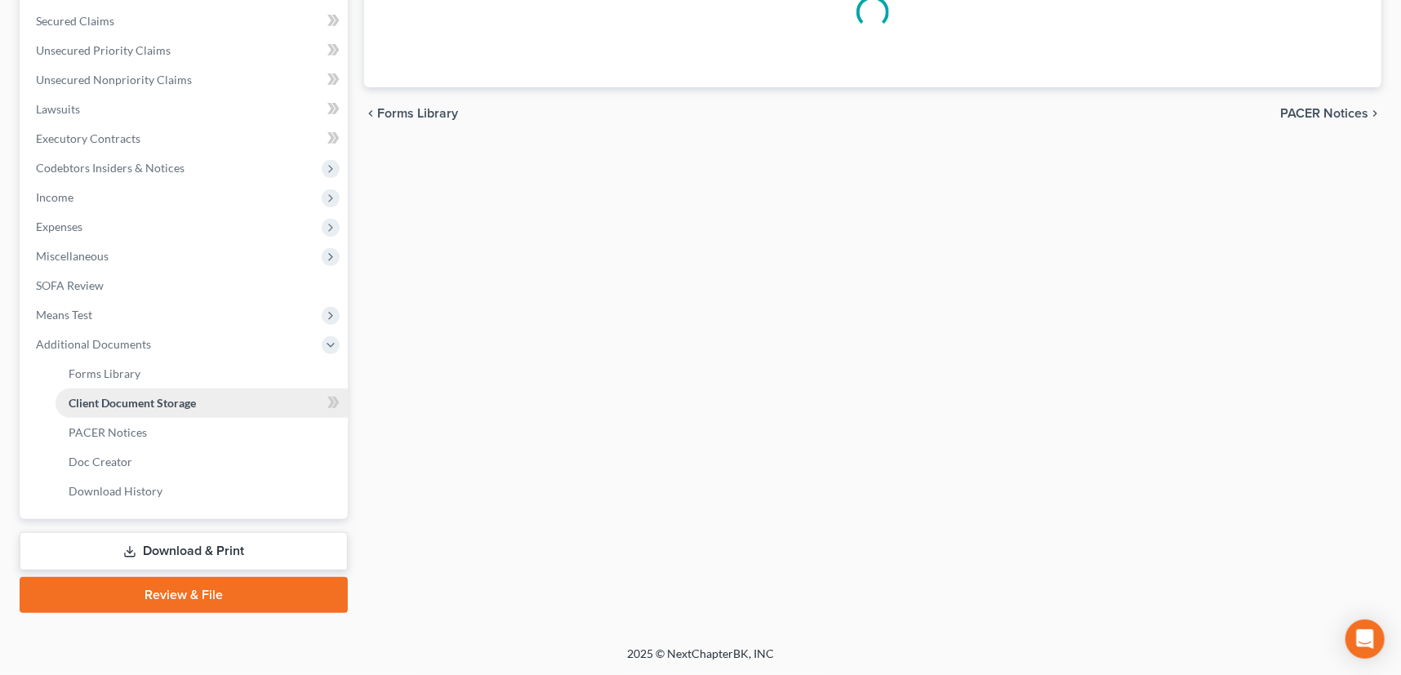
scroll to position [162, 0]
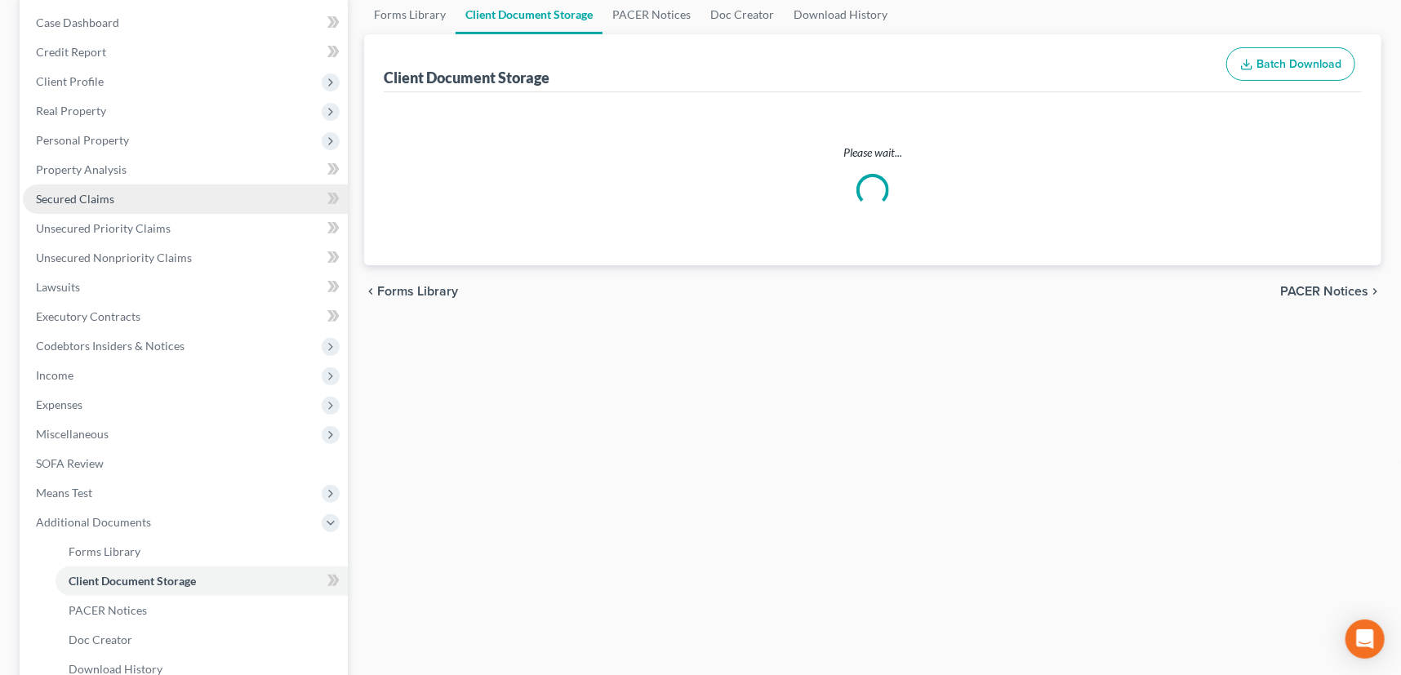
select select "0"
select select "3"
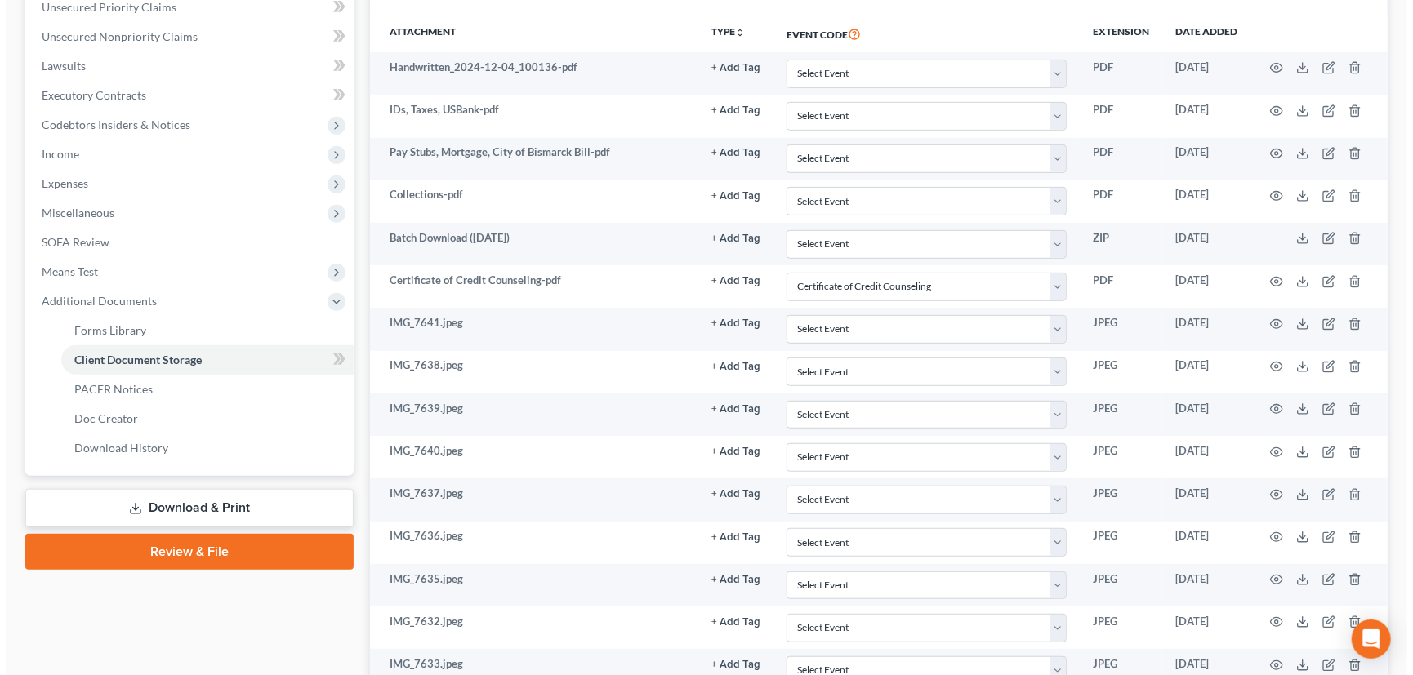
scroll to position [0, 0]
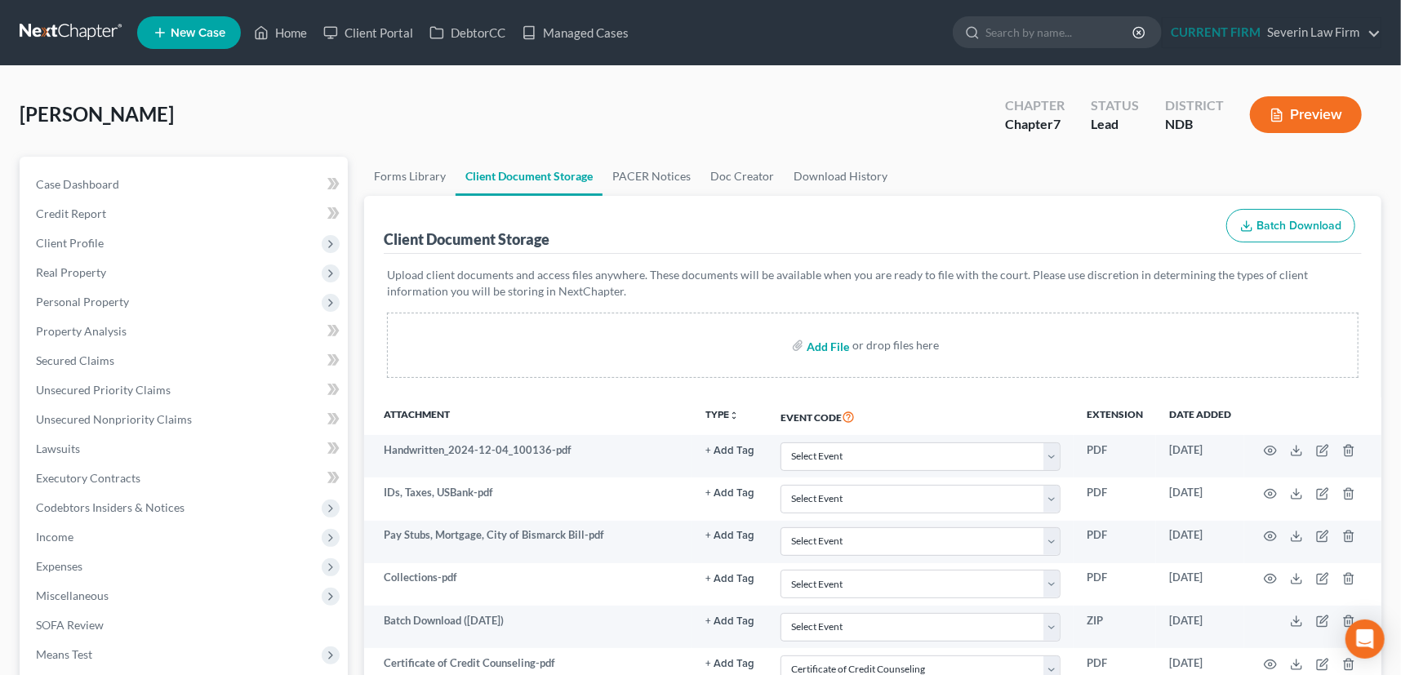
select select "0"
select select "3"
click at [1316, 115] on button "Preview" at bounding box center [1306, 114] width 112 height 37
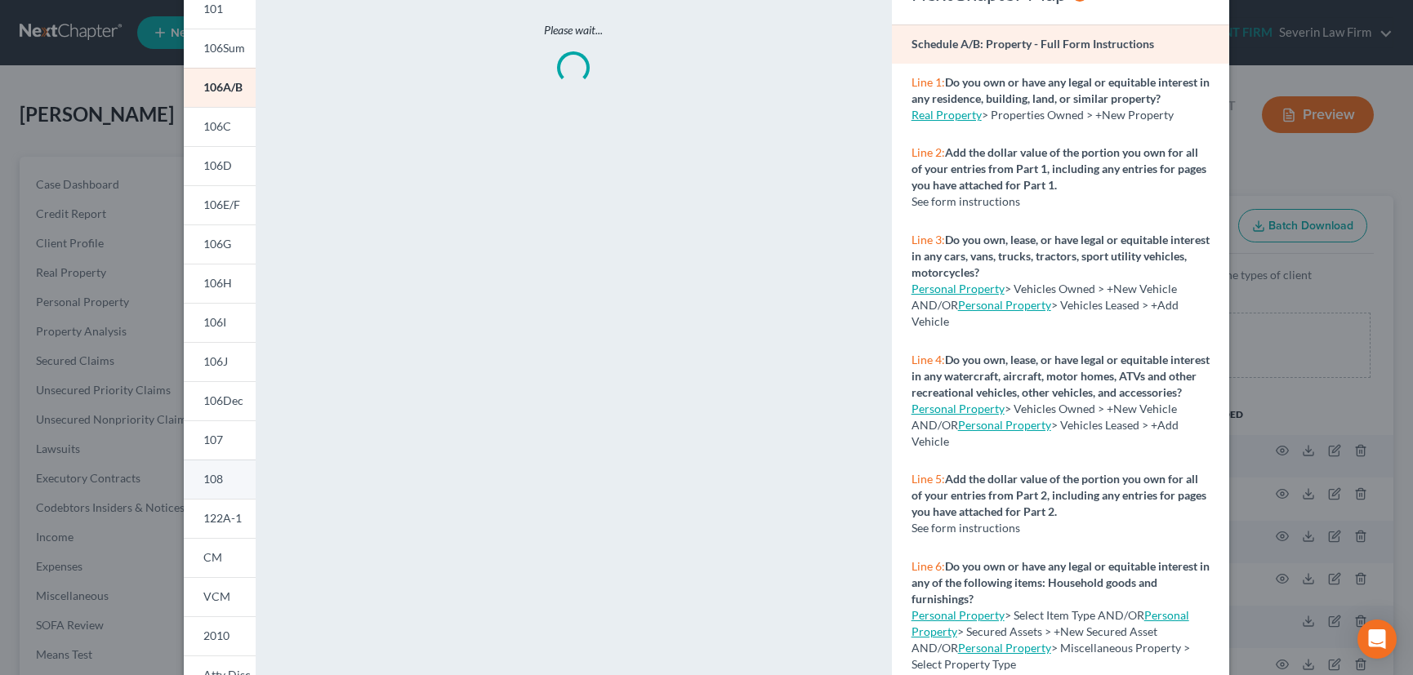
scroll to position [229, 0]
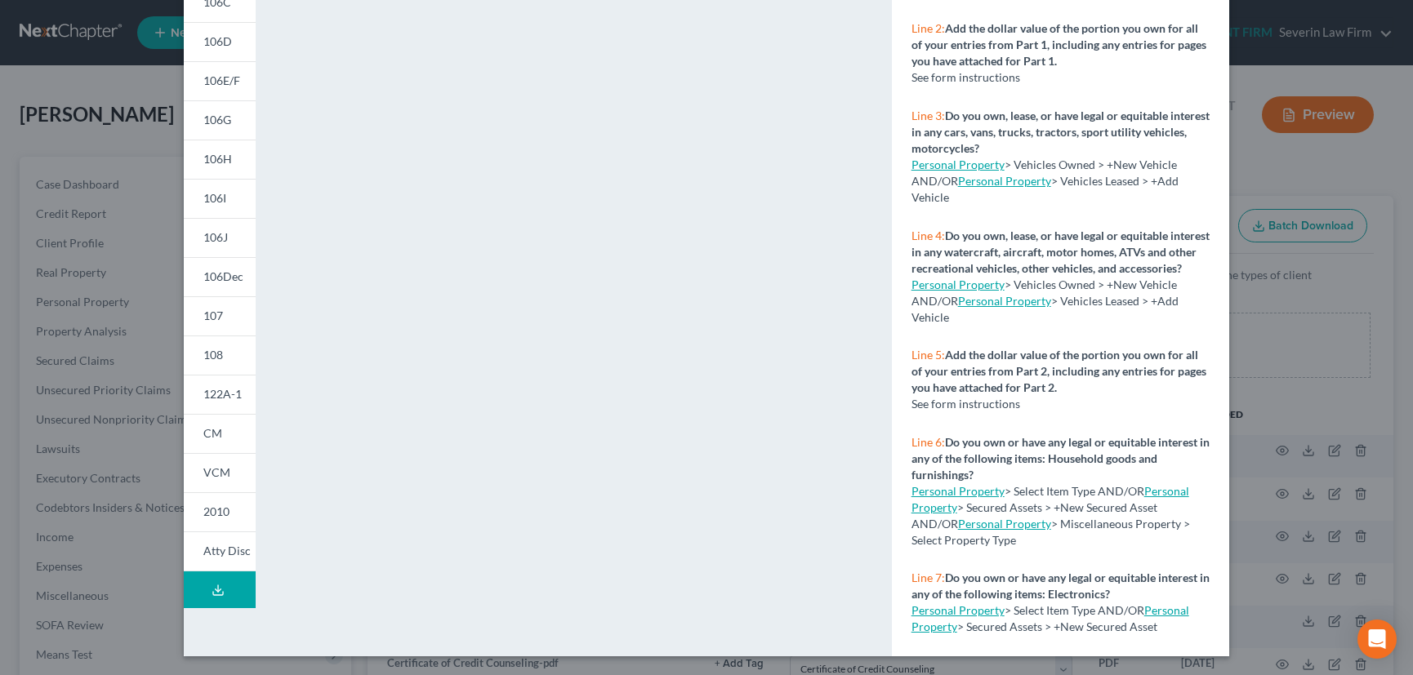
click at [216, 580] on button "Download Draft" at bounding box center [220, 590] width 72 height 37
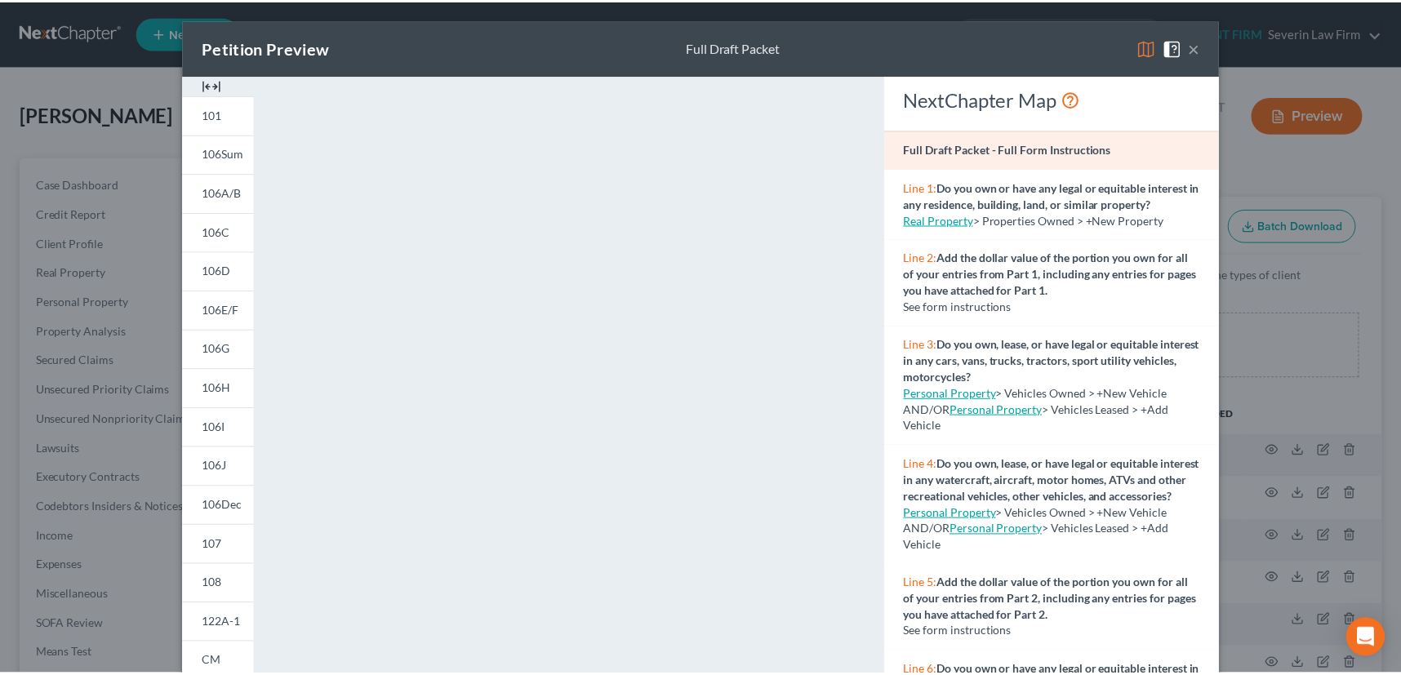
scroll to position [0, 0]
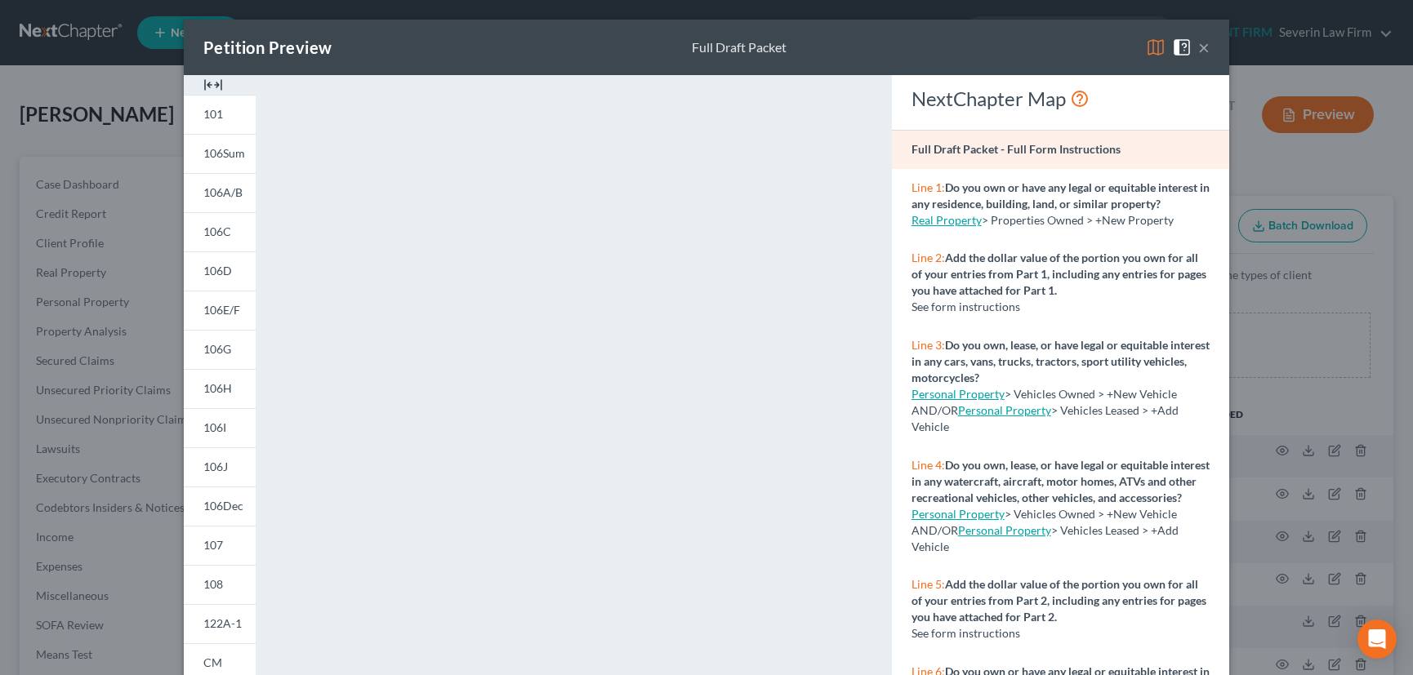
click at [1201, 47] on button "×" at bounding box center [1203, 48] width 11 height 20
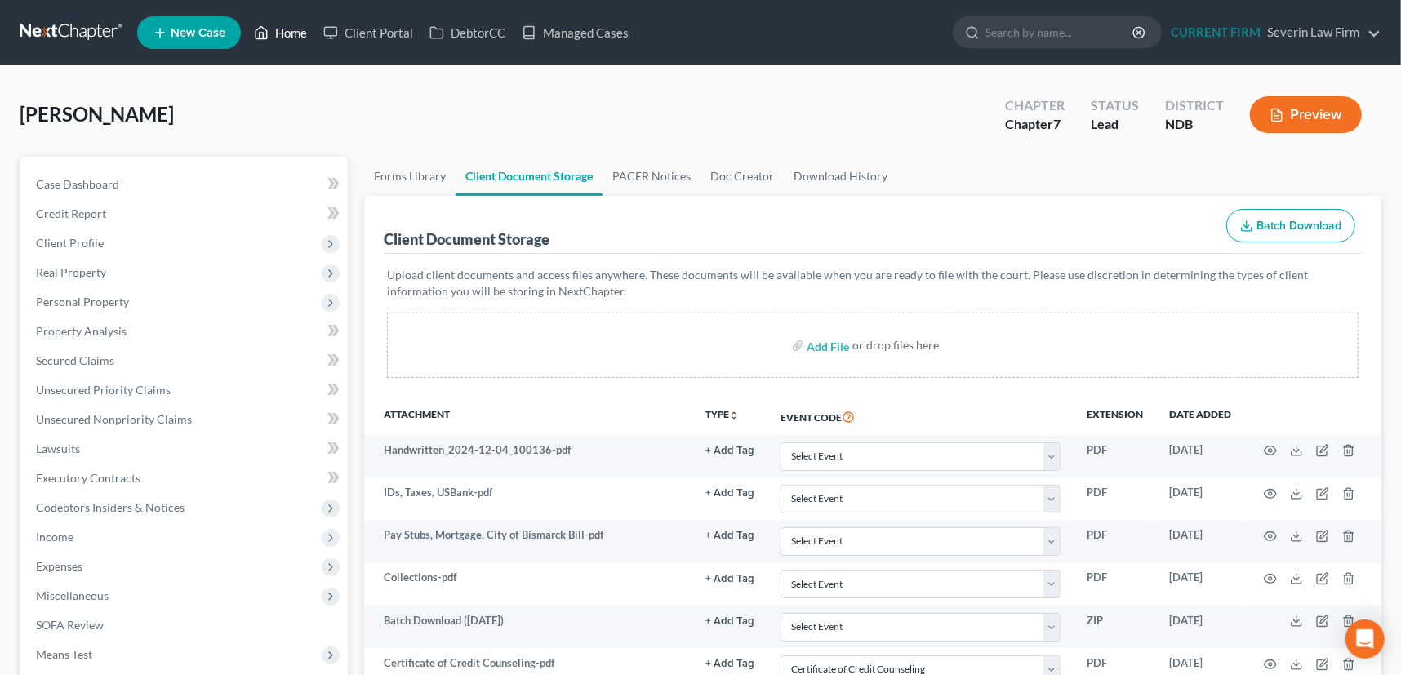
click at [286, 27] on link "Home" at bounding box center [280, 32] width 69 height 29
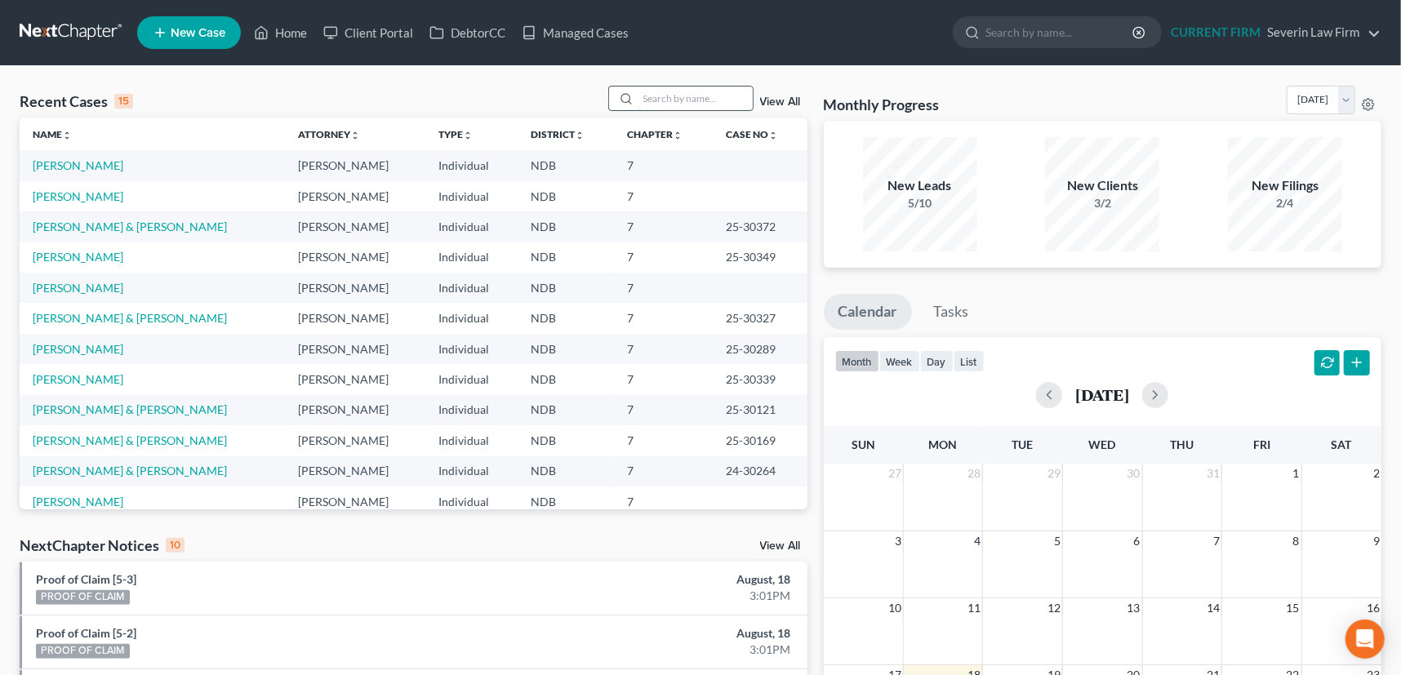
click at [644, 92] on input "search" at bounding box center [696, 99] width 114 height 24
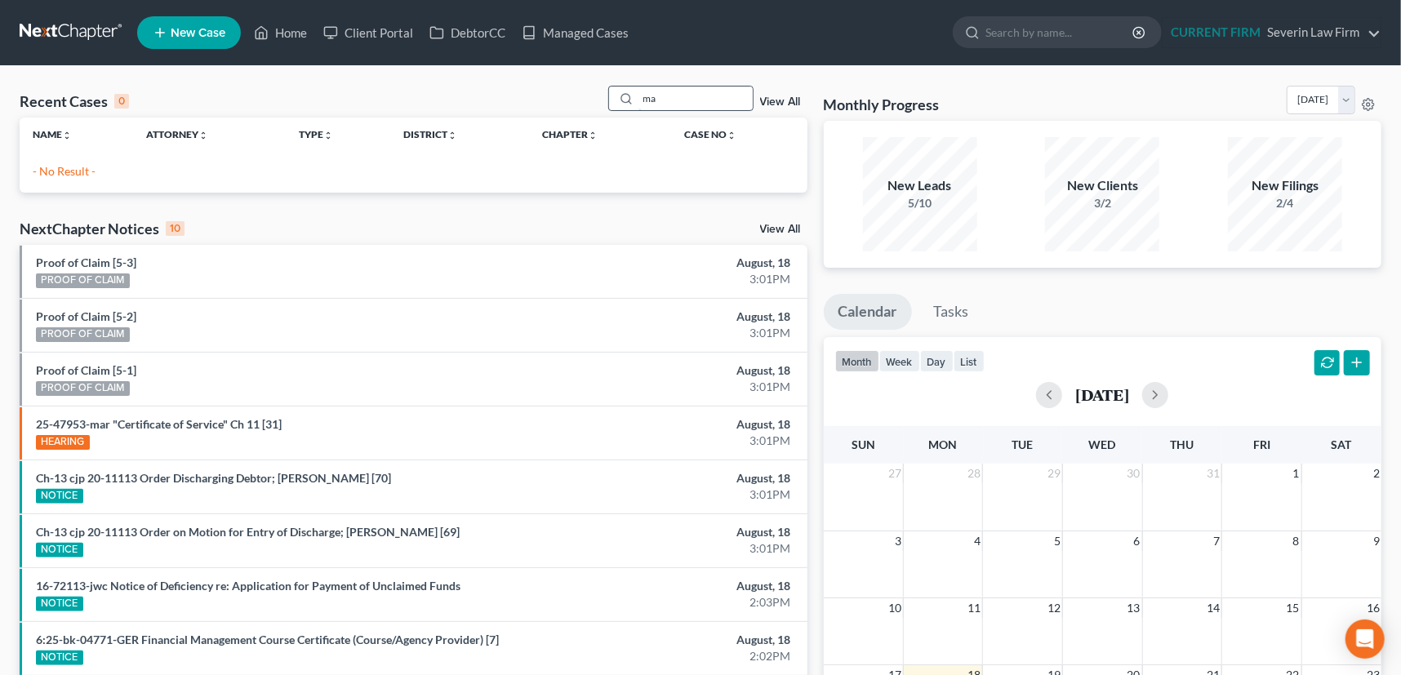
type input "m"
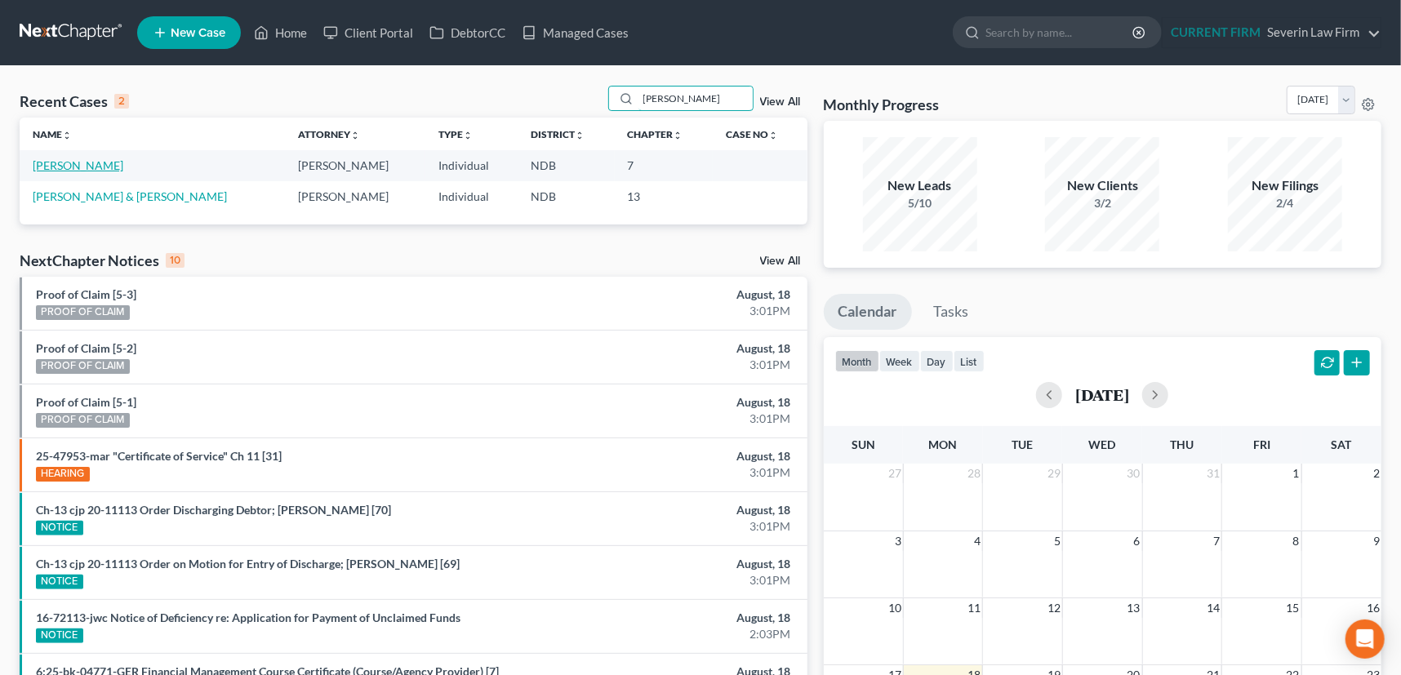
type input "[PERSON_NAME]"
click at [81, 167] on link "[PERSON_NAME]" at bounding box center [78, 165] width 91 height 14
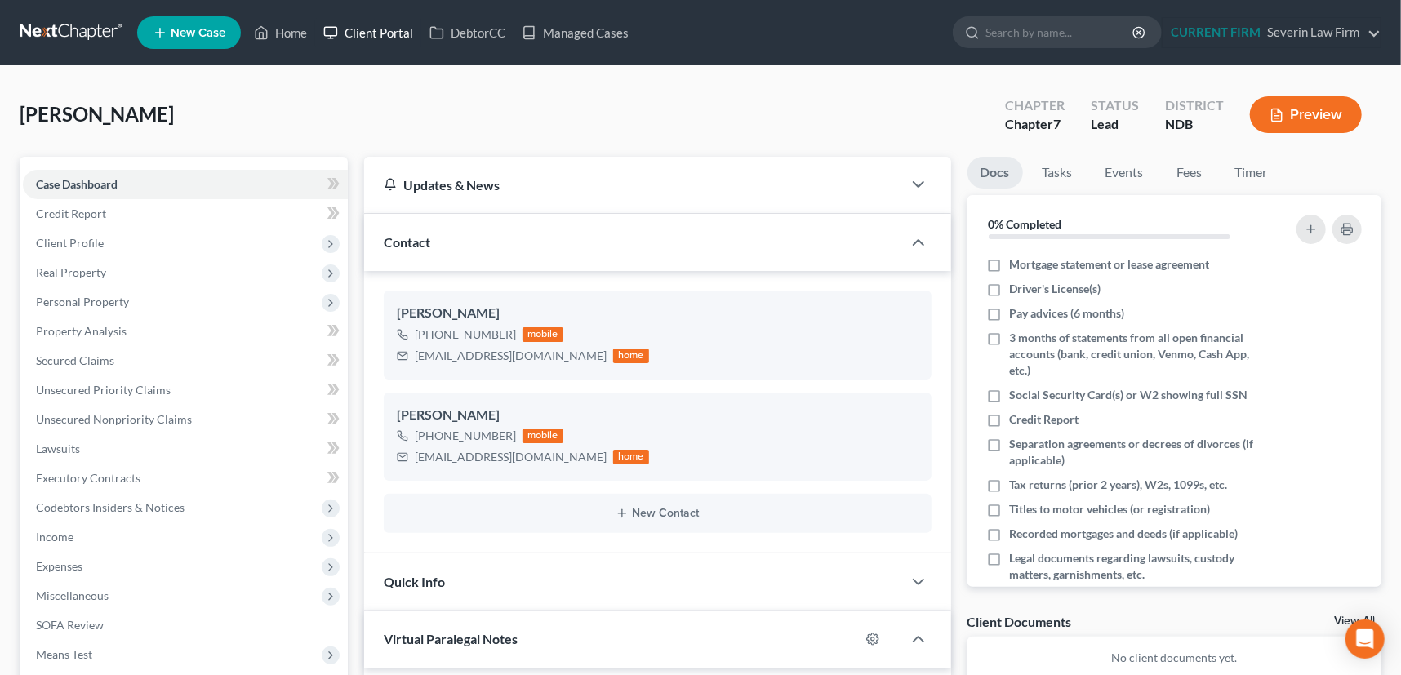
click at [376, 29] on link "Client Portal" at bounding box center [368, 32] width 106 height 29
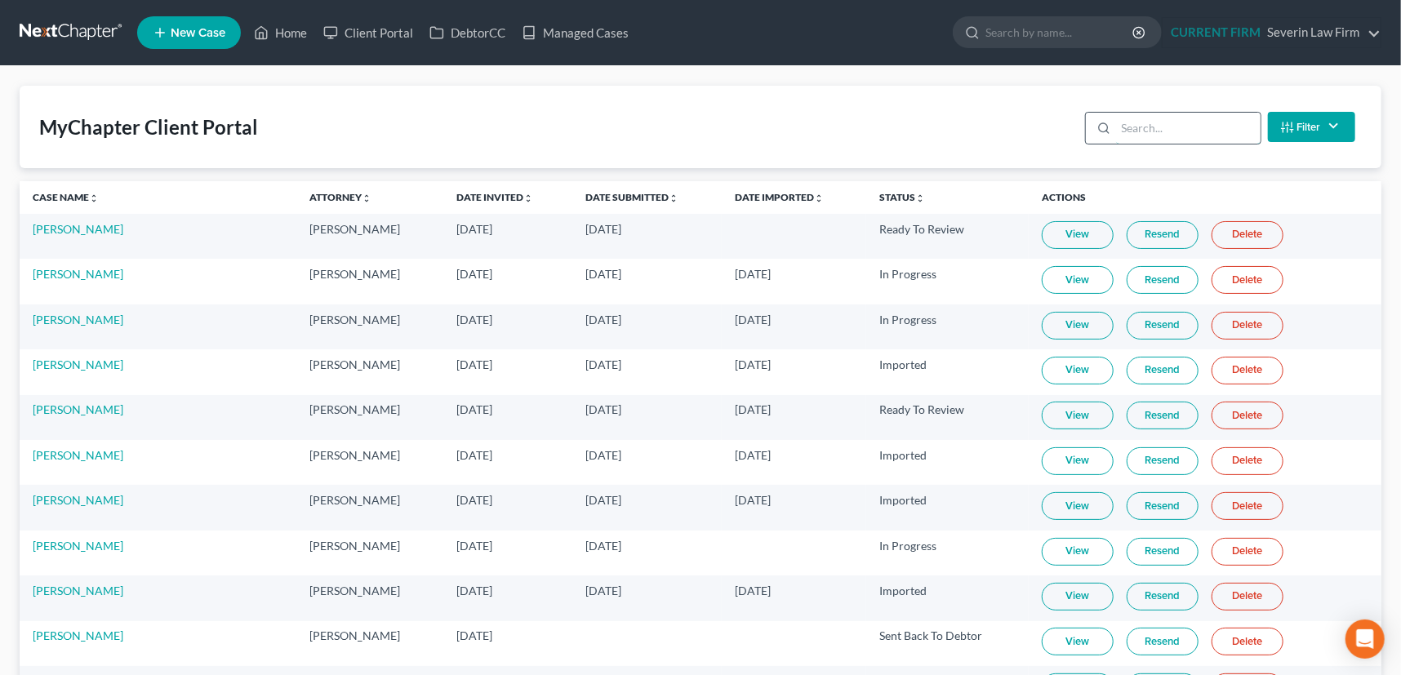
click at [1178, 129] on input "search" at bounding box center [1188, 128] width 145 height 31
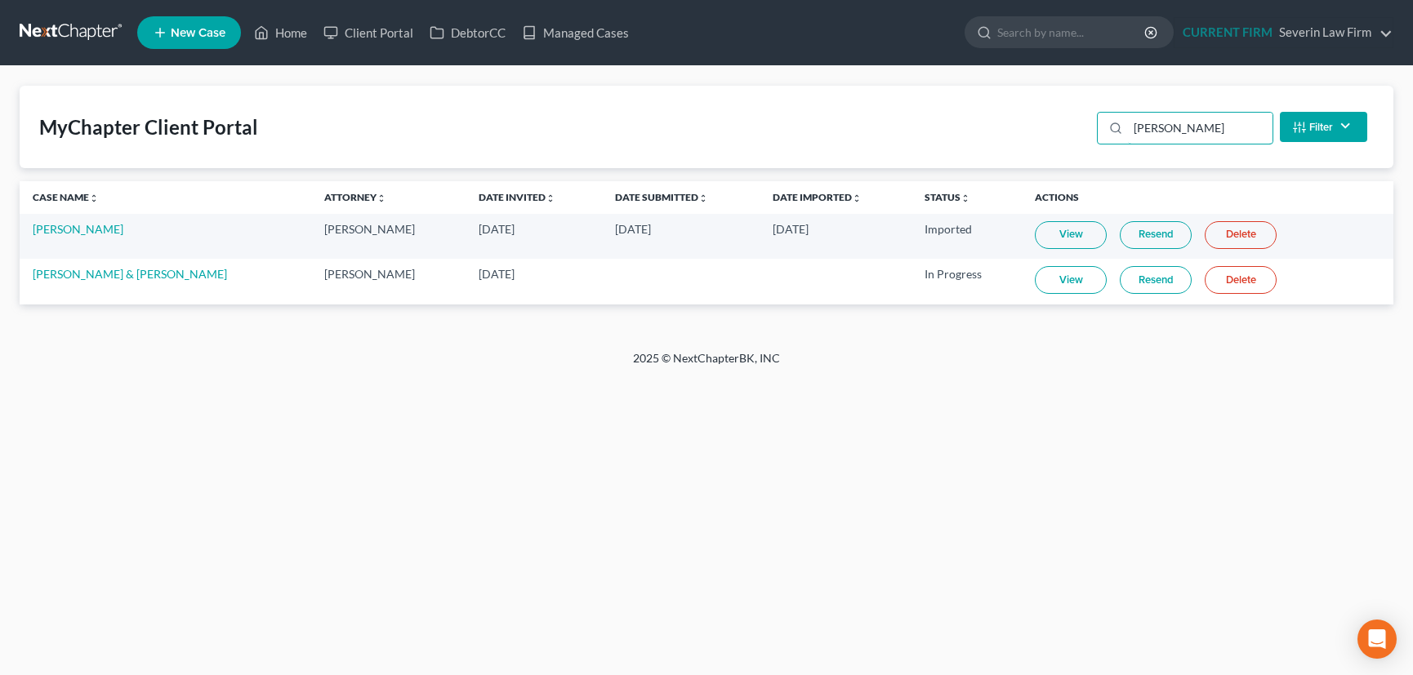
type input "[PERSON_NAME]"
click at [1054, 277] on link "View" at bounding box center [1071, 280] width 72 height 28
click at [471, 29] on link "DebtorCC" at bounding box center [467, 32] width 92 height 29
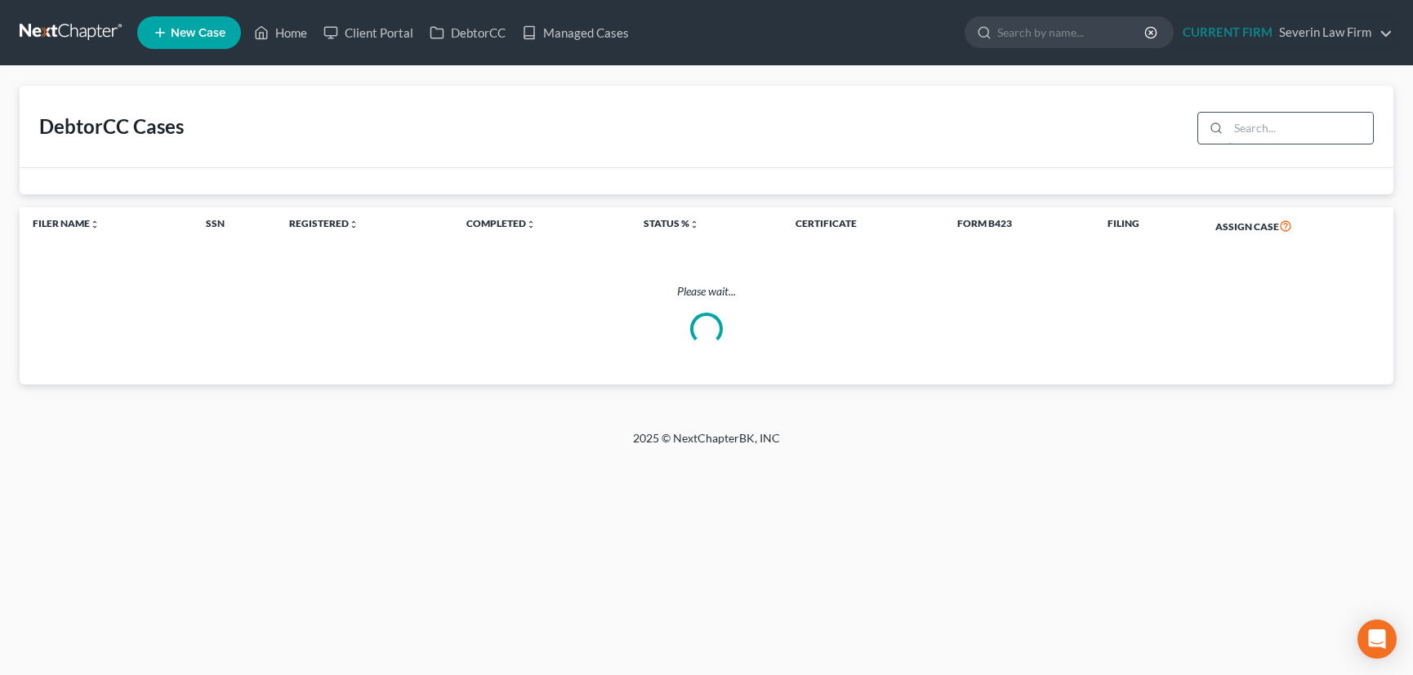
click at [1259, 126] on input "search" at bounding box center [1300, 128] width 145 height 31
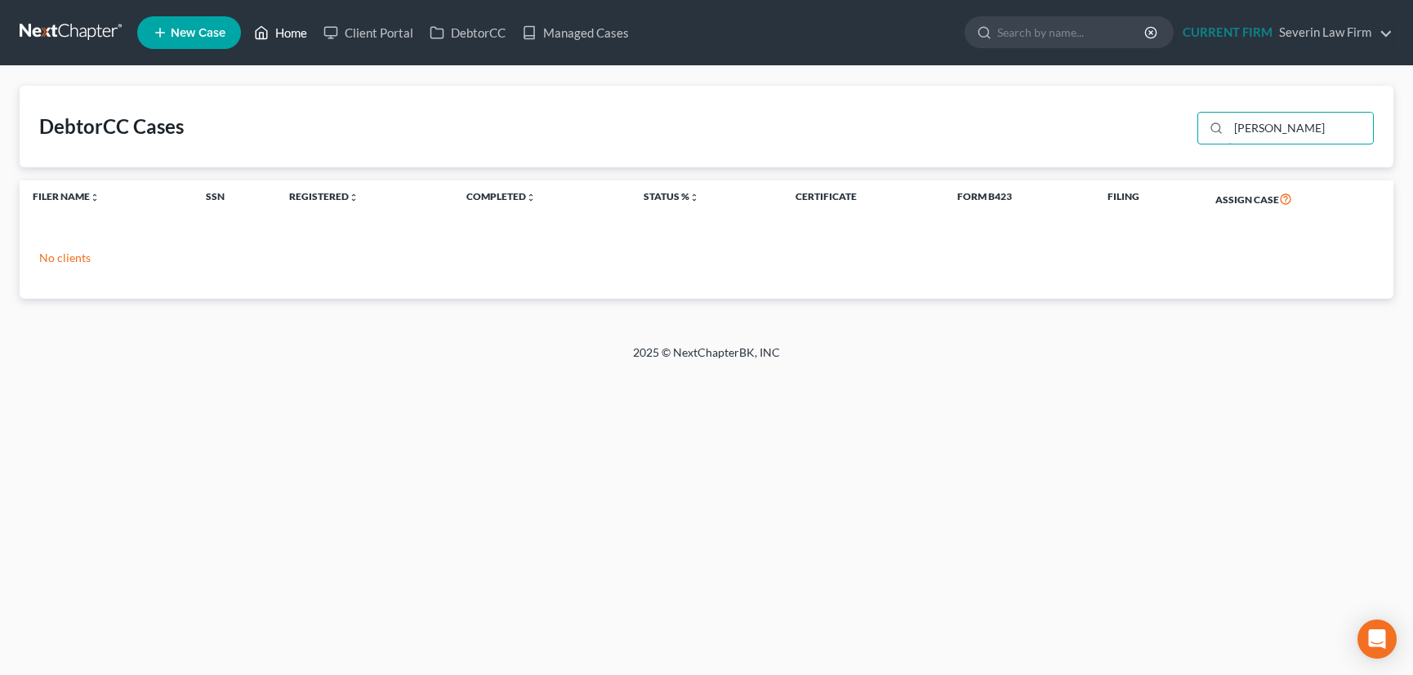
type input "[PERSON_NAME]"
click at [291, 31] on link "Home" at bounding box center [280, 32] width 69 height 29
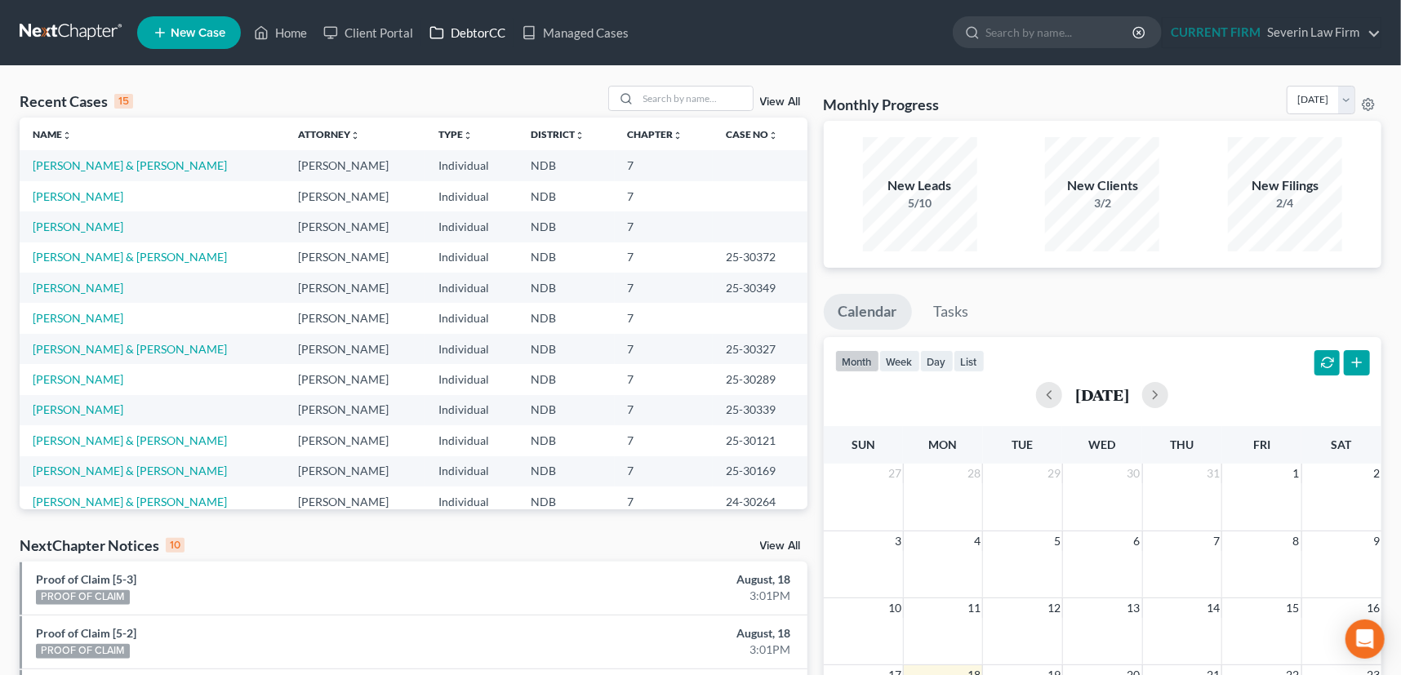
click at [468, 29] on link "DebtorCC" at bounding box center [467, 32] width 92 height 29
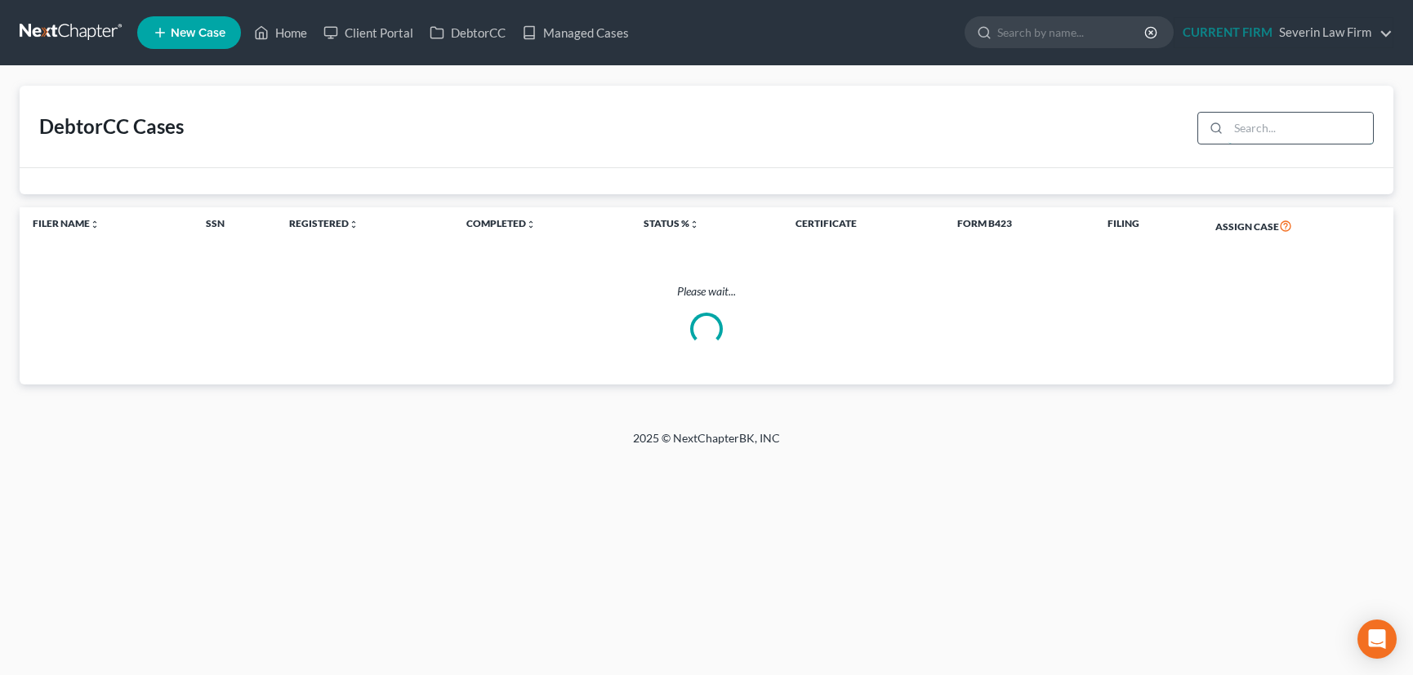
click at [1251, 124] on input "search" at bounding box center [1300, 128] width 145 height 31
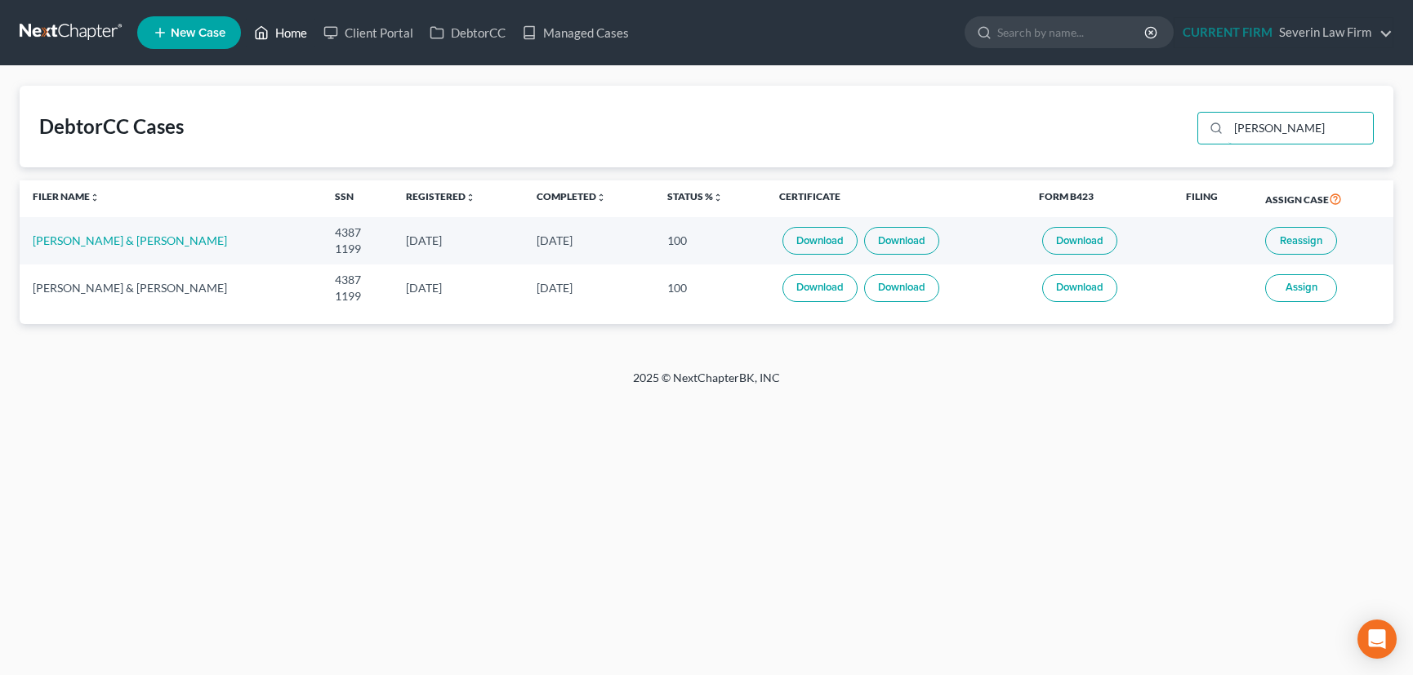
type input "[PERSON_NAME]"
click at [285, 29] on link "Home" at bounding box center [280, 32] width 69 height 29
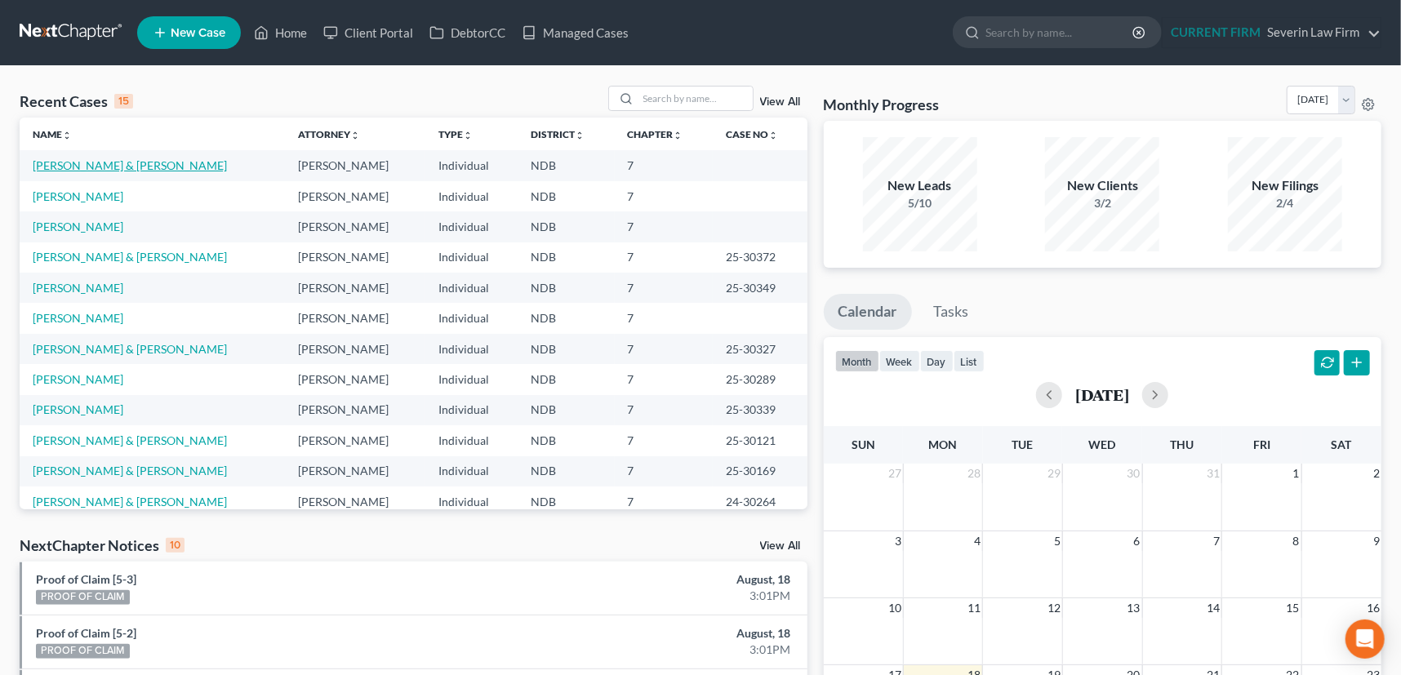
click at [64, 166] on link "[PERSON_NAME] & [PERSON_NAME]" at bounding box center [130, 165] width 194 height 14
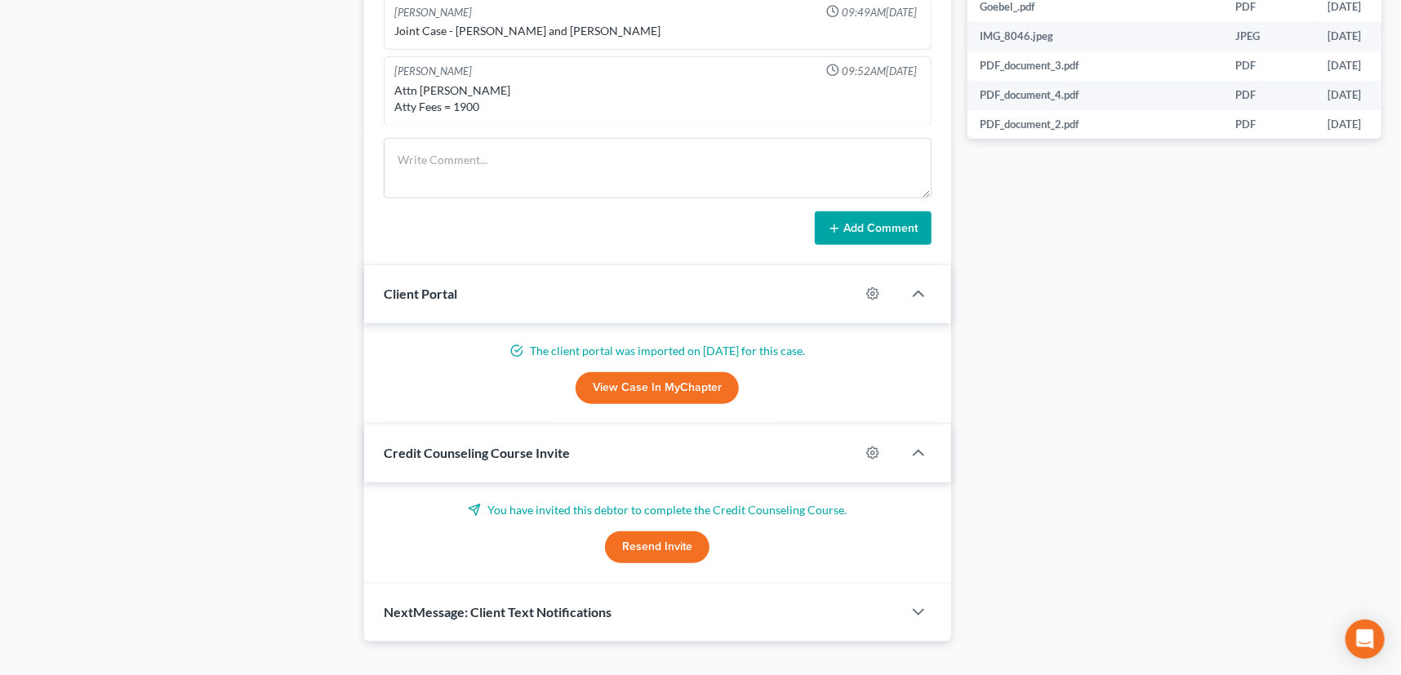
scroll to position [849, 0]
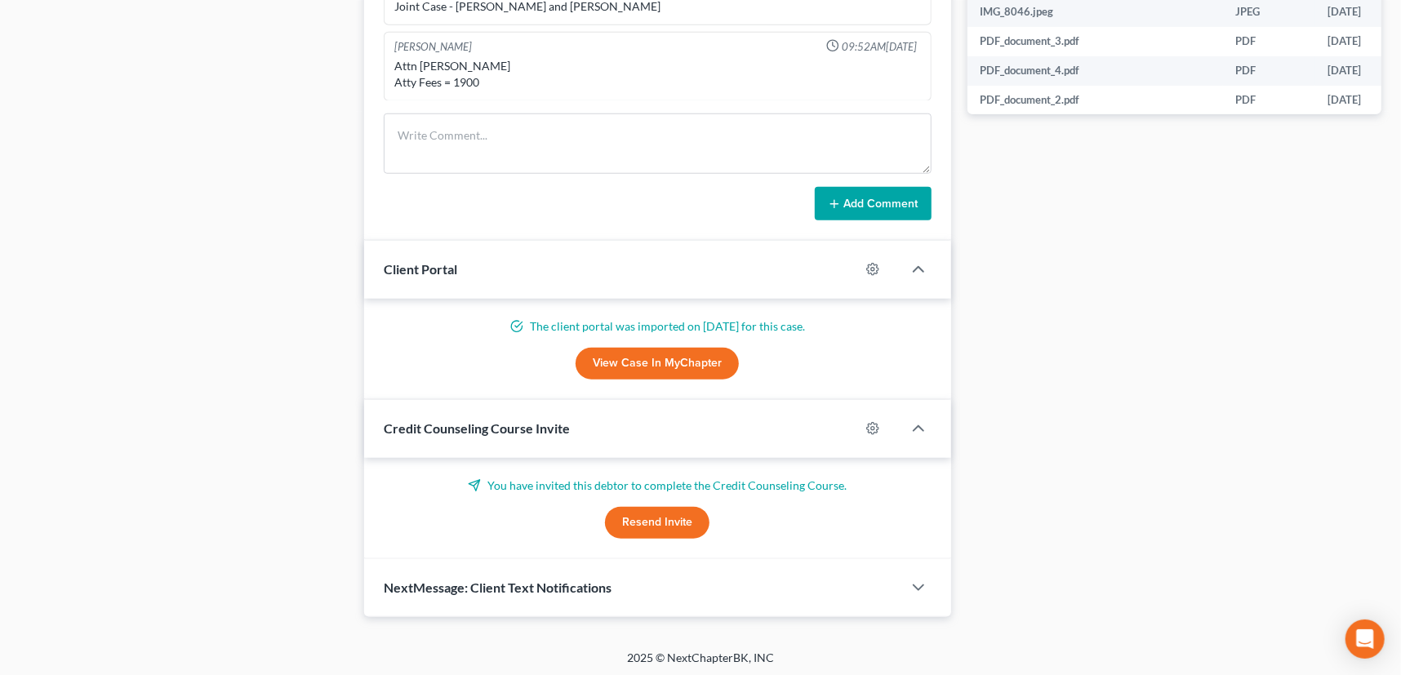
click at [652, 517] on button "Resend Invite" at bounding box center [657, 523] width 105 height 33
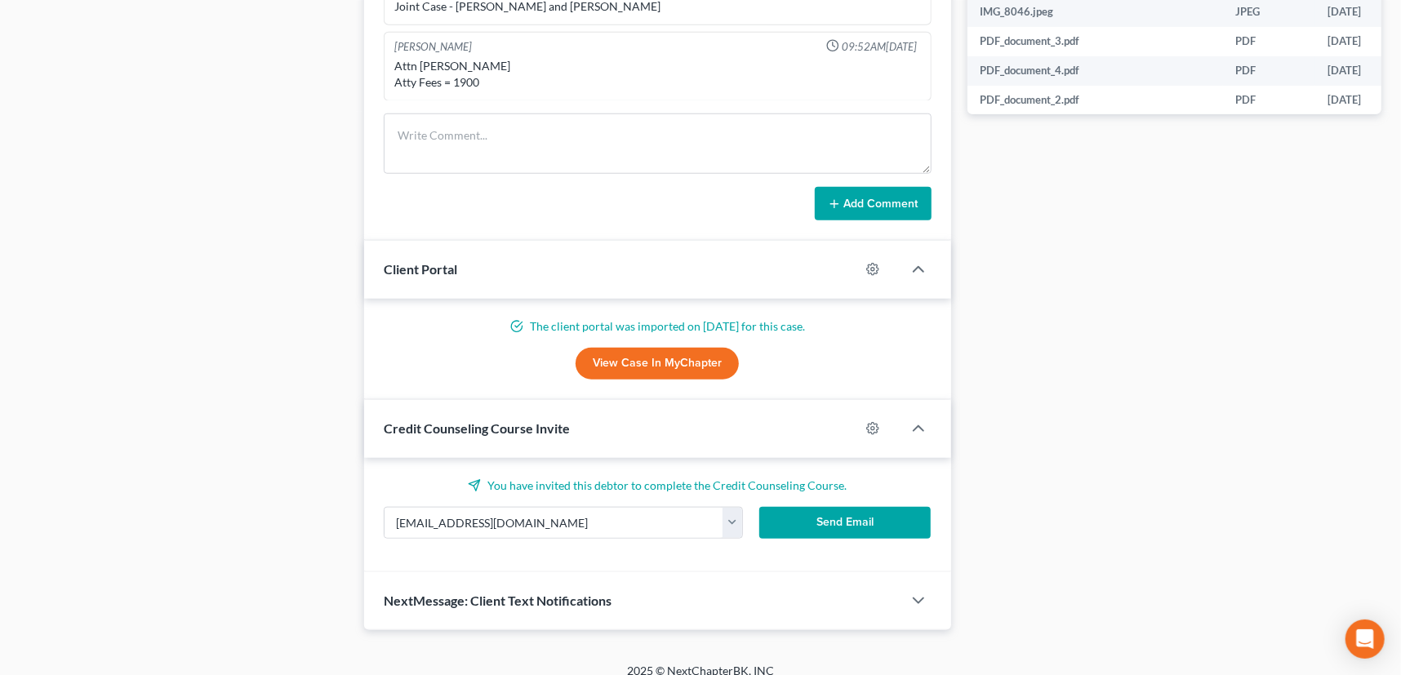
click at [834, 515] on button "Send Email" at bounding box center [846, 523] width 172 height 33
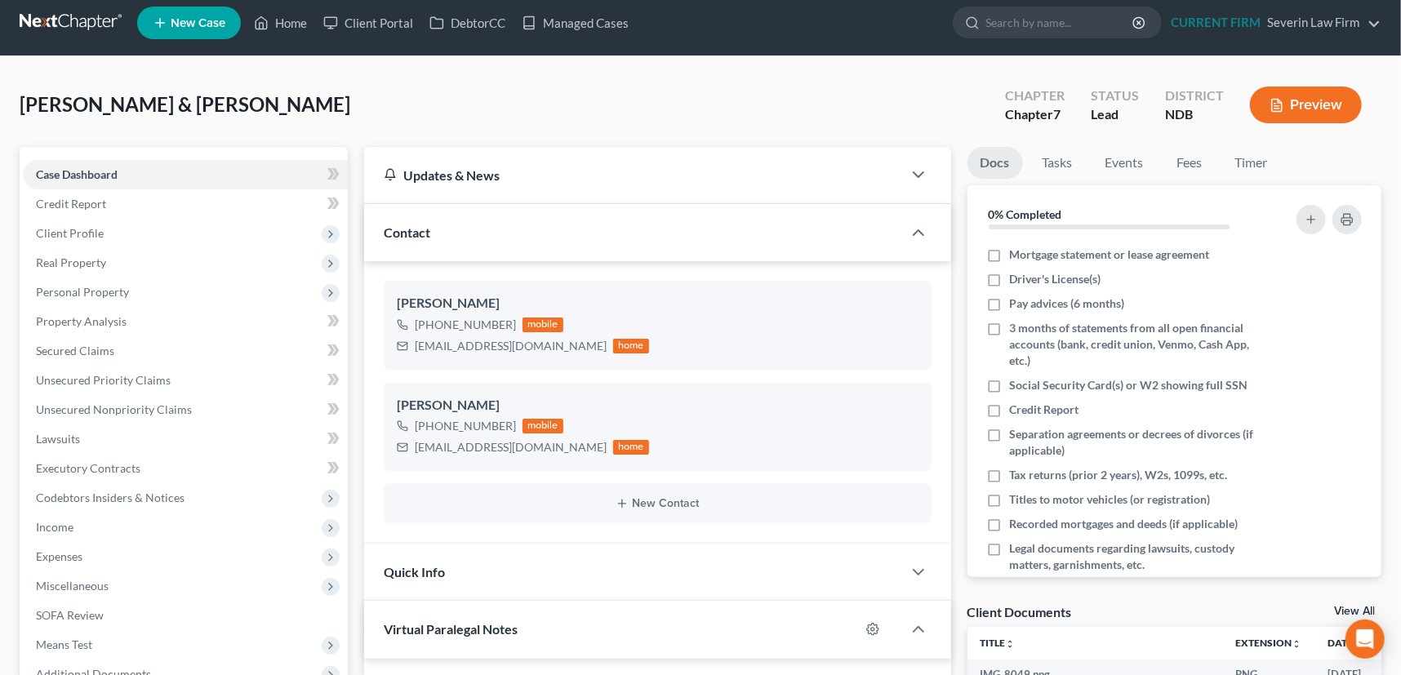
scroll to position [0, 0]
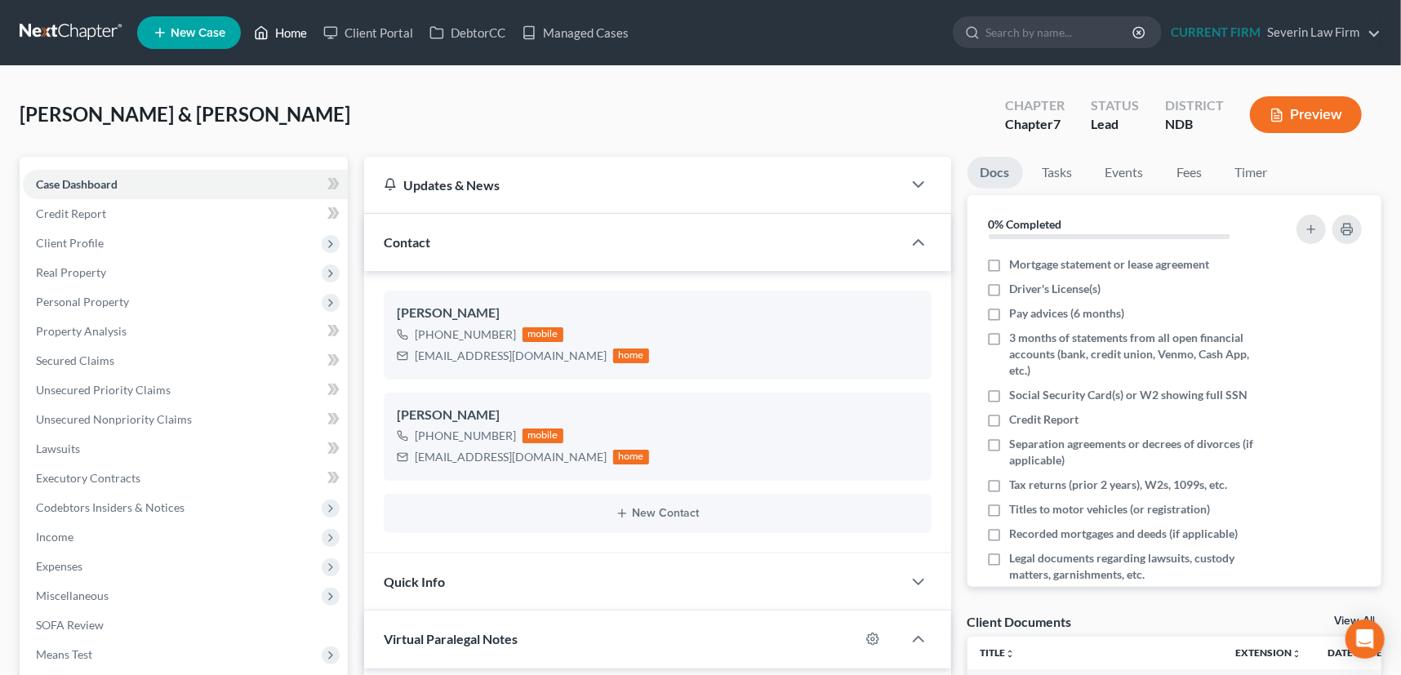
click at [294, 25] on link "Home" at bounding box center [280, 32] width 69 height 29
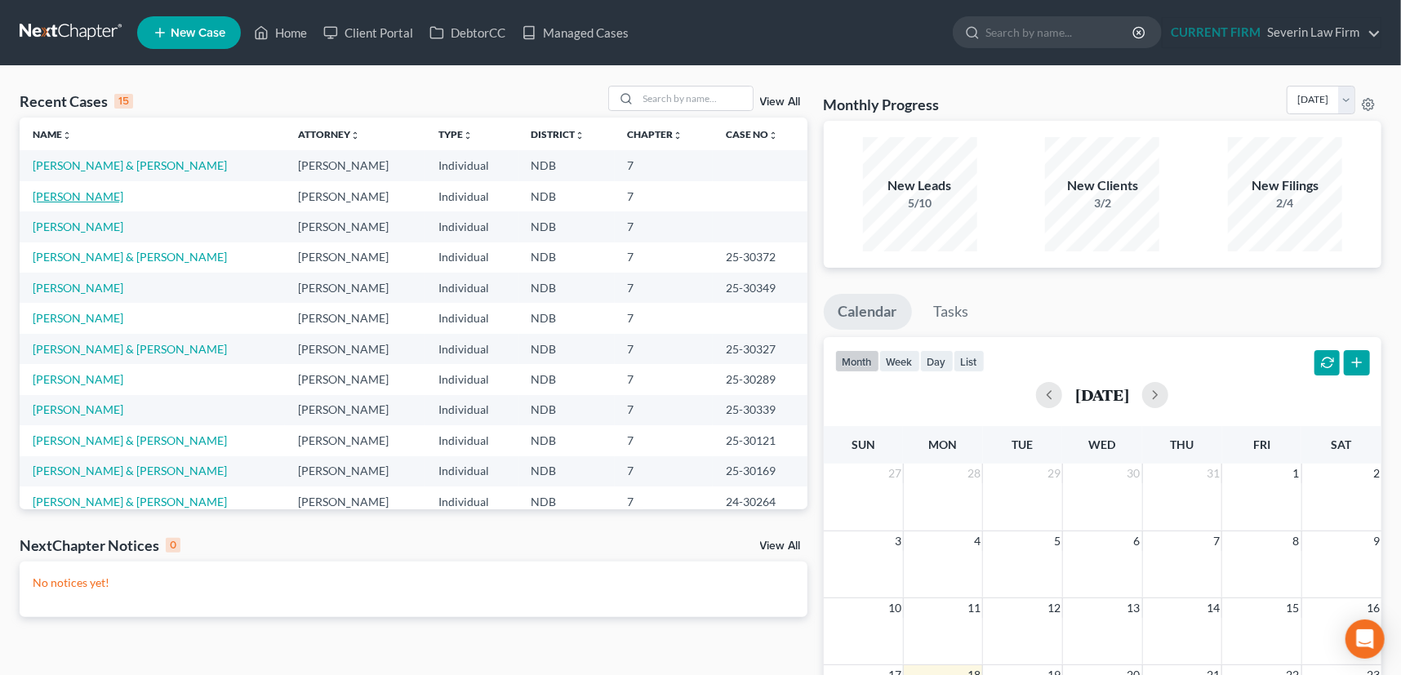
click at [65, 198] on link "[PERSON_NAME]" at bounding box center [78, 196] width 91 height 14
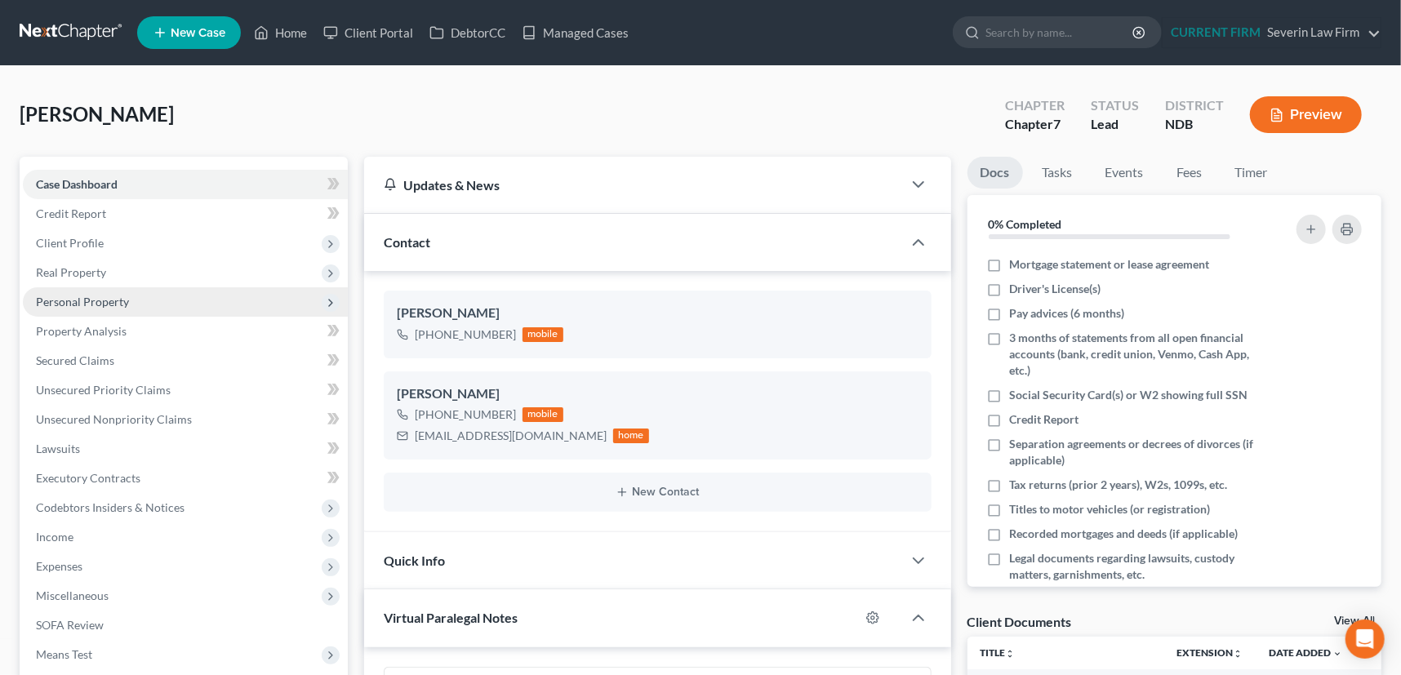
scroll to position [781, 0]
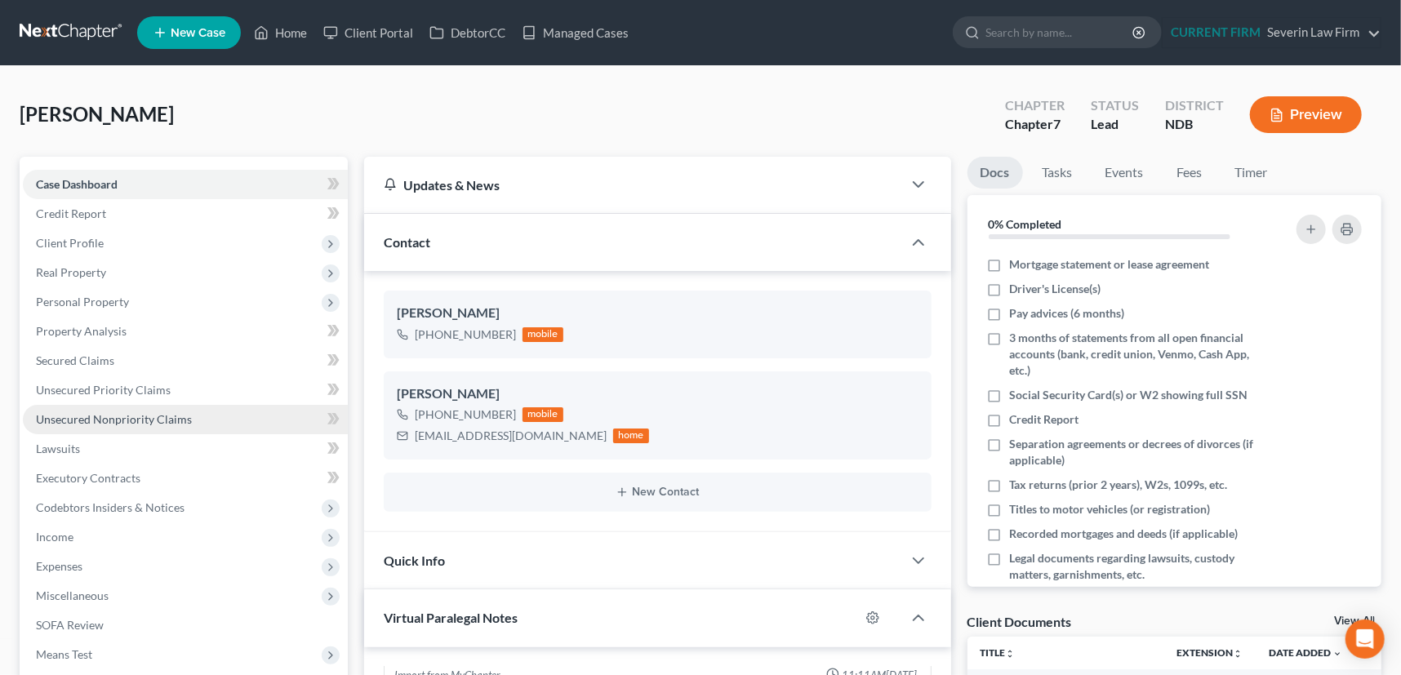
click at [102, 412] on span "Unsecured Nonpriority Claims" at bounding box center [114, 419] width 156 height 14
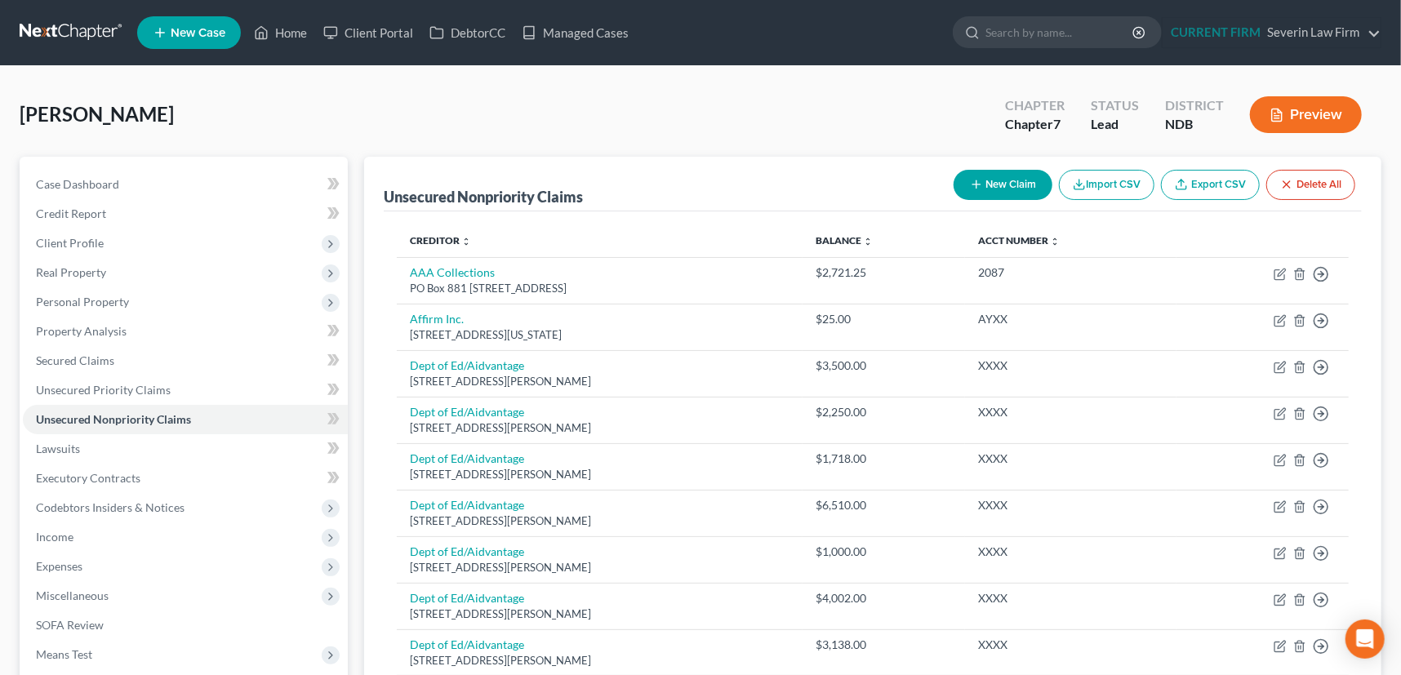
click at [980, 179] on button "New Claim" at bounding box center [1003, 185] width 99 height 30
select select "0"
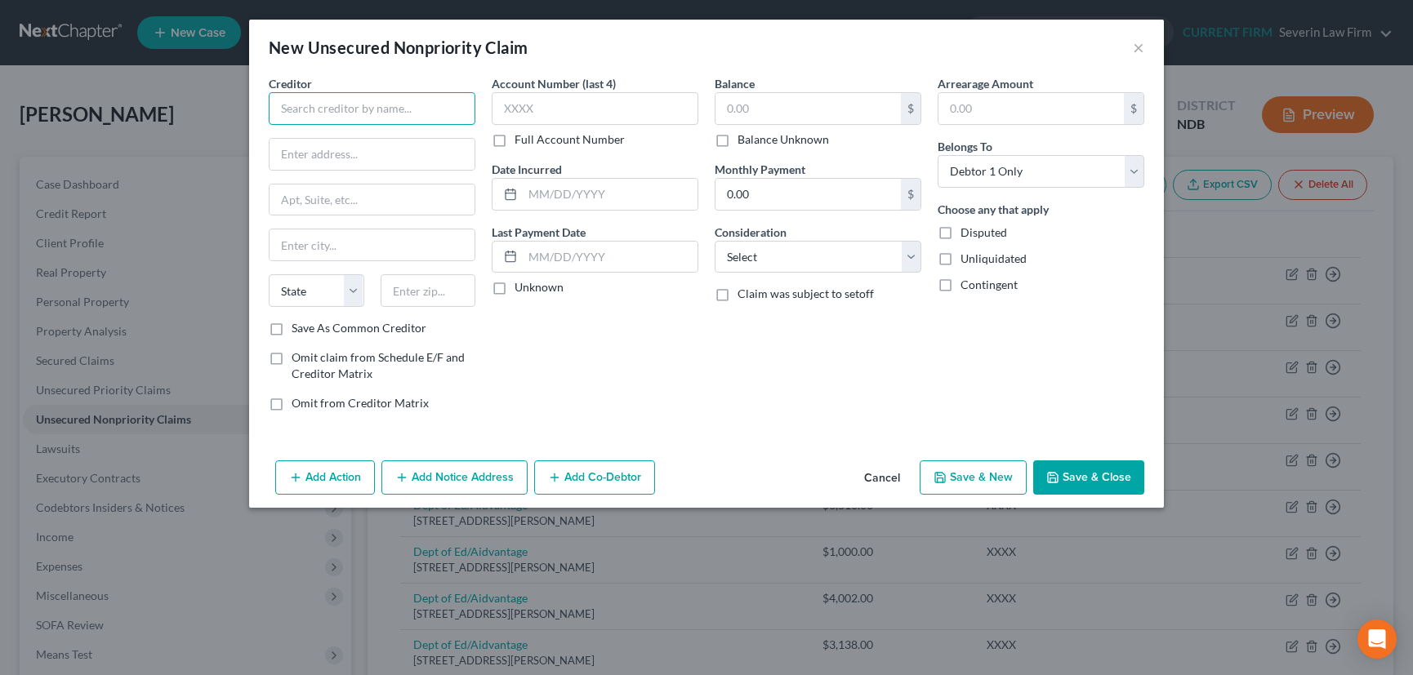
click at [365, 102] on input "text" at bounding box center [372, 108] width 207 height 33
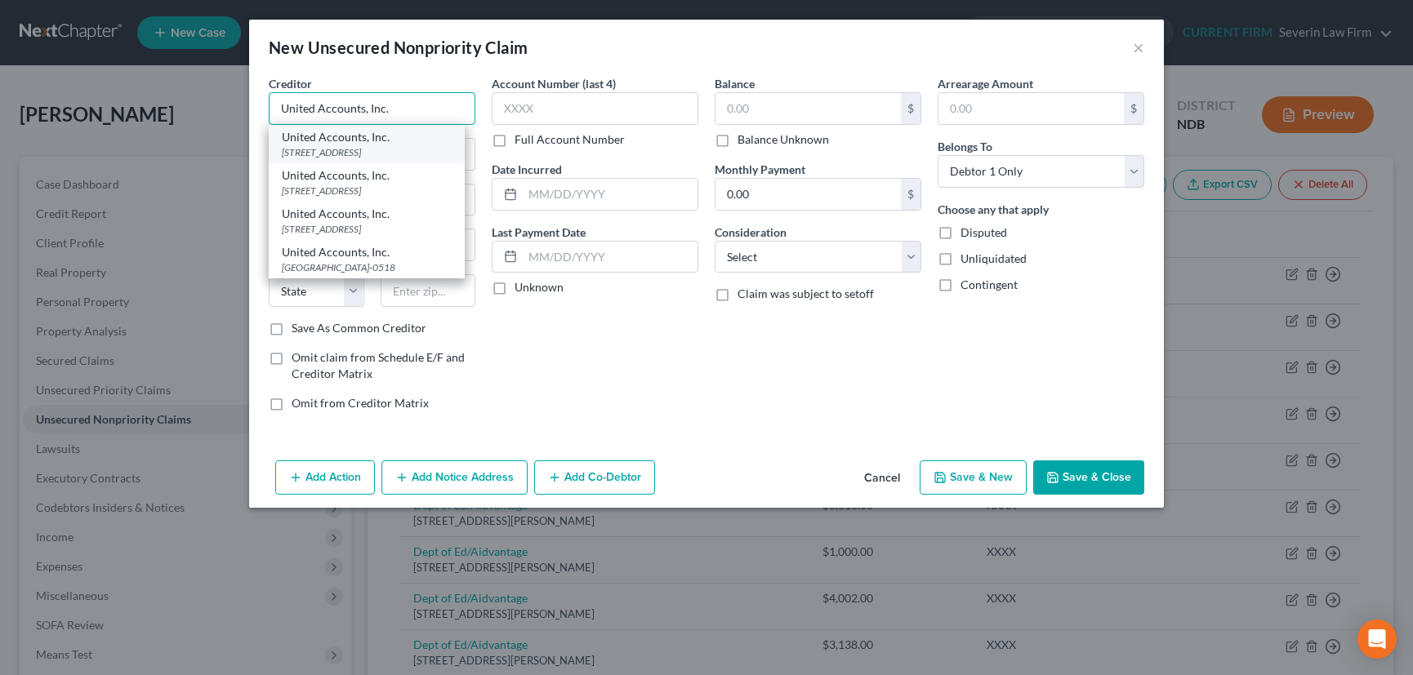
type input "United Accounts, Inc."
click at [351, 143] on div "United Accounts, Inc." at bounding box center [367, 137] width 170 height 16
type input "PO Box 9331"
type input "Fargo"
select select "29"
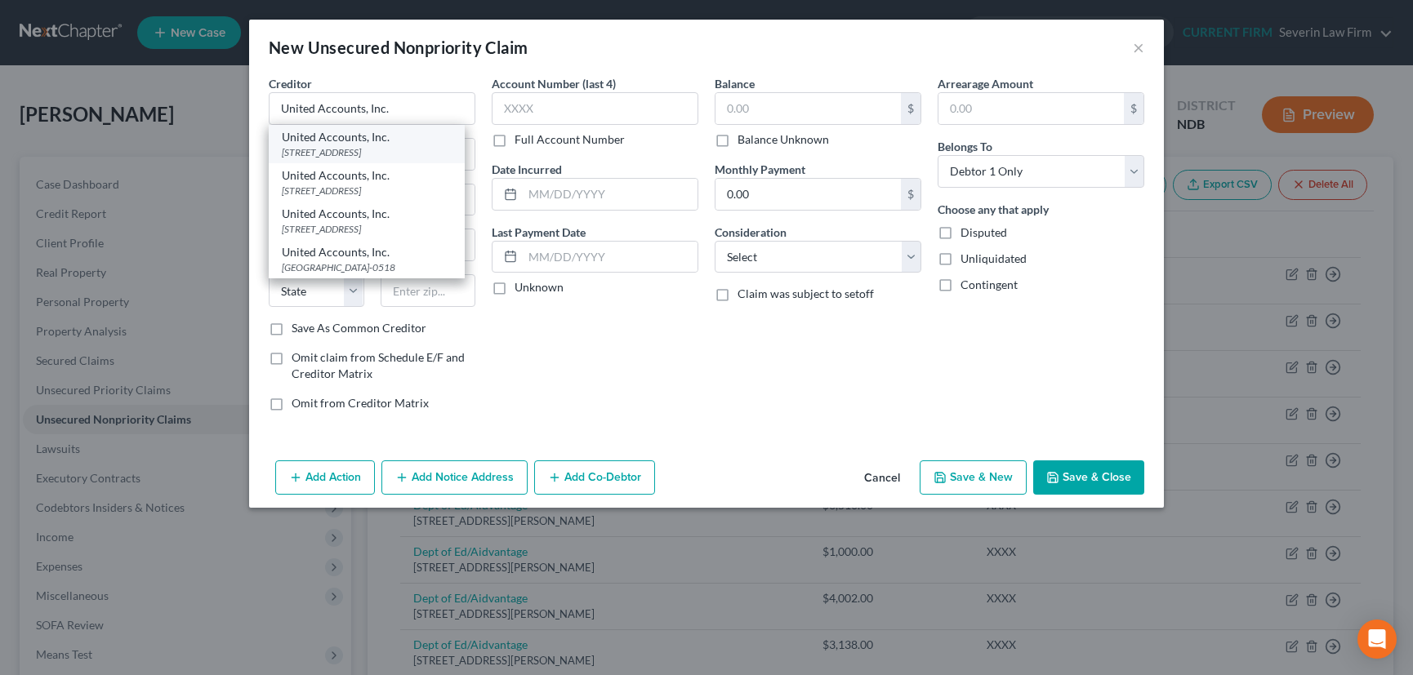
type input "58106"
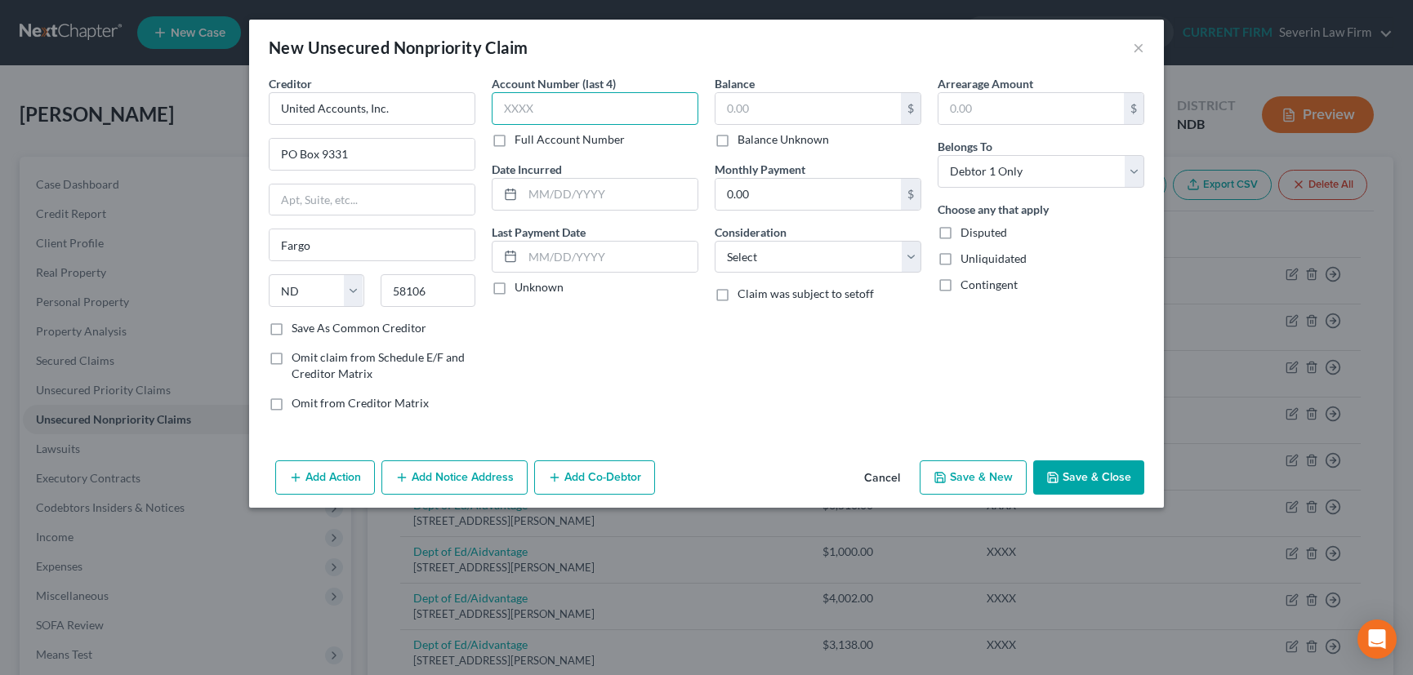
click at [554, 97] on input "text" at bounding box center [595, 108] width 207 height 33
type input "XXXX"
click at [515, 283] on label "Unknown" at bounding box center [539, 287] width 49 height 16
click at [521, 283] on input "Unknown" at bounding box center [526, 284] width 11 height 11
checkbox input "true"
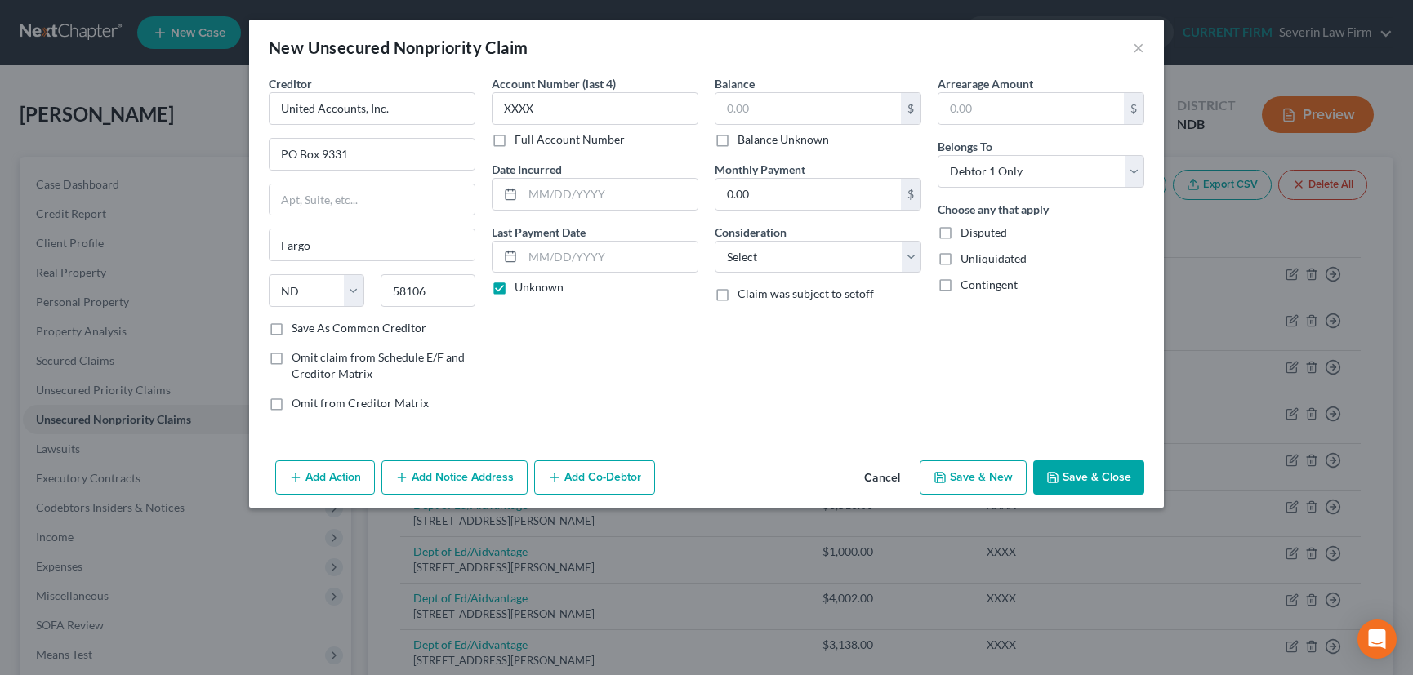
click at [292, 327] on label "Save As Common Creditor" at bounding box center [359, 328] width 135 height 16
click at [298, 327] on input "Save As Common Creditor" at bounding box center [303, 325] width 11 height 11
checkbox input "true"
click at [801, 261] on select "Select Cable / Satellite Services Collection Agency Credit Card Debt Debt Couns…" at bounding box center [818, 257] width 207 height 33
select select "1"
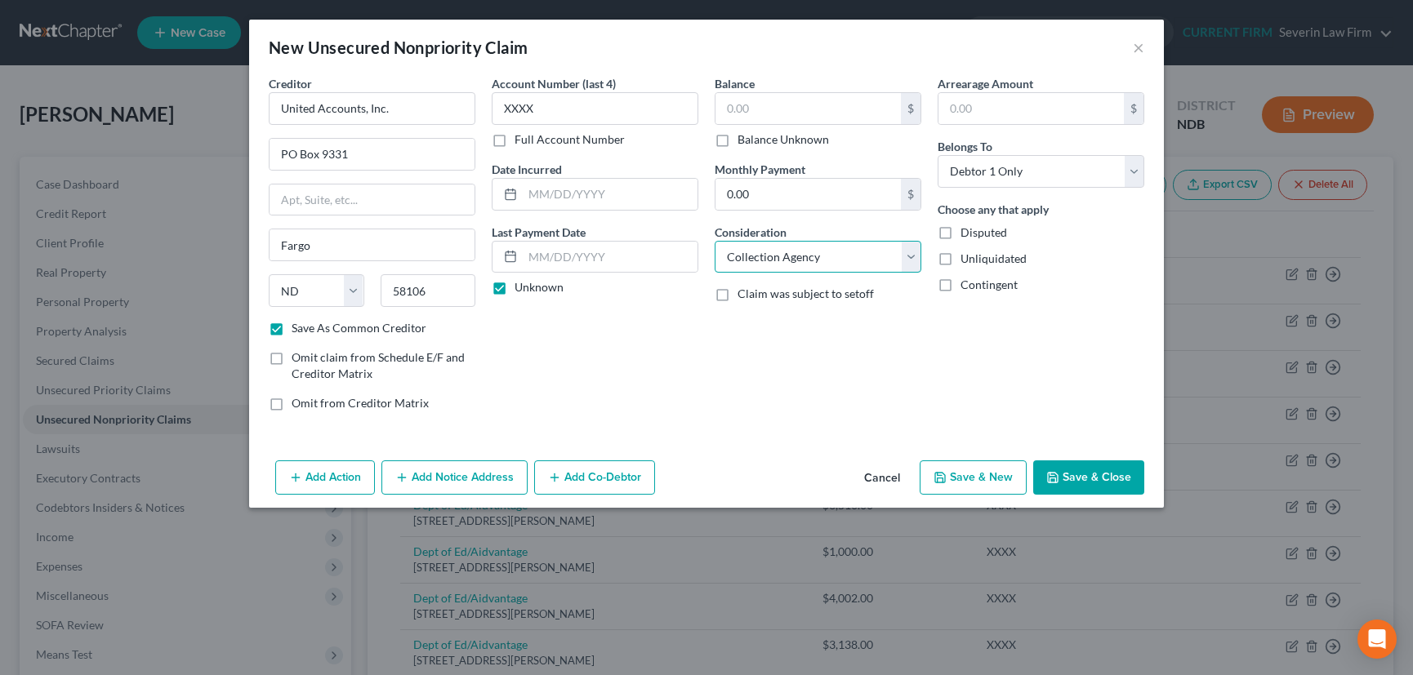
click at [715, 241] on select "Select Cable / Satellite Services Collection Agency Credit Card Debt Debt Couns…" at bounding box center [818, 257] width 207 height 33
click at [771, 107] on input "text" at bounding box center [807, 108] width 185 height 31
type input "371"
click at [1101, 472] on button "Save & Close" at bounding box center [1088, 478] width 111 height 34
checkbox input "false"
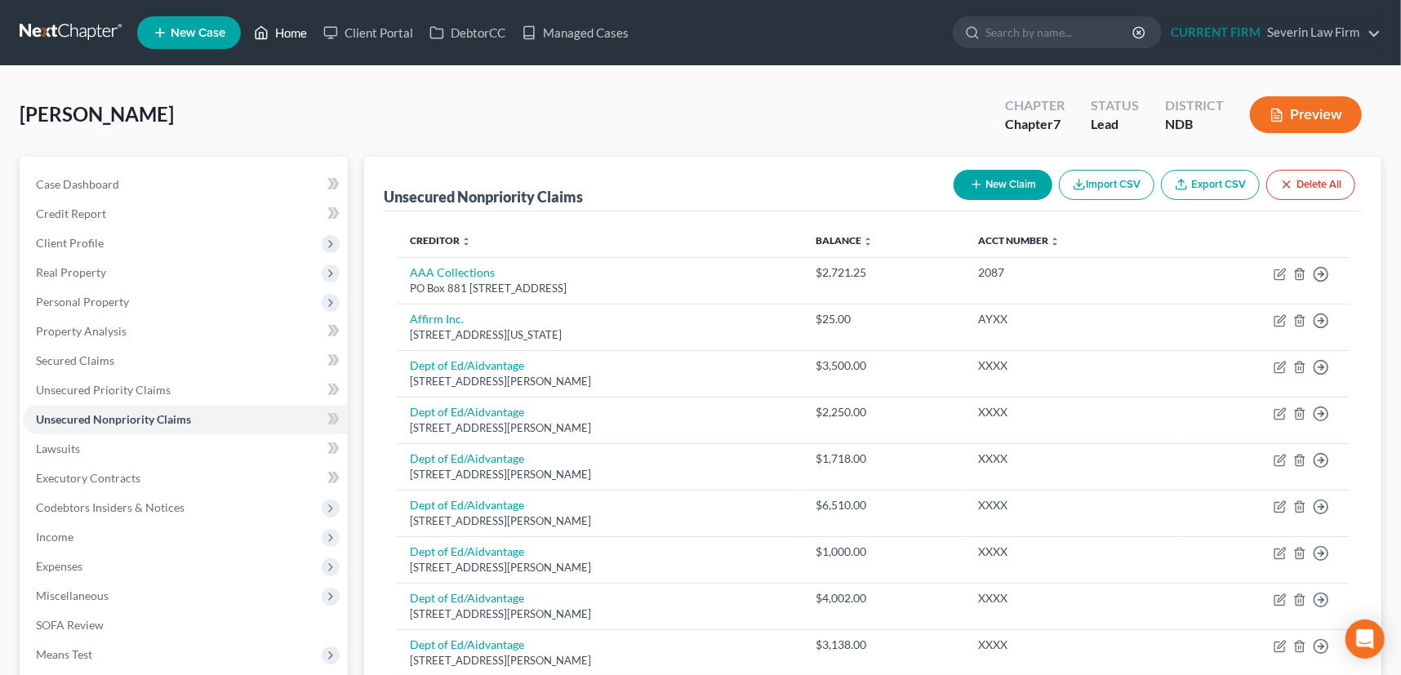
click at [286, 30] on link "Home" at bounding box center [280, 32] width 69 height 29
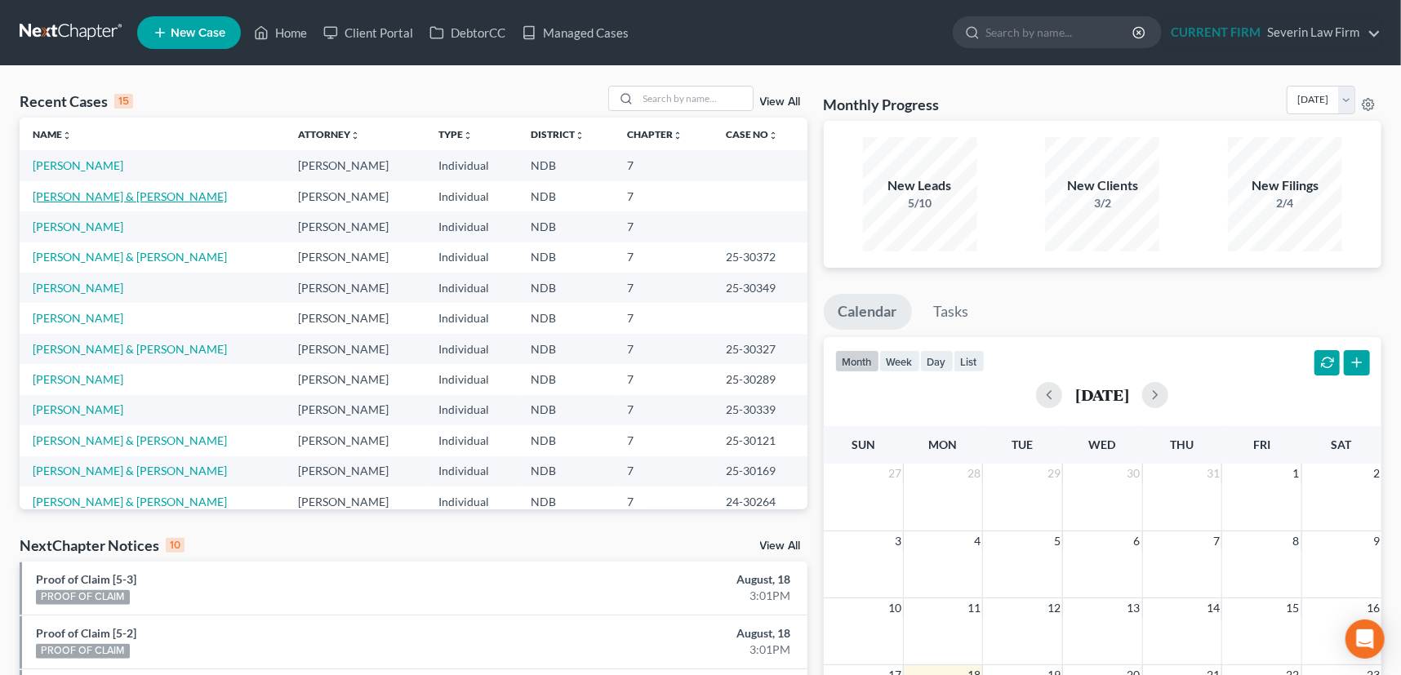
click at [88, 197] on link "[PERSON_NAME] & [PERSON_NAME]" at bounding box center [130, 196] width 194 height 14
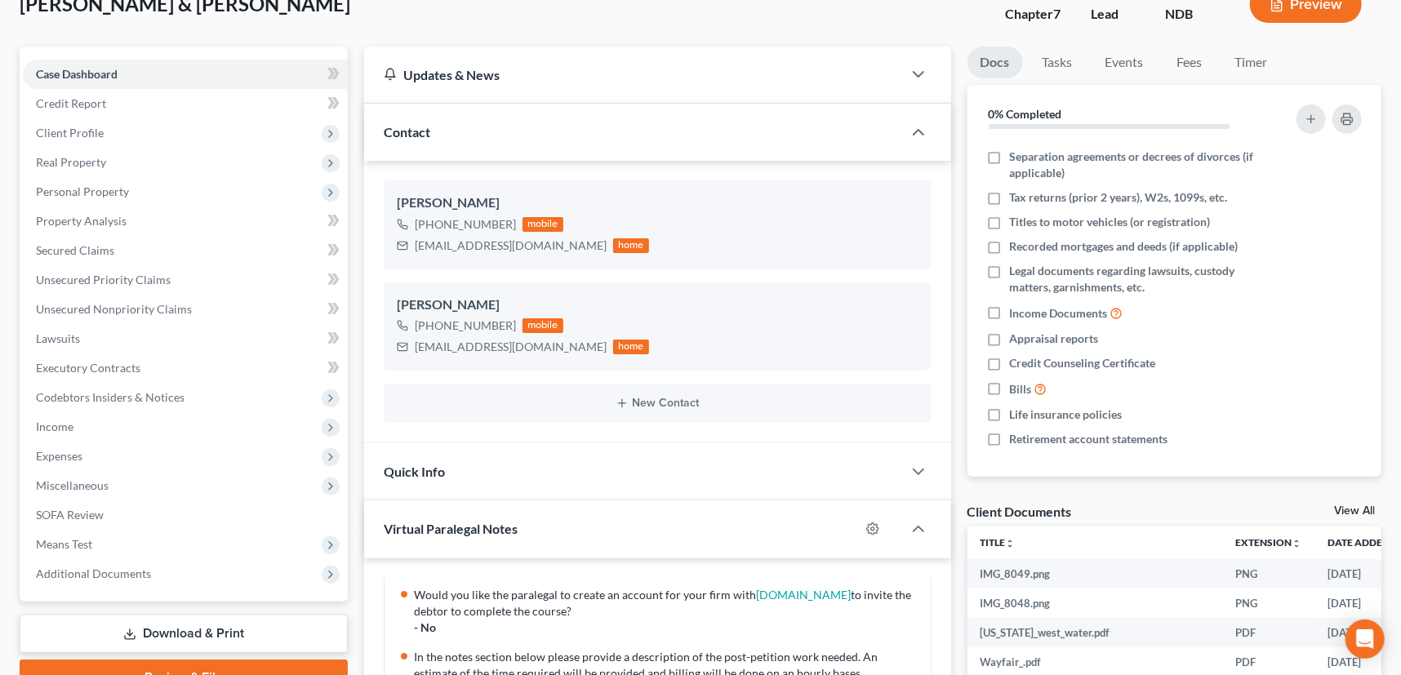
scroll to position [296, 0]
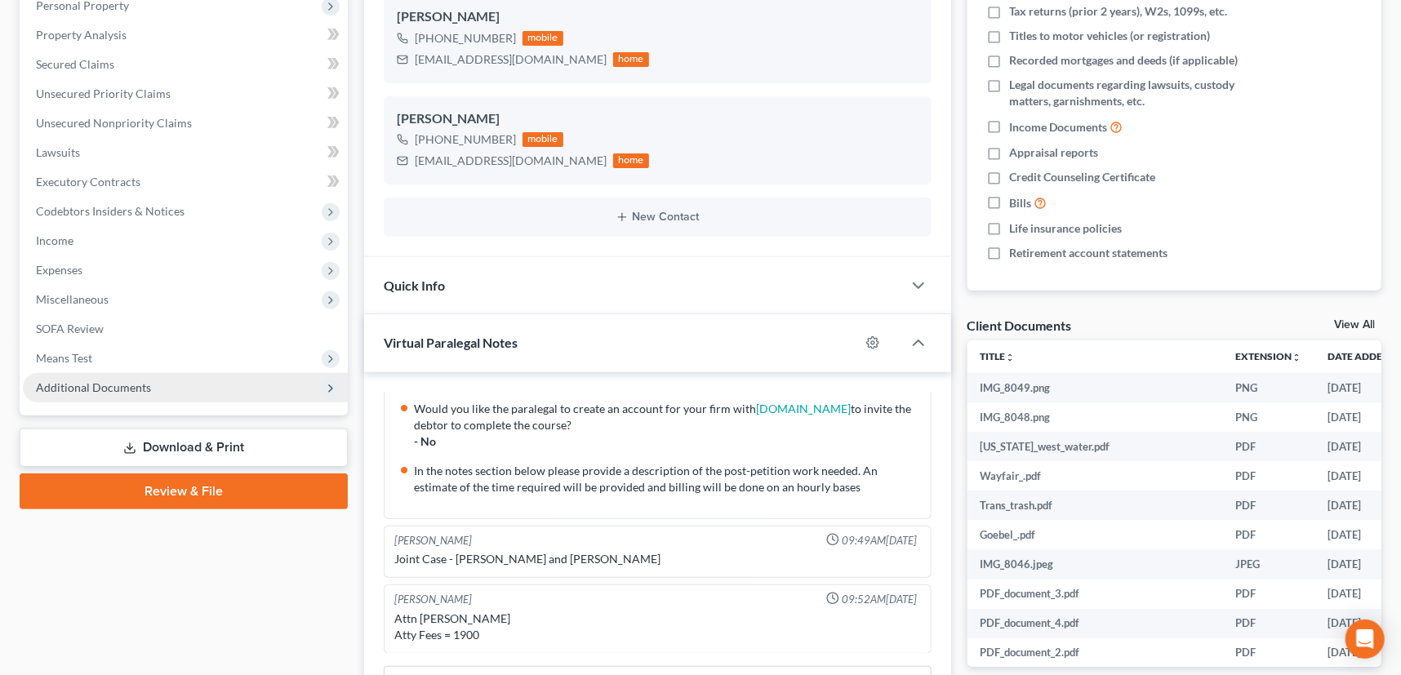
click at [131, 386] on span "Additional Documents" at bounding box center [93, 388] width 115 height 14
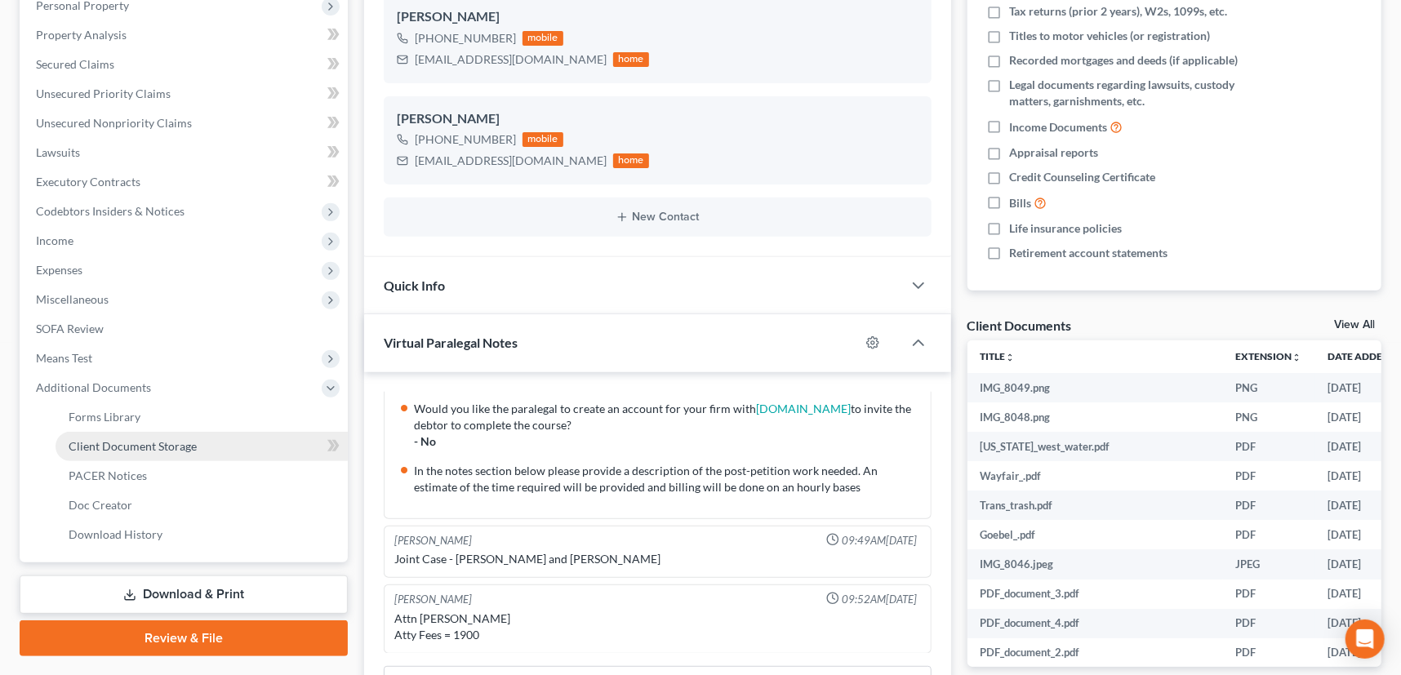
click at [133, 441] on span "Client Document Storage" at bounding box center [133, 446] width 128 height 14
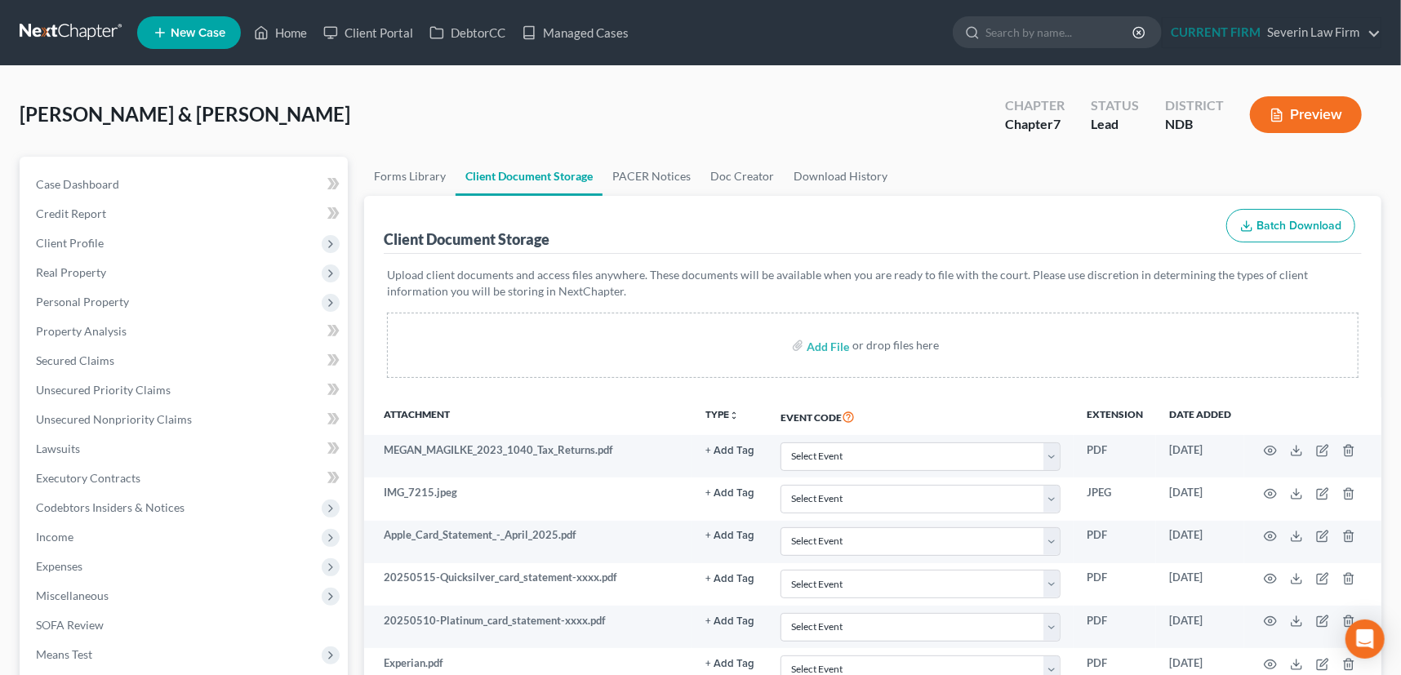
click at [1243, 224] on icon "button" at bounding box center [1247, 226] width 13 height 13
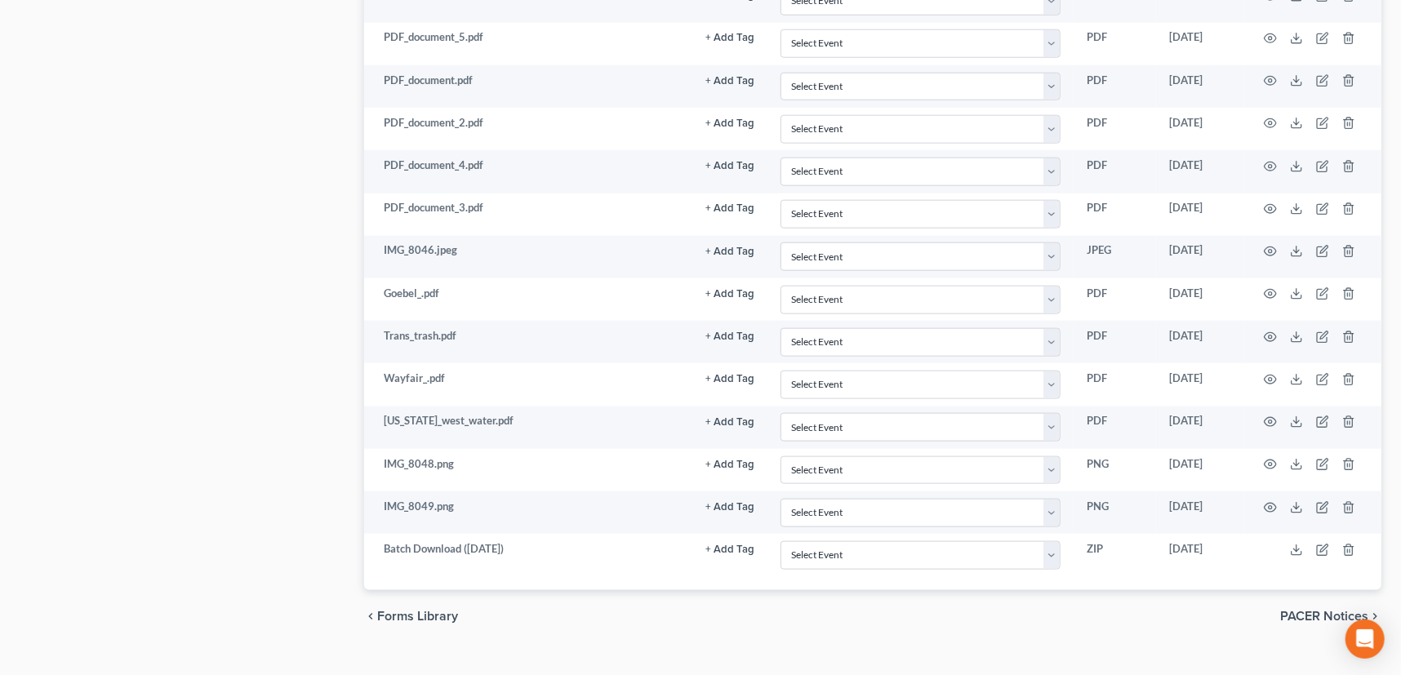
scroll to position [1076, 0]
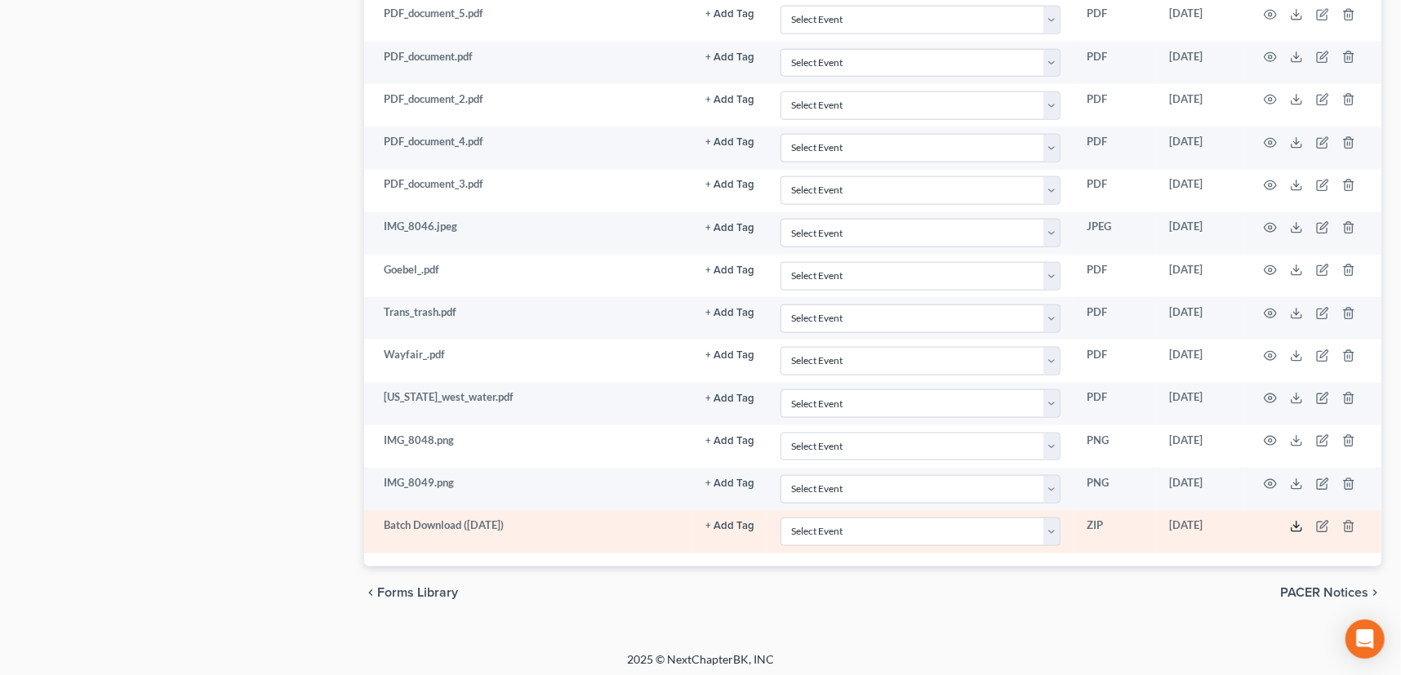
click at [1299, 523] on icon at bounding box center [1296, 526] width 13 height 13
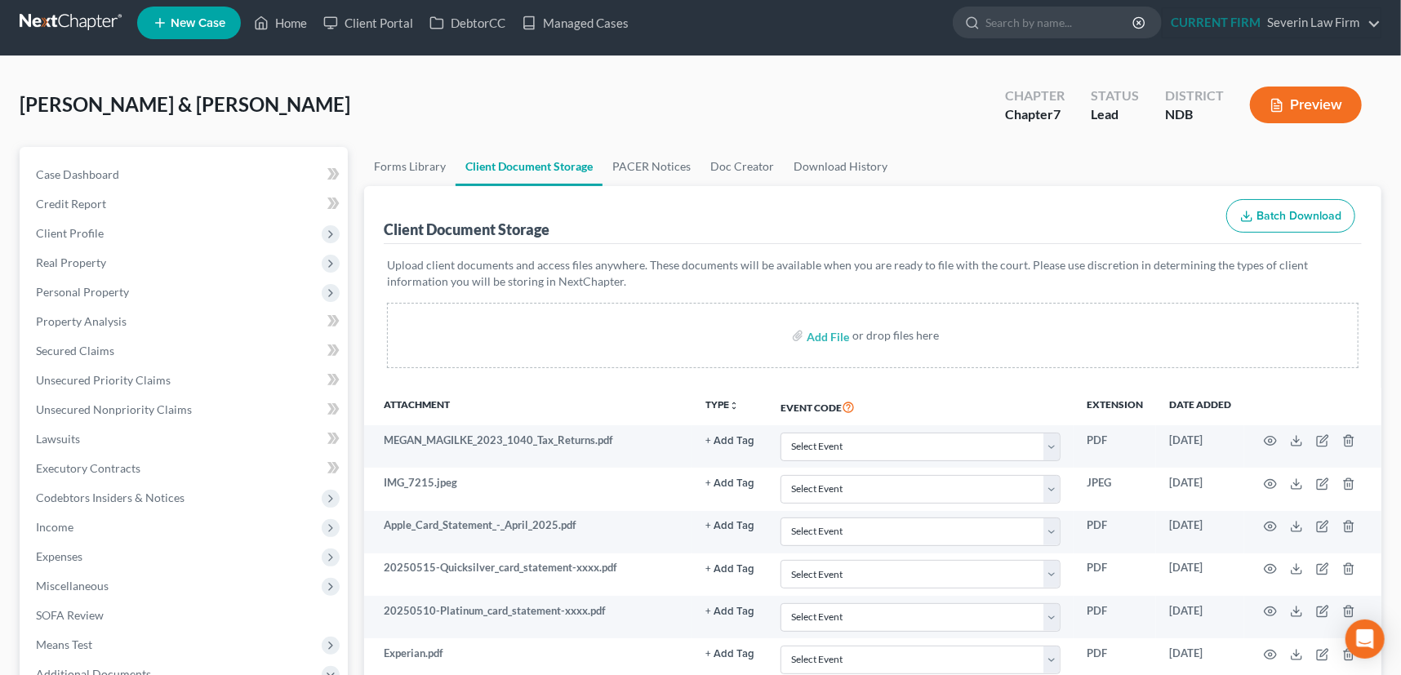
scroll to position [0, 0]
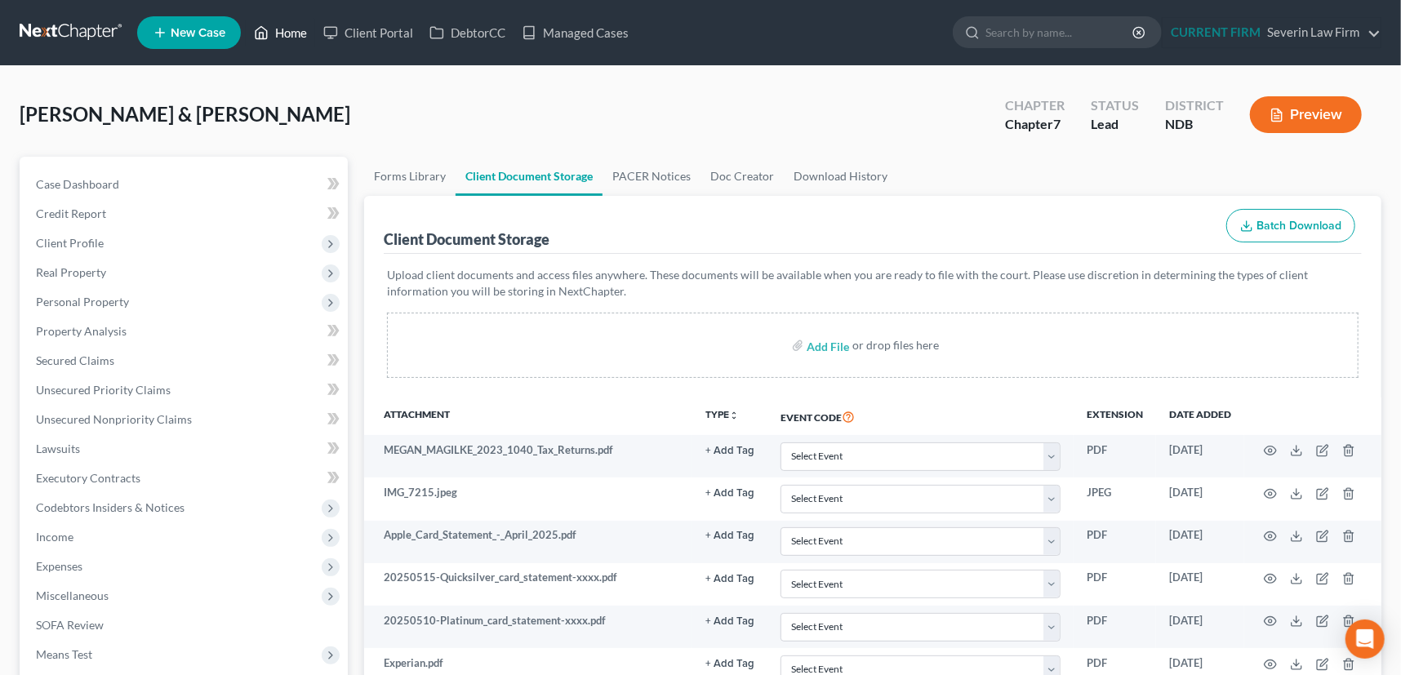
click at [286, 31] on link "Home" at bounding box center [280, 32] width 69 height 29
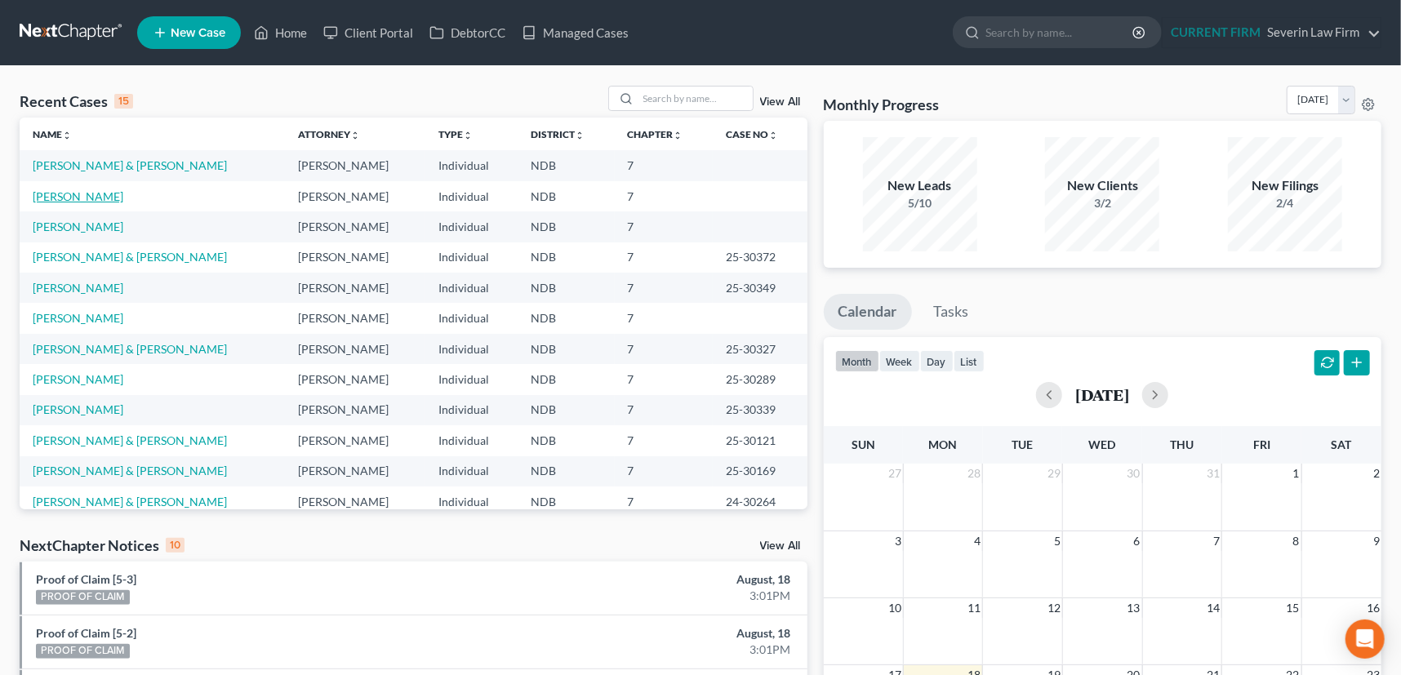
click at [60, 195] on link "[PERSON_NAME]" at bounding box center [78, 196] width 91 height 14
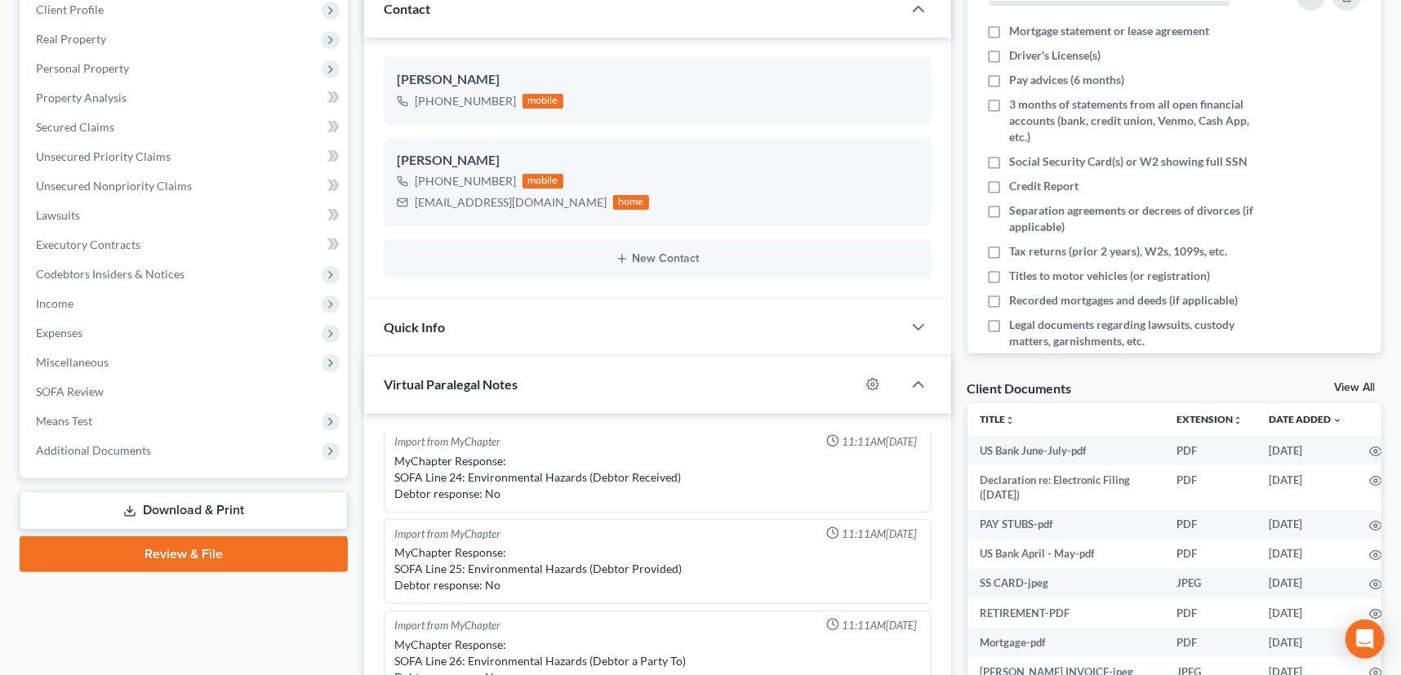
scroll to position [359, 0]
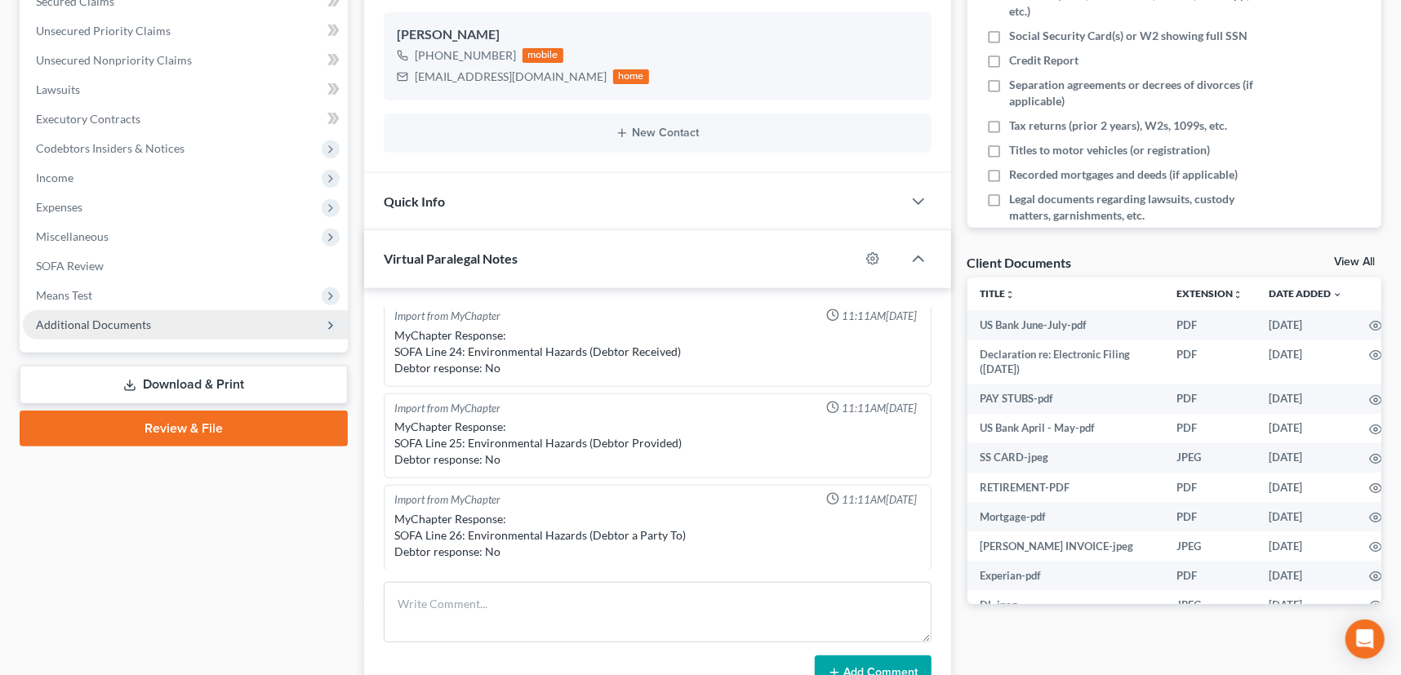
click at [100, 324] on span "Additional Documents" at bounding box center [93, 325] width 115 height 14
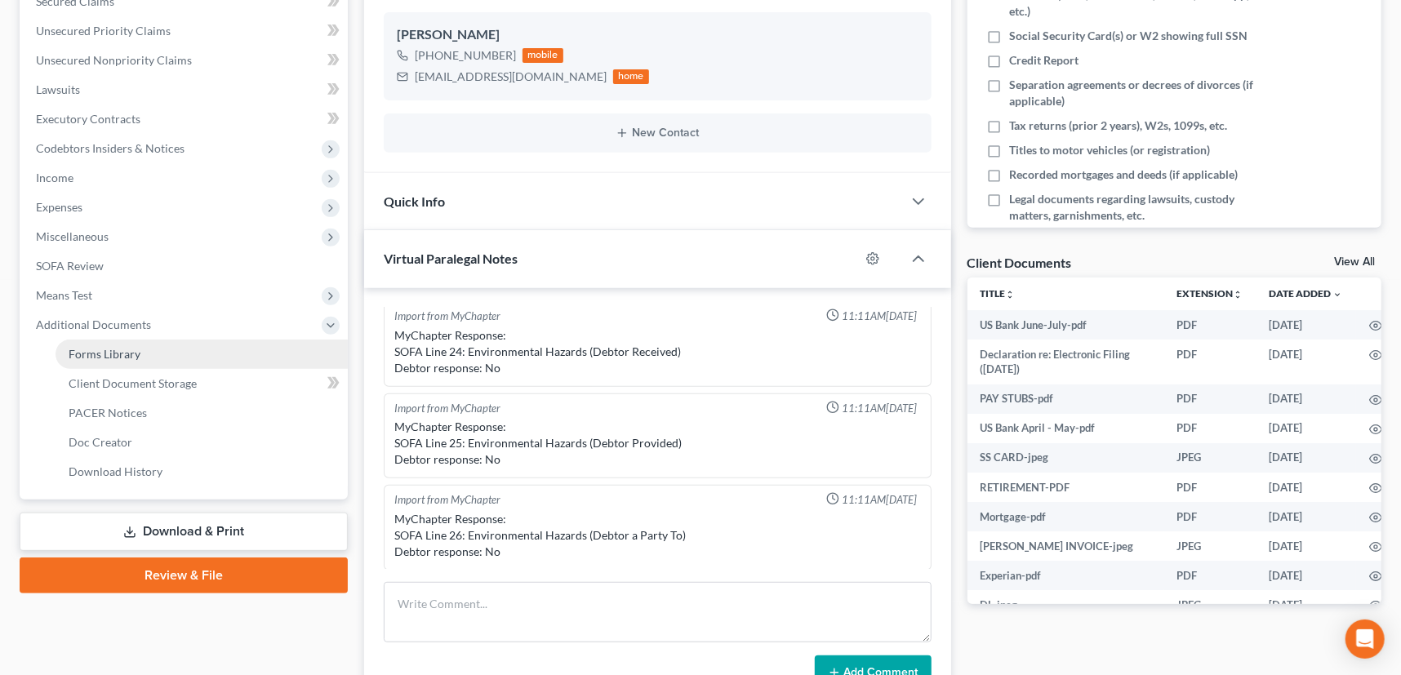
click at [97, 350] on span "Forms Library" at bounding box center [105, 354] width 72 height 14
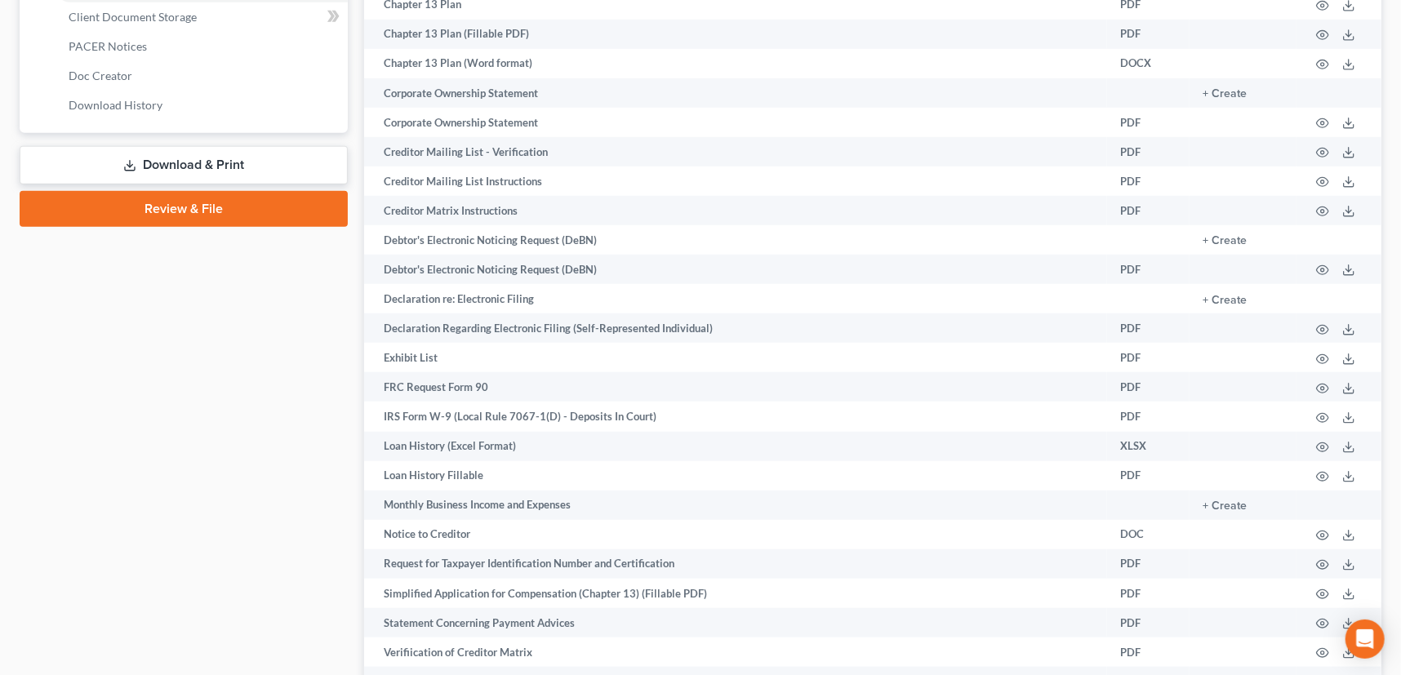
scroll to position [668, 0]
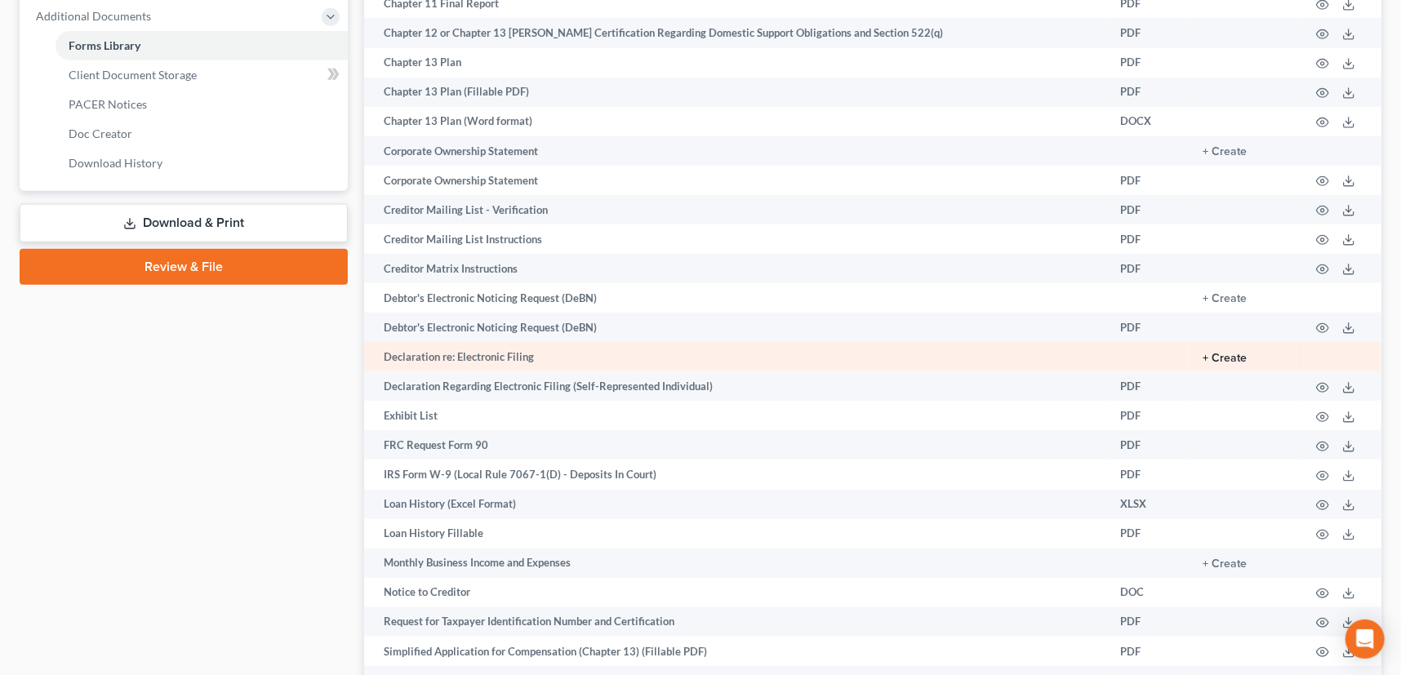
click at [1213, 355] on button "+ Create" at bounding box center [1225, 358] width 44 height 11
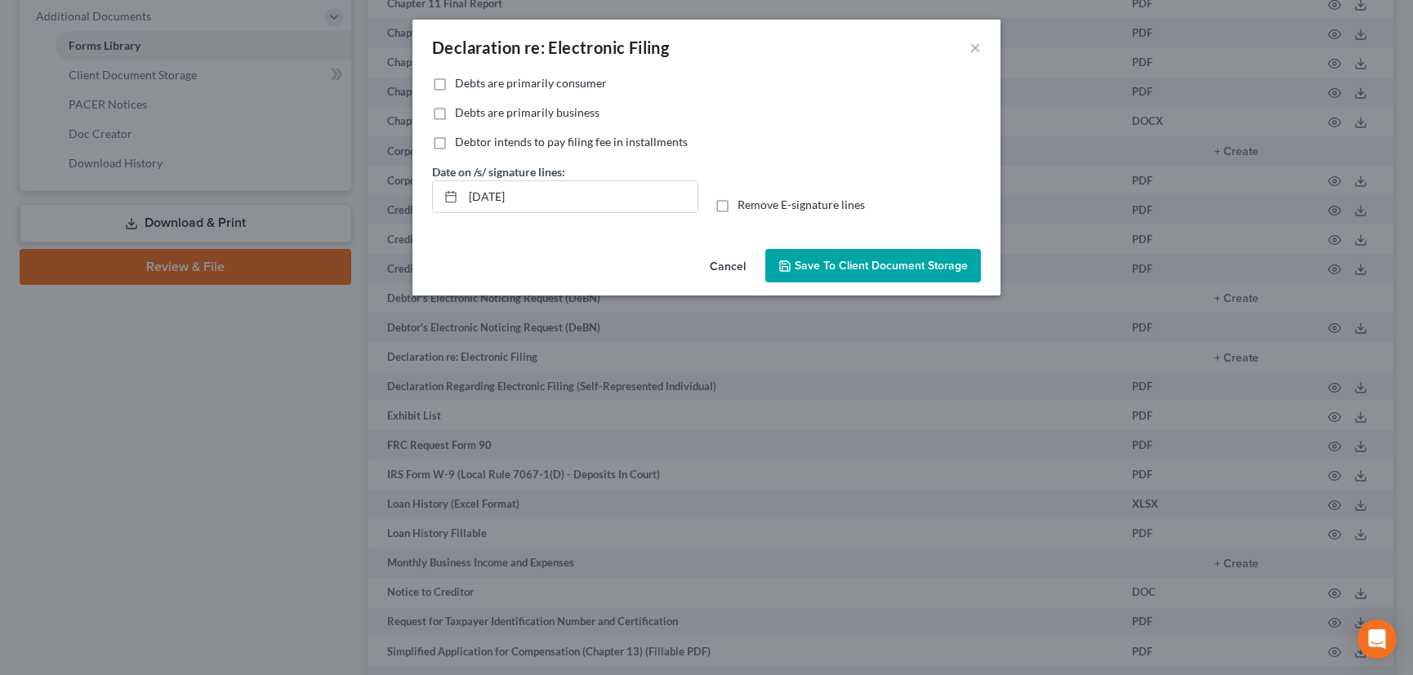
click at [455, 85] on label "Debts are primarily consumer" at bounding box center [531, 83] width 152 height 16
click at [461, 85] on input "Debts are primarily consumer" at bounding box center [466, 80] width 11 height 11
checkbox input "true"
click at [875, 259] on span "Save to Client Document Storage" at bounding box center [881, 266] width 173 height 14
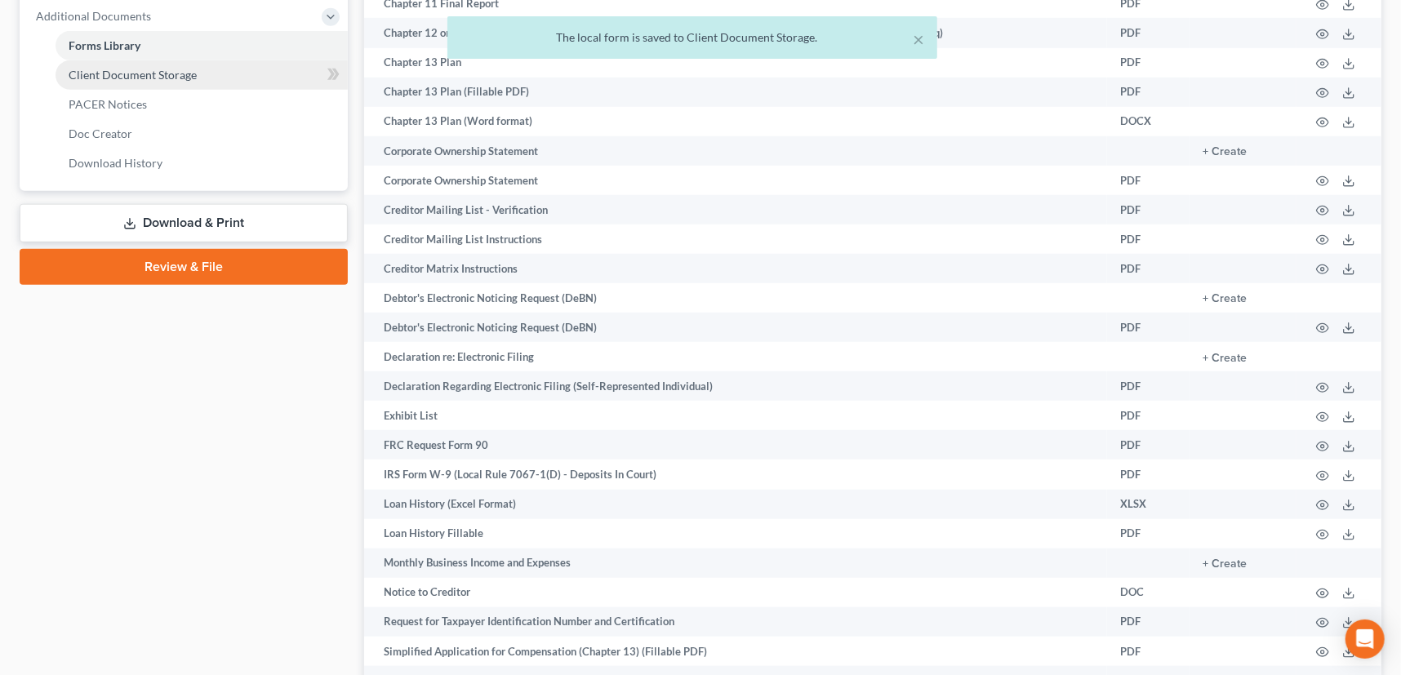
click at [179, 71] on span "Client Document Storage" at bounding box center [133, 75] width 128 height 14
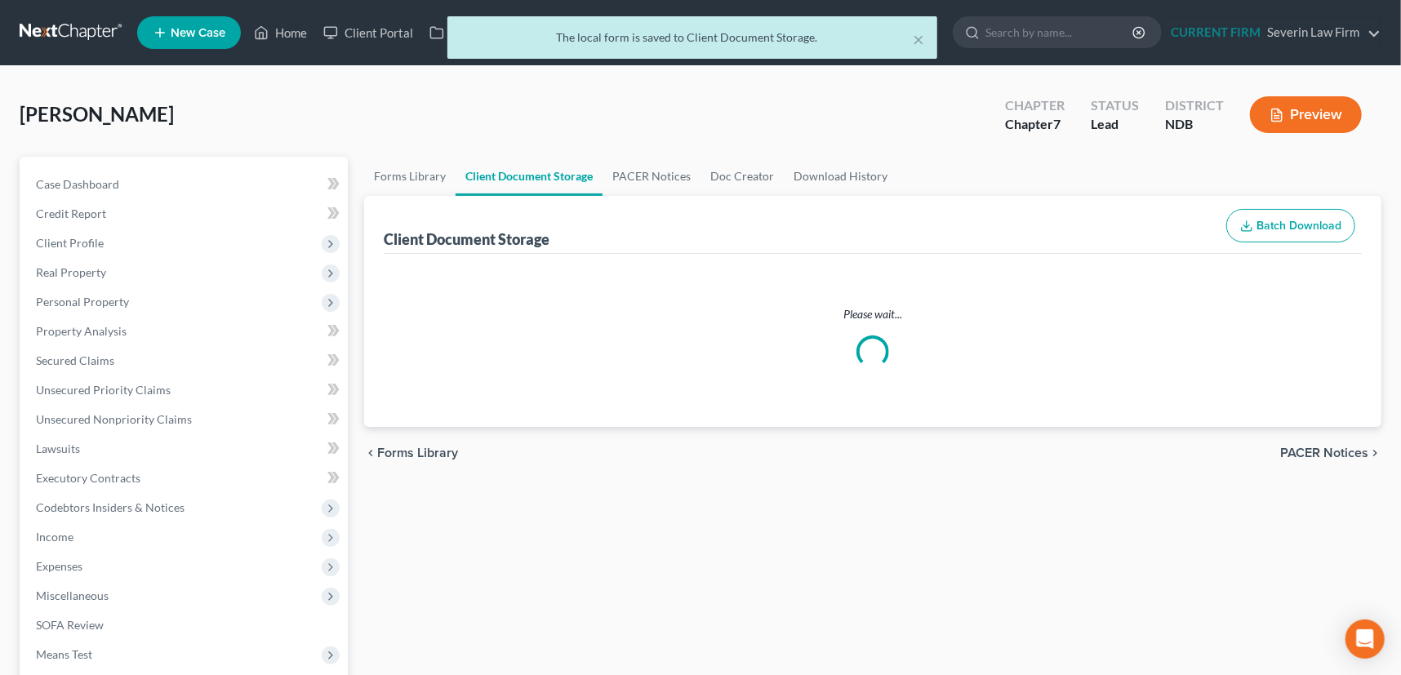
select select "0"
select select "3"
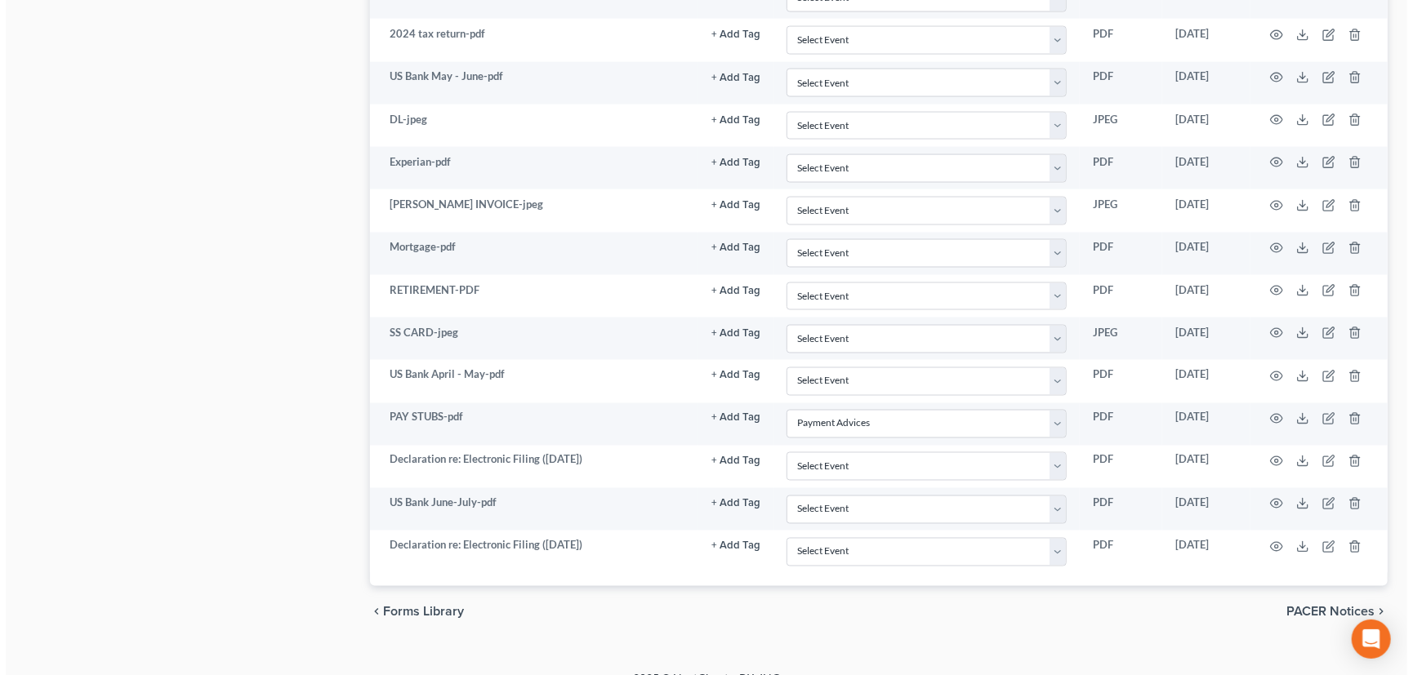
scroll to position [1570, 0]
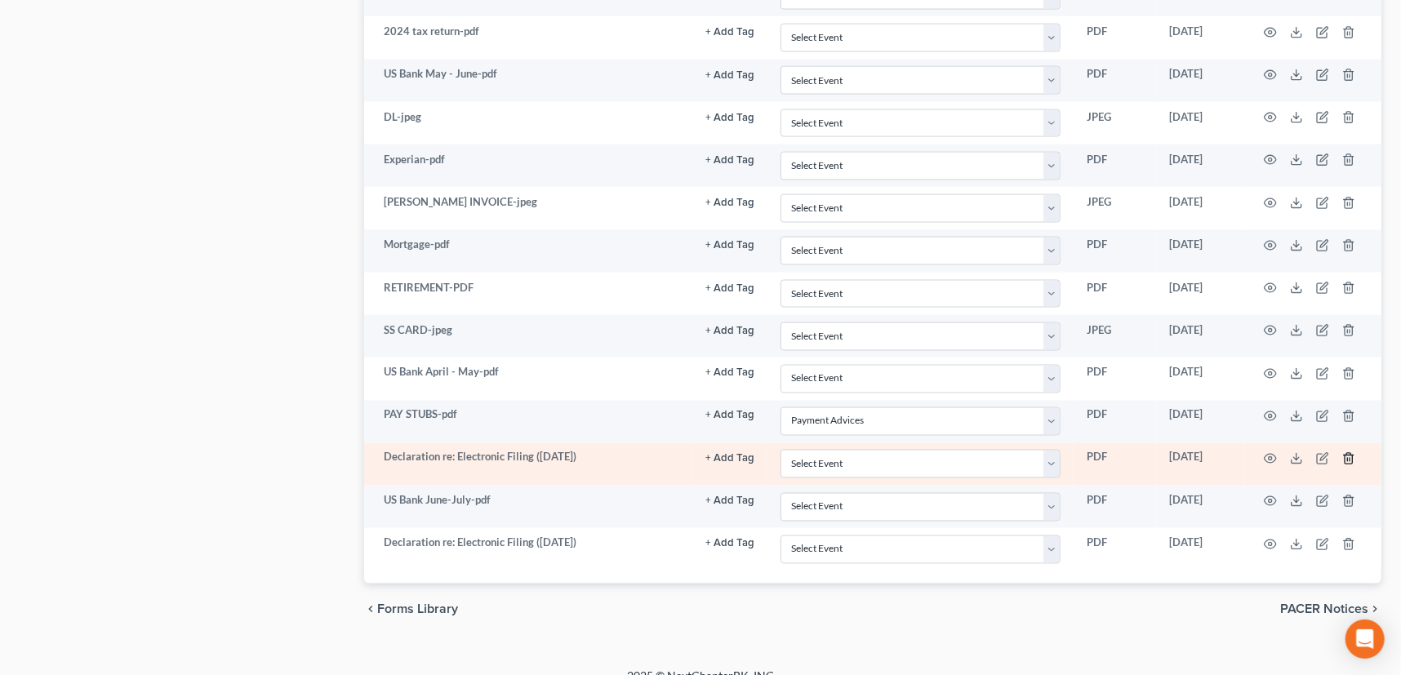
click at [1352, 456] on polyline "button" at bounding box center [1349, 456] width 10 height 0
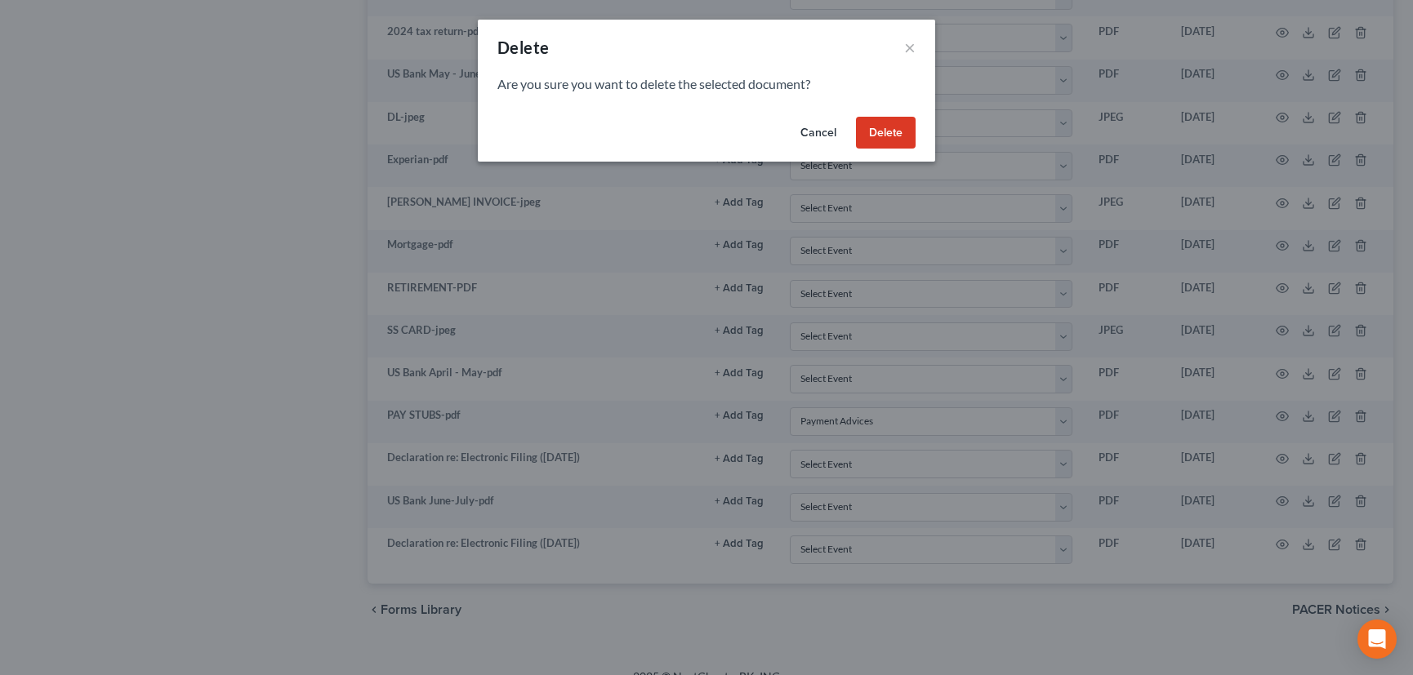
click at [882, 123] on button "Delete" at bounding box center [886, 133] width 60 height 33
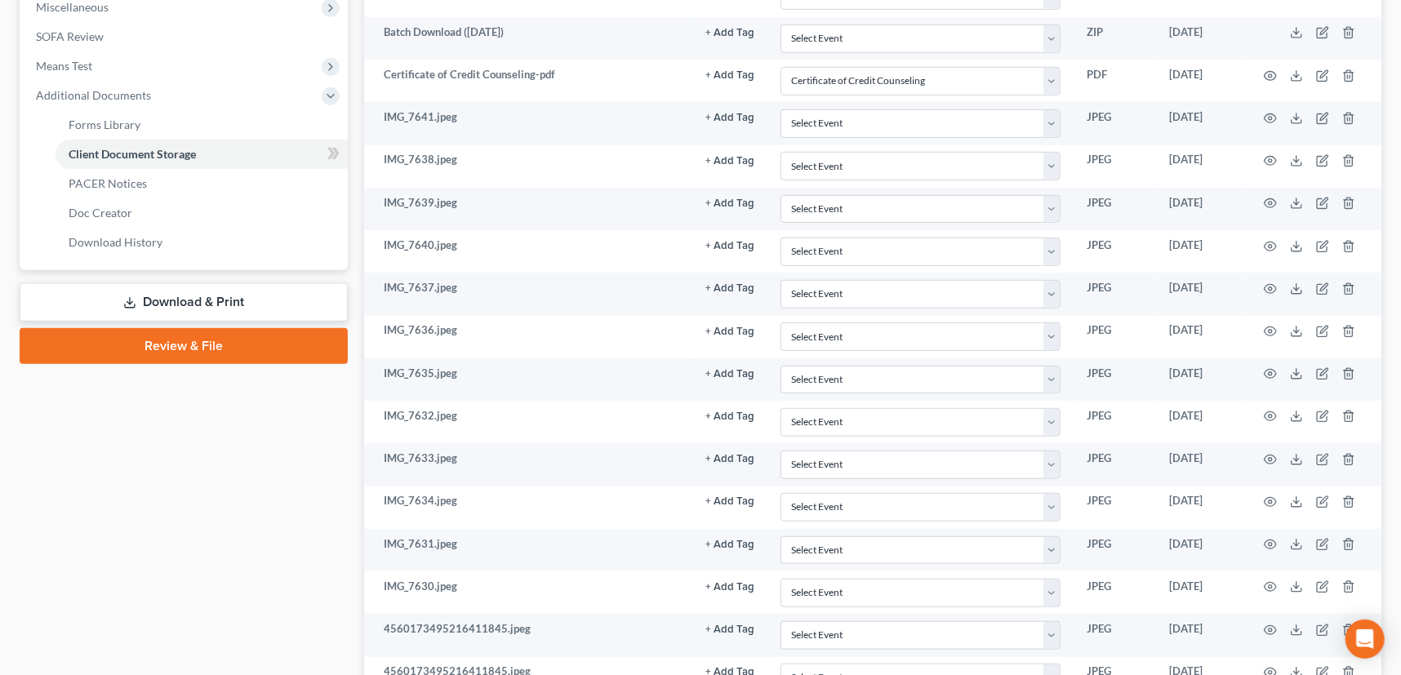
scroll to position [550, 0]
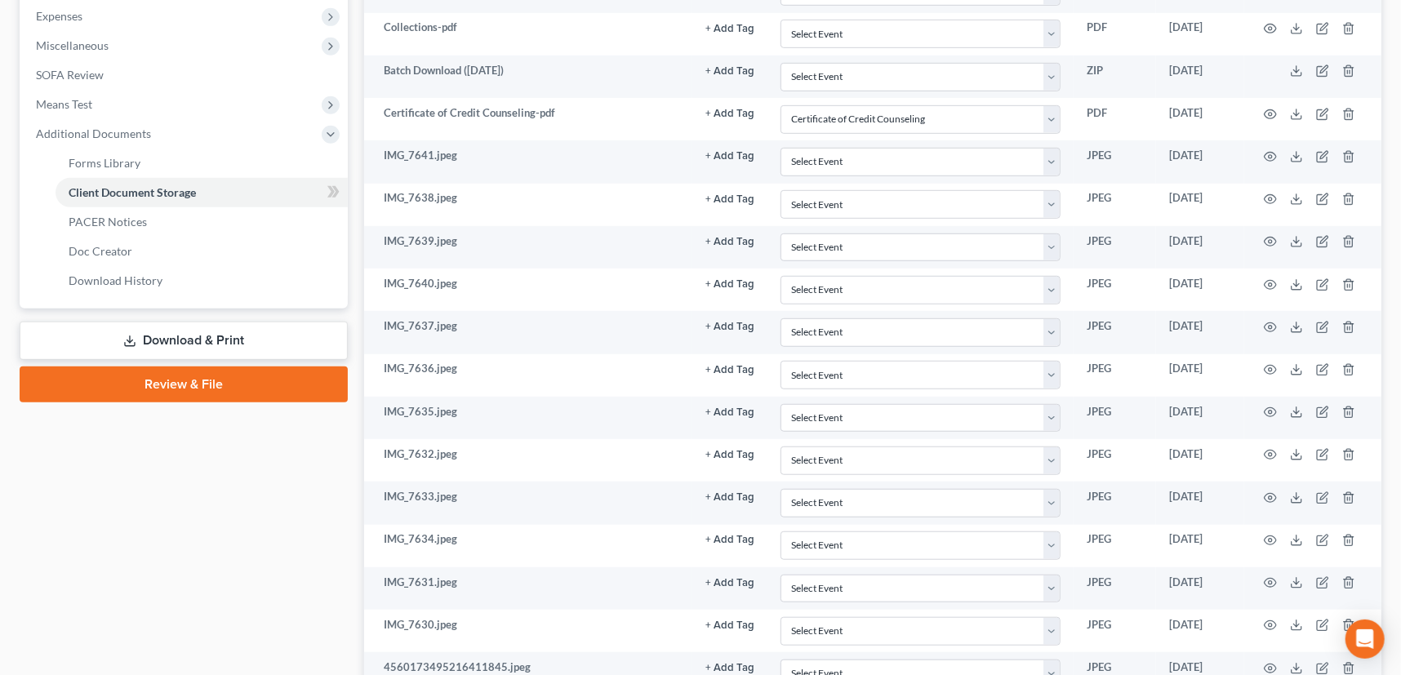
click at [162, 376] on link "Review & File" at bounding box center [184, 385] width 328 height 36
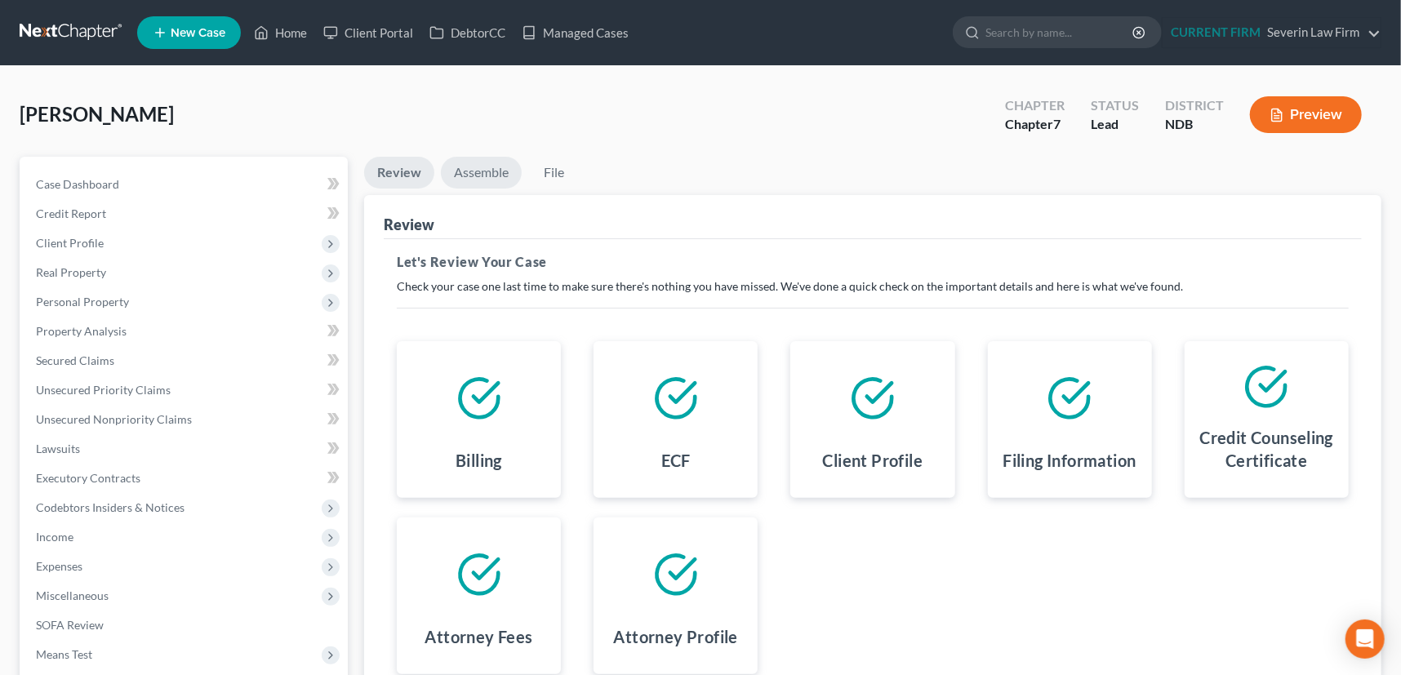
click at [486, 167] on link "Assemble" at bounding box center [481, 173] width 81 height 32
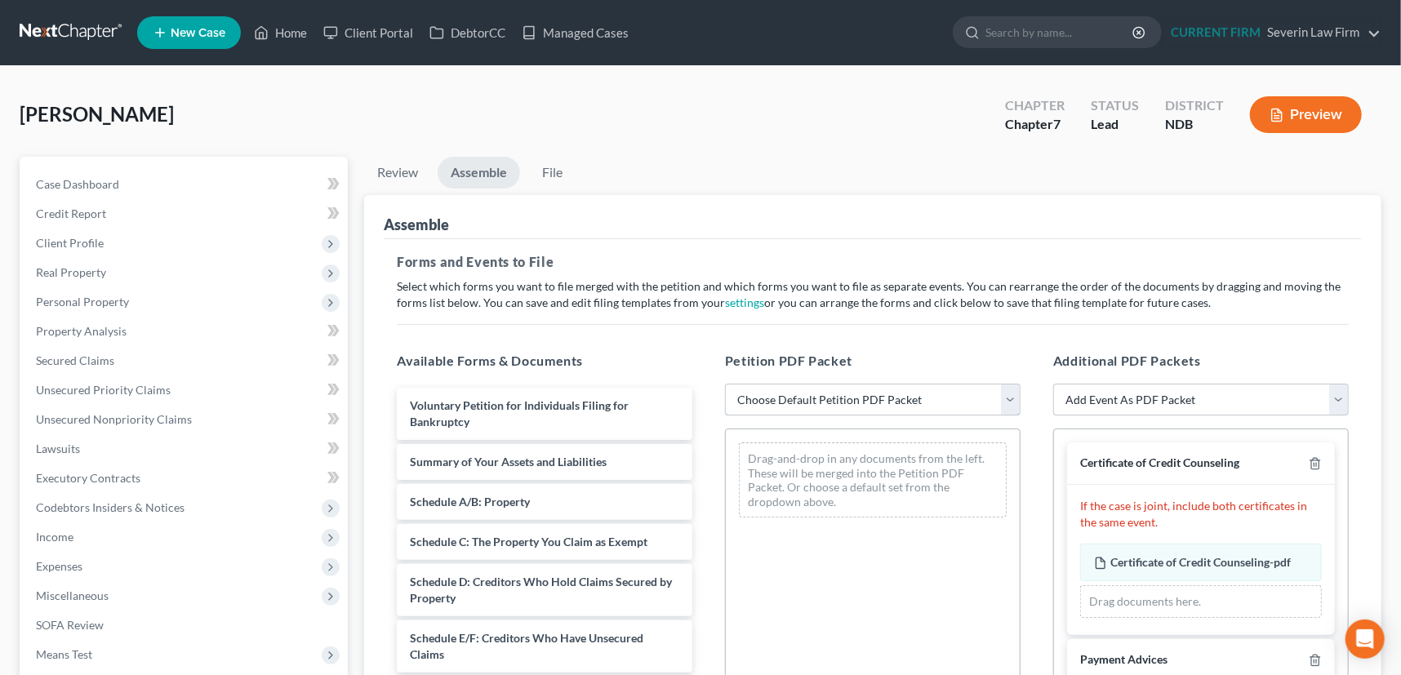
click at [1009, 400] on select "Choose Default Petition PDF Packet Complete Bankruptcy Petition (all forms and …" at bounding box center [873, 400] width 296 height 33
select select "0"
click at [725, 384] on select "Choose Default Petition PDF Packet Complete Bankruptcy Petition (all forms and …" at bounding box center [873, 400] width 296 height 33
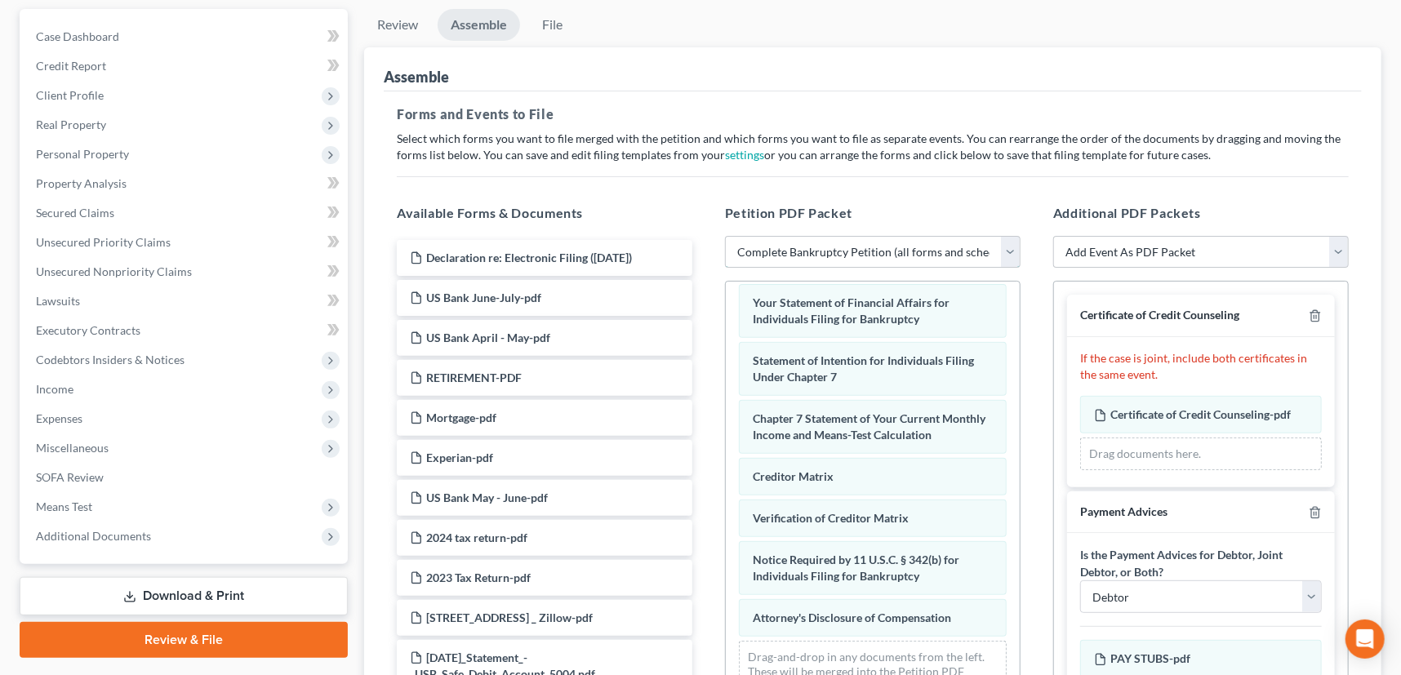
scroll to position [564, 0]
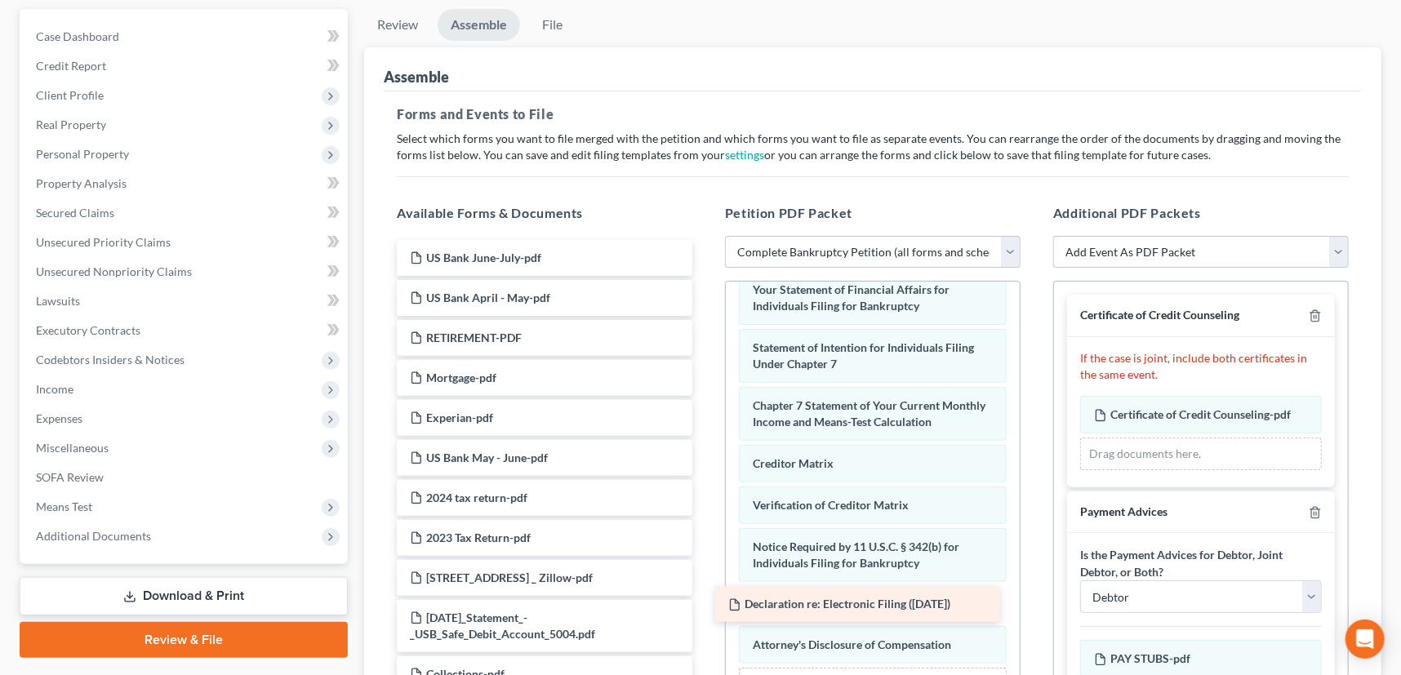
drag, startPoint x: 491, startPoint y: 255, endPoint x: 809, endPoint y: 604, distance: 472.3
click at [706, 604] on div "Declaration re: Electronic Filing ([DATE]) Declaration re: Electronic Filing ([…" at bounding box center [545, 526] width 322 height 572
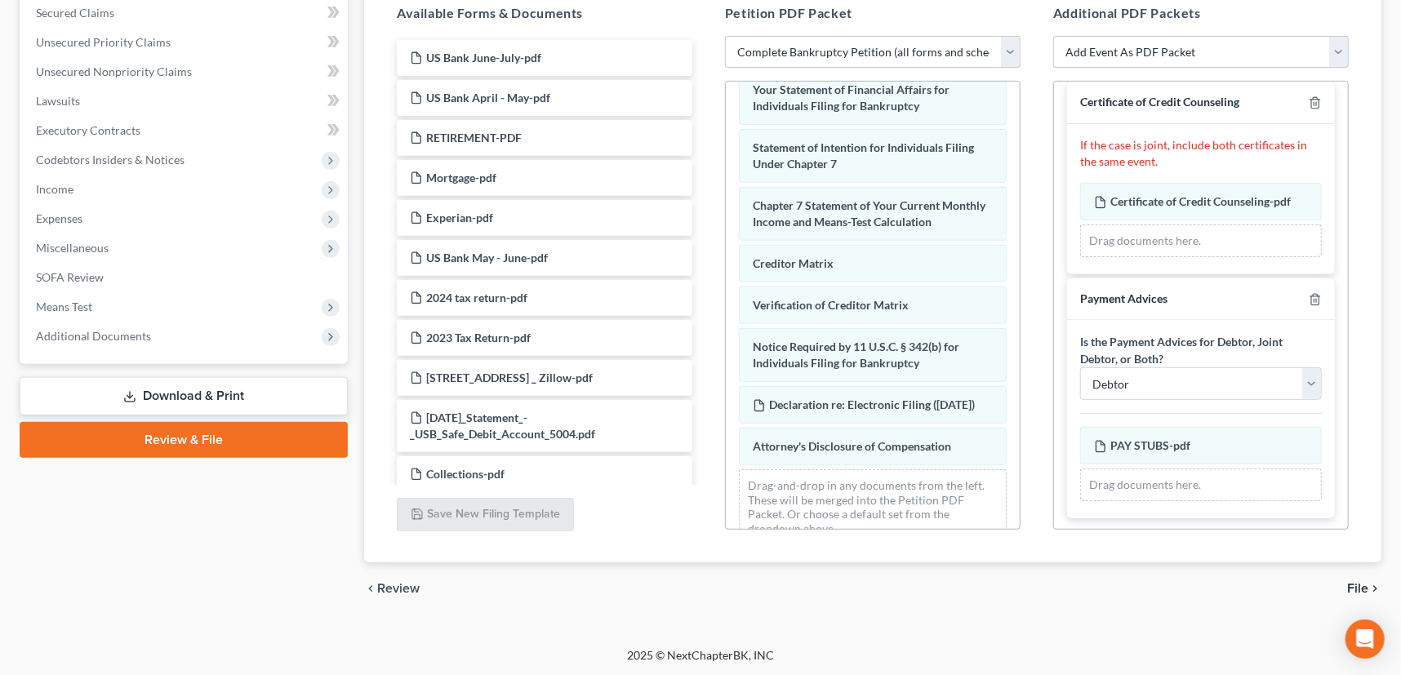
scroll to position [0, 0]
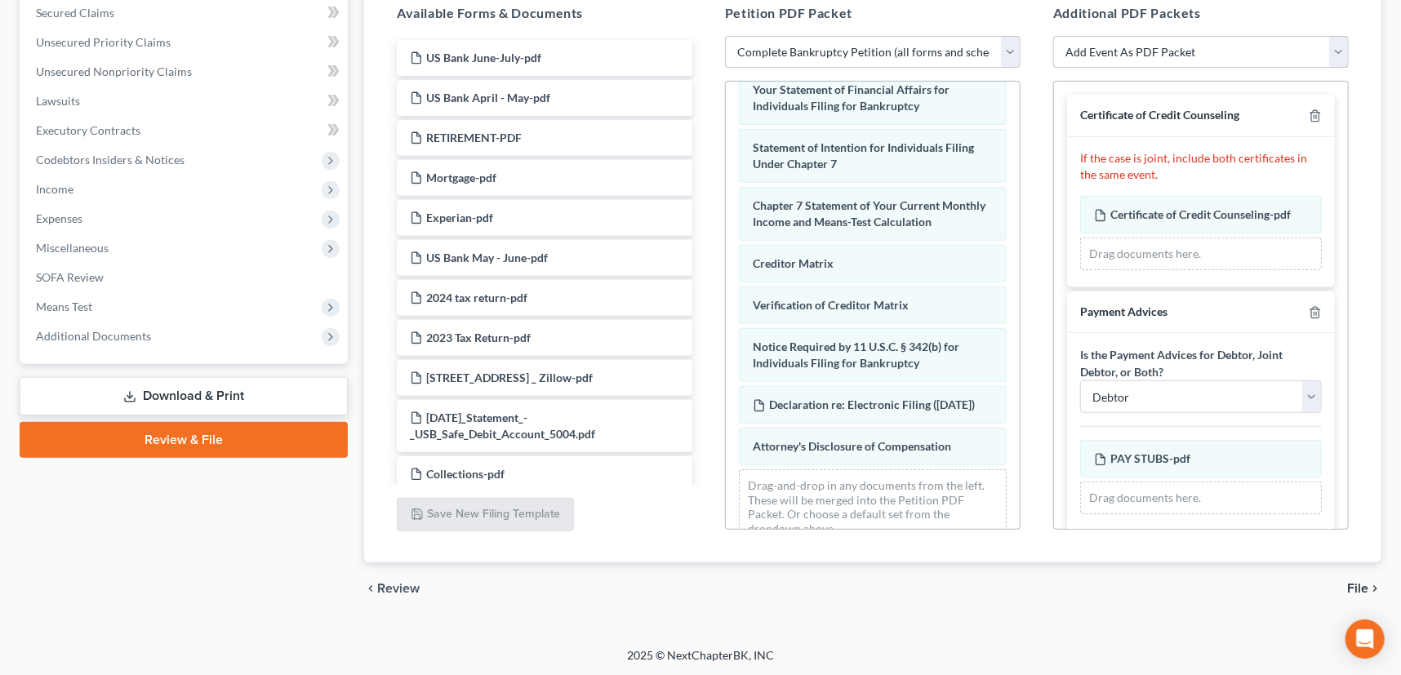
click at [1339, 49] on select "Add Event As PDF Packet Certificate of Credit Counseling Pay Filing Fee in Inst…" at bounding box center [1202, 52] width 296 height 33
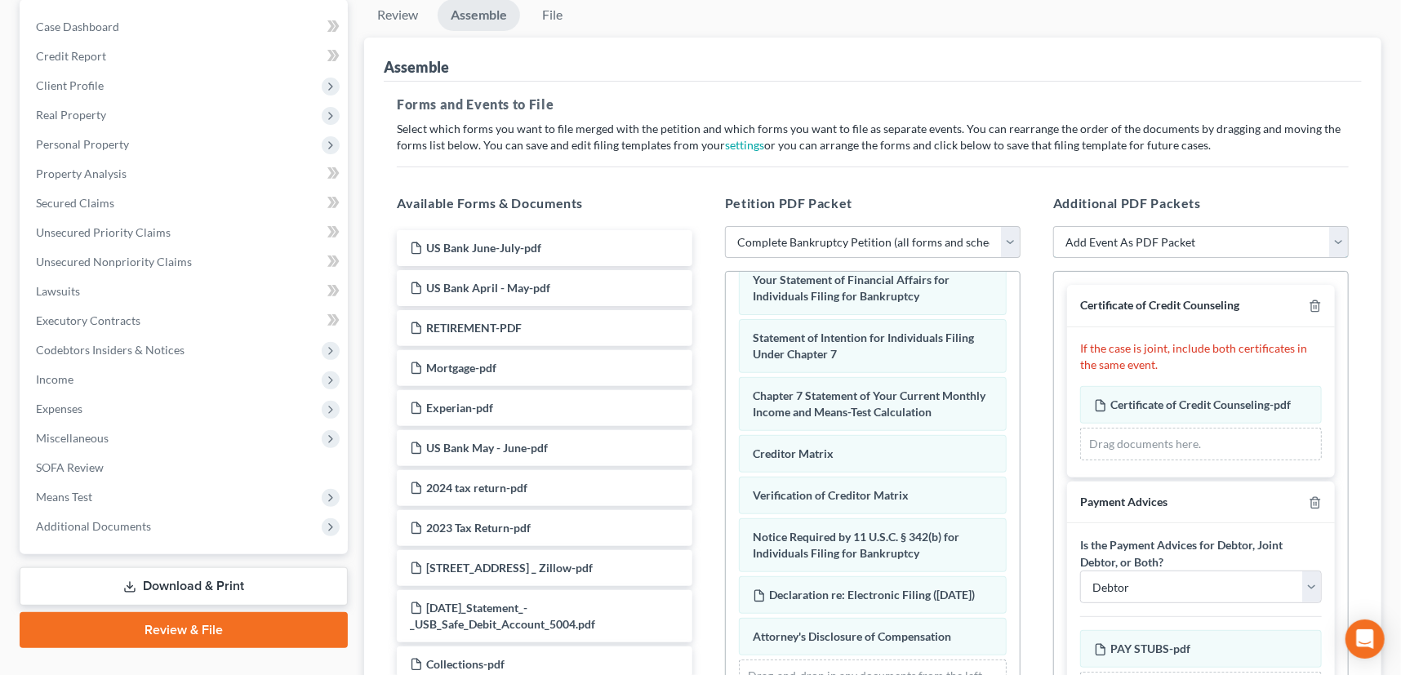
scroll to position [62, 0]
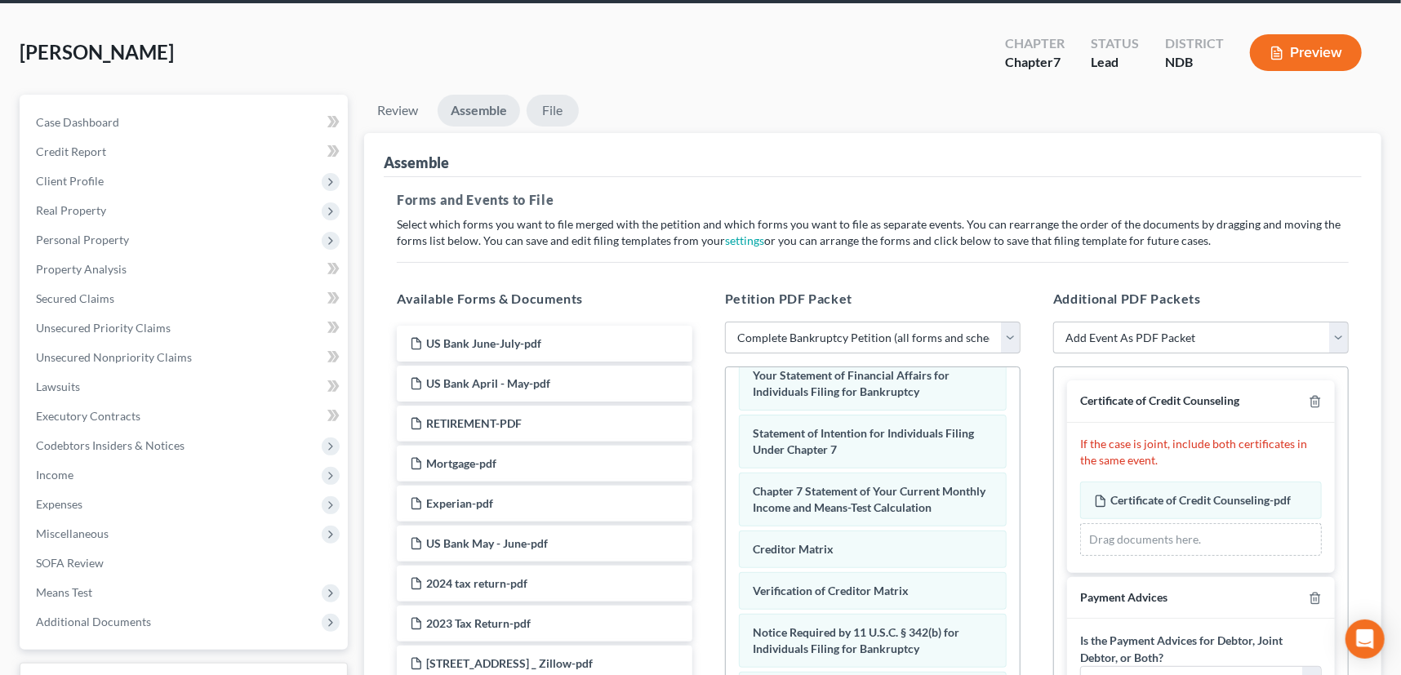
click at [555, 105] on link "File" at bounding box center [553, 111] width 52 height 32
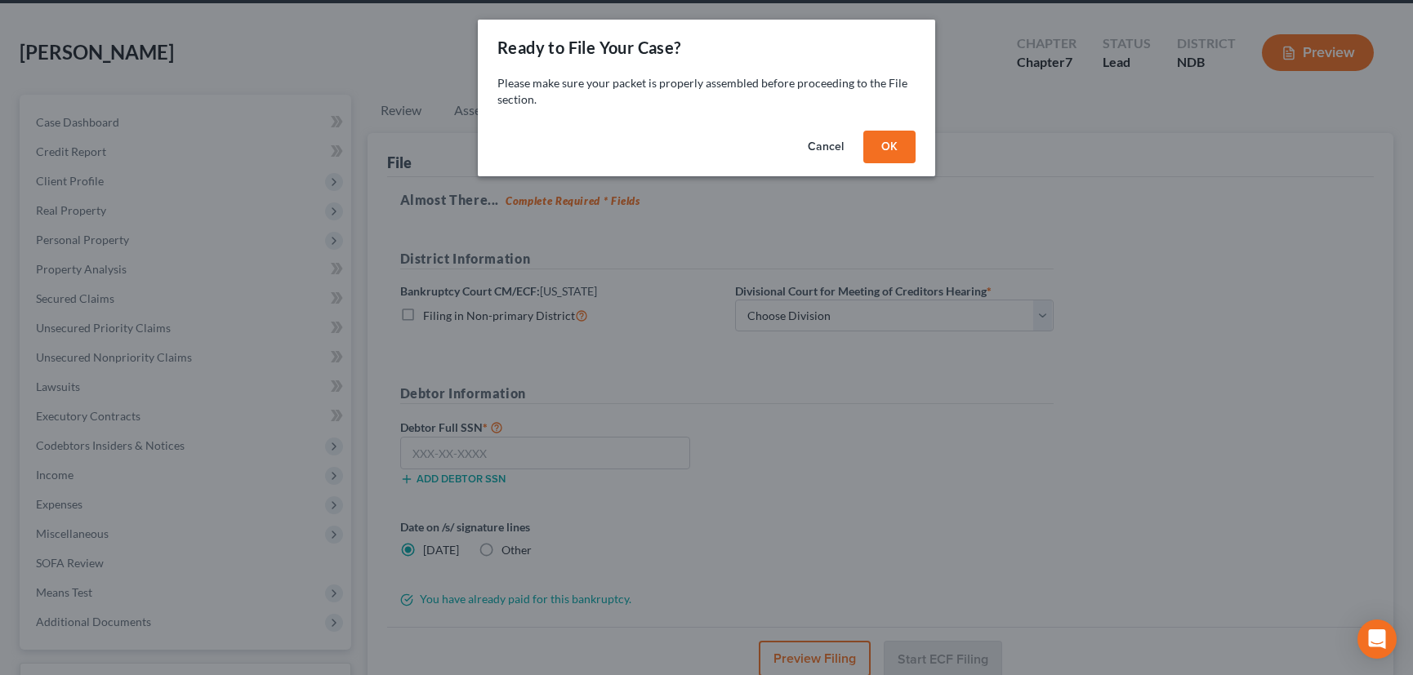
click at [875, 147] on button "OK" at bounding box center [889, 147] width 52 height 33
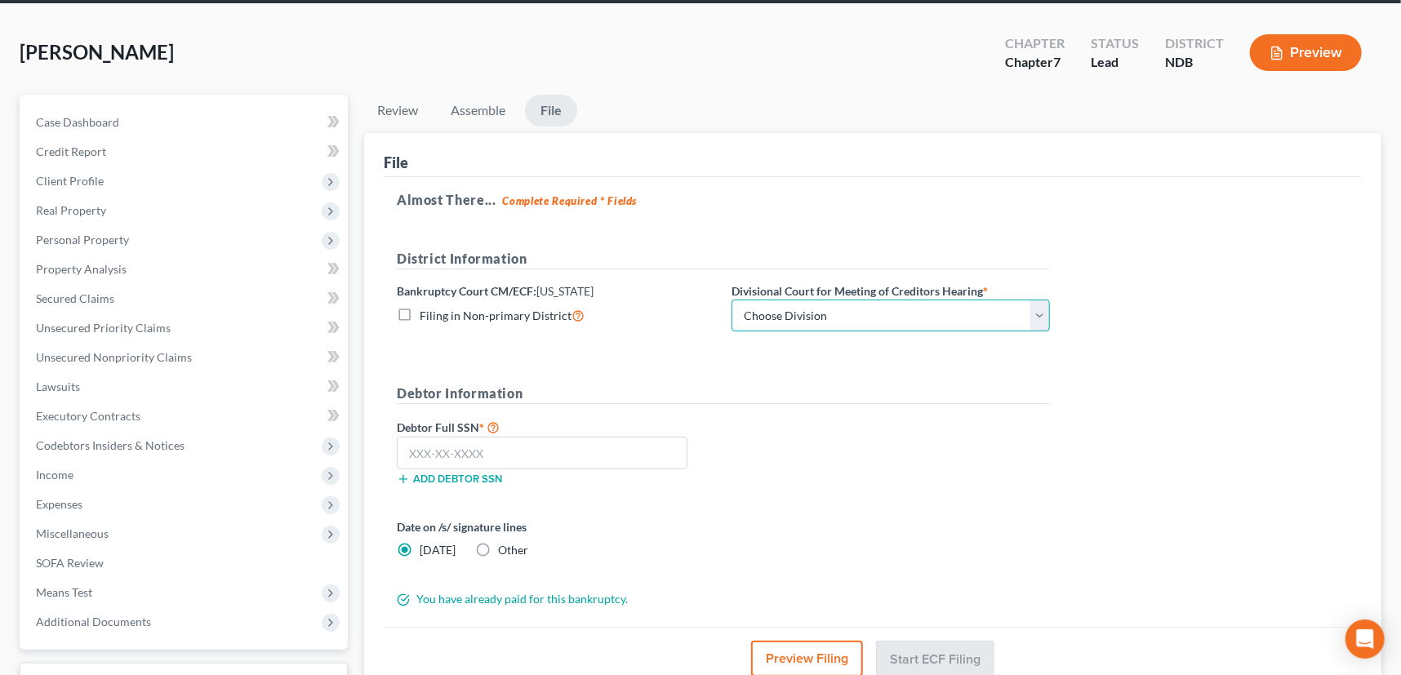
click at [867, 314] on select "Choose Division Fargo" at bounding box center [891, 316] width 319 height 33
select select "0"
click at [732, 300] on select "Choose Division Fargo" at bounding box center [891, 316] width 319 height 33
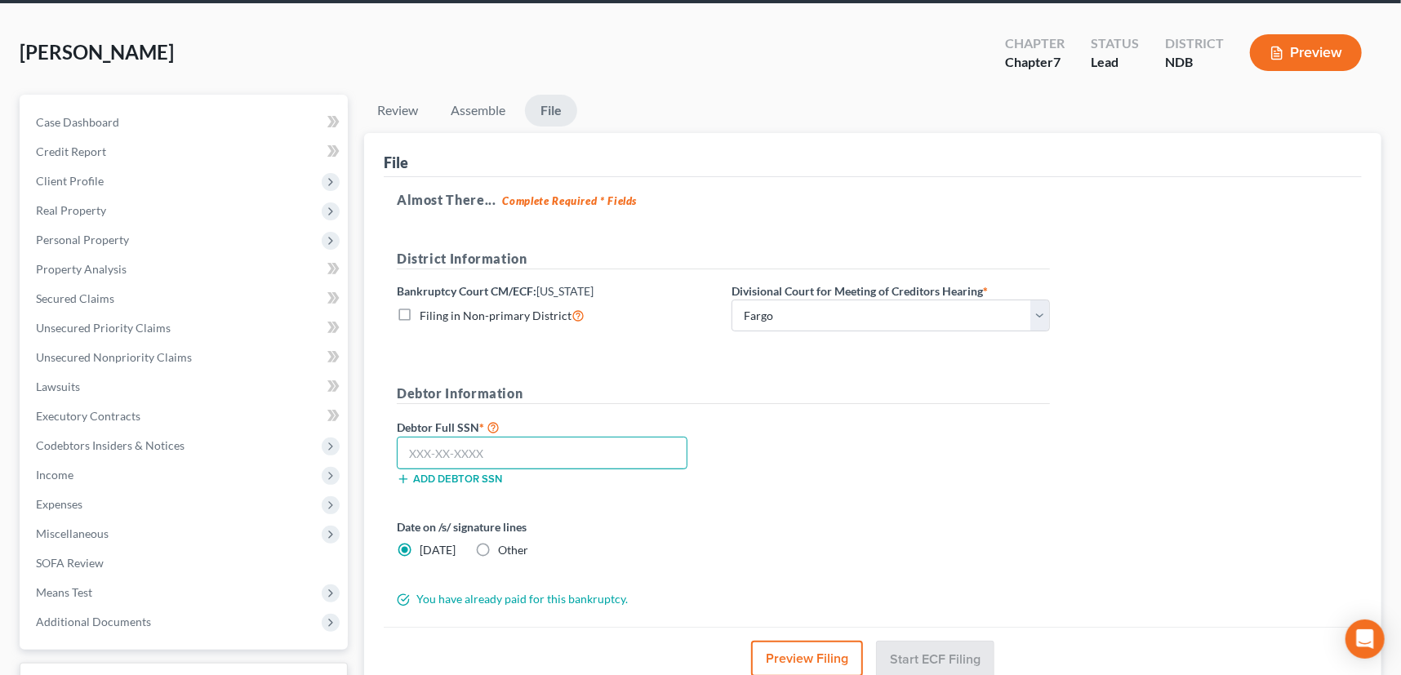
click at [485, 449] on input "text" at bounding box center [542, 453] width 291 height 33
click at [436, 455] on input "651-40-5132" at bounding box center [542, 453] width 291 height 33
drag, startPoint x: 486, startPoint y: 450, endPoint x: 383, endPoint y: 451, distance: 102.9
click at [384, 451] on div "Almost There... Complete Required * Fields District Information Bankruptcy Cour…" at bounding box center [873, 402] width 978 height 451
type input "651-50-5132"
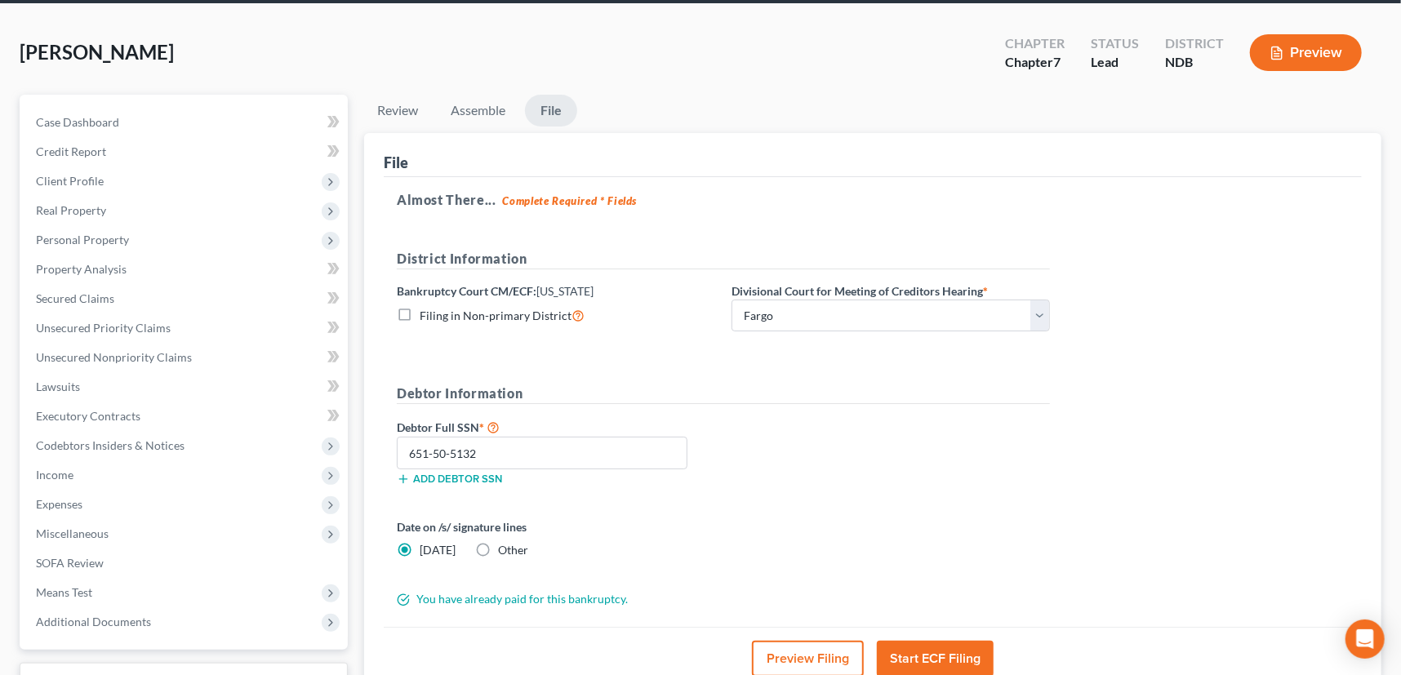
click at [956, 645] on button "Start ECF Filing" at bounding box center [935, 659] width 117 height 36
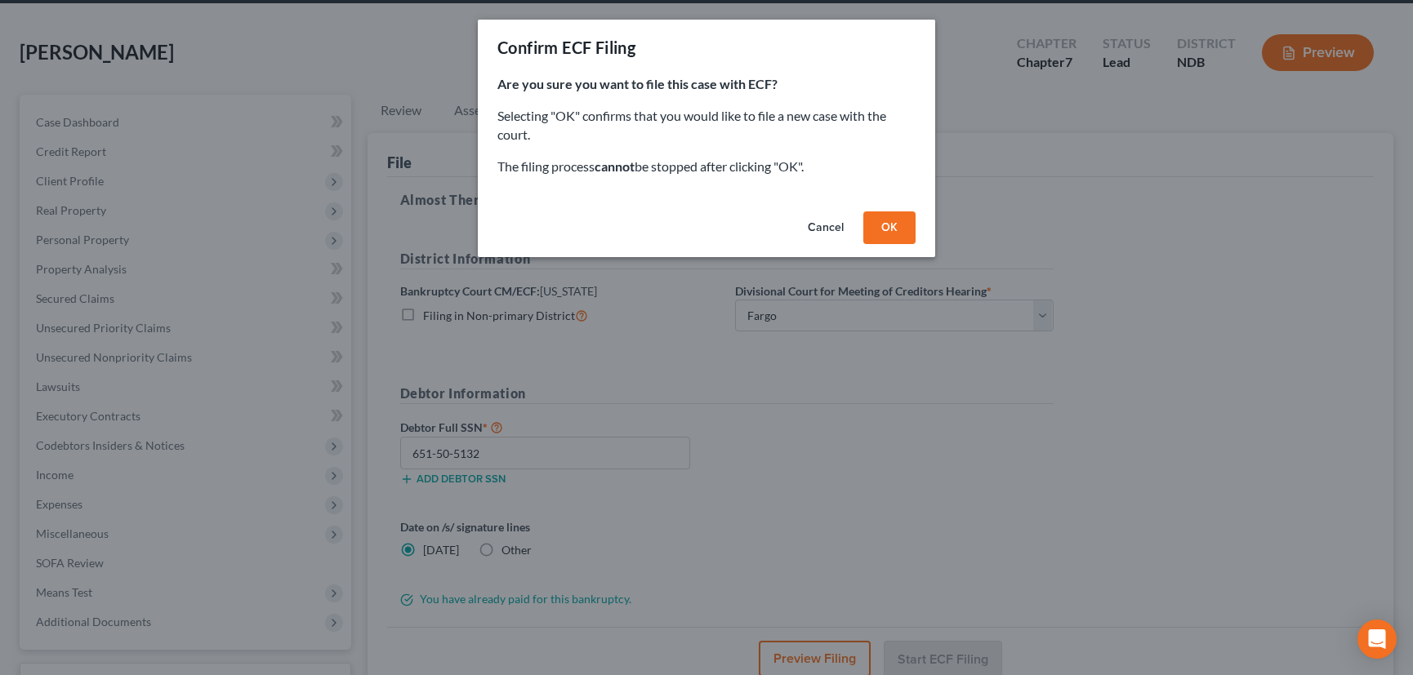
click at [884, 221] on button "OK" at bounding box center [889, 228] width 52 height 33
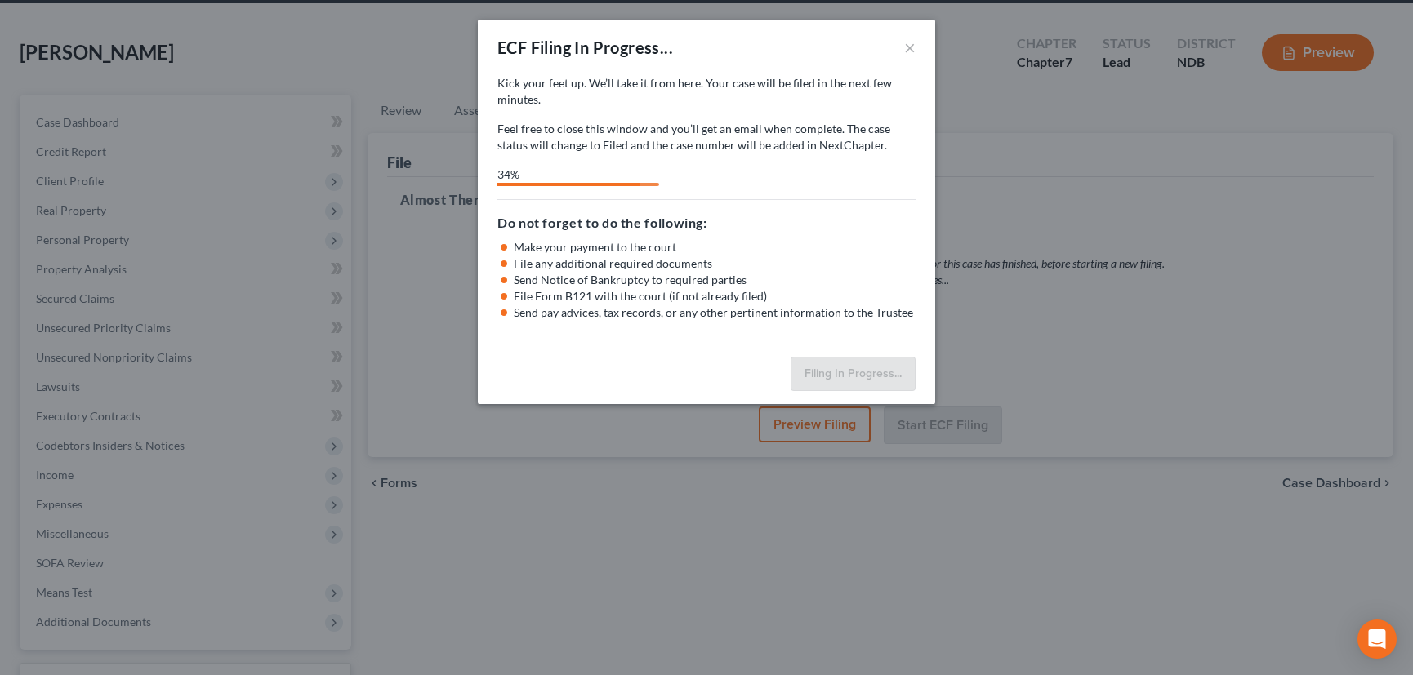
select select "0"
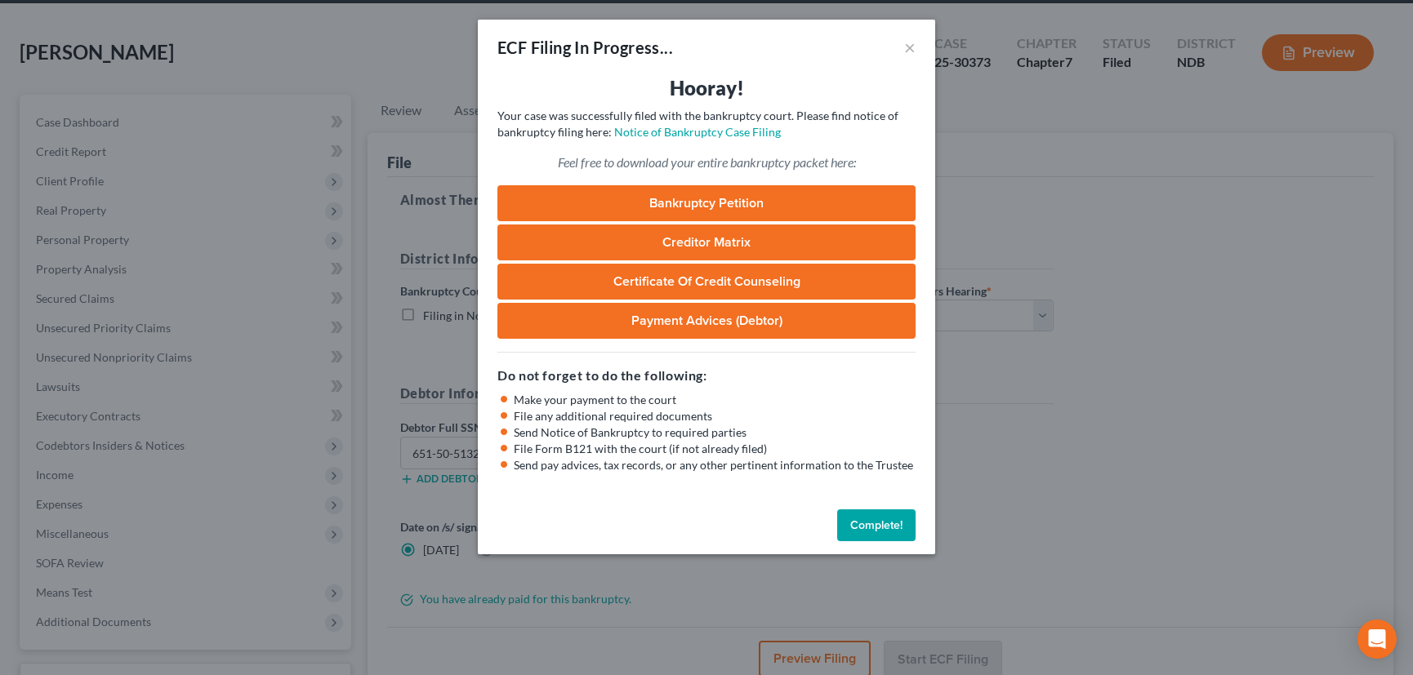
click at [880, 523] on button "Complete!" at bounding box center [876, 526] width 78 height 33
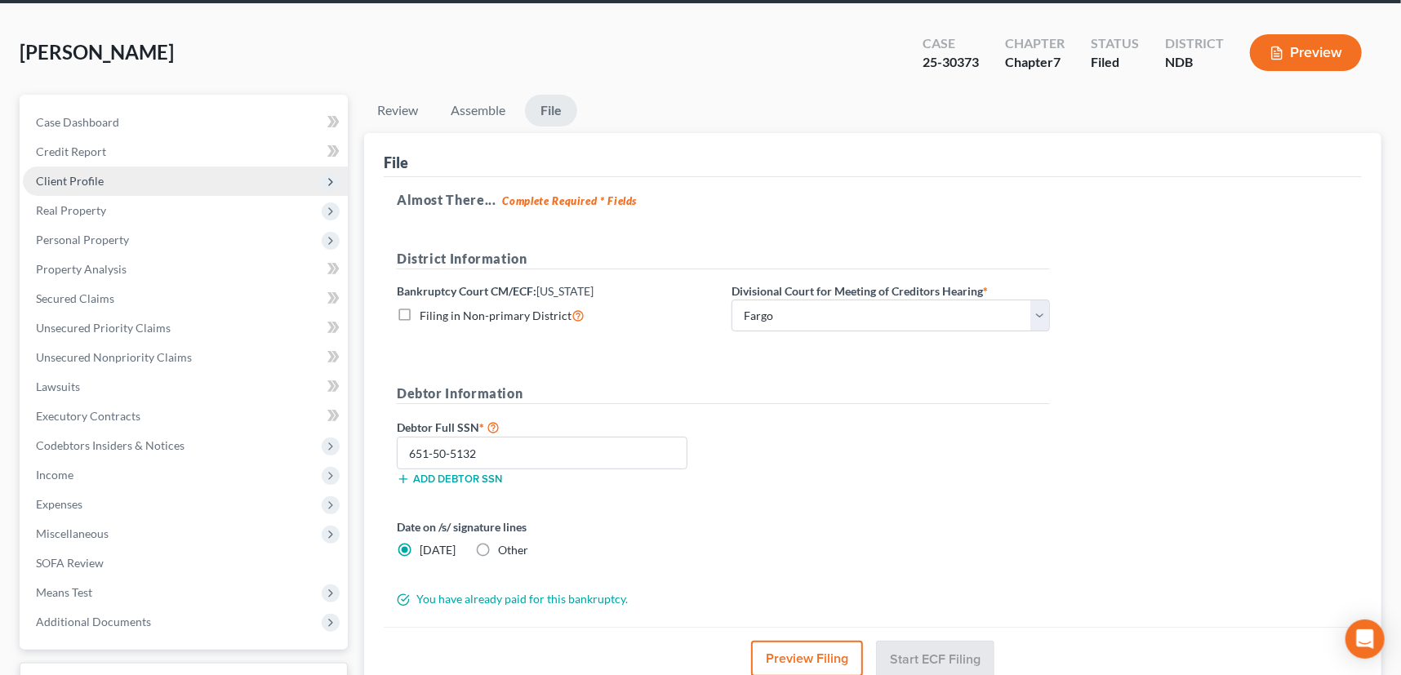
click at [76, 180] on span "Client Profile" at bounding box center [70, 181] width 68 height 14
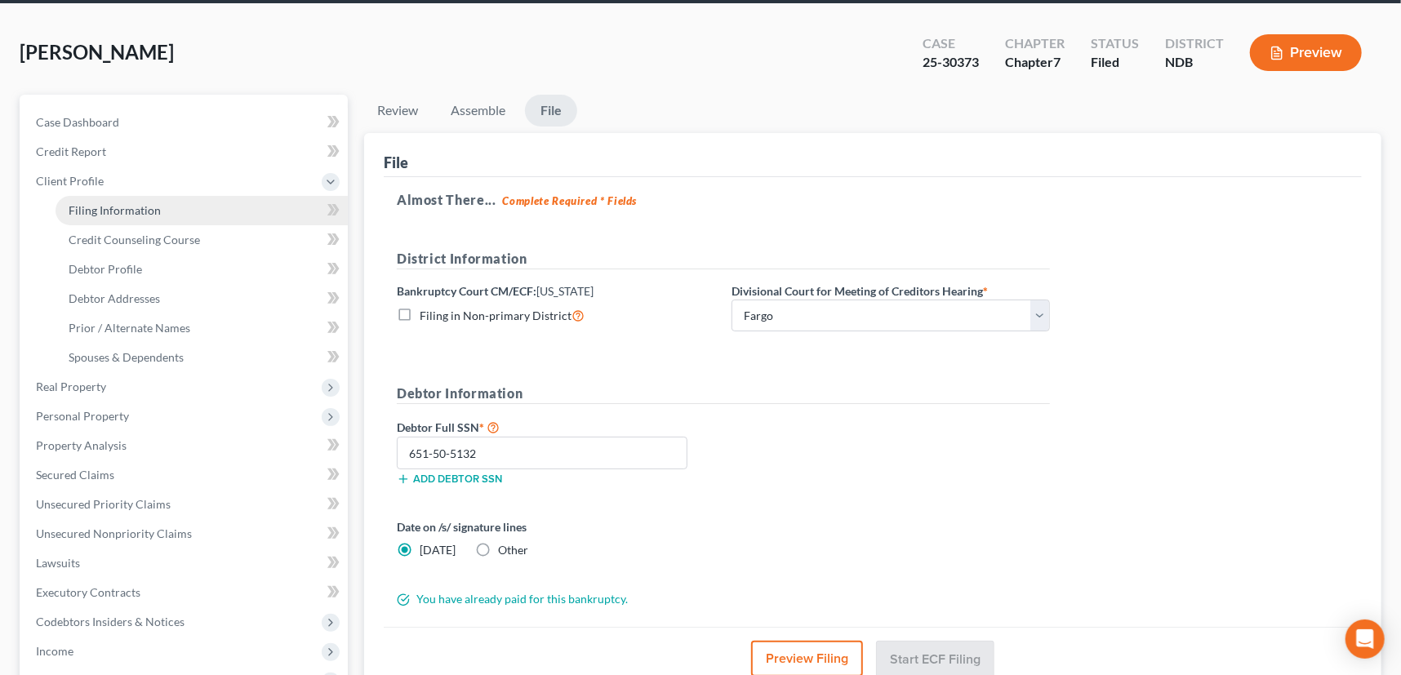
click at [102, 207] on span "Filing Information" at bounding box center [115, 210] width 92 height 14
select select "1"
select select "0"
select select "60"
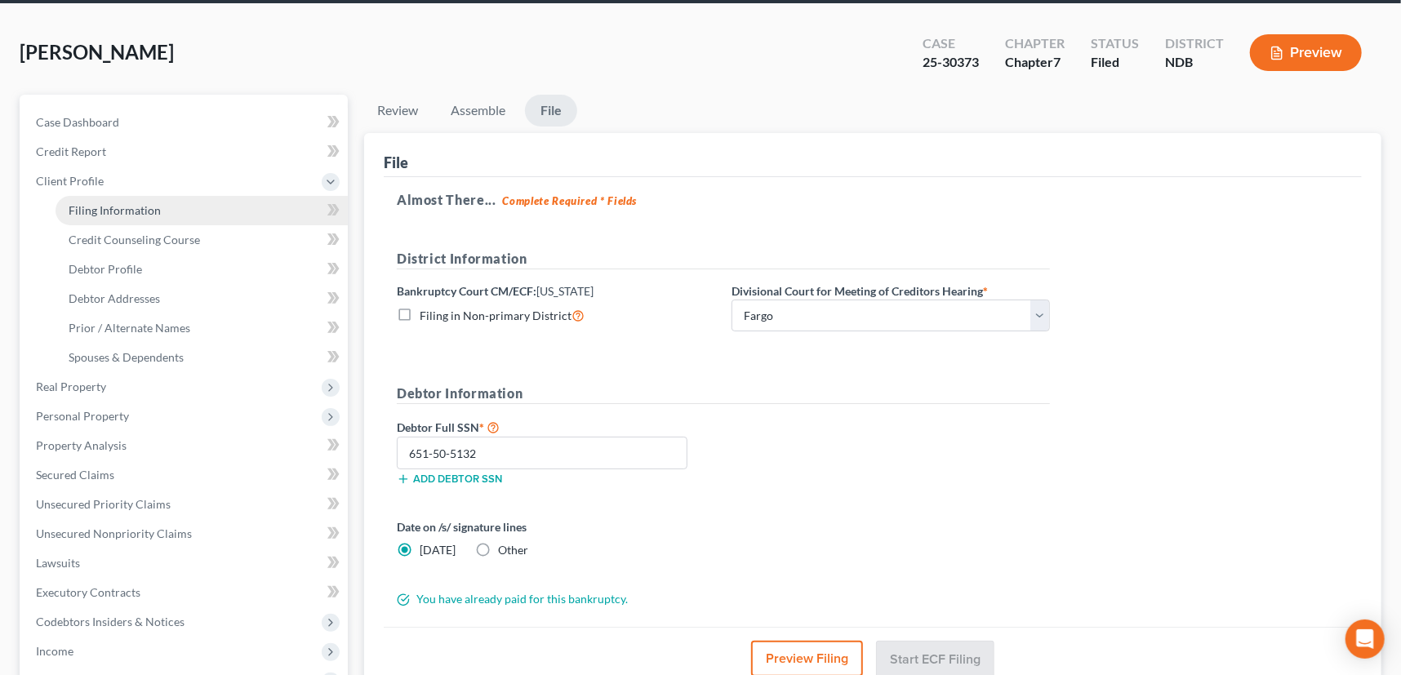
select select "0"
select select "29"
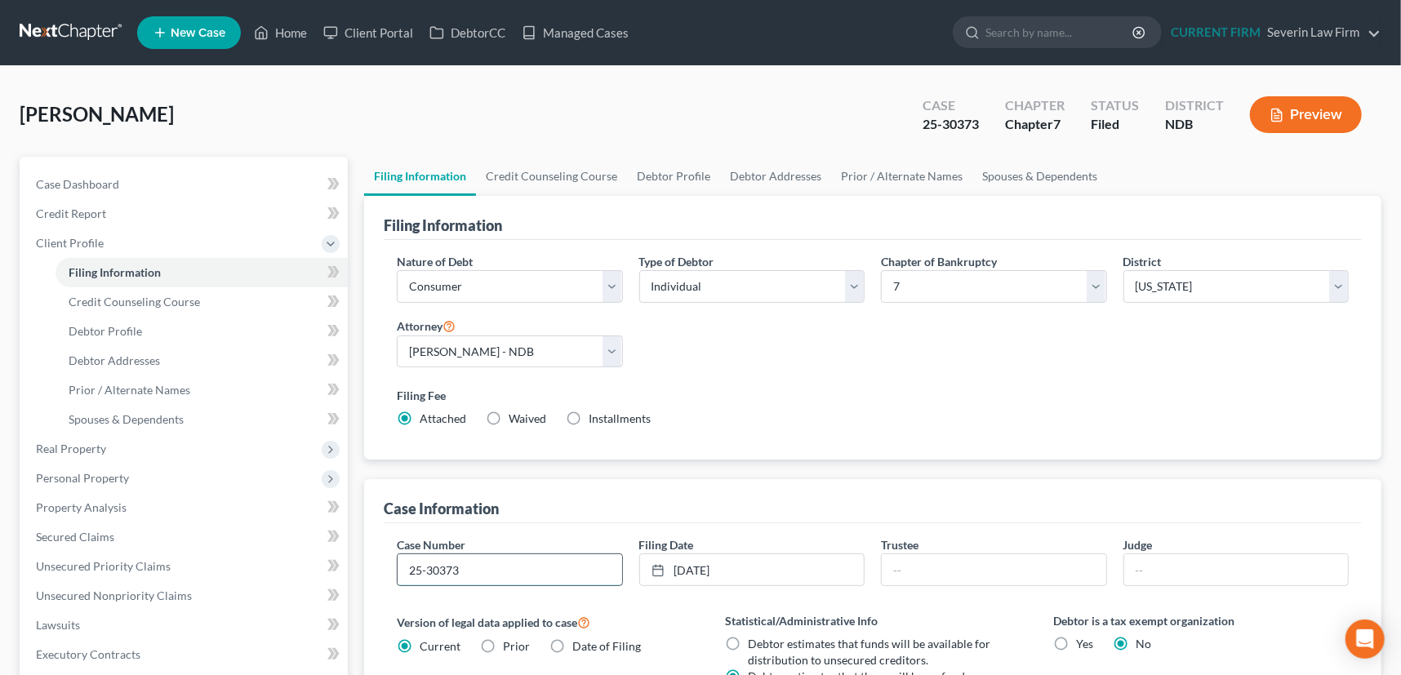
drag, startPoint x: 407, startPoint y: 567, endPoint x: 472, endPoint y: 567, distance: 65.3
click at [472, 567] on input "25-30373" at bounding box center [510, 570] width 225 height 31
